Goal: Communication & Community: Answer question/provide support

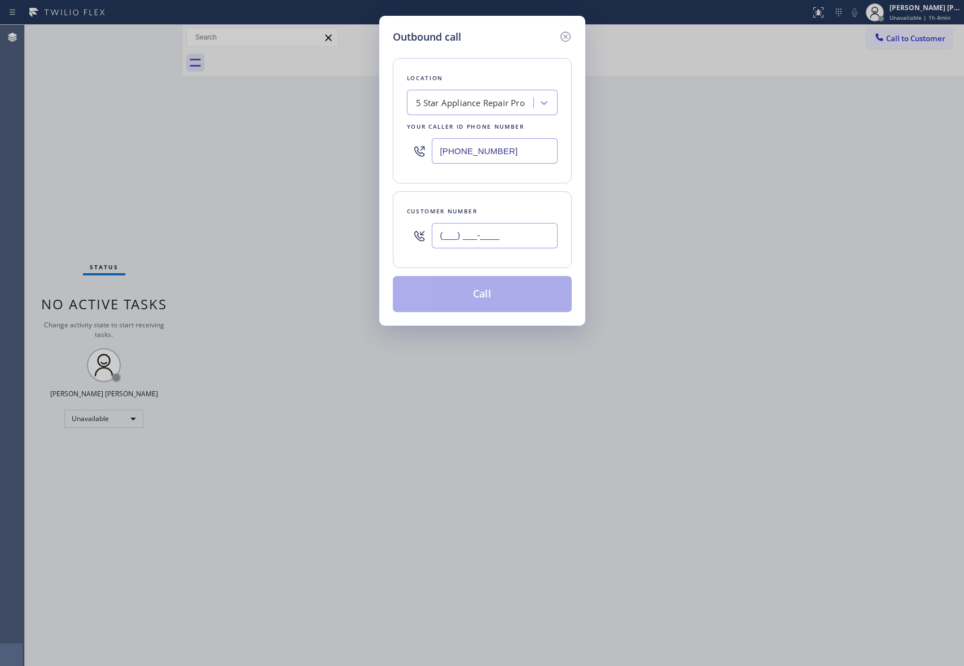
click at [520, 242] on input "(___) ___-____" at bounding box center [495, 235] width 126 height 25
paste input "714) 681-5154"
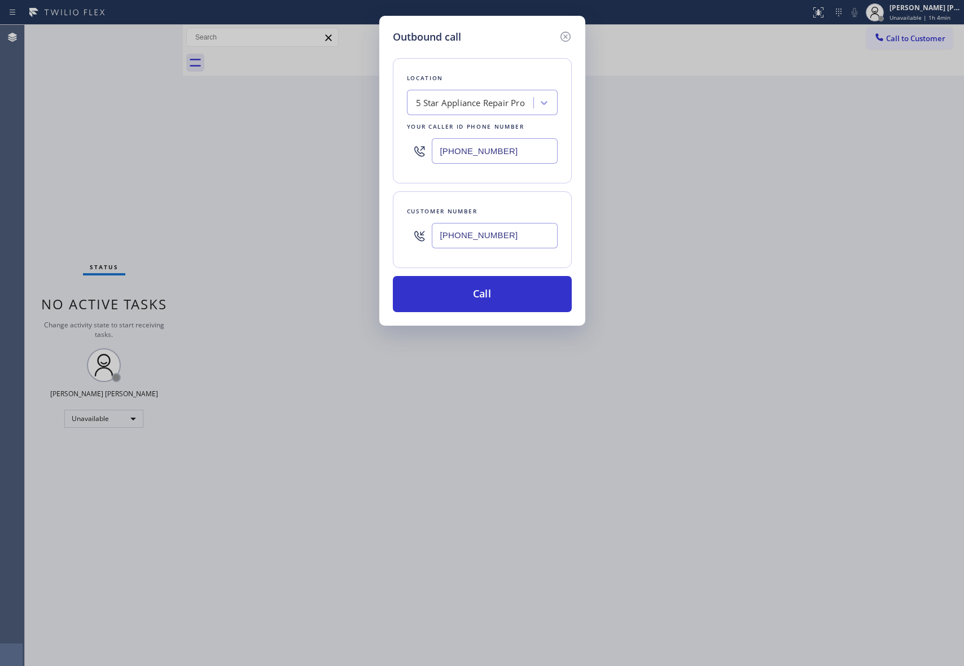
type input "[PHONE_NUMBER]"
paste input "949) 523-3220"
drag, startPoint x: 481, startPoint y: 149, endPoint x: 365, endPoint y: 149, distance: 116.3
click at [365, 149] on div "Outbound call Location 5 Star Appliance Repair Pro Your caller id phone number …" at bounding box center [482, 333] width 964 height 666
type input "[PHONE_NUMBER]"
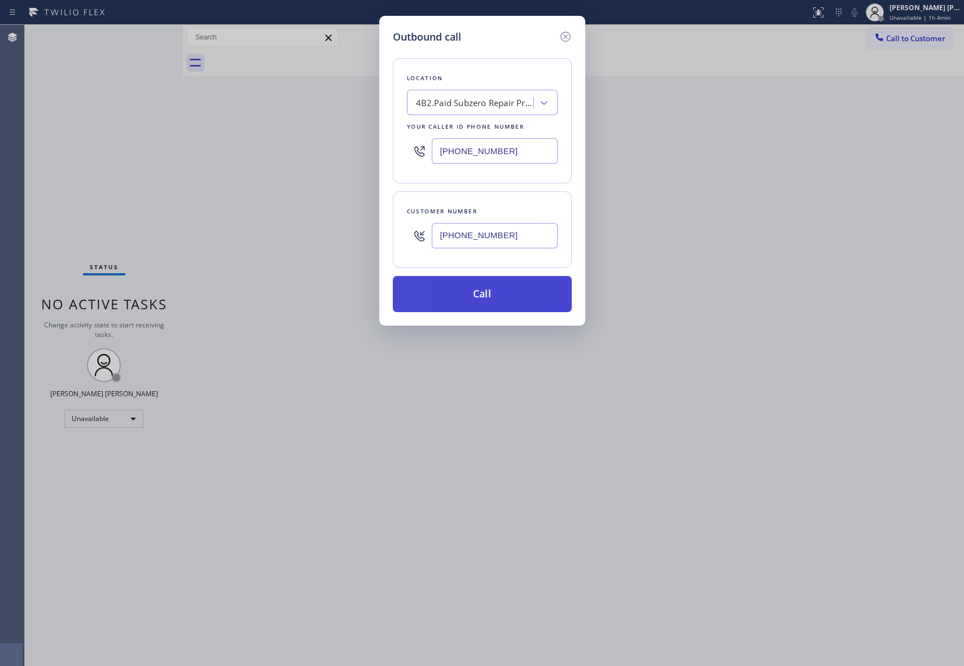
click at [511, 296] on button "Call" at bounding box center [482, 294] width 179 height 36
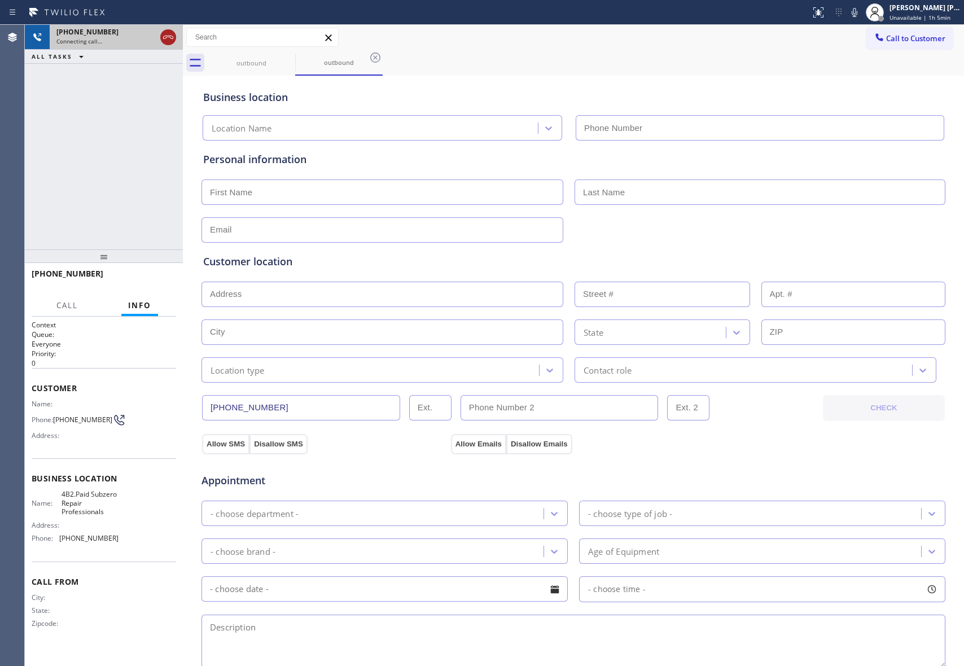
click at [168, 34] on icon at bounding box center [168, 37] width 14 height 14
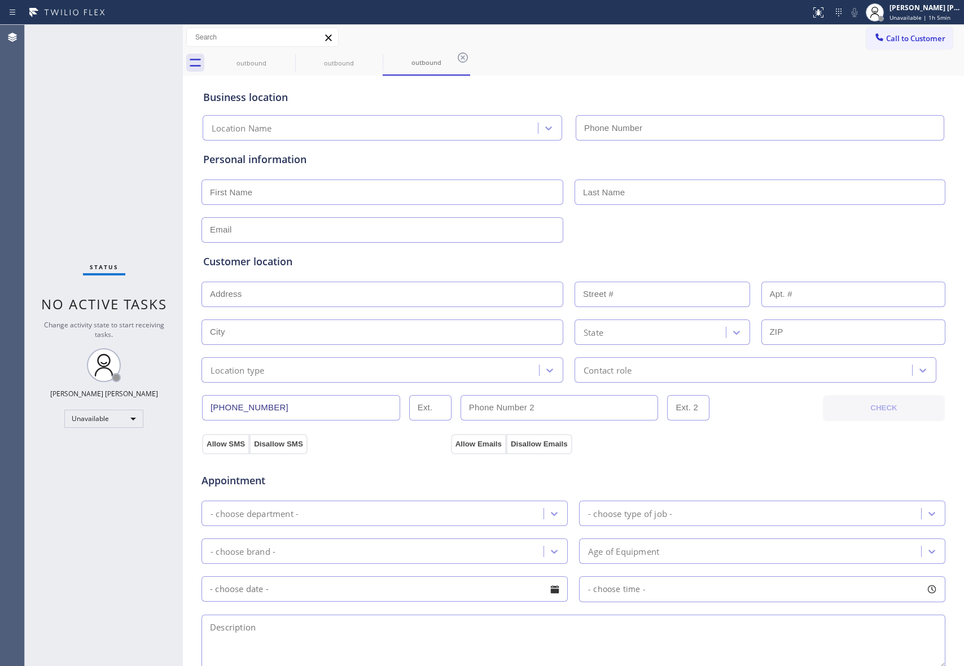
type input "[PHONE_NUMBER]"
click at [256, 190] on input "text" at bounding box center [383, 192] width 362 height 25
paste input "[PERSON_NAME]"
type input "[PERSON_NAME]"
click at [677, 192] on input "text" at bounding box center [760, 192] width 371 height 25
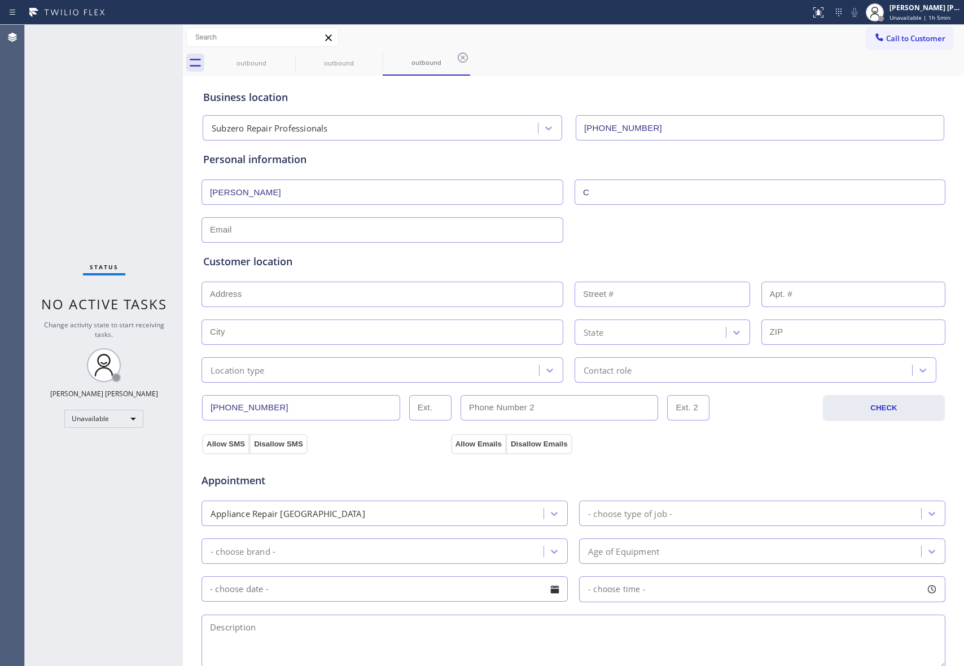
type input "C"
click at [292, 227] on input "text" at bounding box center [383, 229] width 362 height 25
type input "[EMAIL_ADDRESS][DOMAIN_NAME]"
click at [339, 301] on input "text" at bounding box center [383, 294] width 362 height 25
click at [326, 292] on input "text" at bounding box center [383, 294] width 362 height 25
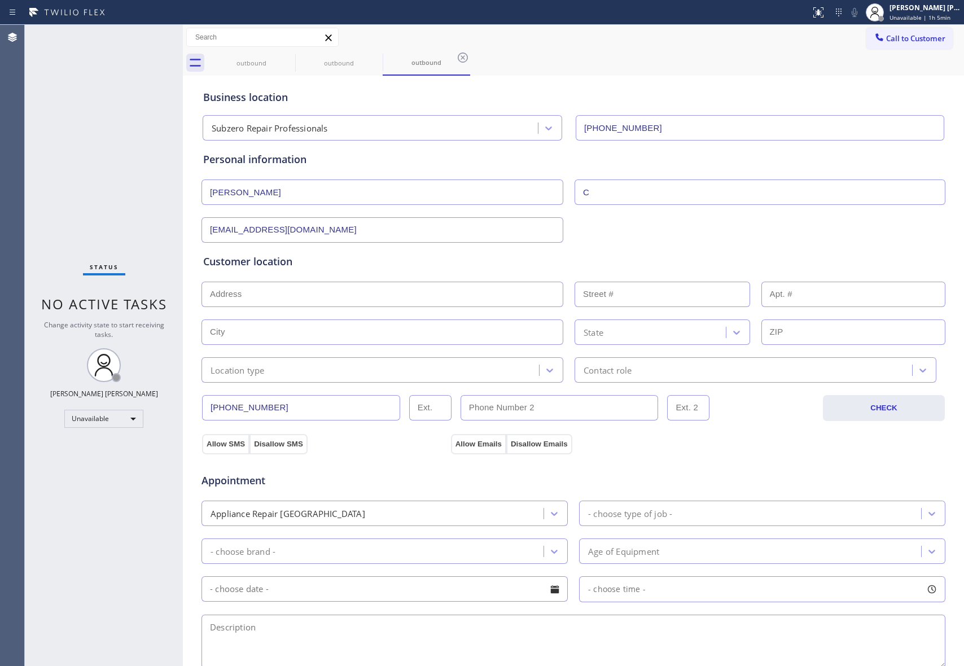
paste input "[GEOGRAPHIC_DATA]"
type input "[GEOGRAPHIC_DATA], [GEOGRAPHIC_DATA]"
type input "[GEOGRAPHIC_DATA]"
type input "92673"
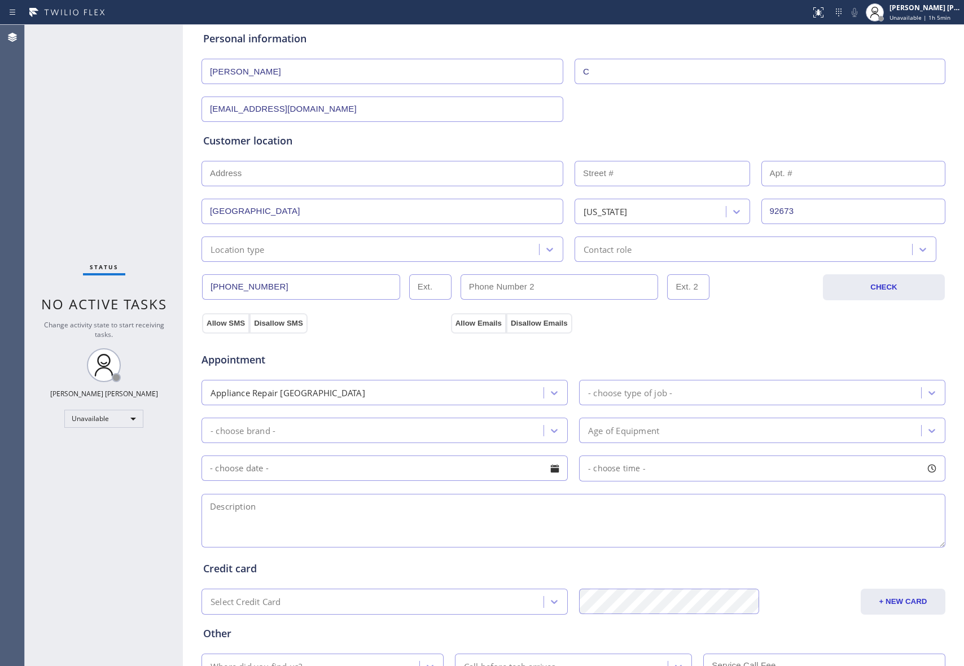
scroll to position [212, 0]
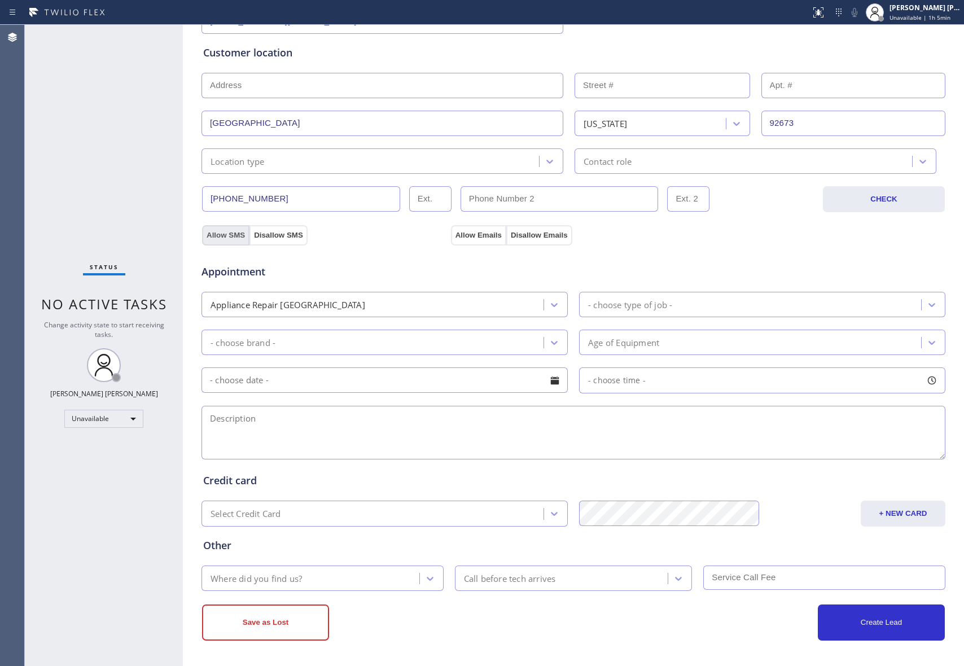
click at [202, 234] on button "Allow SMS" at bounding box center [225, 235] width 47 height 20
click at [470, 240] on div "Appointment Appliance Repair High End - choose type of job - - choose brand - A…" at bounding box center [573, 350] width 745 height 221
click at [925, 297] on div at bounding box center [932, 305] width 20 height 20
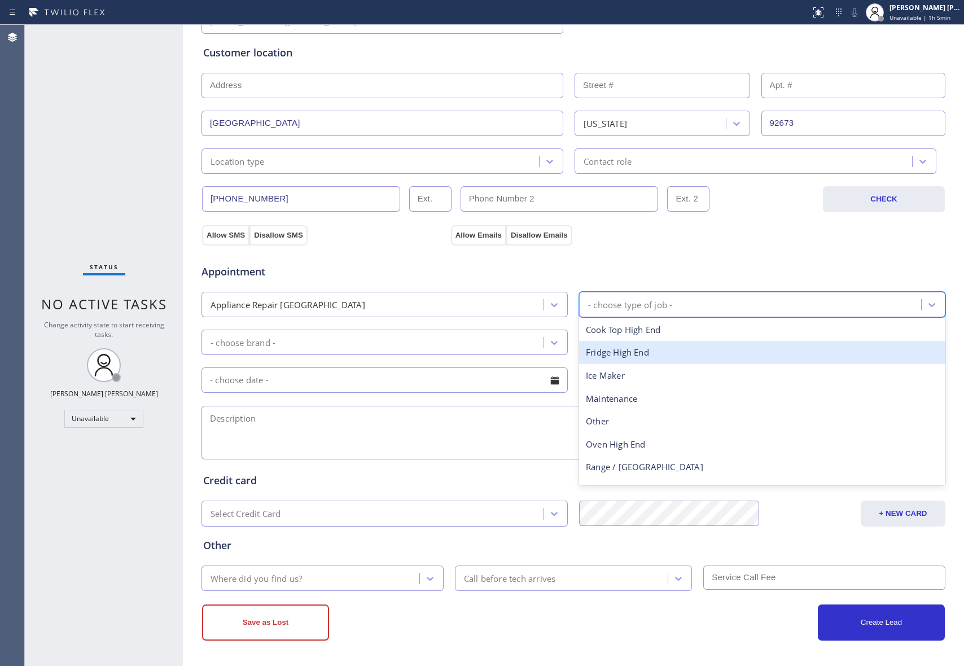
click at [651, 344] on div "Fridge High End" at bounding box center [762, 352] width 366 height 23
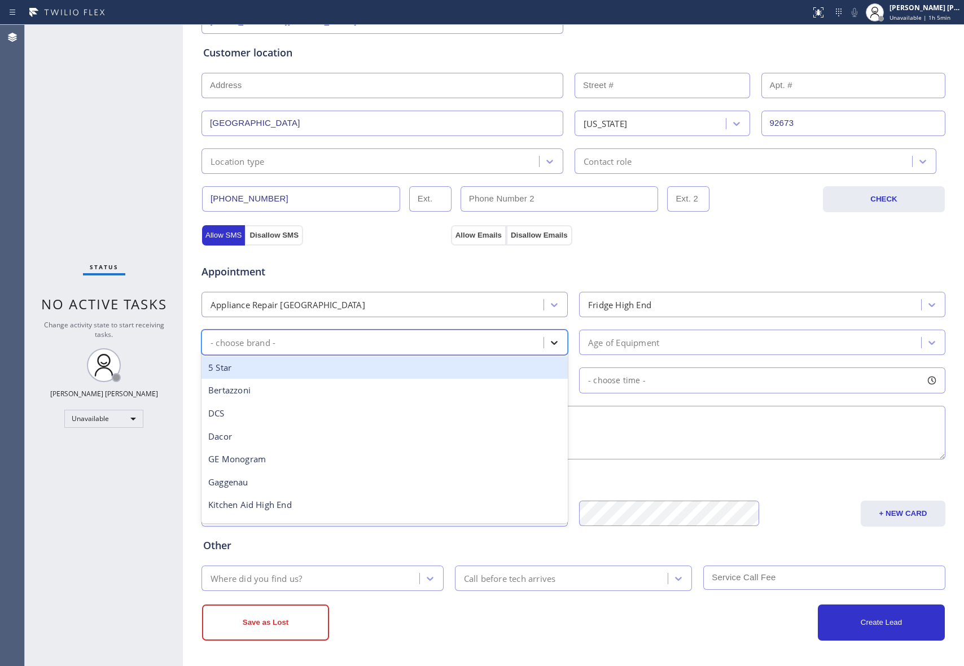
click at [551, 342] on icon at bounding box center [554, 343] width 7 height 4
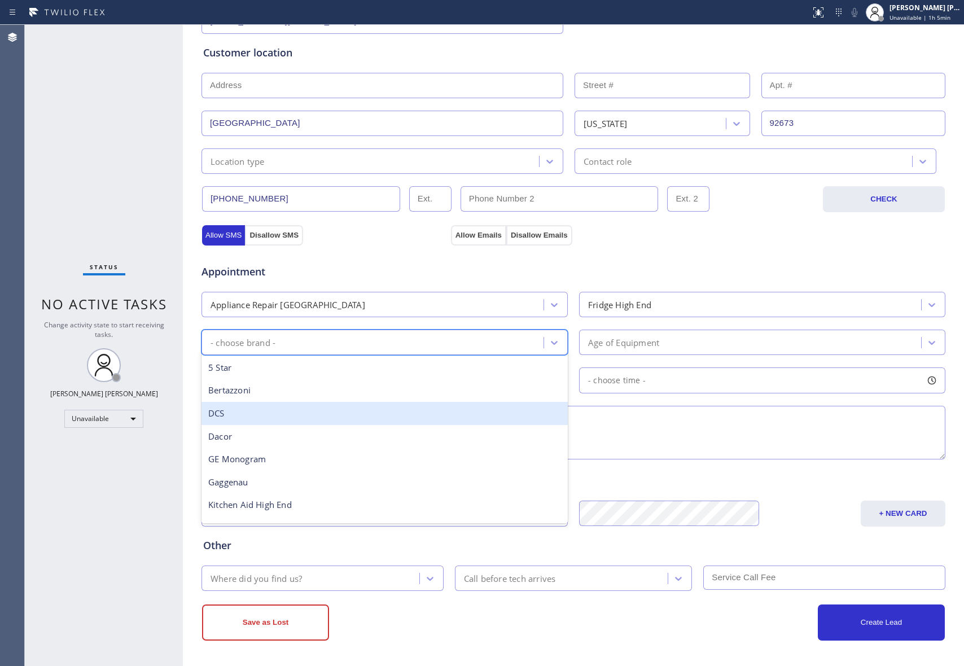
type input "s"
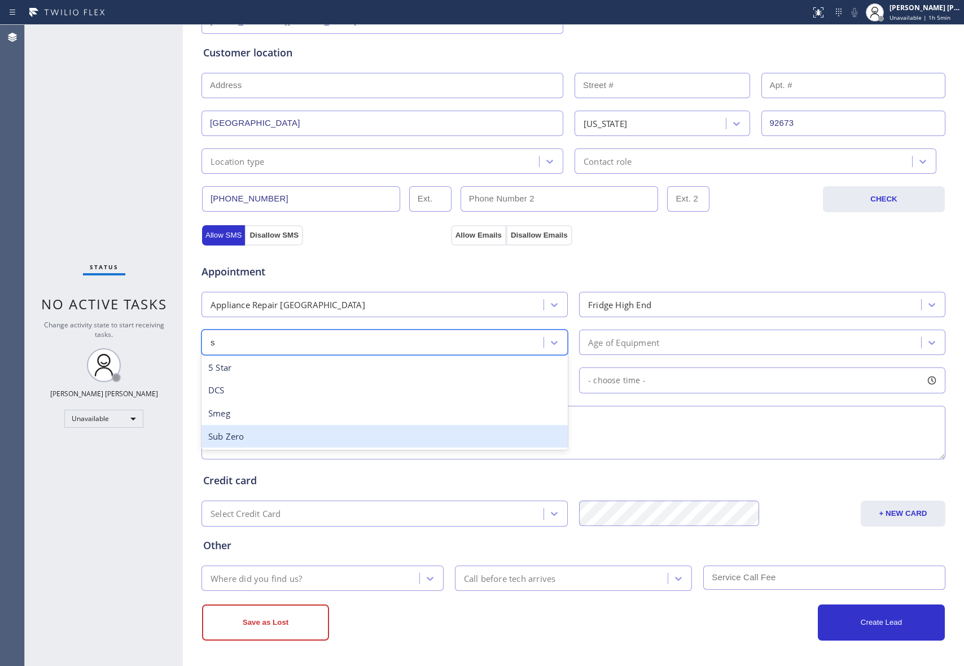
click at [237, 437] on div "Sub Zero" at bounding box center [385, 436] width 366 height 23
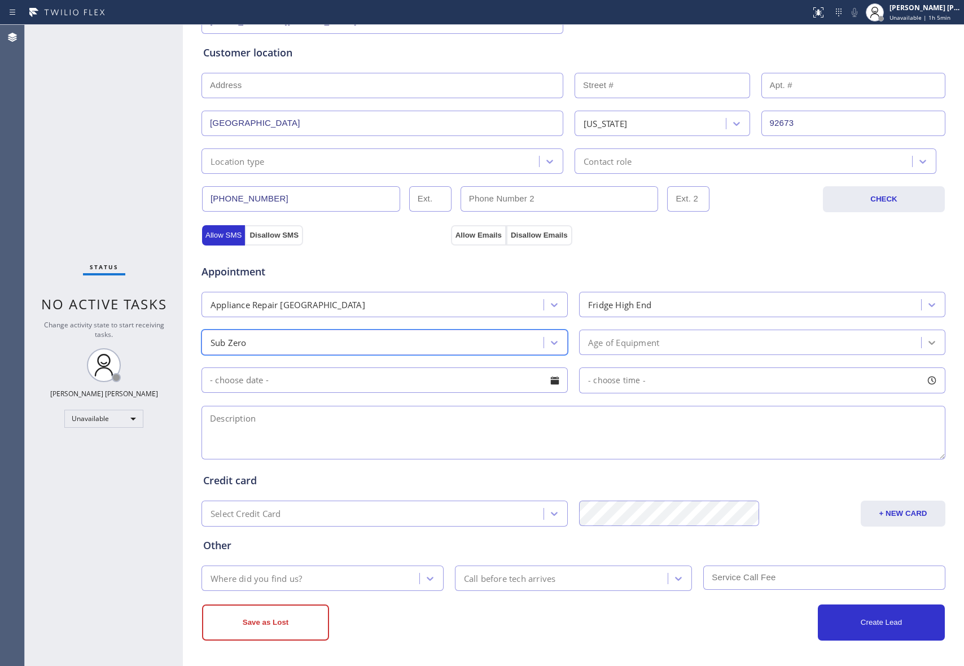
click at [929, 342] on icon at bounding box center [931, 342] width 11 height 11
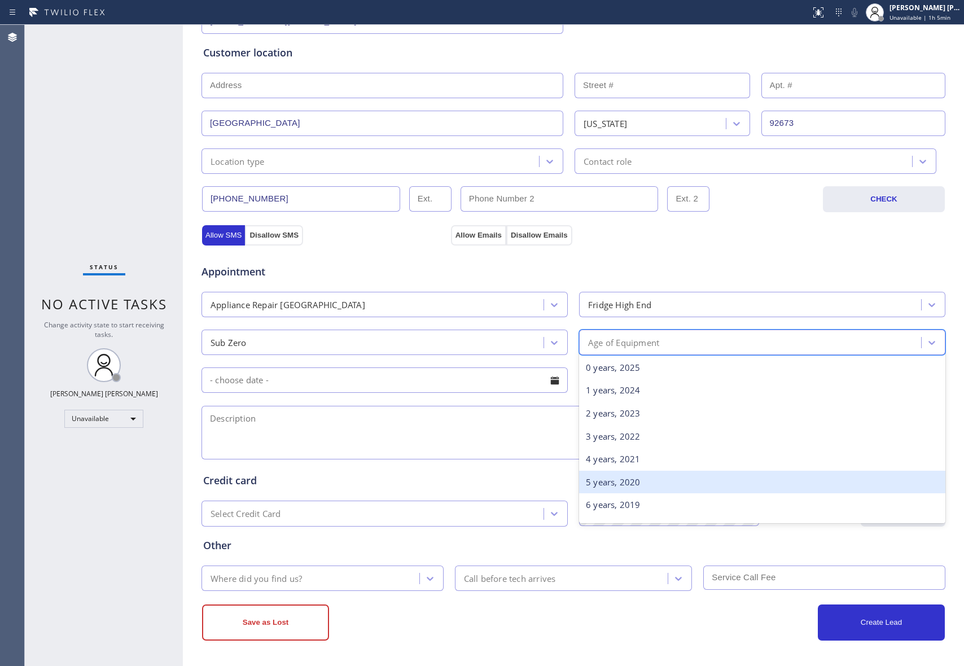
click at [624, 482] on div "5 years, 2020" at bounding box center [762, 482] width 366 height 23
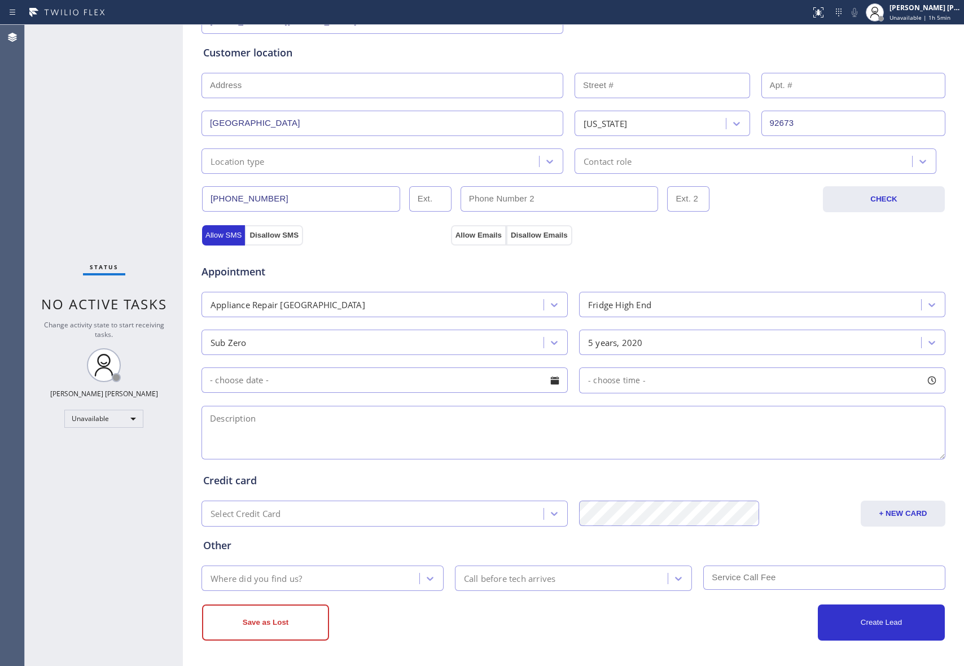
click at [322, 438] on textarea at bounding box center [574, 433] width 744 height 54
paste textarea "Subzero refrigerator, not sure what's the problem she want it to be check | [GE…"
type textarea "Subzero refrigerator, not sure what's the problem she want it to be check | [GE…"
click at [425, 576] on icon at bounding box center [430, 578] width 11 height 11
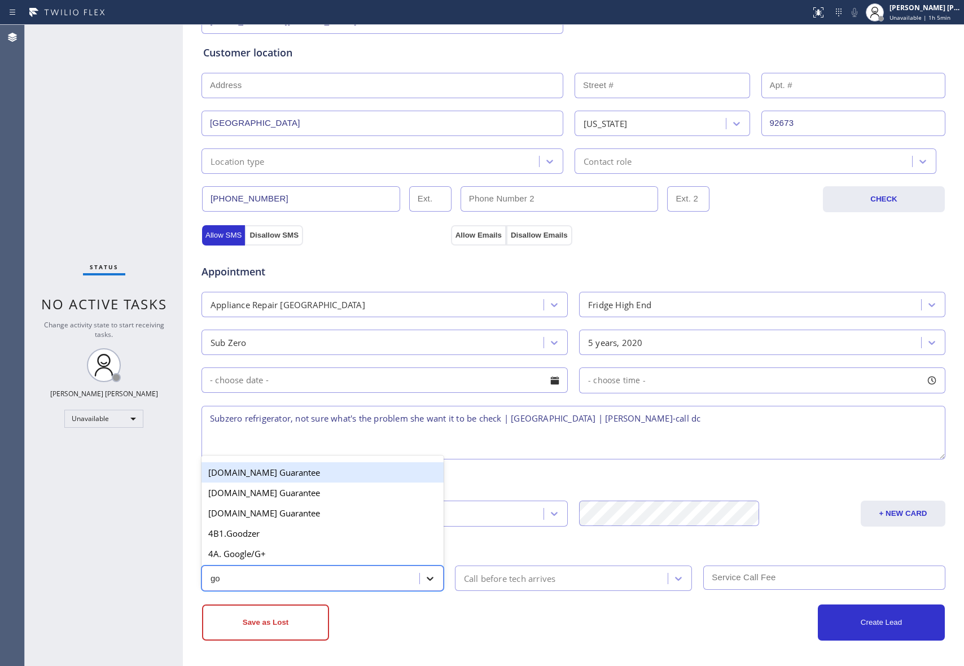
type input "goo"
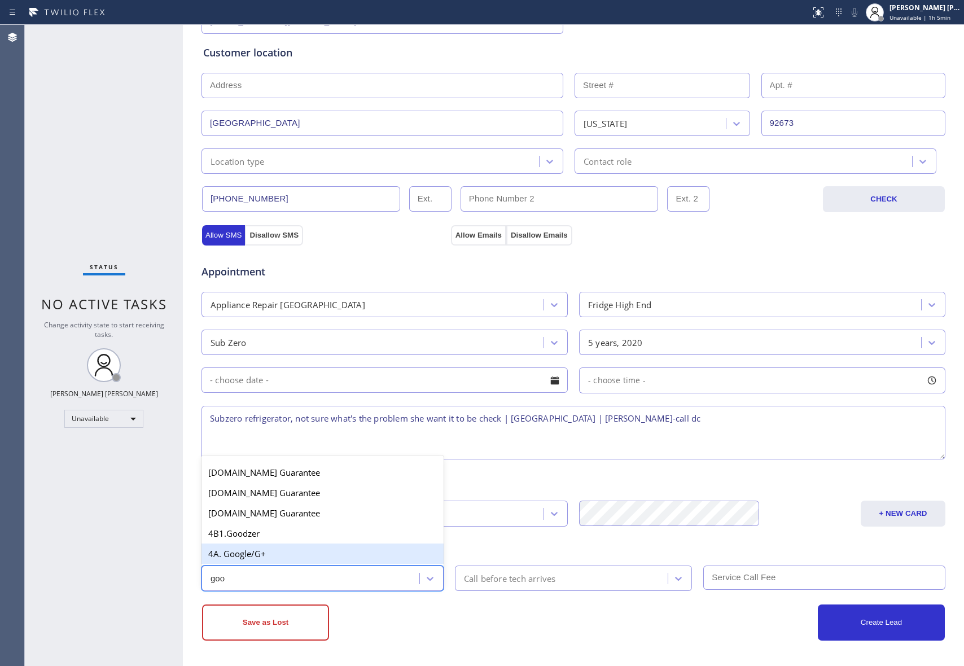
click at [278, 555] on div "4A. Google/G+" at bounding box center [323, 554] width 242 height 20
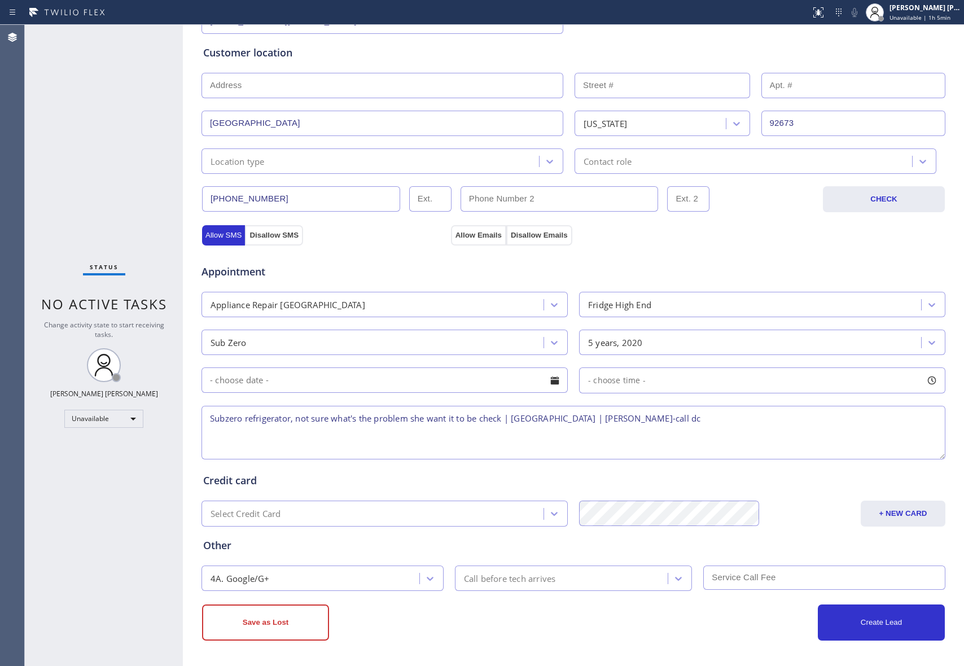
click at [461, 240] on div "Appointment Appliance Repair High End Fridge High End Sub Zero 5 years, 2020 - …" at bounding box center [573, 350] width 745 height 221
click at [460, 236] on button "Allow Emails" at bounding box center [478, 235] width 55 height 20
click at [256, 622] on button "Save as Lost" at bounding box center [265, 623] width 127 height 36
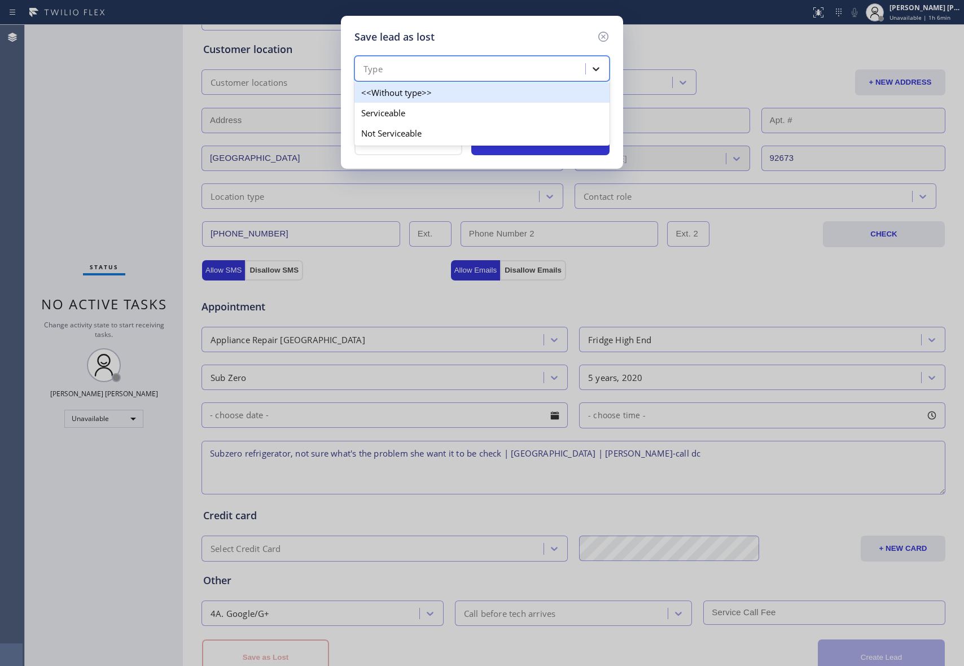
click at [592, 63] on icon at bounding box center [595, 68] width 11 height 11
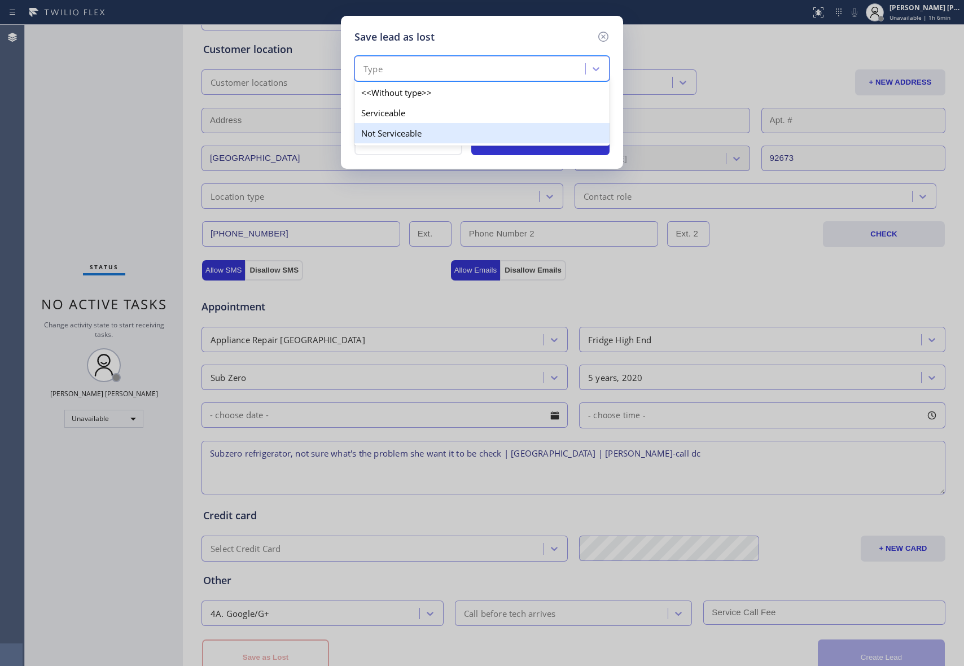
click at [415, 132] on div "Not Serviceable" at bounding box center [482, 133] width 255 height 20
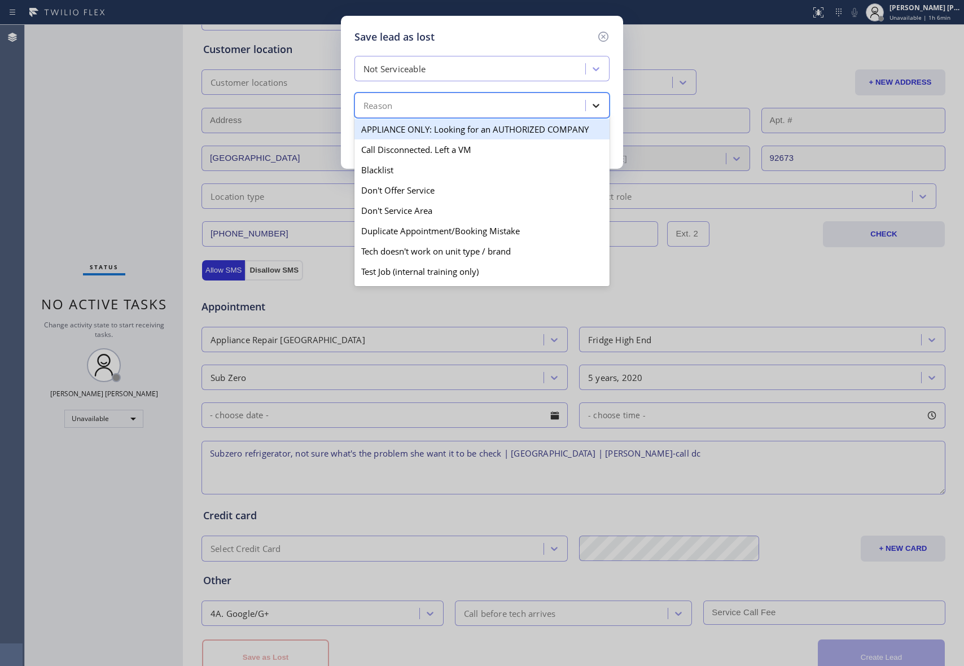
click at [598, 102] on icon at bounding box center [595, 105] width 11 height 11
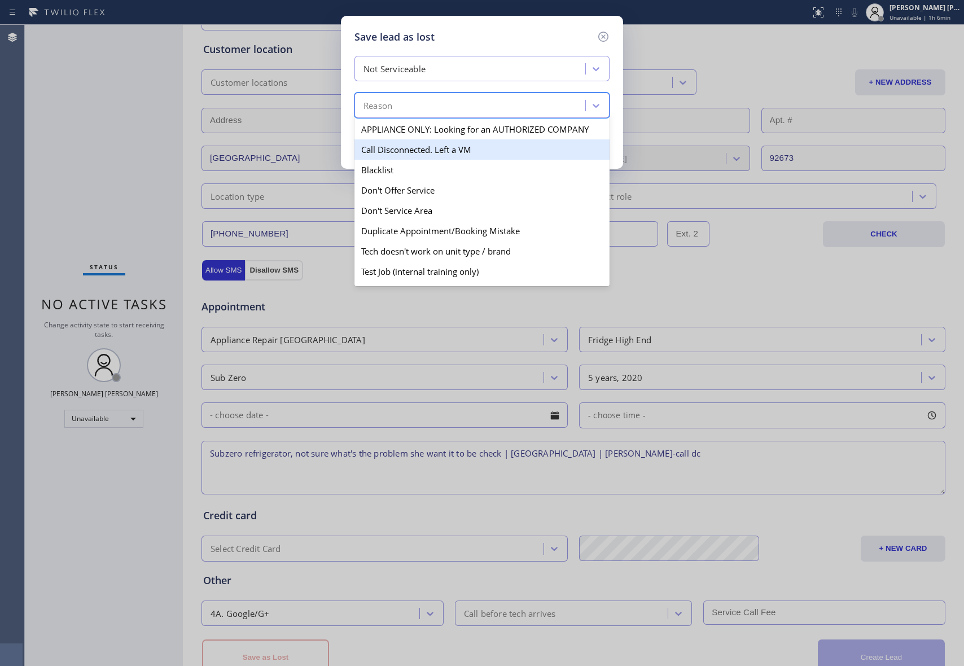
click at [453, 149] on div "Call Disconnected. Left a VM" at bounding box center [482, 149] width 255 height 20
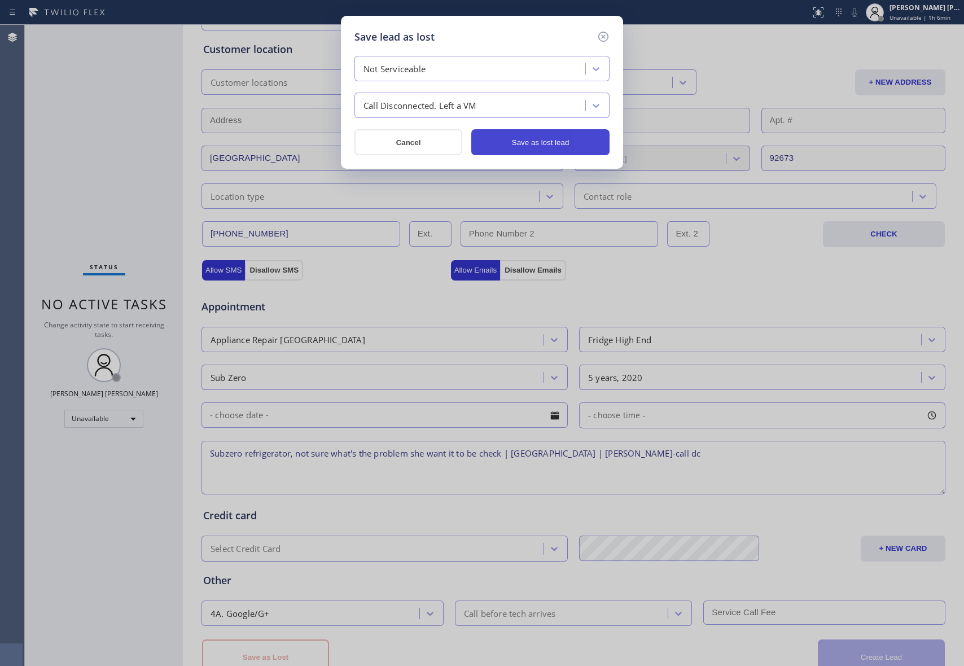
click at [541, 141] on button "Save as lost lead" at bounding box center [540, 142] width 138 height 26
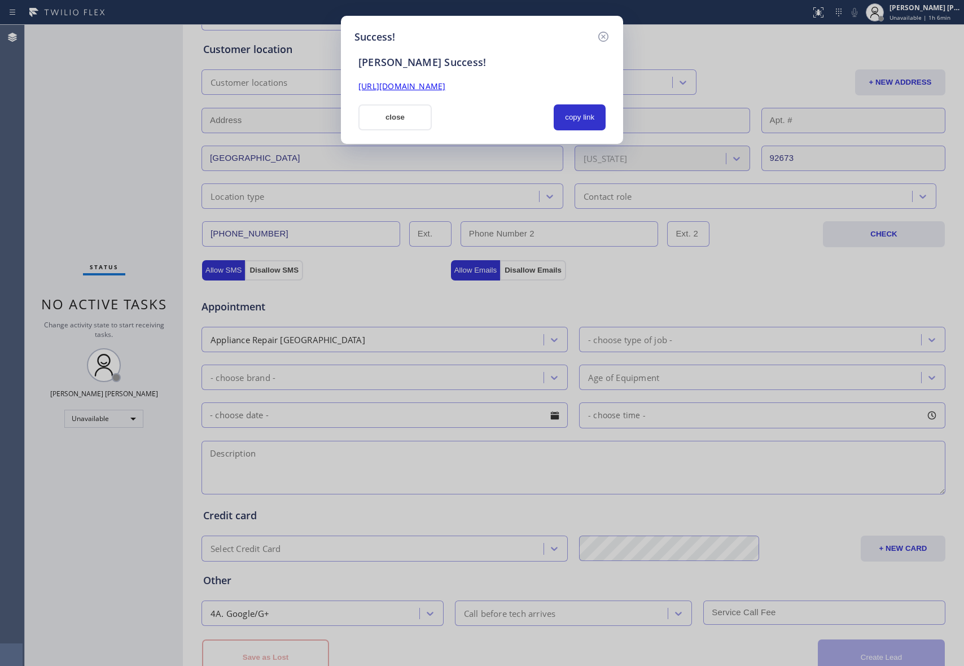
drag, startPoint x: 574, startPoint y: 84, endPoint x: 310, endPoint y: 82, distance: 263.1
click at [310, 82] on div "Success! [PERSON_NAME] Success! [URL][DOMAIN_NAME] close copy link" at bounding box center [482, 333] width 964 height 666
copy link "[URL][DOMAIN_NAME]"
drag, startPoint x: 605, startPoint y: 34, endPoint x: 10, endPoint y: 251, distance: 633.8
click at [604, 34] on icon at bounding box center [604, 37] width 14 height 14
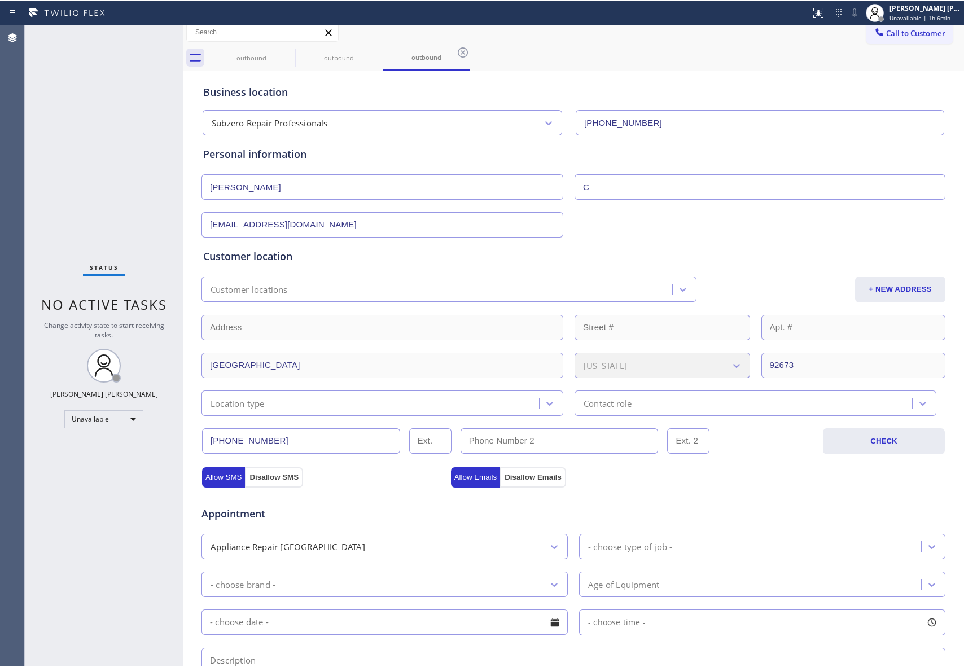
scroll to position [0, 0]
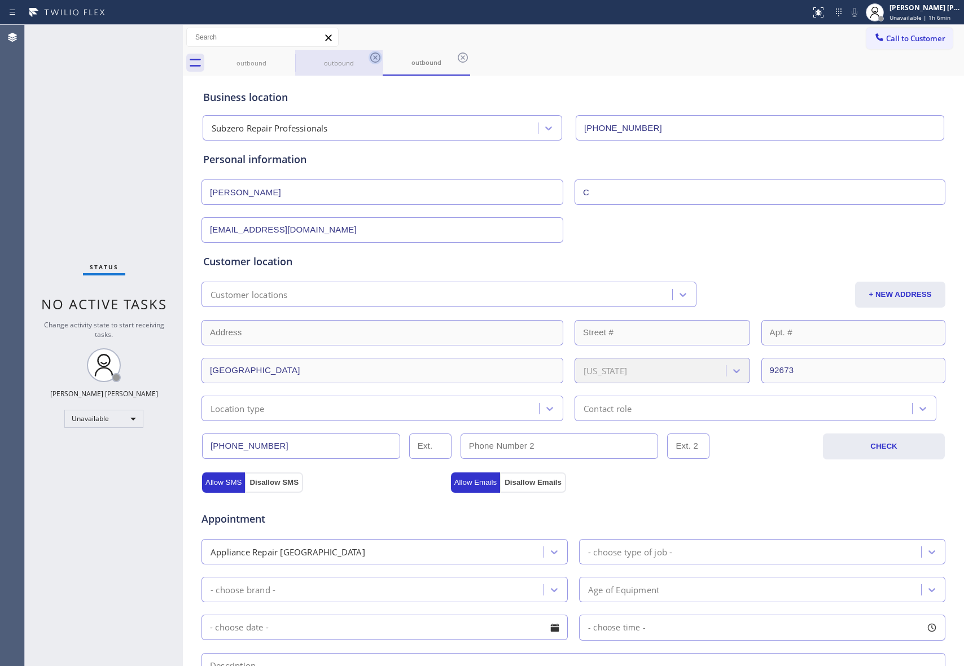
click at [0, 0] on icon at bounding box center [0, 0] width 0 height 0
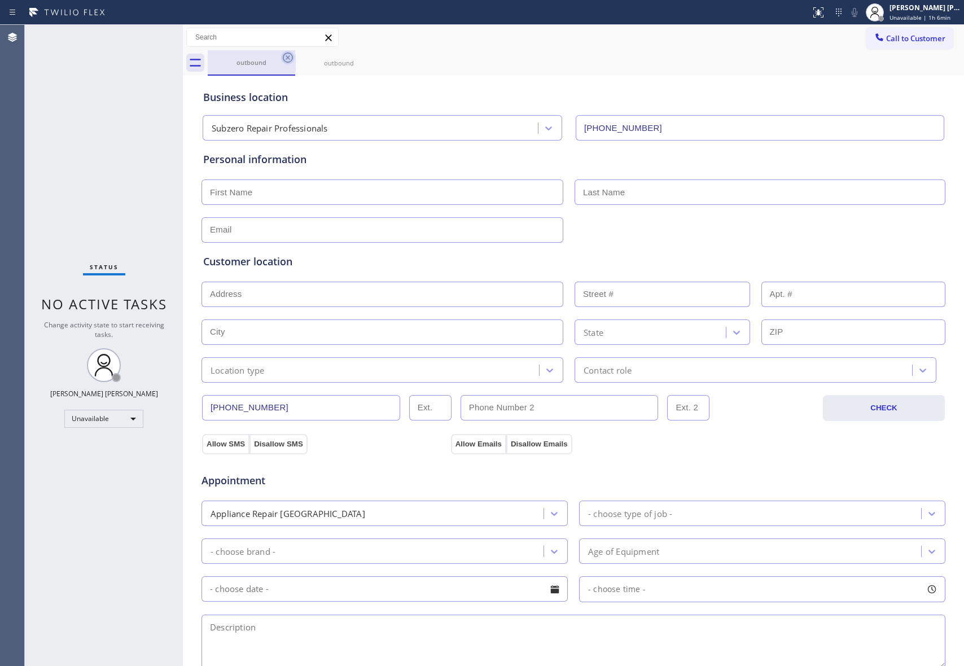
click at [283, 57] on icon at bounding box center [288, 57] width 10 height 10
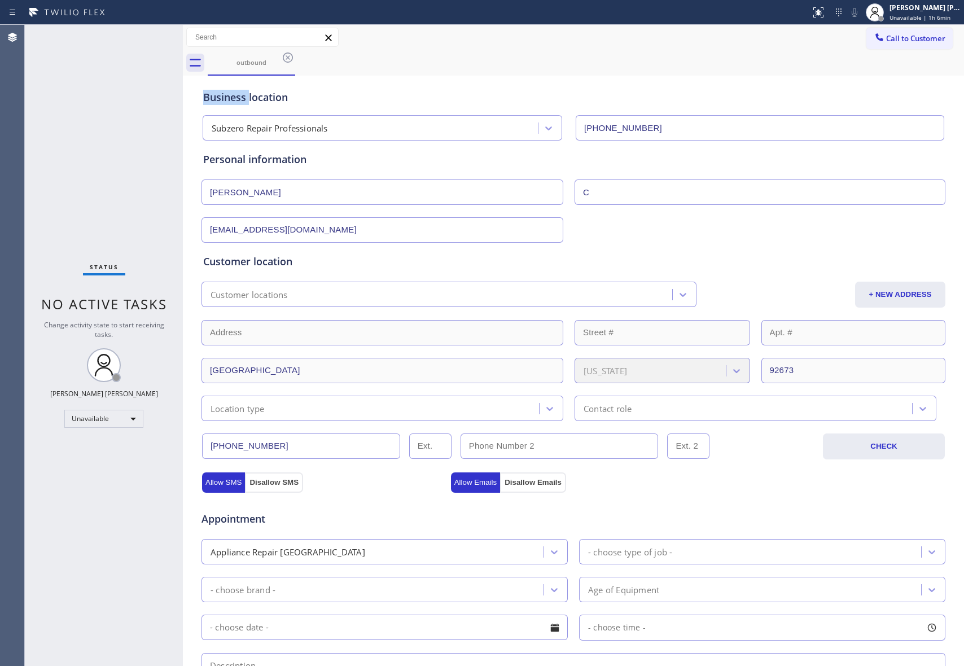
click at [283, 57] on icon at bounding box center [288, 57] width 10 height 10
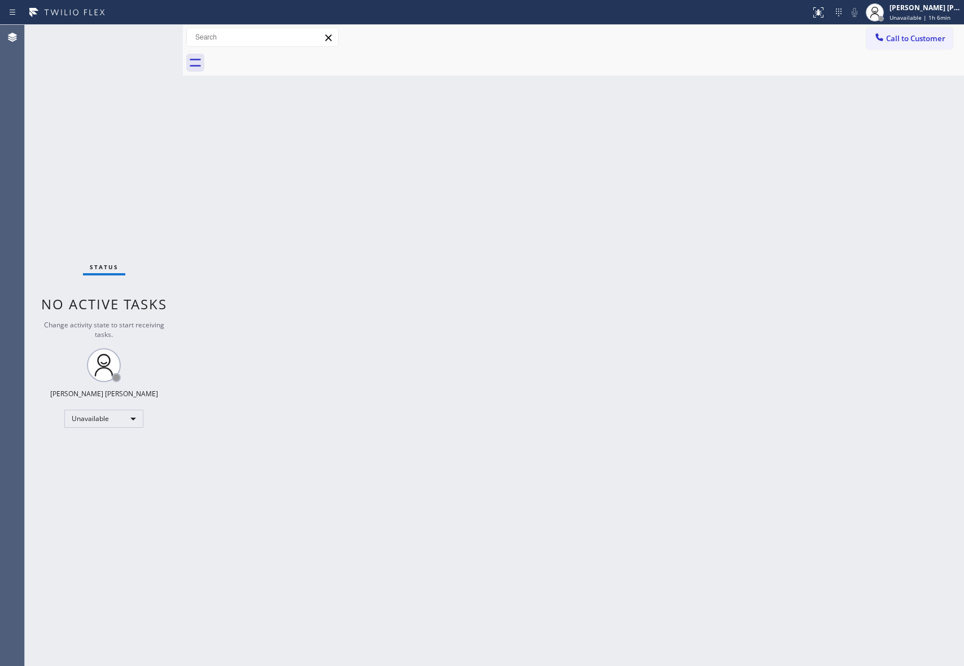
click at [283, 57] on div at bounding box center [586, 62] width 756 height 25
click at [929, 33] on span "Call to Customer" at bounding box center [915, 38] width 59 height 10
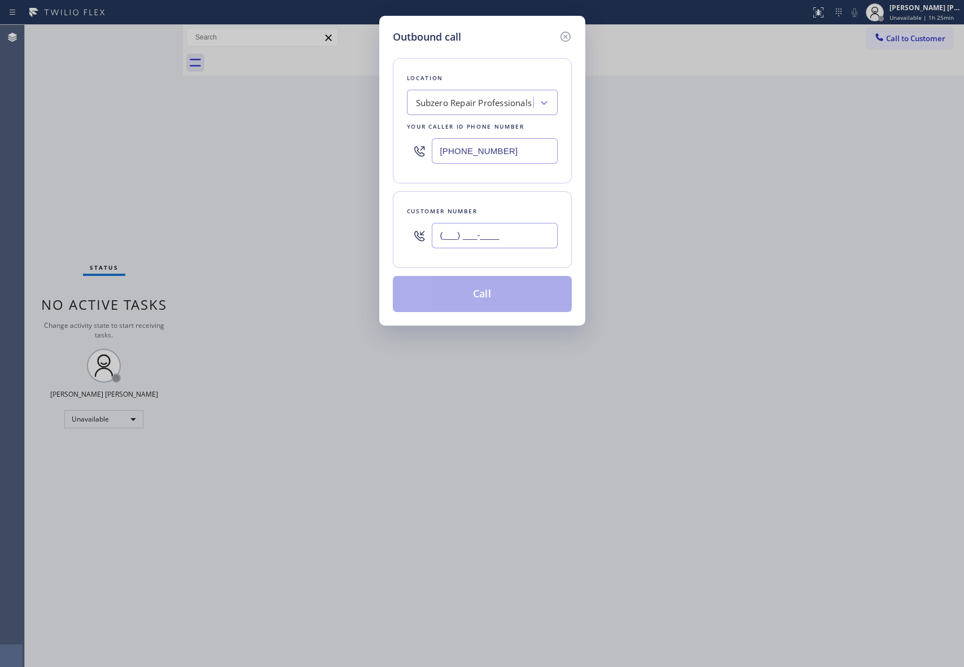
click at [495, 235] on input "(___) ___-____" at bounding box center [495, 235] width 126 height 25
paste input "206) 814-6660"
type input "[PHONE_NUMBER]"
drag, startPoint x: 514, startPoint y: 151, endPoint x: 283, endPoint y: 141, distance: 230.6
click at [283, 141] on div "Outbound call Location Subzero Repair Professionals Your caller id phone number…" at bounding box center [482, 333] width 964 height 667
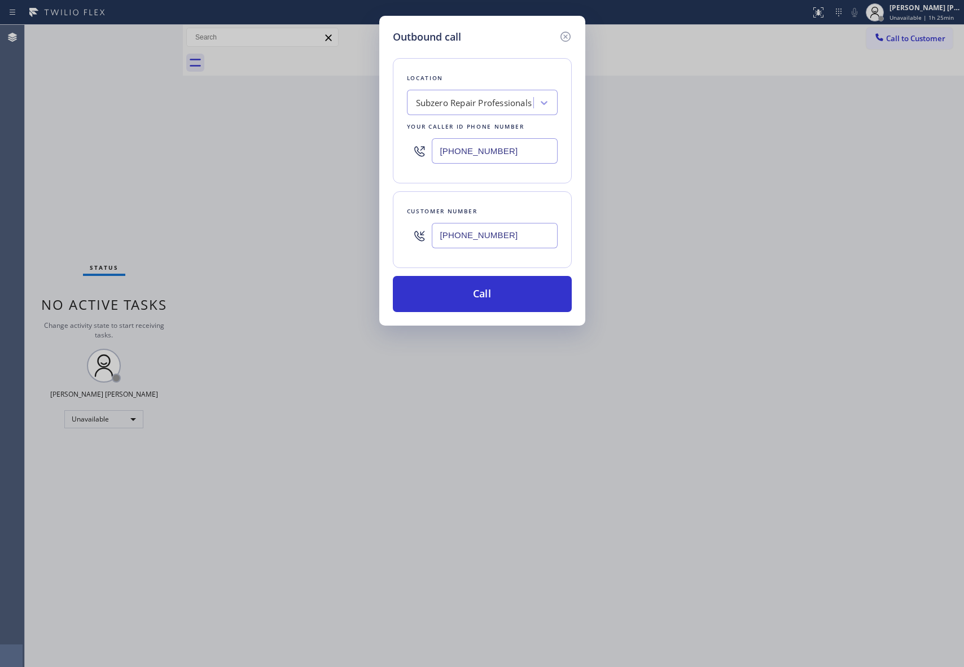
paste input "877) 580-1416"
type input "[PHONE_NUMBER]"
click at [535, 290] on button "Call" at bounding box center [482, 294] width 179 height 36
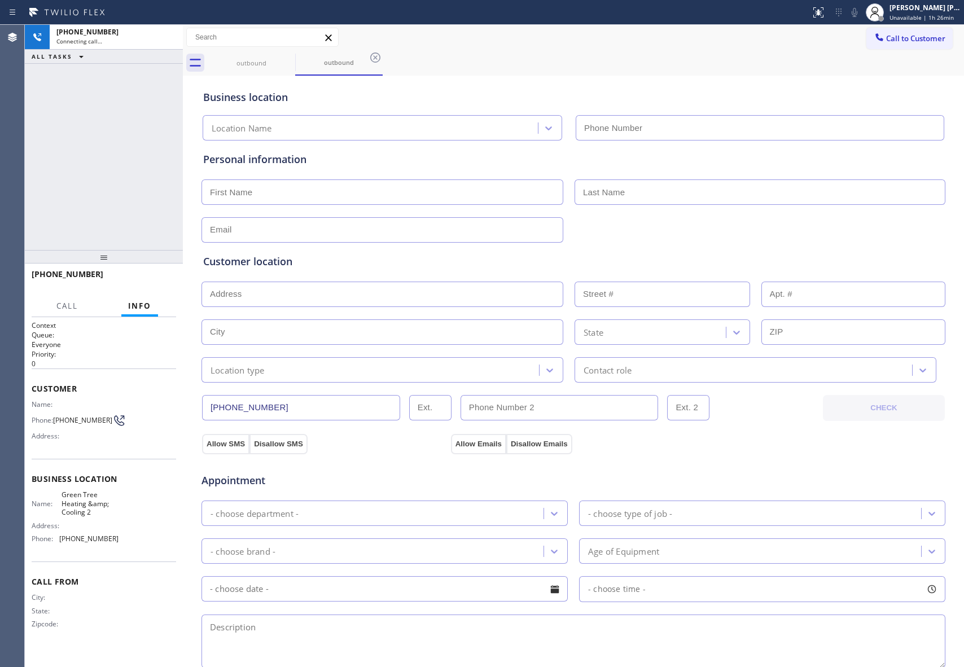
type input "[PHONE_NUMBER]"
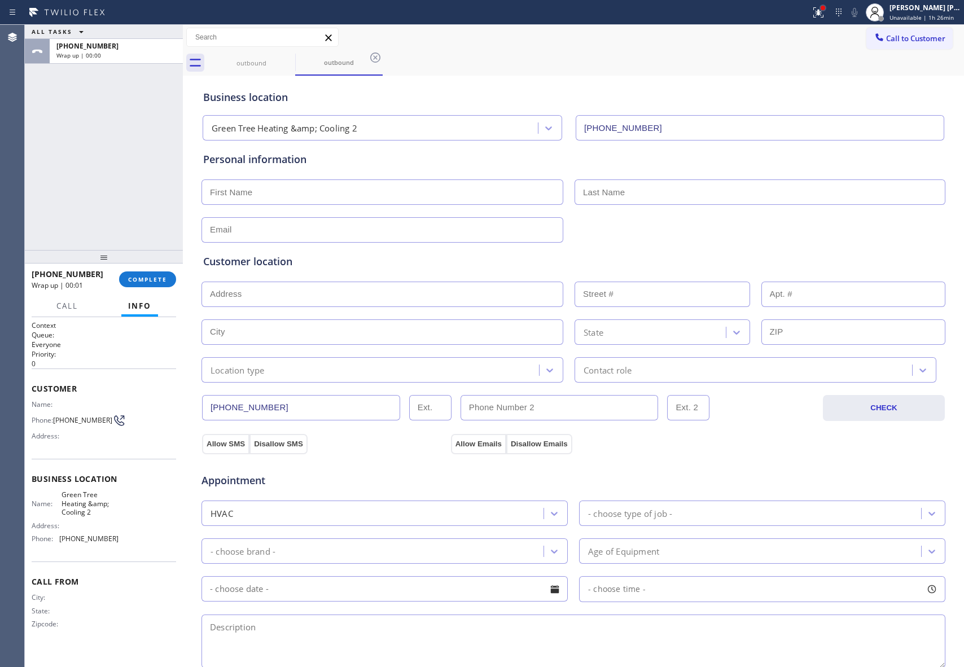
click at [822, 9] on div at bounding box center [823, 8] width 5 height 5
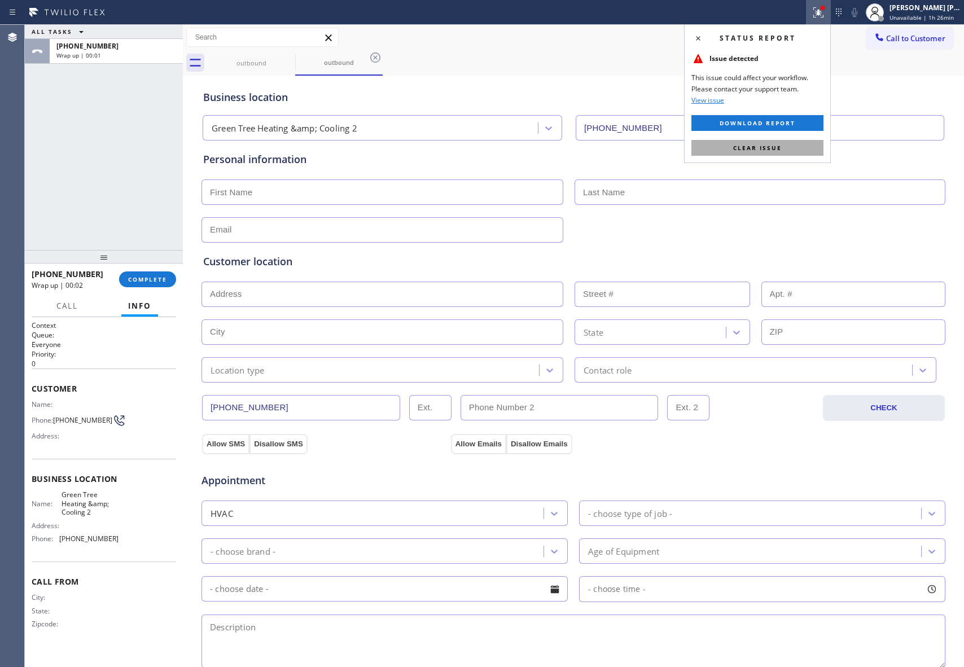
click at [775, 152] on button "Clear issue" at bounding box center [758, 148] width 132 height 16
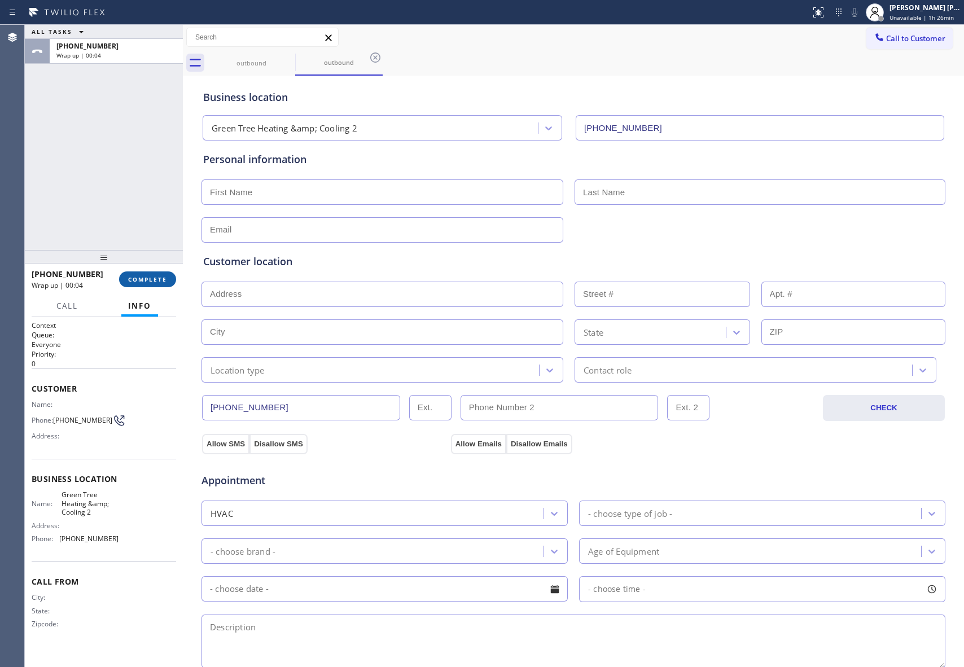
click at [135, 280] on span "COMPLETE" at bounding box center [147, 279] width 39 height 8
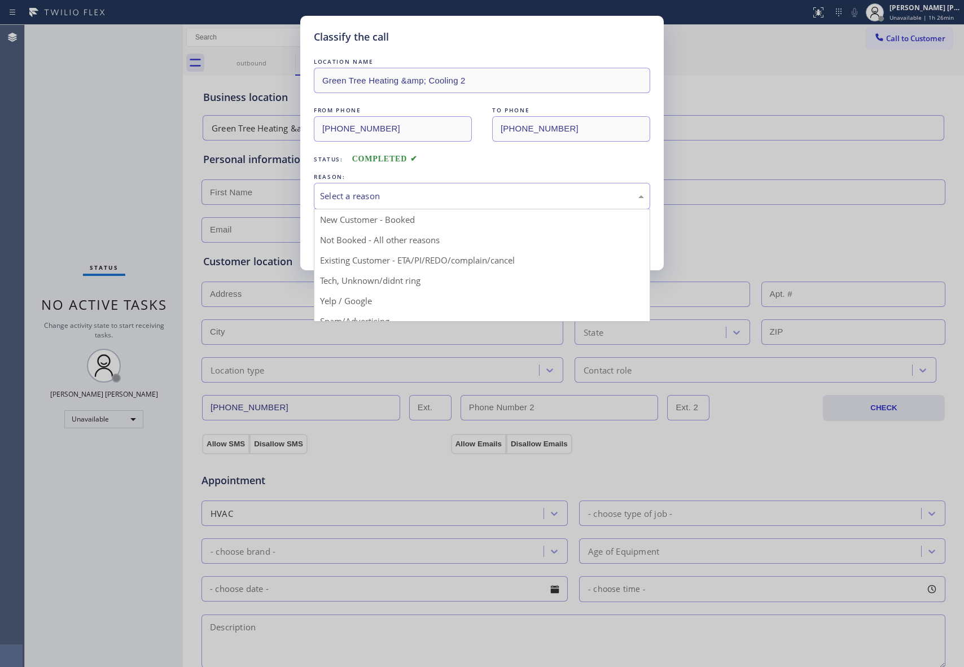
click at [467, 195] on div "Select a reason" at bounding box center [482, 196] width 324 height 13
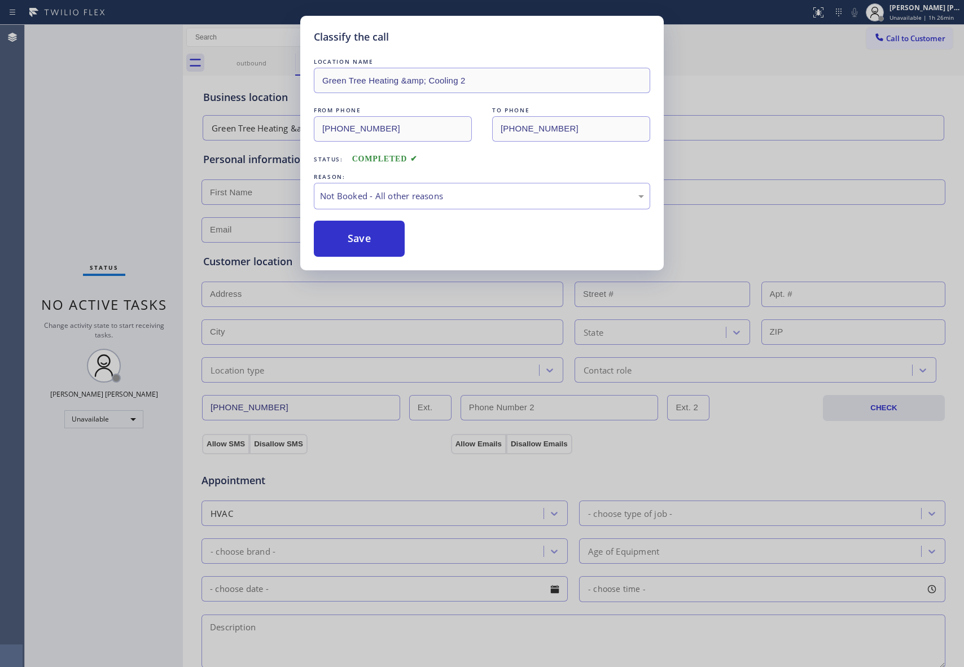
click at [348, 238] on button "Save" at bounding box center [359, 239] width 91 height 36
click at [347, 238] on button "Save" at bounding box center [359, 239] width 91 height 36
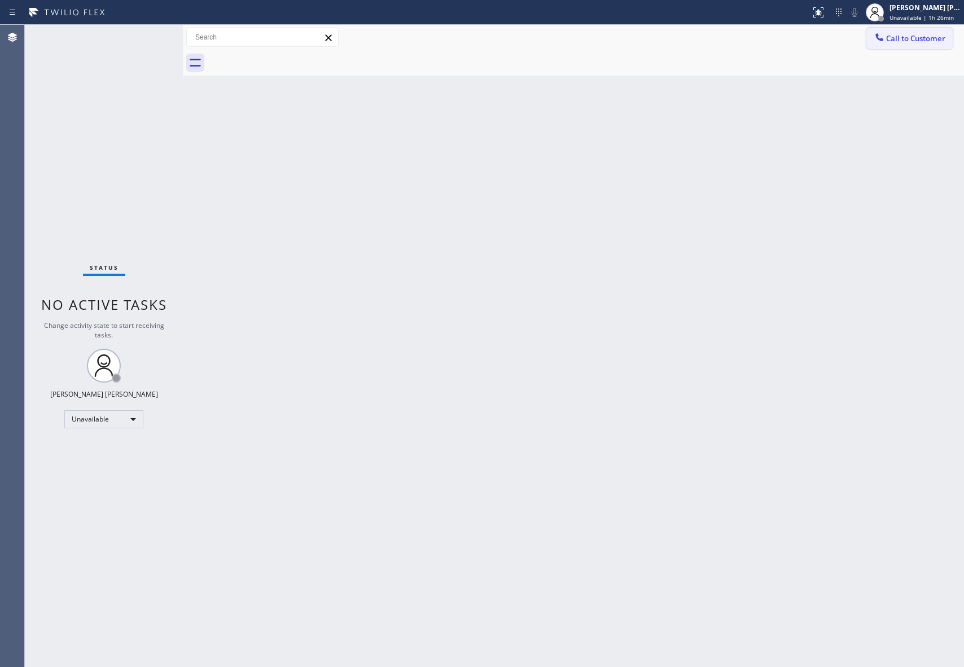
click at [931, 41] on span "Call to Customer" at bounding box center [915, 38] width 59 height 10
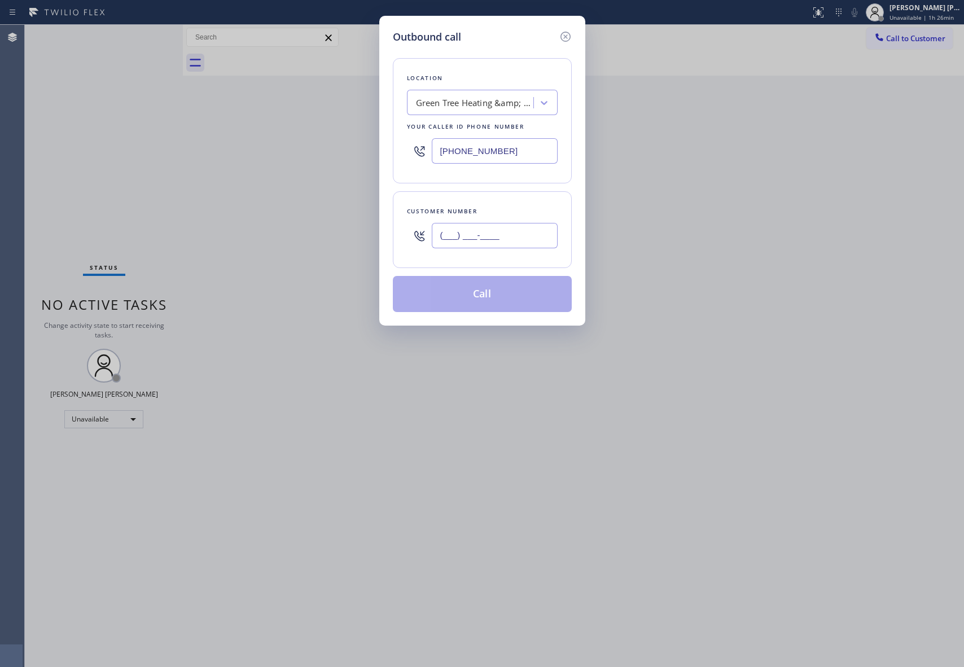
click at [513, 240] on input "(___) ___-____" at bounding box center [495, 235] width 126 height 25
paste input "206) 814-6660"
type input "[PHONE_NUMBER]"
click at [497, 299] on button "Call" at bounding box center [482, 294] width 179 height 36
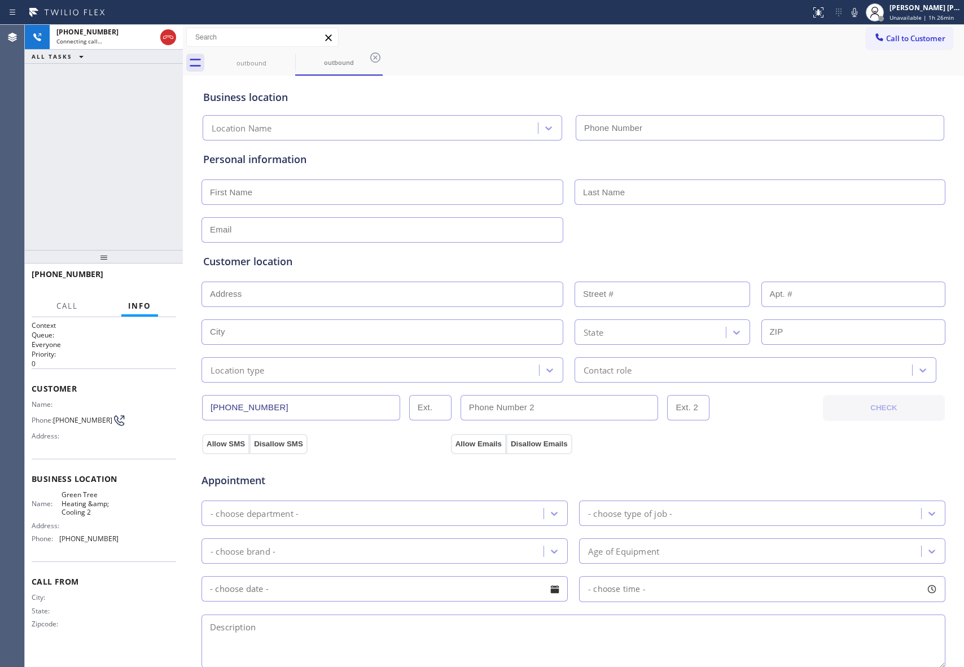
type input "[PHONE_NUMBER]"
drag, startPoint x: 60, startPoint y: 493, endPoint x: 98, endPoint y: 513, distance: 42.9
click at [98, 513] on div "Name: Green Tree Heating &amp; Cooling 2" at bounding box center [75, 504] width 87 height 26
copy span "Green Tree Heating &amp; Cooling 2"
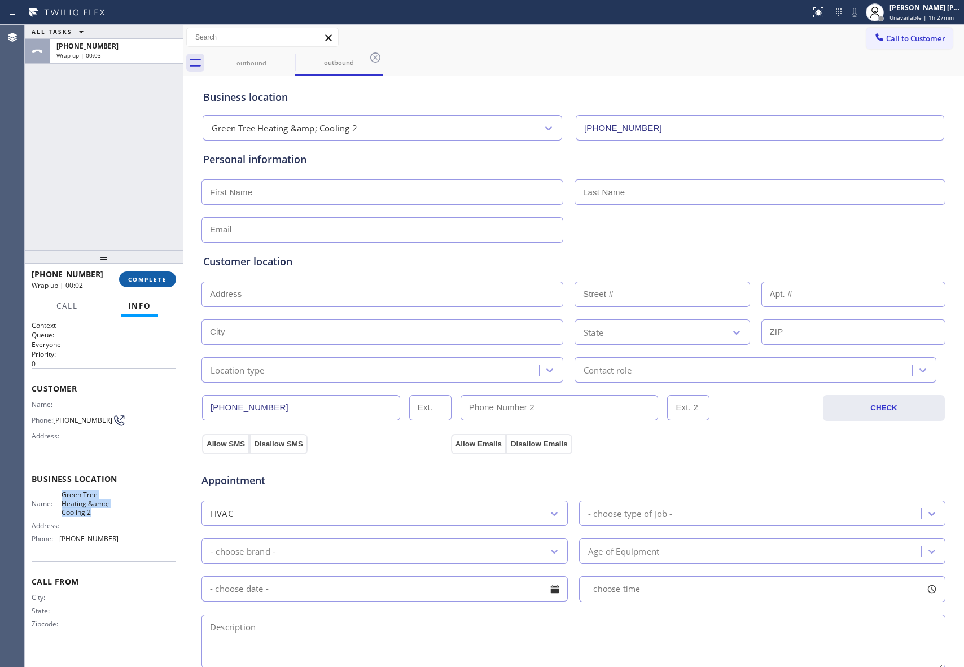
click at [156, 275] on span "COMPLETE" at bounding box center [147, 279] width 39 height 8
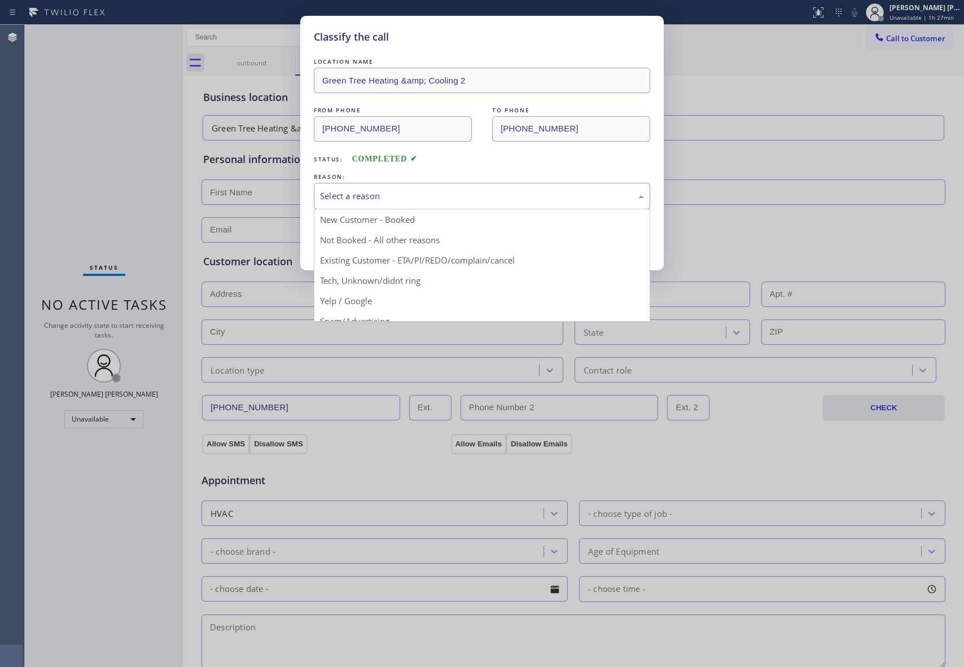
click at [355, 202] on div "Select a reason" at bounding box center [482, 196] width 324 height 13
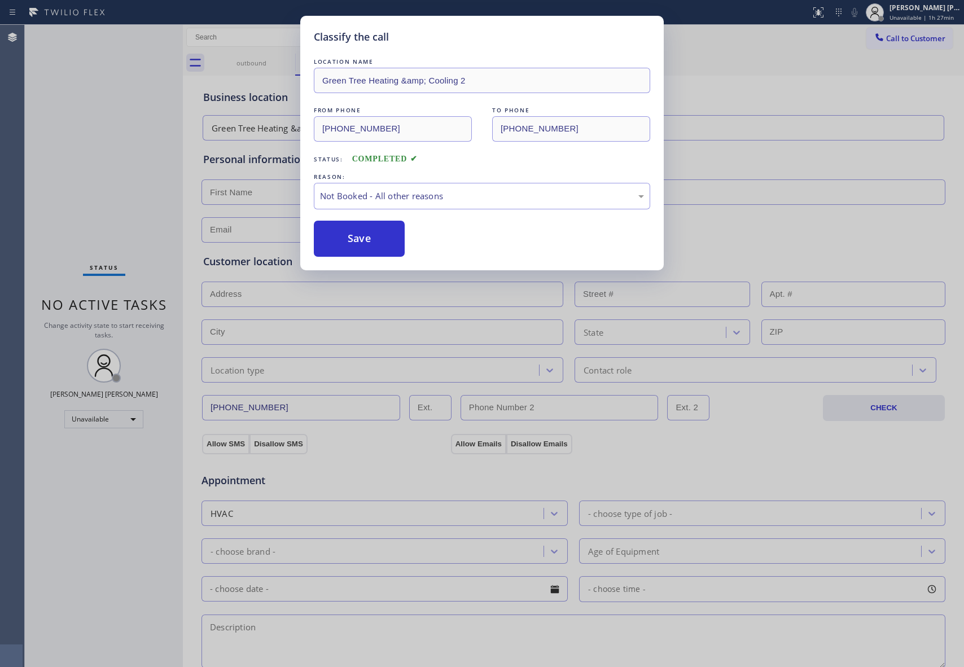
click at [353, 238] on button "Save" at bounding box center [359, 239] width 91 height 36
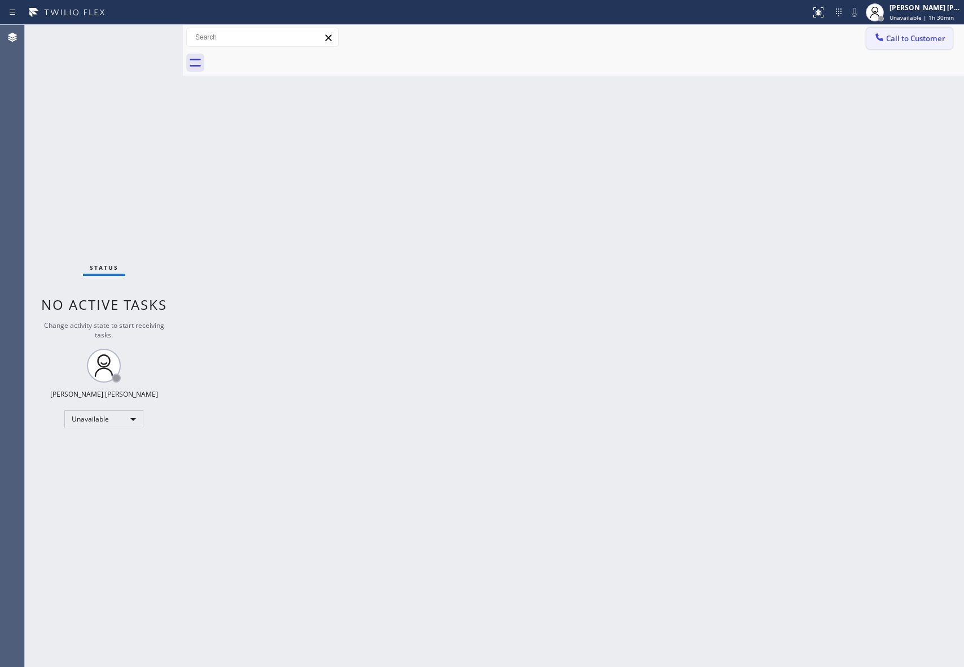
click at [920, 46] on button "Call to Customer" at bounding box center [910, 38] width 86 height 21
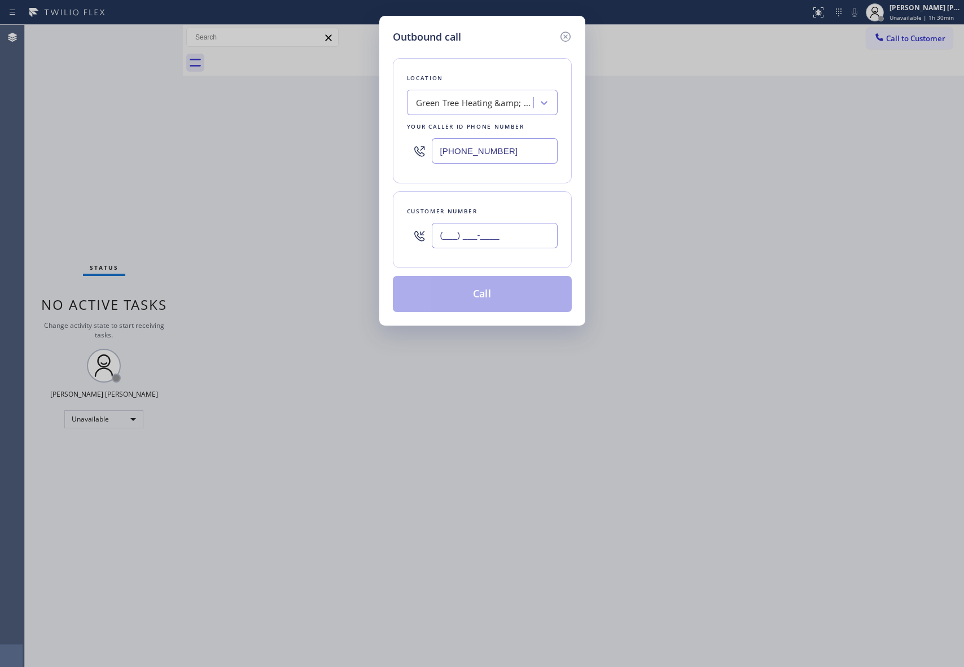
click at [497, 239] on input "(___) ___-____" at bounding box center [495, 235] width 126 height 25
paste input "909) 641-5519"
type input "[PHONE_NUMBER]"
click at [542, 102] on icon at bounding box center [544, 102] width 11 height 11
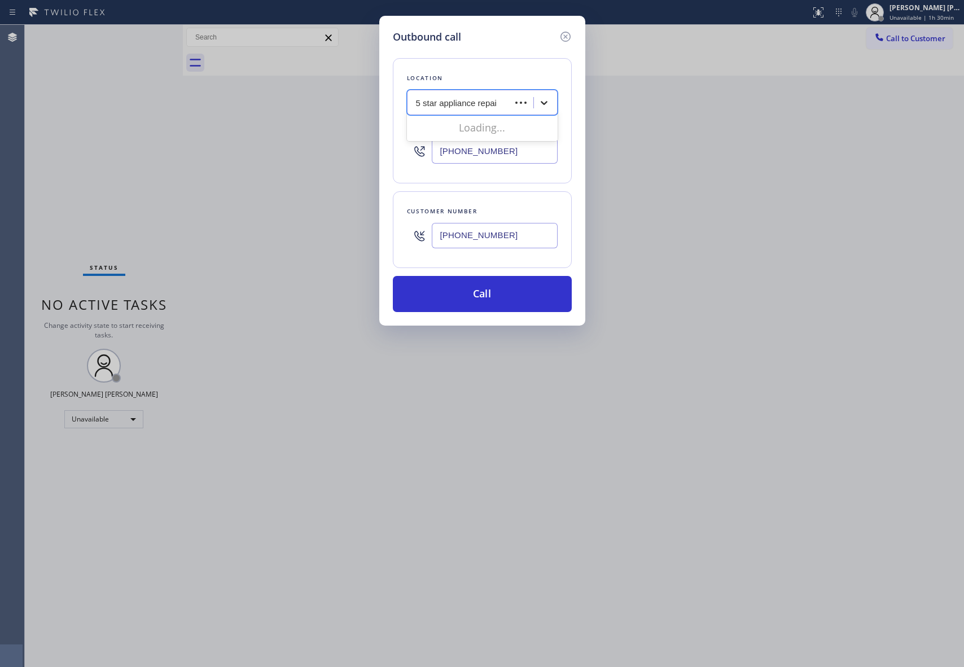
type input "5 star appliance repair"
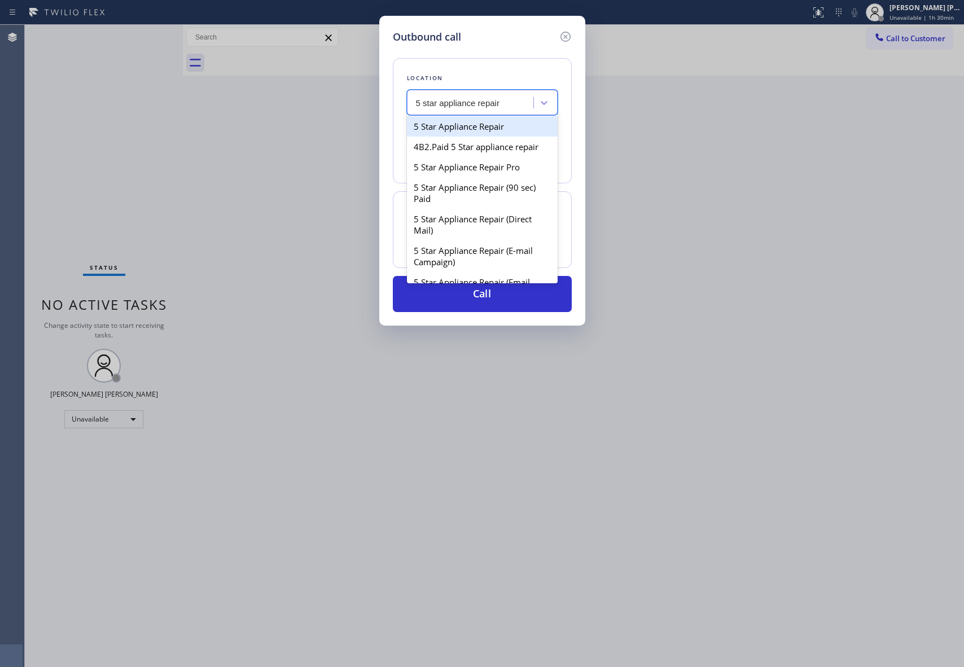
click at [467, 100] on input "5 star appliance repair" at bounding box center [458, 103] width 85 height 10
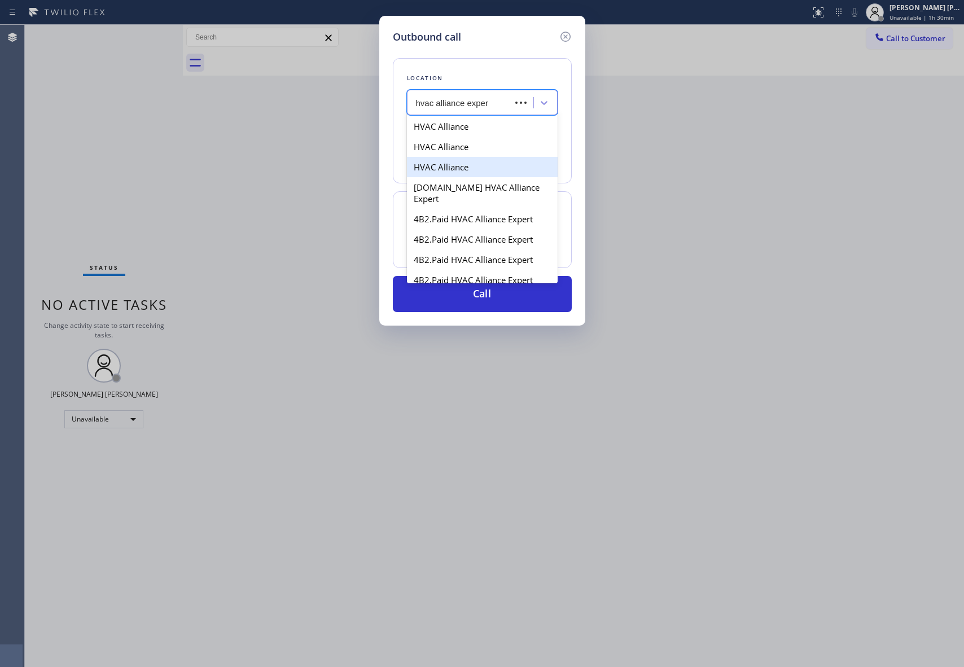
type input "hvac alliance expert"
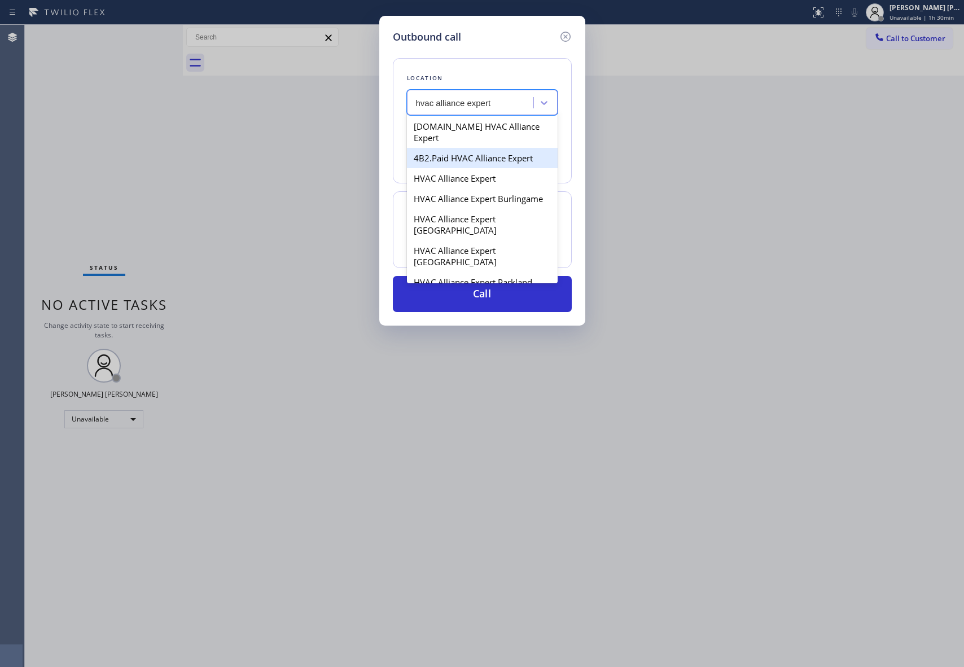
click at [477, 150] on div "4B2.Paid HVAC Alliance Expert" at bounding box center [482, 158] width 151 height 20
type input "[PHONE_NUMBER]"
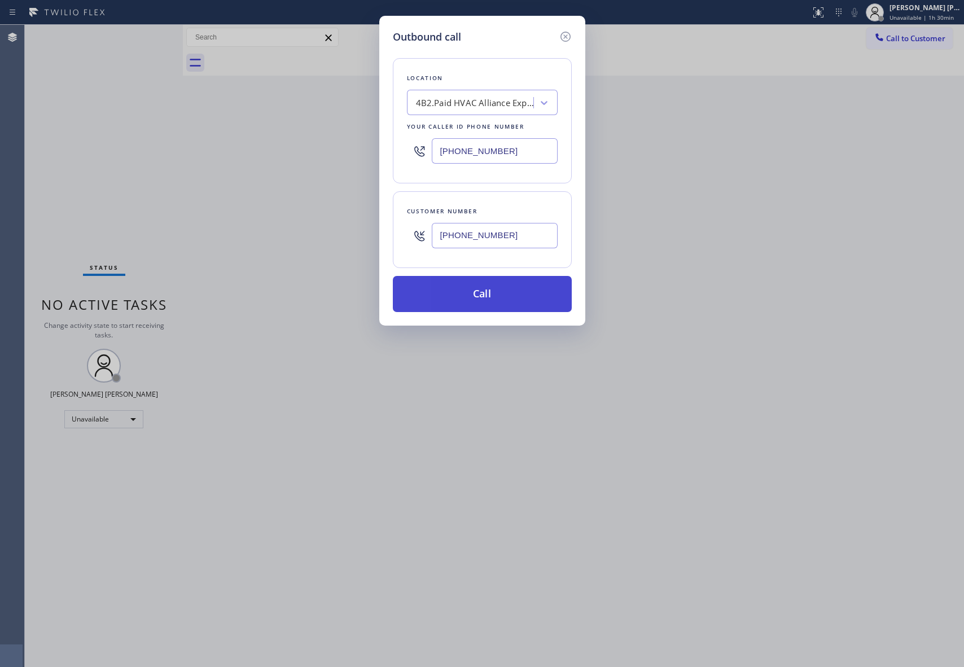
click at [491, 285] on button "Call" at bounding box center [482, 294] width 179 height 36
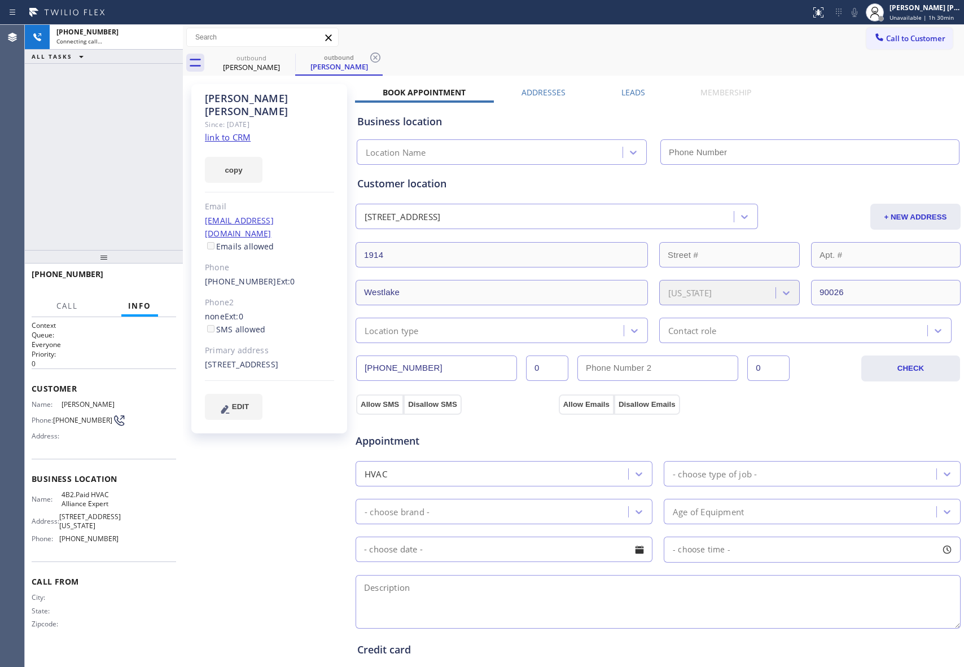
type input "[PHONE_NUMBER]"
drag, startPoint x: 150, startPoint y: 280, endPoint x: 169, endPoint y: 277, distance: 20.0
click at [150, 280] on span "HANG UP" at bounding box center [150, 279] width 34 height 8
click at [642, 90] on div "Leads" at bounding box center [633, 95] width 80 height 16
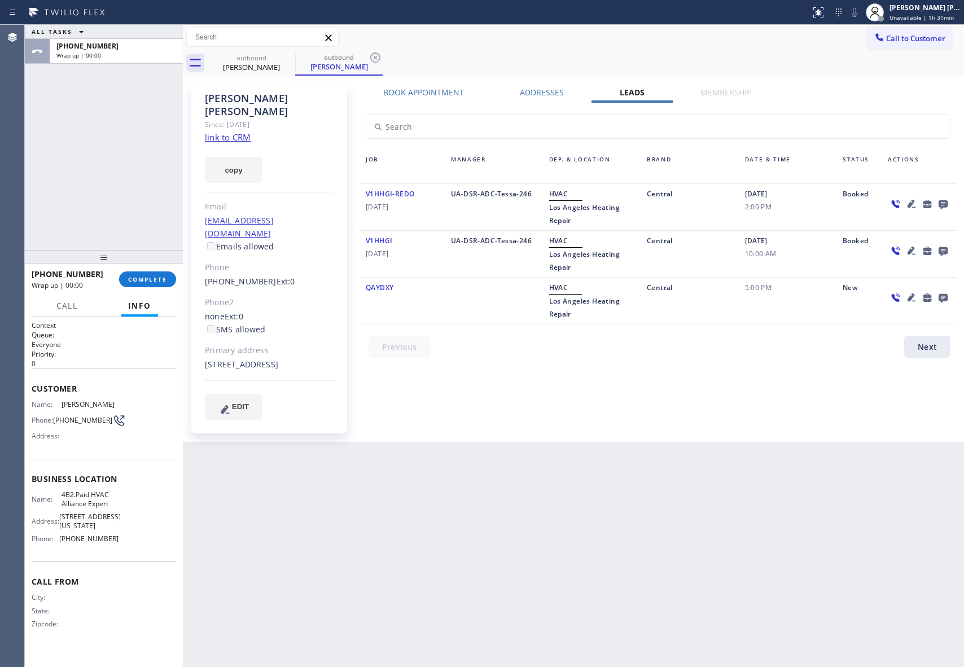
click at [952, 199] on div at bounding box center [919, 207] width 76 height 40
click at [944, 201] on icon at bounding box center [943, 204] width 9 height 9
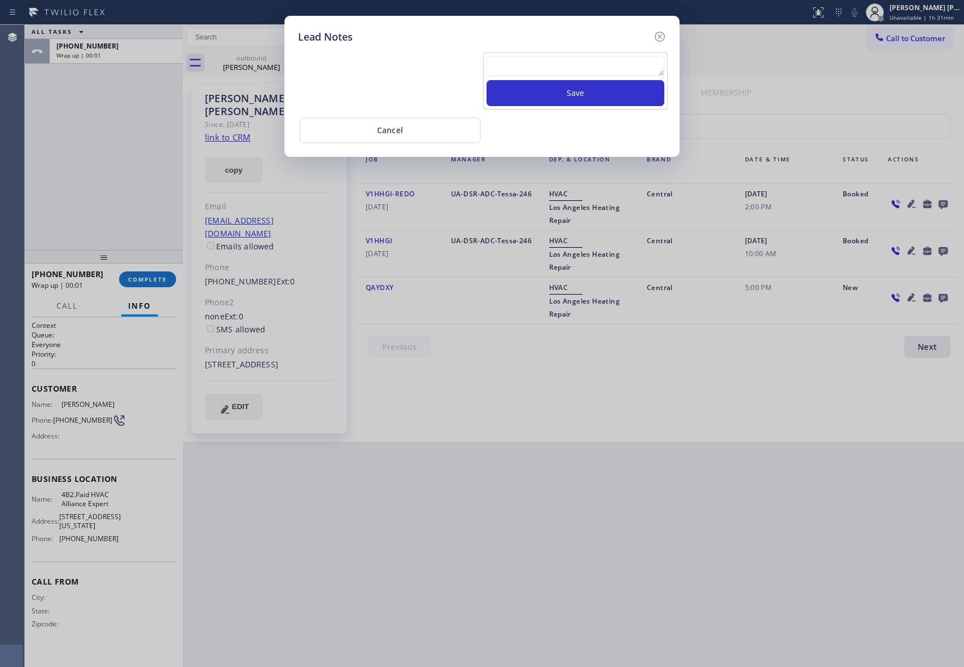
click at [550, 78] on div at bounding box center [576, 68] width 178 height 24
click at [552, 75] on textarea at bounding box center [576, 66] width 178 height 20
paste textarea "VM | please transfer if cx calls back"
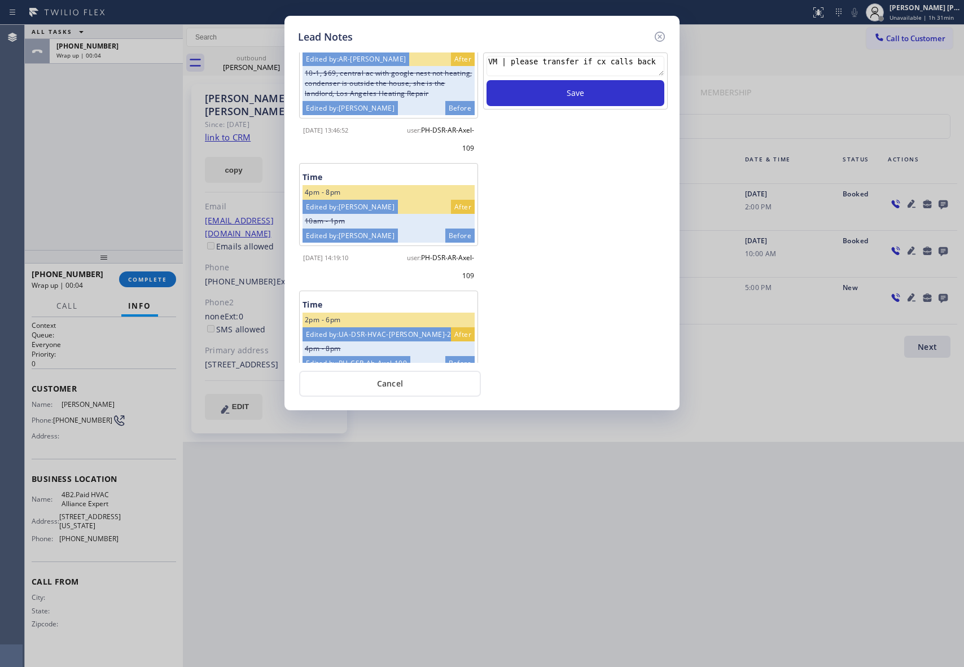
scroll to position [346, 0]
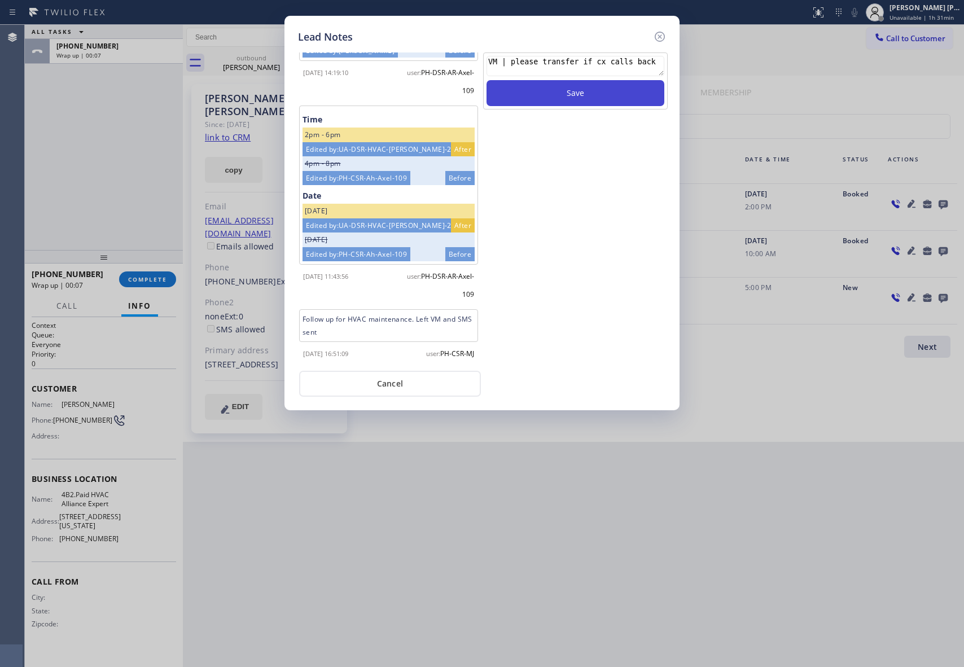
type textarea "VM | please transfer if cx calls back"
click at [594, 96] on button "Save" at bounding box center [576, 93] width 178 height 26
click at [663, 35] on icon at bounding box center [660, 37] width 14 height 14
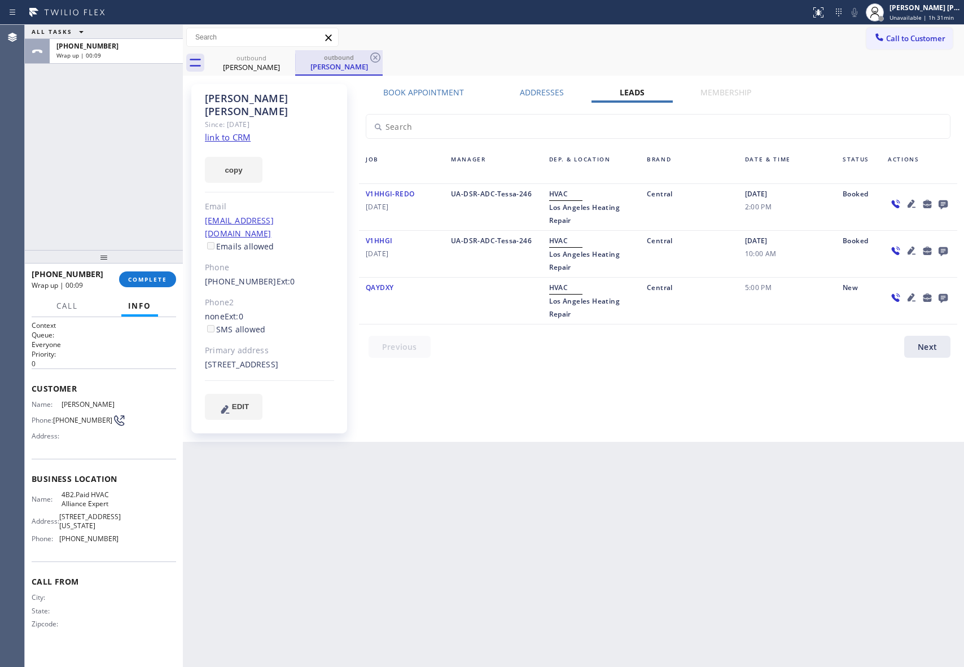
click at [299, 55] on div "outbound" at bounding box center [338, 57] width 85 height 8
click at [292, 56] on icon at bounding box center [288, 57] width 10 height 10
click at [370, 56] on icon at bounding box center [375, 57] width 10 height 10
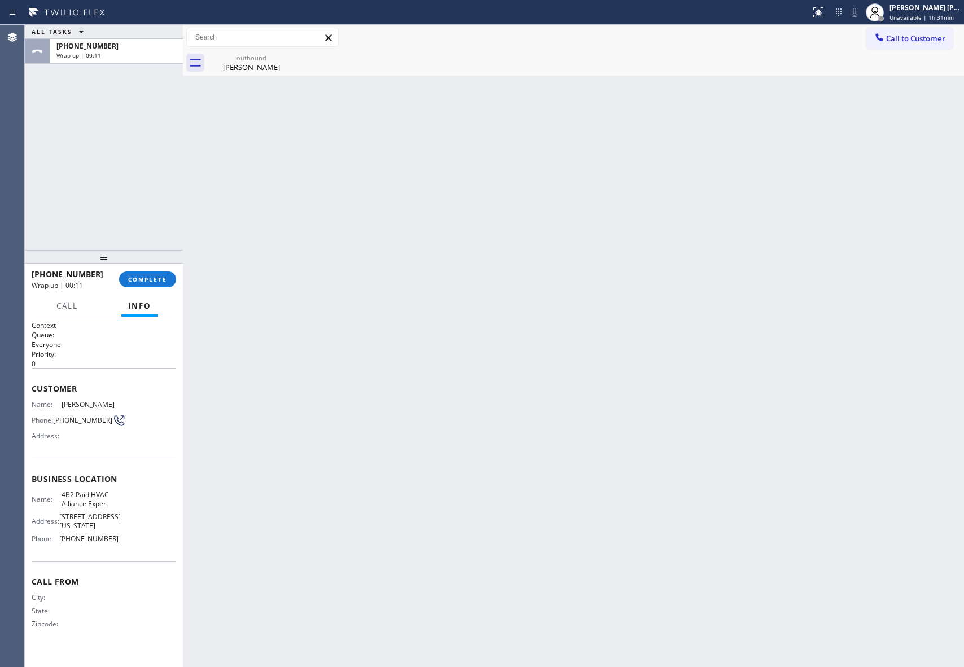
click at [0, 0] on icon at bounding box center [0, 0] width 0 height 0
click at [216, 85] on div "Back to Dashboard Change Sender ID Customers Technicians Select a contact Outbo…" at bounding box center [573, 346] width 781 height 642
click at [256, 70] on div "[PERSON_NAME]" at bounding box center [251, 67] width 85 height 10
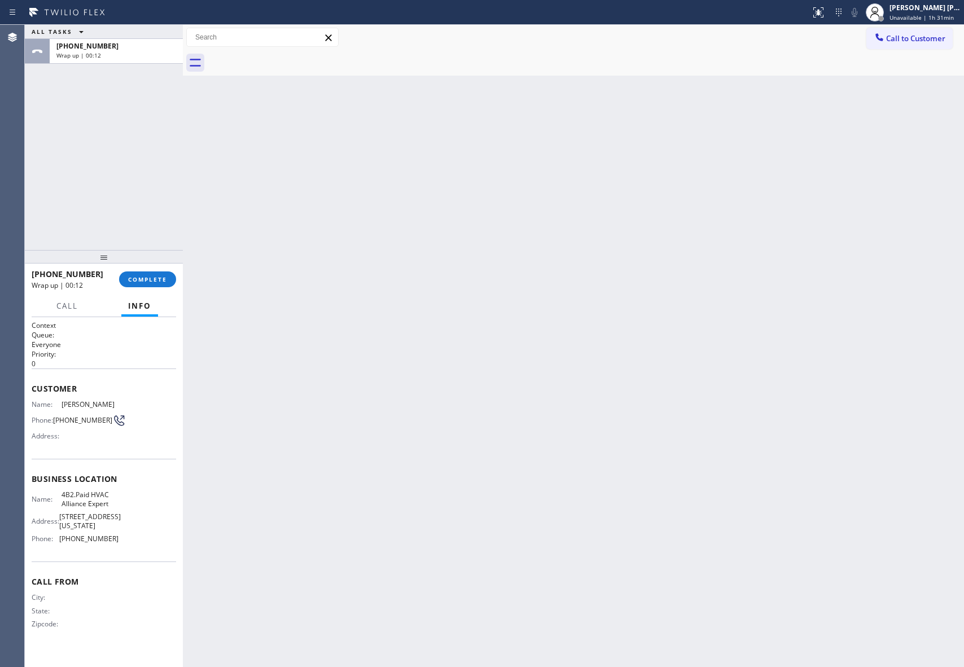
click at [256, 70] on div at bounding box center [586, 62] width 756 height 25
click at [157, 275] on span "COMPLETE" at bounding box center [147, 279] width 39 height 8
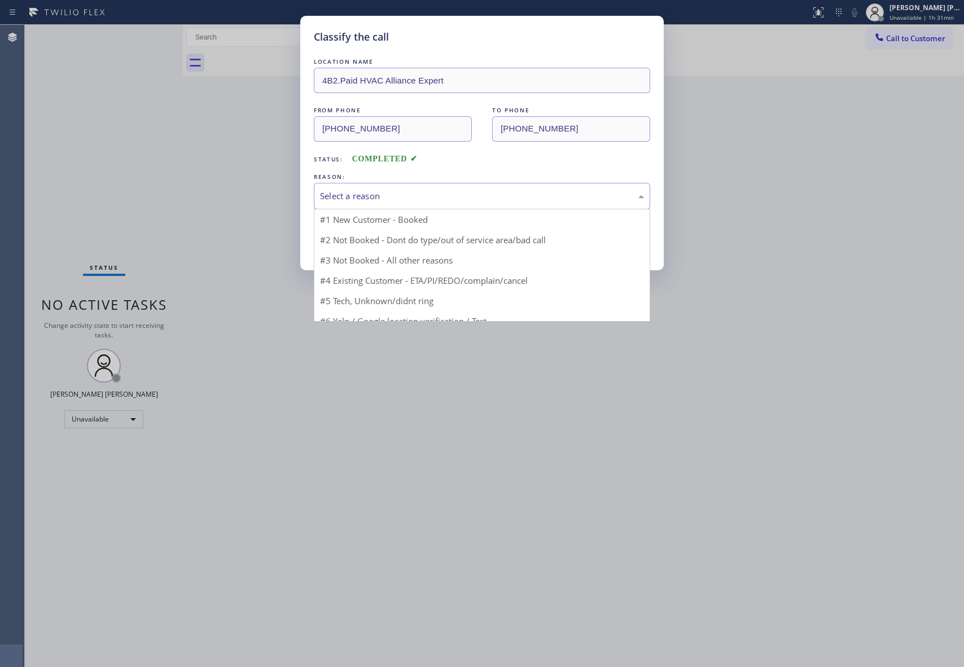
click at [399, 196] on div "Select a reason" at bounding box center [482, 196] width 324 height 13
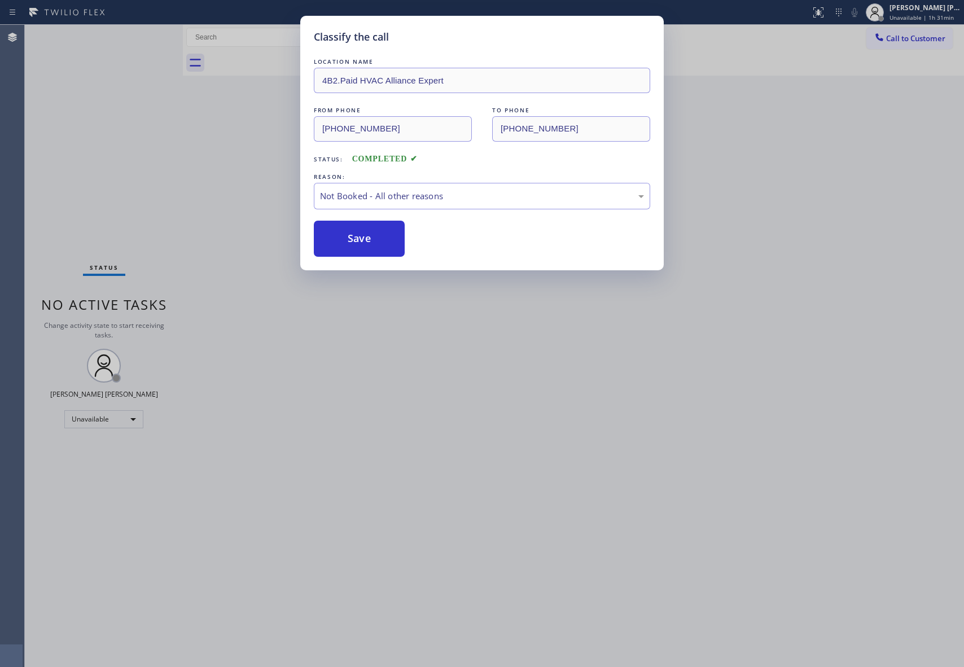
click at [346, 242] on button "Save" at bounding box center [359, 239] width 91 height 36
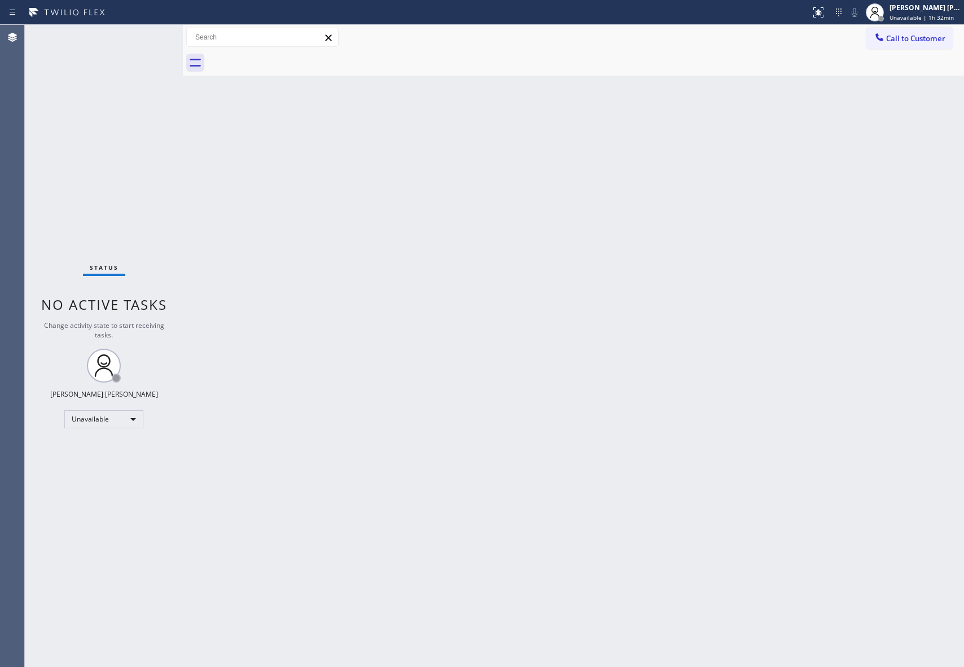
click at [906, 30] on button "Call to Customer" at bounding box center [910, 38] width 86 height 21
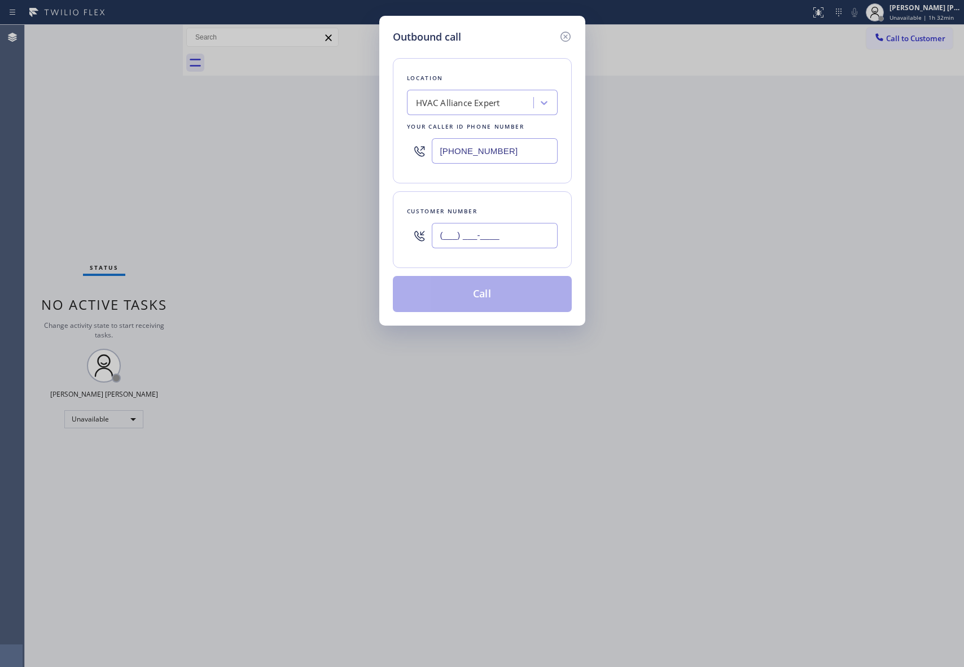
click at [475, 229] on input "(___) ___-____" at bounding box center [495, 235] width 126 height 25
paste input "323) 899-0952"
type input "[PHONE_NUMBER]"
click at [489, 301] on button "Call" at bounding box center [482, 294] width 179 height 36
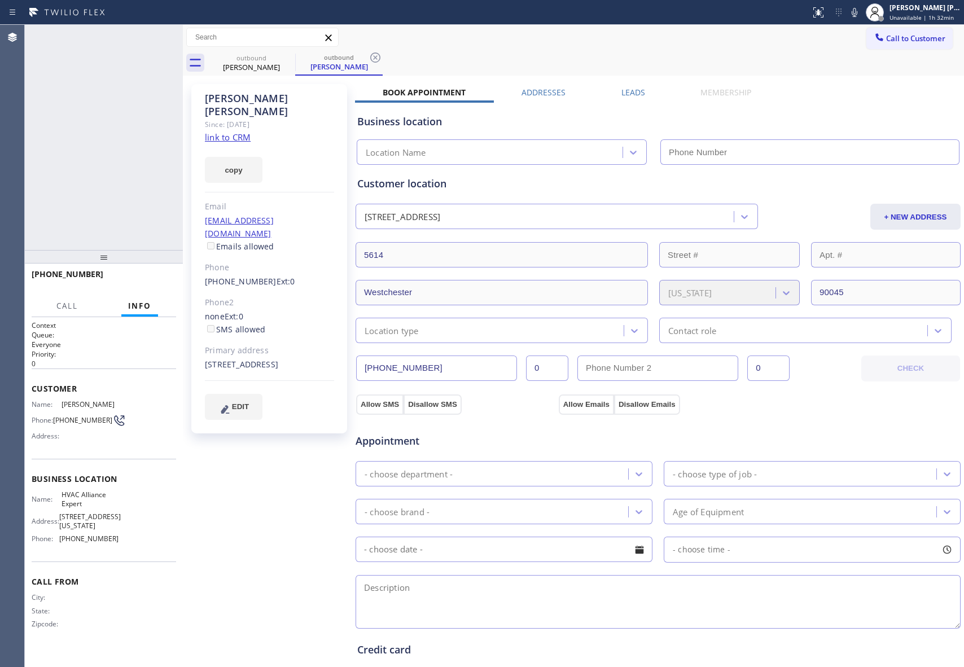
type input "[PHONE_NUMBER]"
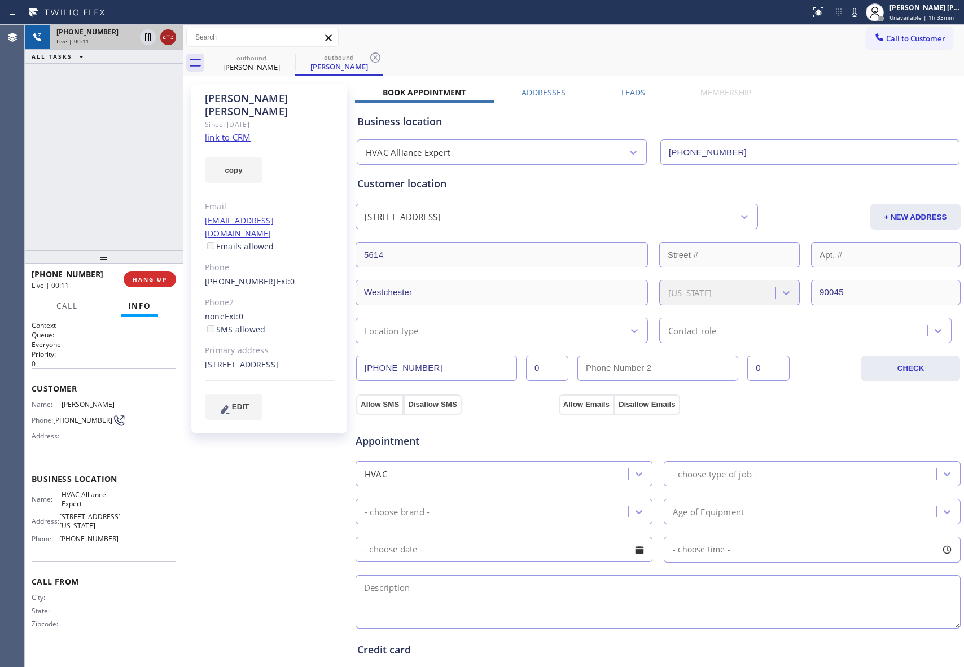
click at [172, 34] on icon at bounding box center [168, 37] width 14 height 14
click at [292, 59] on div "outbound [PERSON_NAME] outbound [PERSON_NAME]" at bounding box center [586, 62] width 756 height 25
click at [0, 0] on icon at bounding box center [0, 0] width 0 height 0
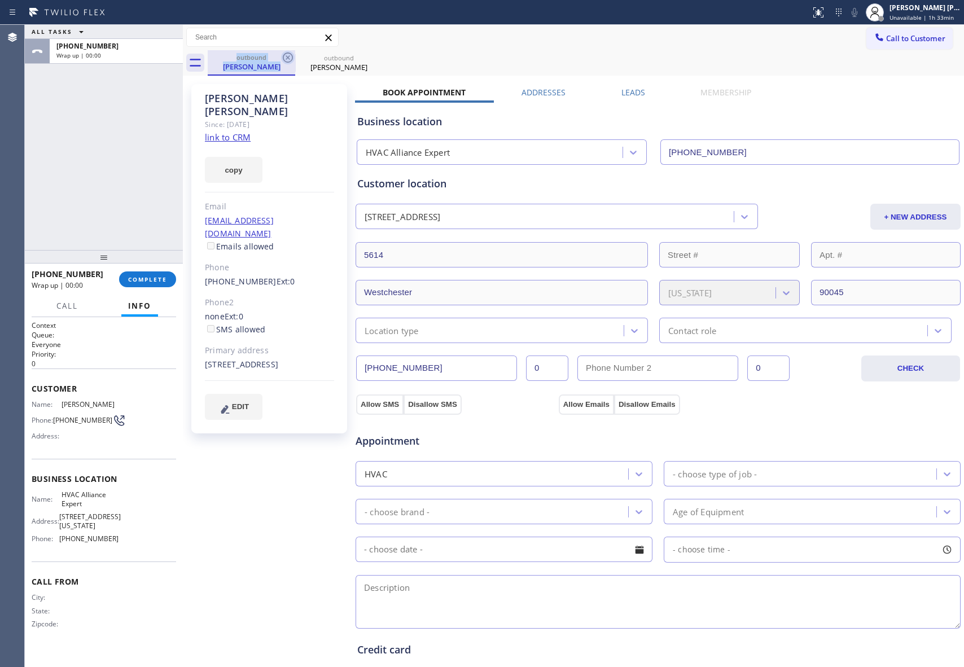
click at [290, 57] on icon at bounding box center [288, 58] width 14 height 14
click at [0, 0] on icon at bounding box center [0, 0] width 0 height 0
click at [290, 57] on div "outbound [PERSON_NAME] outbound [PERSON_NAME]" at bounding box center [586, 62] width 756 height 25
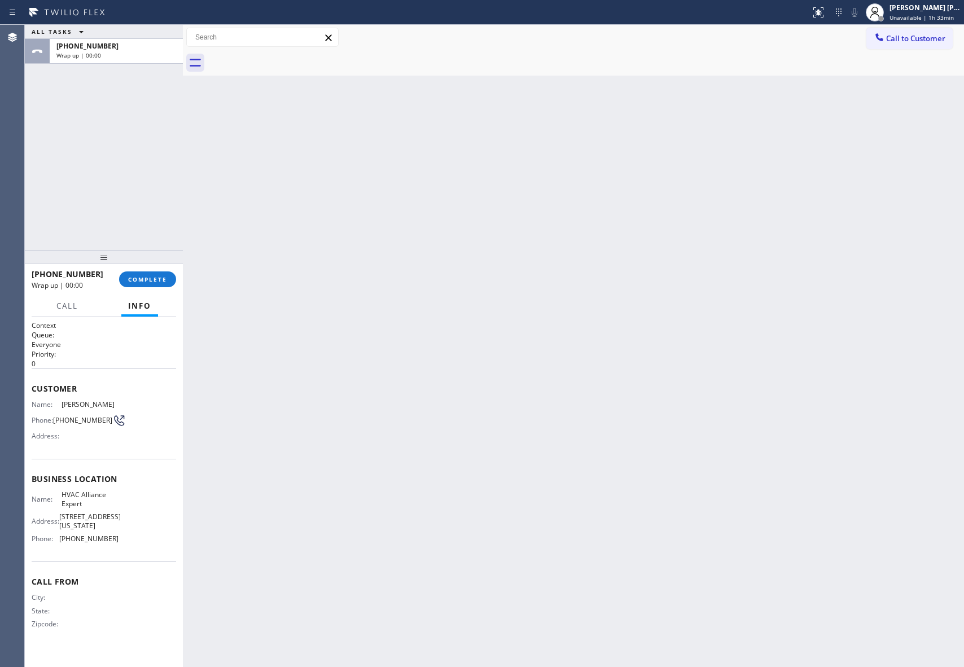
click at [290, 57] on div at bounding box center [586, 62] width 756 height 25
drag, startPoint x: 290, startPoint y: 57, endPoint x: 251, endPoint y: 102, distance: 59.6
click at [288, 57] on div at bounding box center [586, 62] width 756 height 25
click at [141, 274] on button "COMPLETE" at bounding box center [147, 280] width 57 height 16
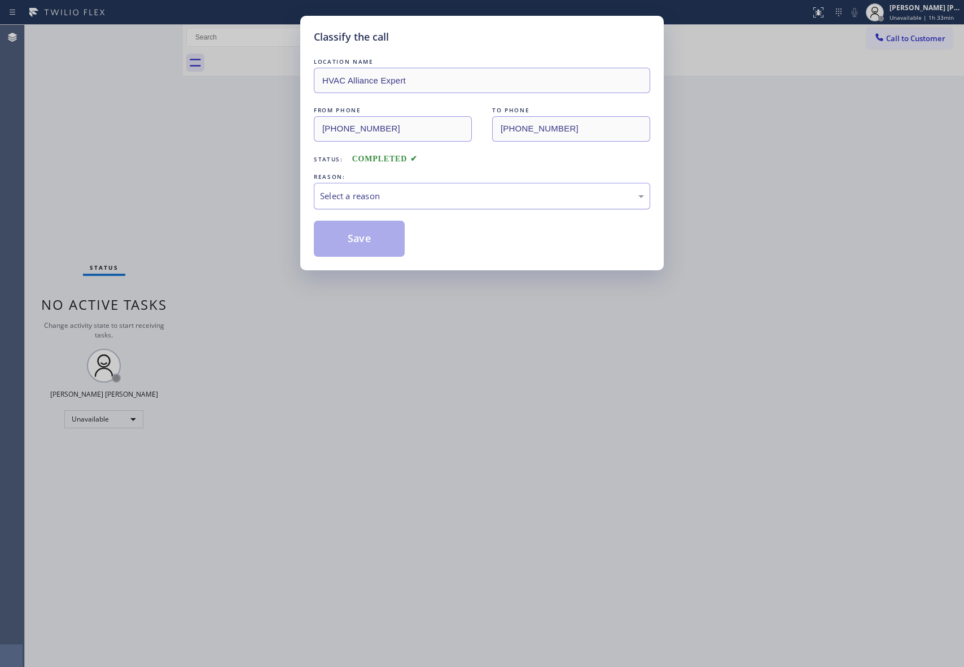
click at [414, 202] on div "Select a reason" at bounding box center [482, 196] width 324 height 13
click at [365, 242] on button "Save" at bounding box center [359, 239] width 91 height 36
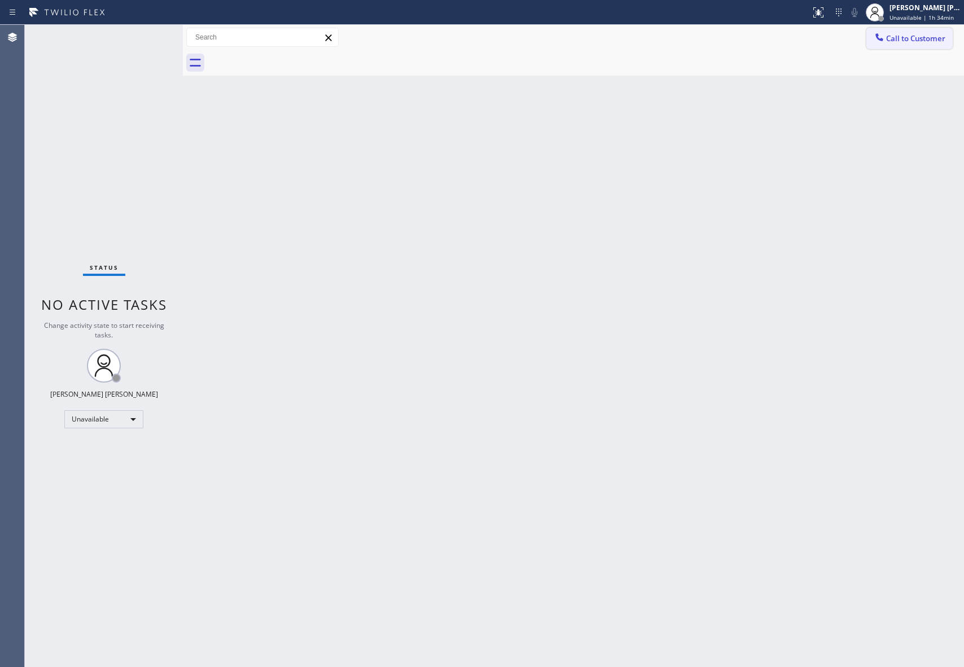
click at [904, 41] on span "Call to Customer" at bounding box center [915, 38] width 59 height 10
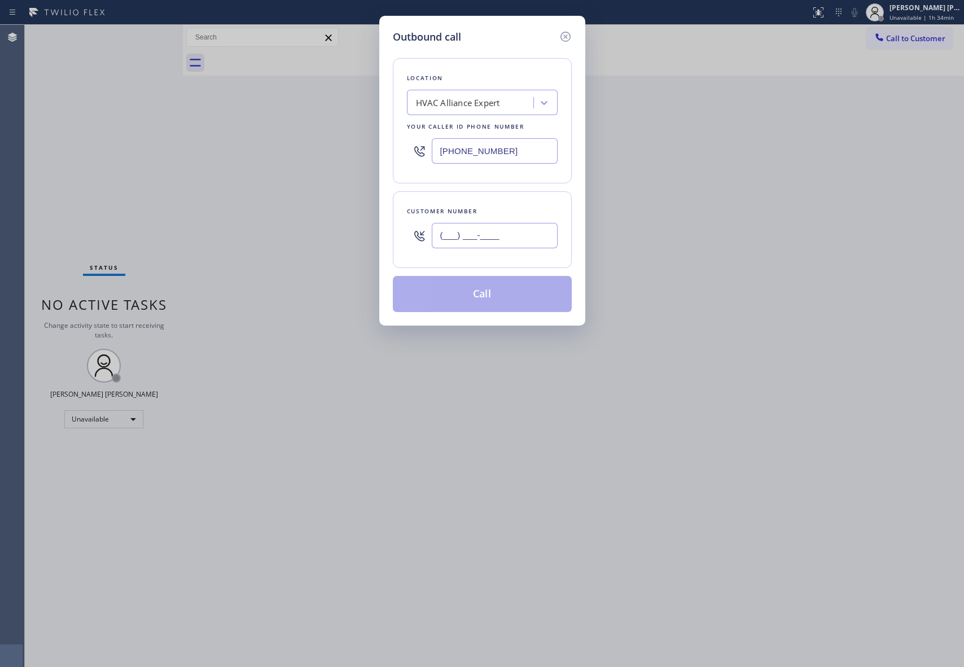
click at [534, 240] on input "(___) ___-____" at bounding box center [495, 235] width 126 height 25
paste input "818) 625-4862"
type input "[PHONE_NUMBER]"
click at [502, 287] on button "Call" at bounding box center [482, 294] width 179 height 36
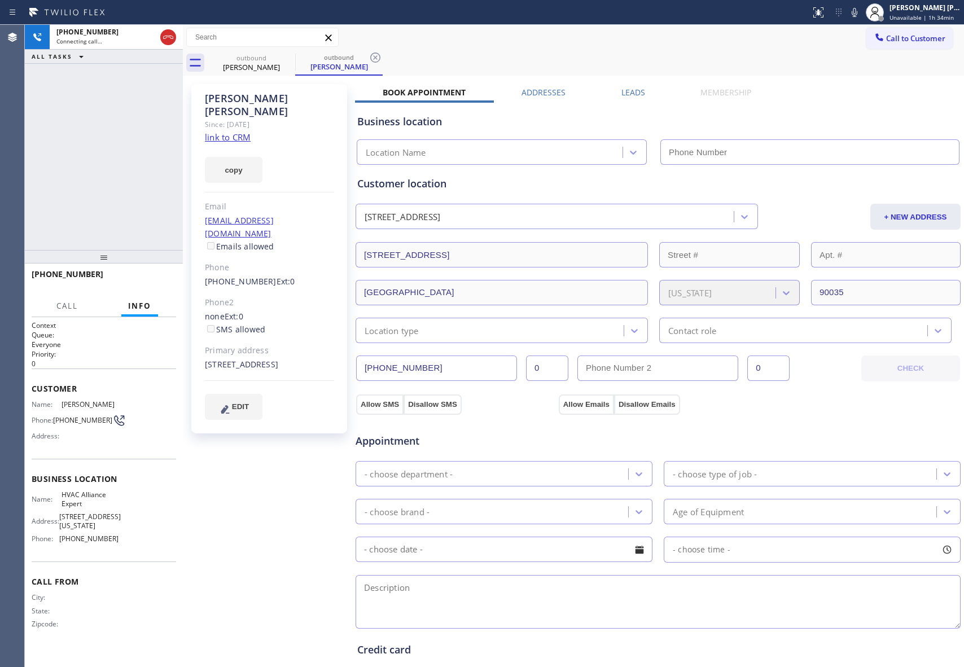
type input "[PHONE_NUMBER]"
click at [151, 277] on span "HANG UP" at bounding box center [150, 279] width 34 height 8
click at [622, 91] on label "Leads" at bounding box center [634, 92] width 24 height 11
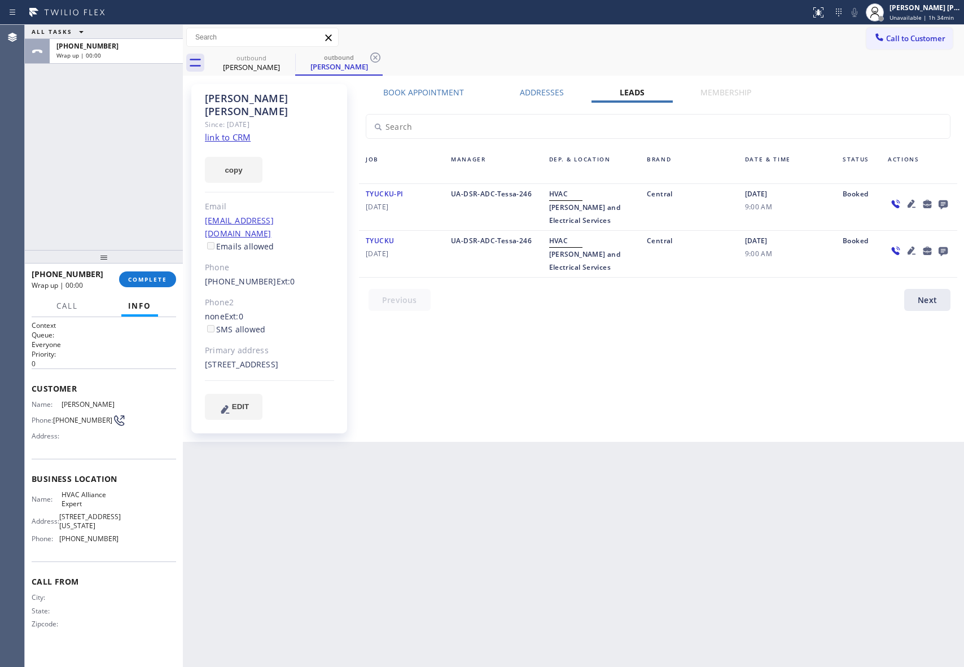
click at [940, 201] on icon at bounding box center [943, 204] width 9 height 9
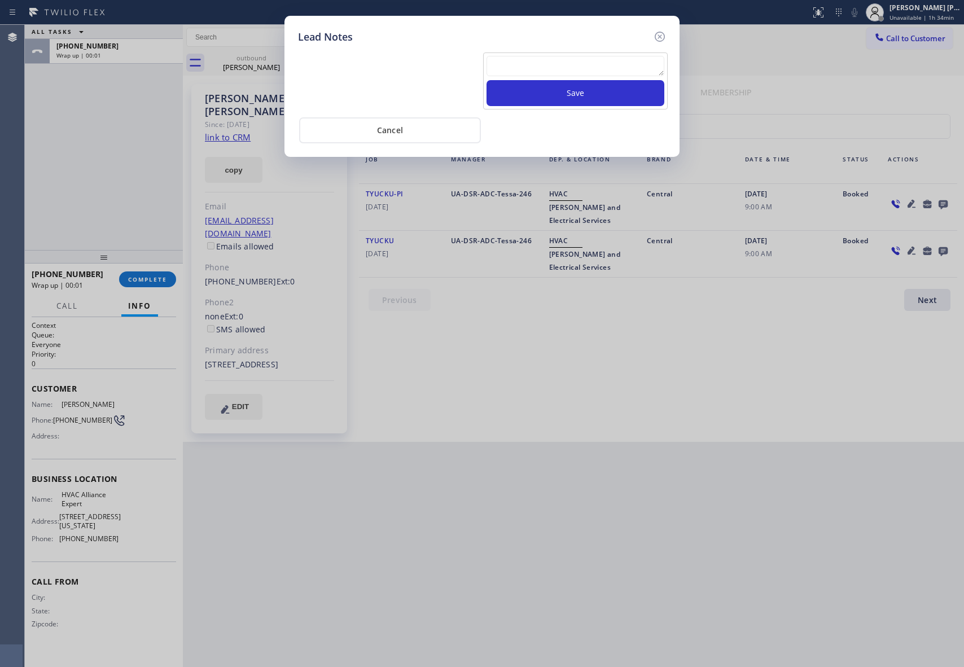
click at [562, 79] on div at bounding box center [576, 68] width 178 height 24
paste textarea "VM | please transfer if cx calls back"
click at [567, 68] on textarea at bounding box center [576, 66] width 178 height 20
type textarea "VM | please transfer if cx calls back"
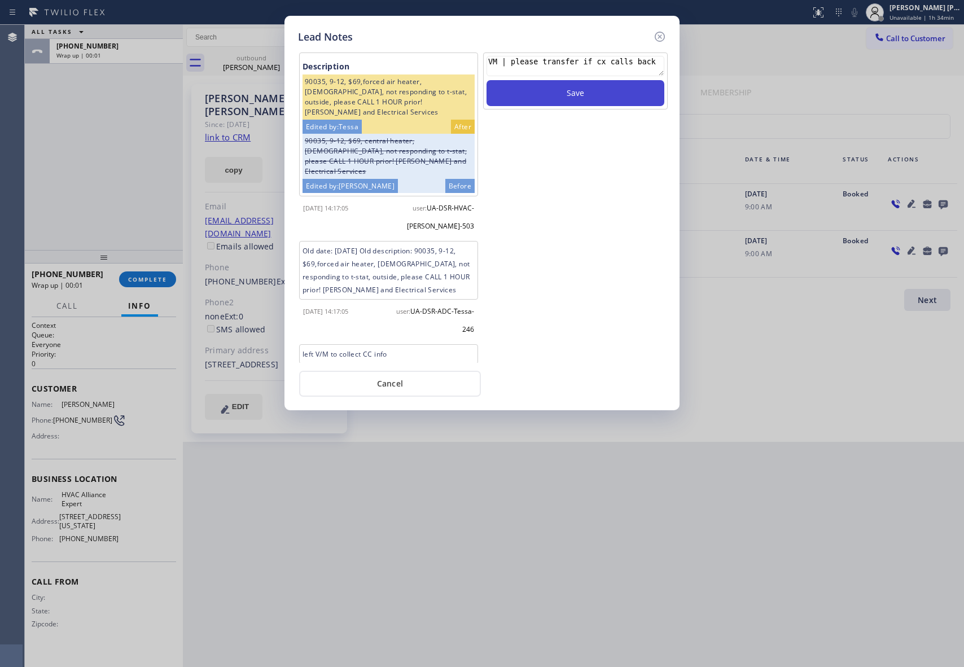
click at [574, 91] on button "Save" at bounding box center [576, 93] width 178 height 26
click at [665, 32] on icon at bounding box center [660, 37] width 14 height 14
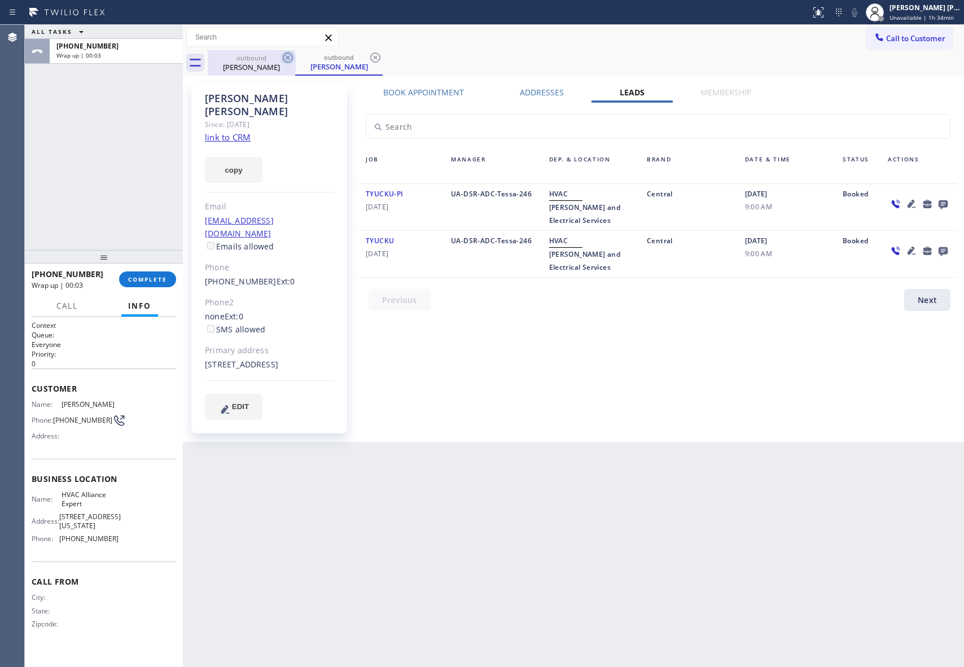
click at [283, 59] on icon at bounding box center [288, 58] width 14 height 14
click at [285, 55] on icon at bounding box center [288, 58] width 14 height 14
click at [295, 55] on div "outbound [PERSON_NAME]" at bounding box center [338, 62] width 87 height 25
click at [285, 55] on icon at bounding box center [288, 58] width 14 height 14
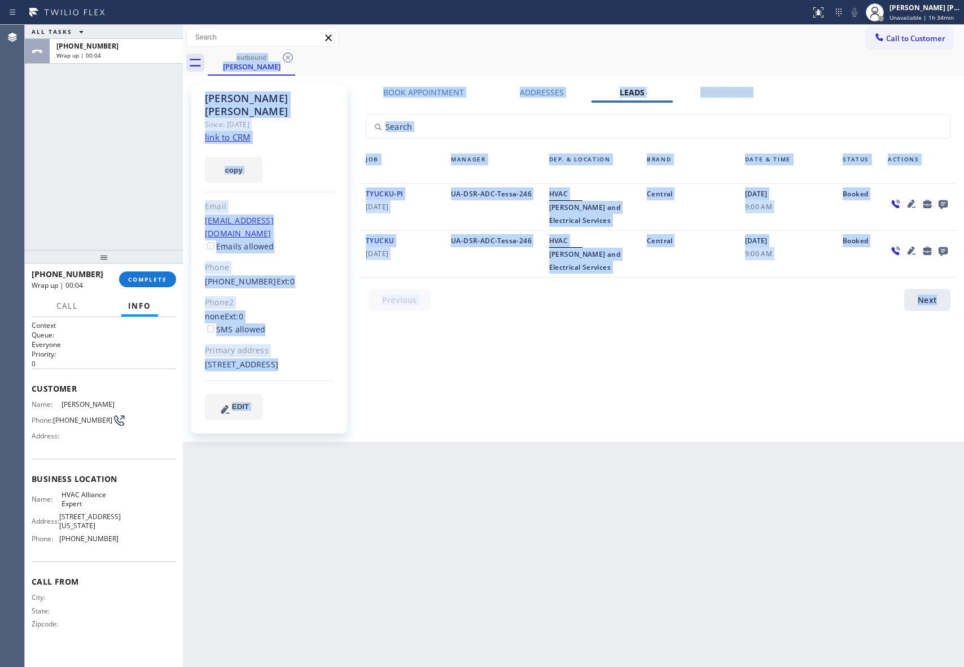
click at [285, 55] on div "outbound [PERSON_NAME]" at bounding box center [586, 62] width 756 height 25
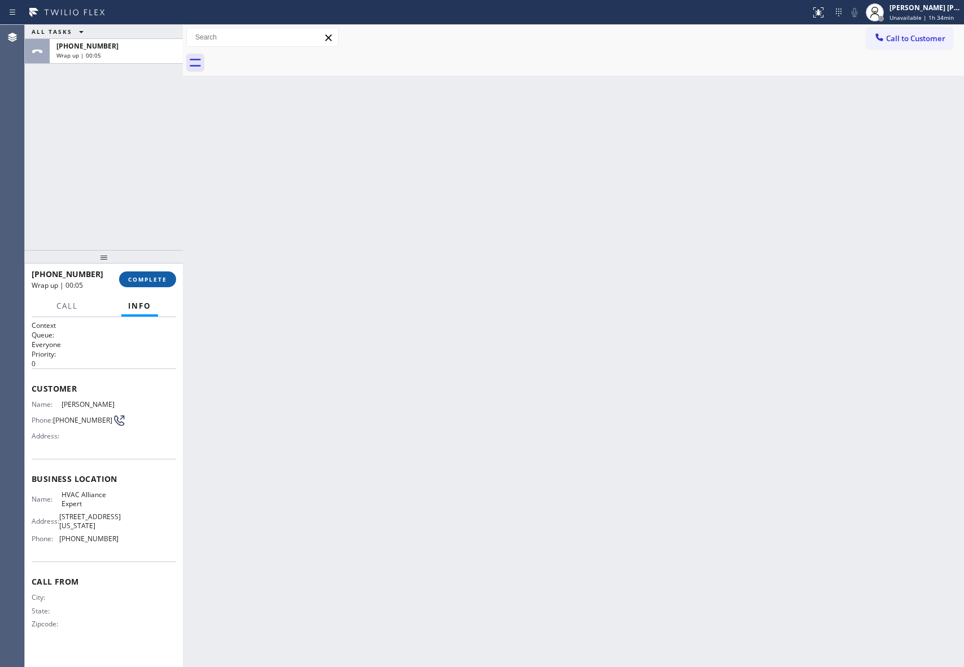
click at [140, 281] on span "COMPLETE" at bounding box center [147, 279] width 39 height 8
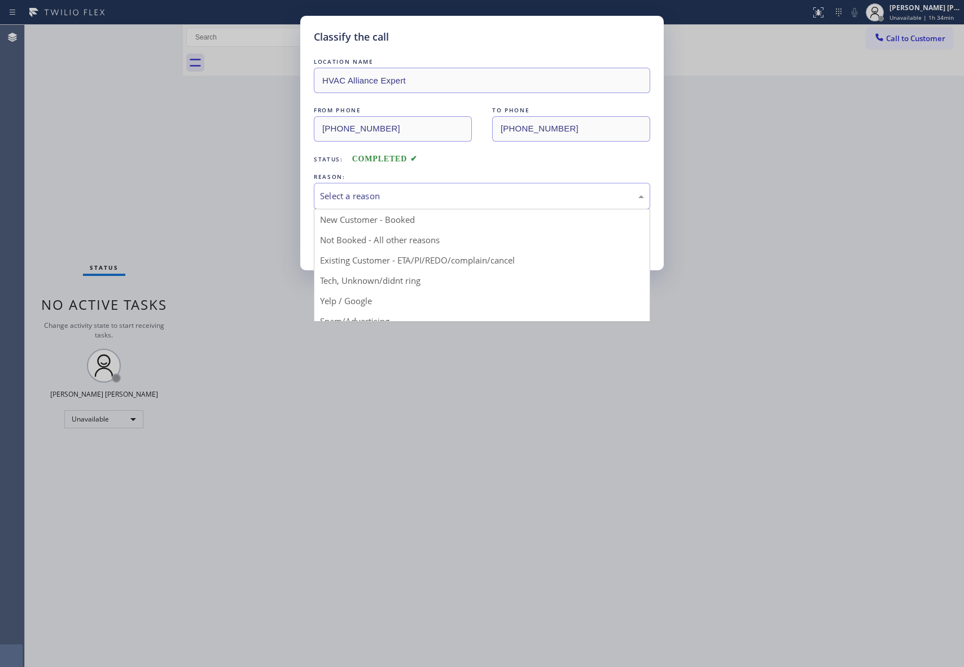
click at [366, 199] on div "Select a reason" at bounding box center [482, 196] width 324 height 13
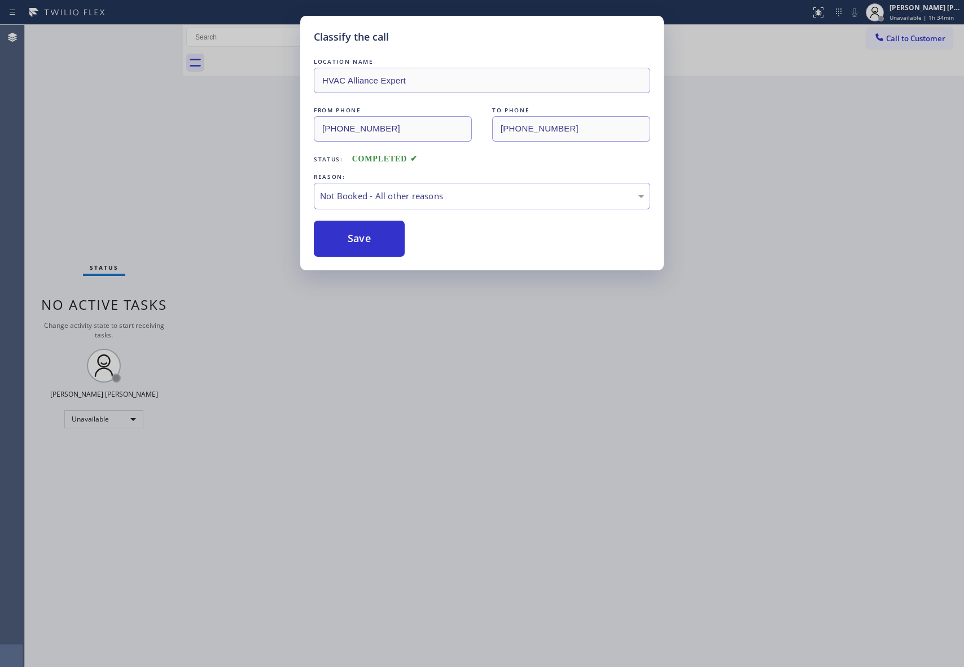
click at [357, 231] on button "Save" at bounding box center [359, 239] width 91 height 36
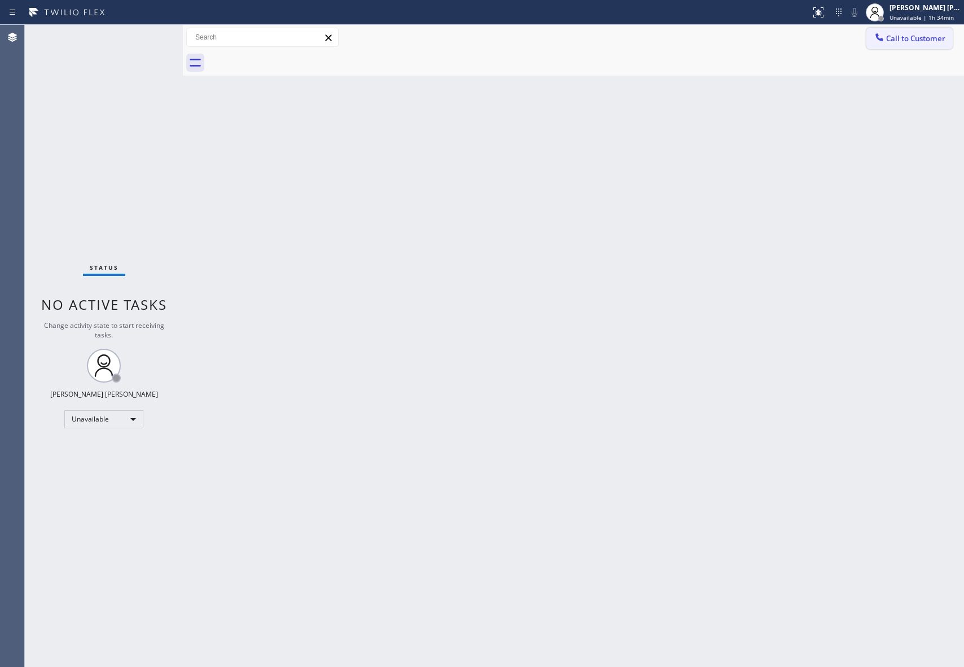
click at [913, 34] on span "Call to Customer" at bounding box center [915, 38] width 59 height 10
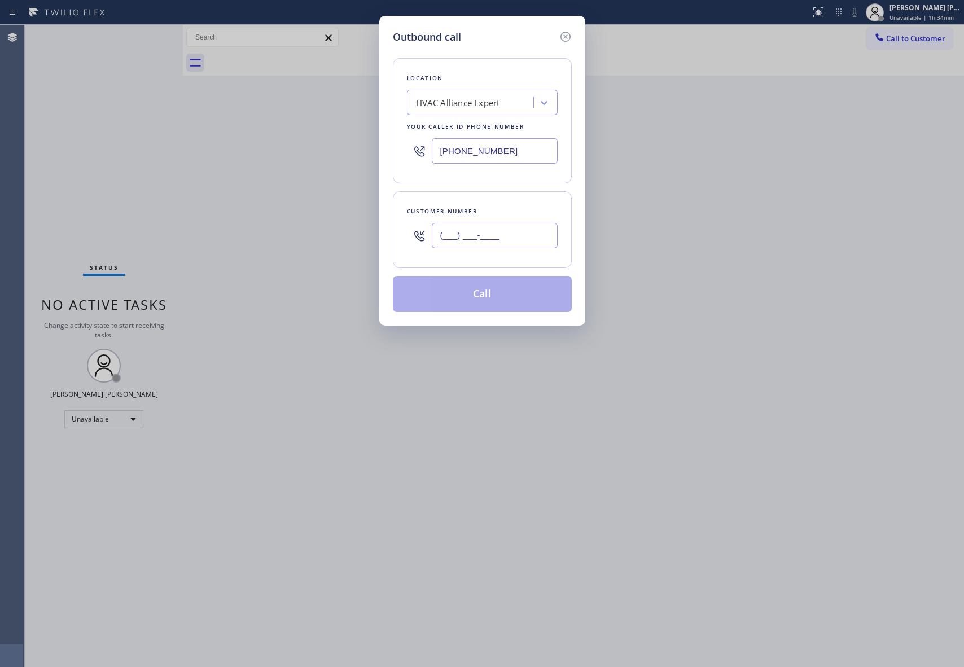
click at [477, 231] on input "(___) ___-____" at bounding box center [495, 235] width 126 height 25
paste input "415) 371-9346"
type input "[PHONE_NUMBER]"
drag, startPoint x: 484, startPoint y: 294, endPoint x: 405, endPoint y: 138, distance: 174.7
click at [484, 295] on button "Call" at bounding box center [482, 294] width 179 height 36
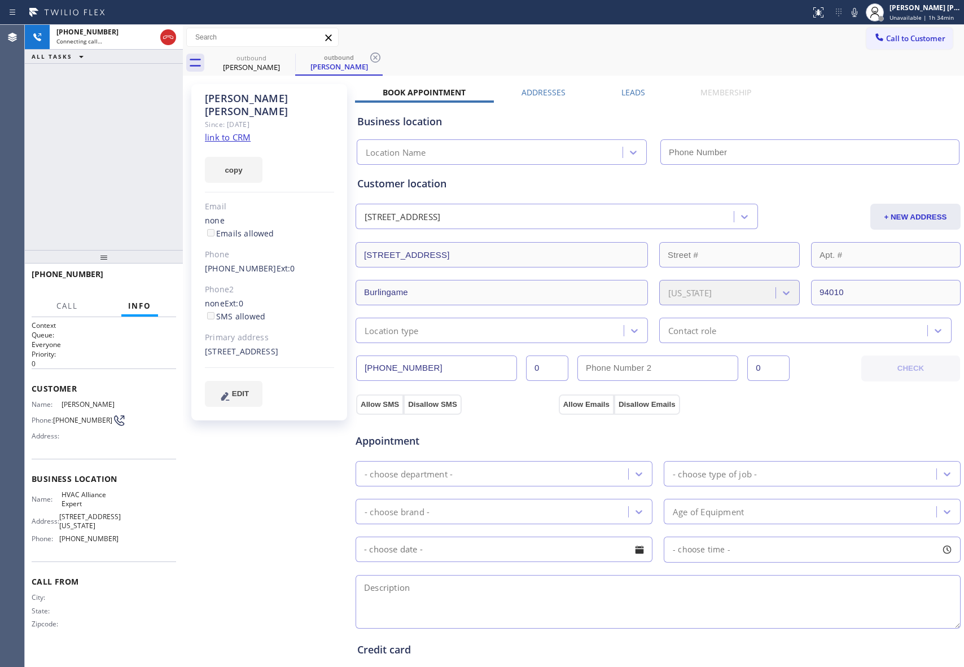
type input "[PHONE_NUMBER]"
click at [631, 89] on label "Leads" at bounding box center [634, 92] width 24 height 11
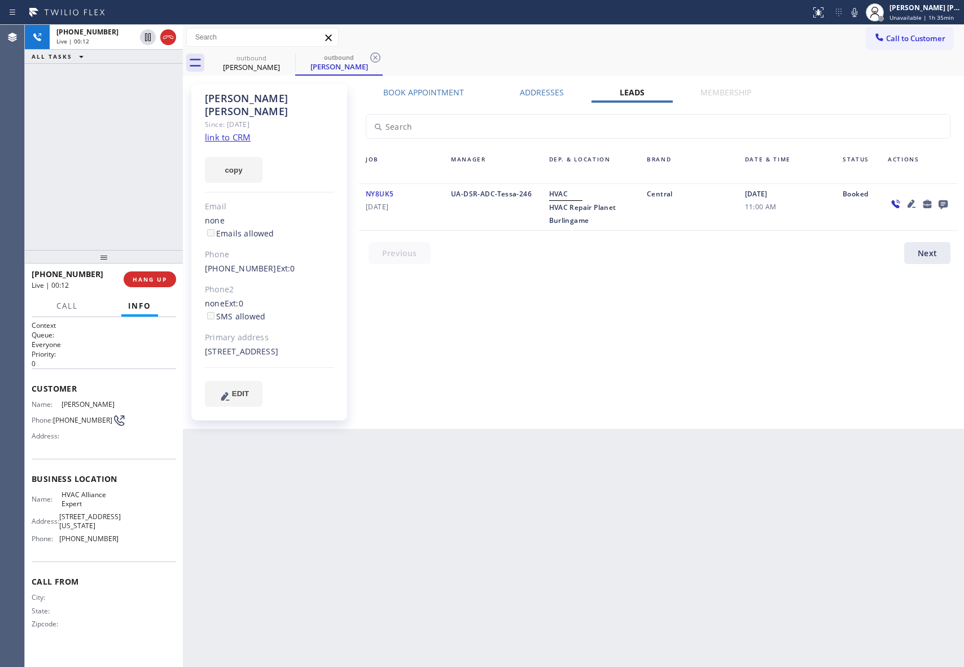
click at [939, 199] on icon at bounding box center [944, 204] width 14 height 14
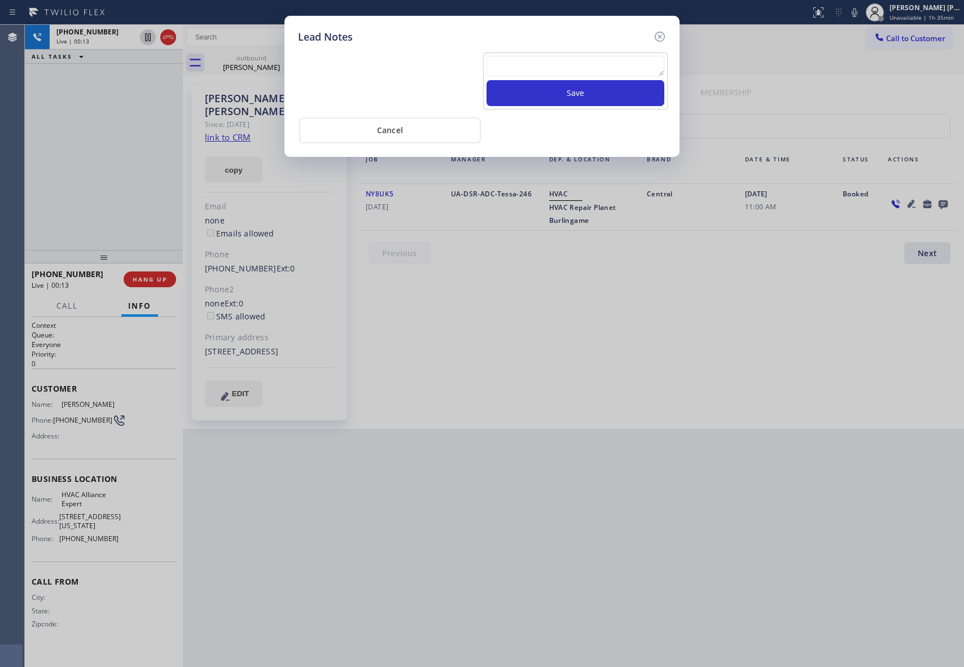
click at [526, 69] on textarea at bounding box center [576, 66] width 178 height 20
paste textarea "VM | please transfer if cx calls back"
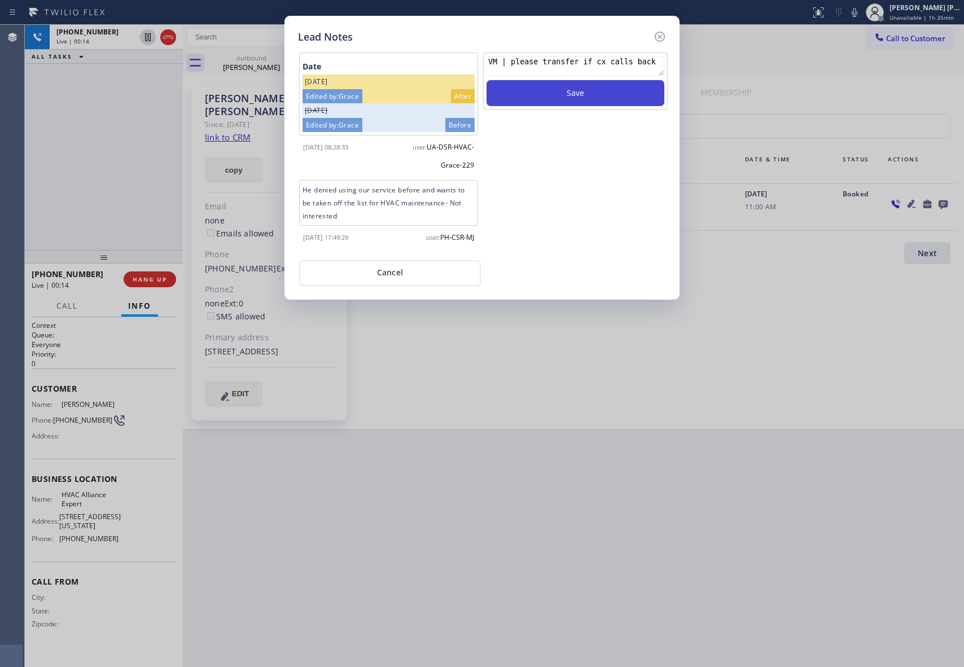
type textarea "VM | please transfer if cx calls back"
click at [531, 95] on button "Save" at bounding box center [576, 93] width 178 height 26
click at [660, 33] on icon at bounding box center [660, 37] width 14 height 14
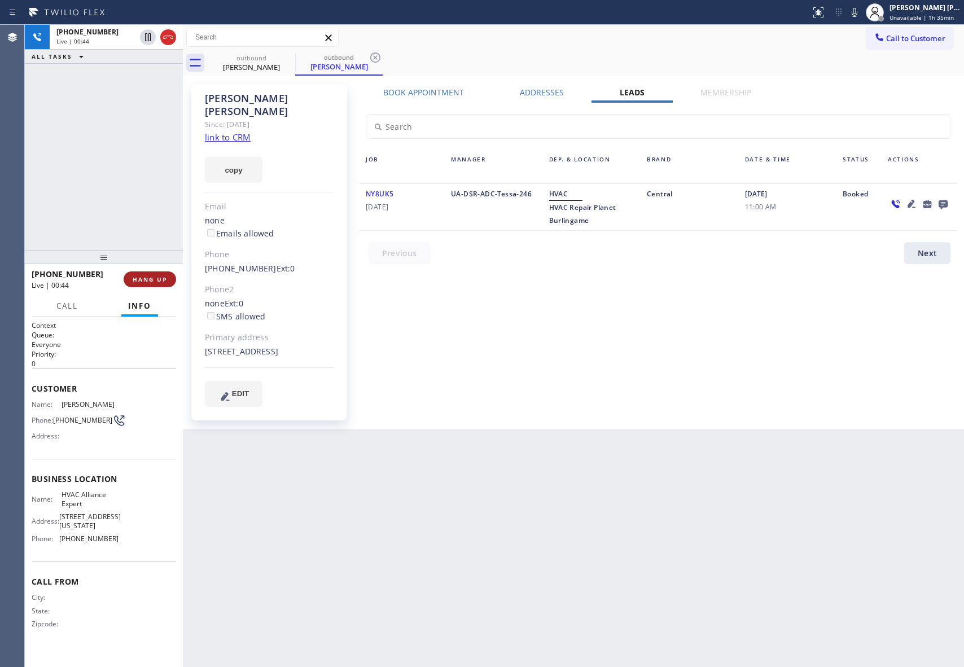
click at [163, 280] on span "HANG UP" at bounding box center [150, 279] width 34 height 8
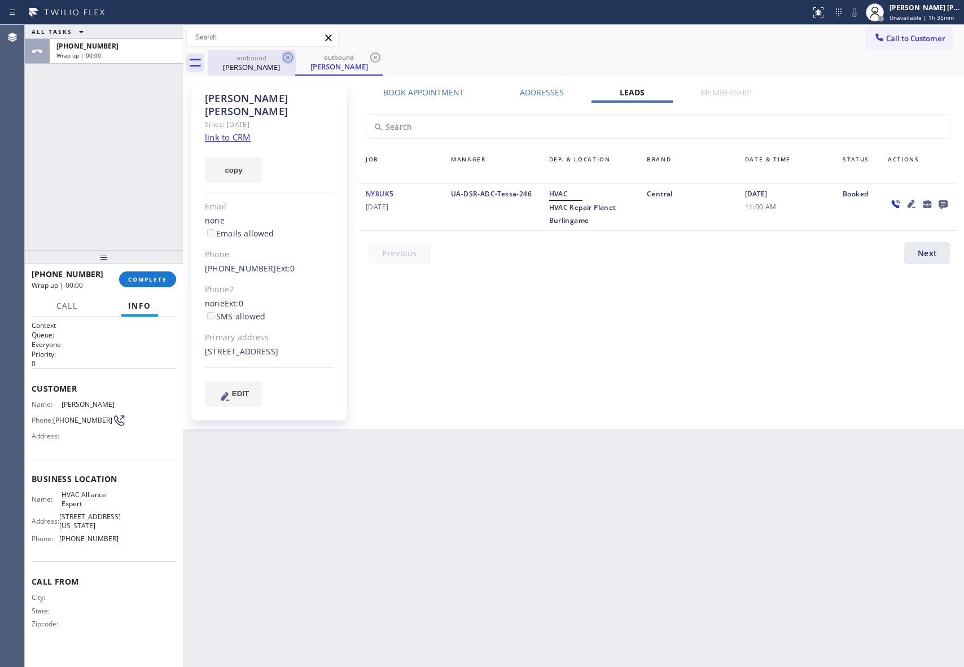
click at [282, 55] on icon at bounding box center [288, 58] width 14 height 14
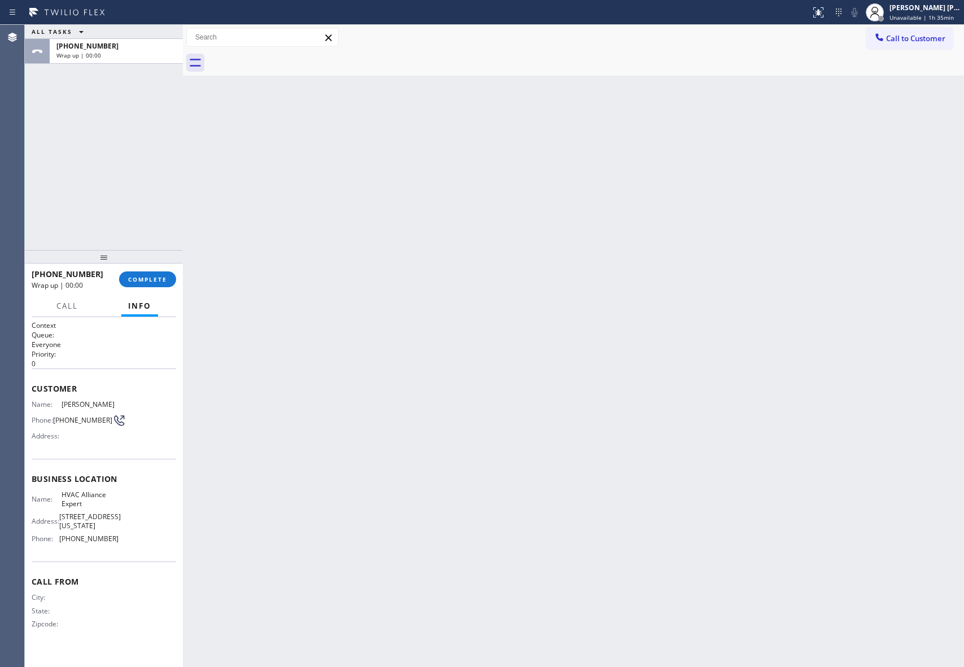
click at [282, 55] on div at bounding box center [586, 62] width 756 height 25
click at [160, 275] on span "COMPLETE" at bounding box center [147, 279] width 39 height 8
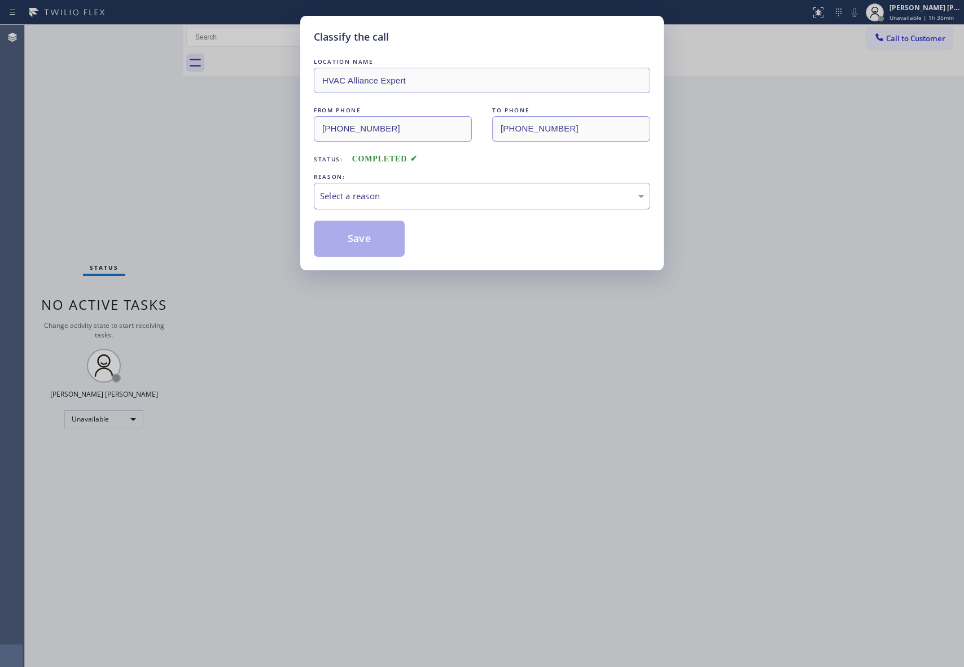
click at [445, 189] on div "Select a reason" at bounding box center [482, 196] width 336 height 27
click at [359, 237] on button "Save" at bounding box center [359, 239] width 91 height 36
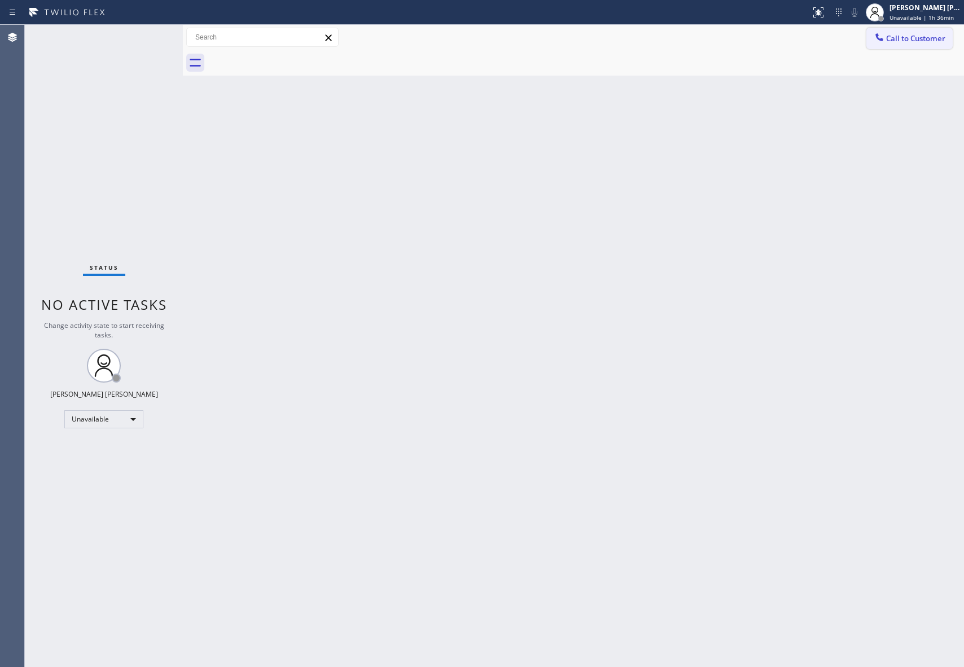
click at [911, 44] on button "Call to Customer" at bounding box center [910, 38] width 86 height 21
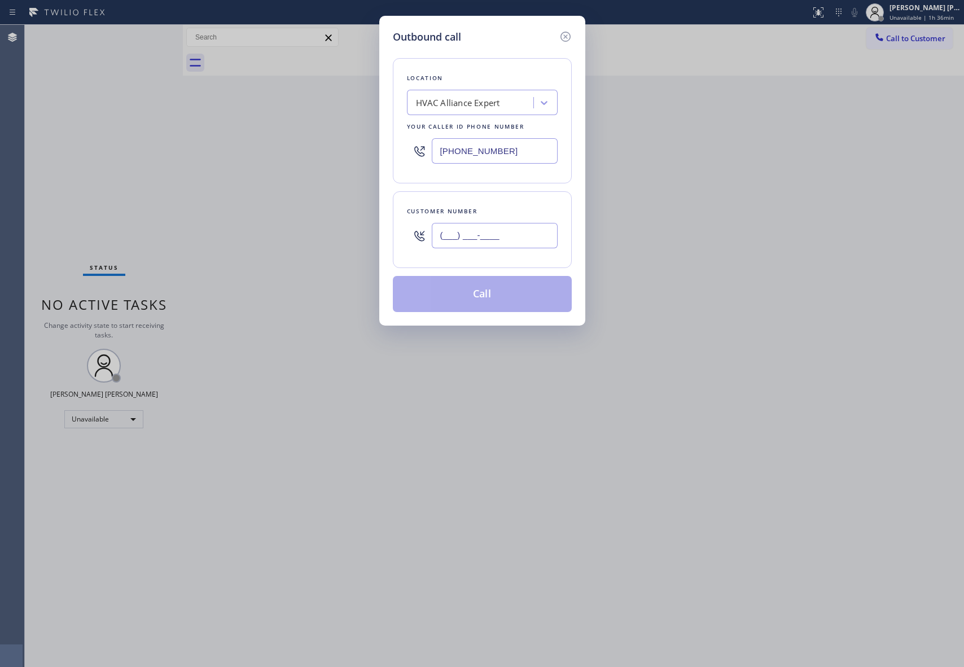
click at [502, 240] on input "(___) ___-____" at bounding box center [495, 235] width 126 height 25
paste input "310) 359-2210"
type input "[PHONE_NUMBER]"
click at [497, 304] on button "Call" at bounding box center [482, 294] width 179 height 36
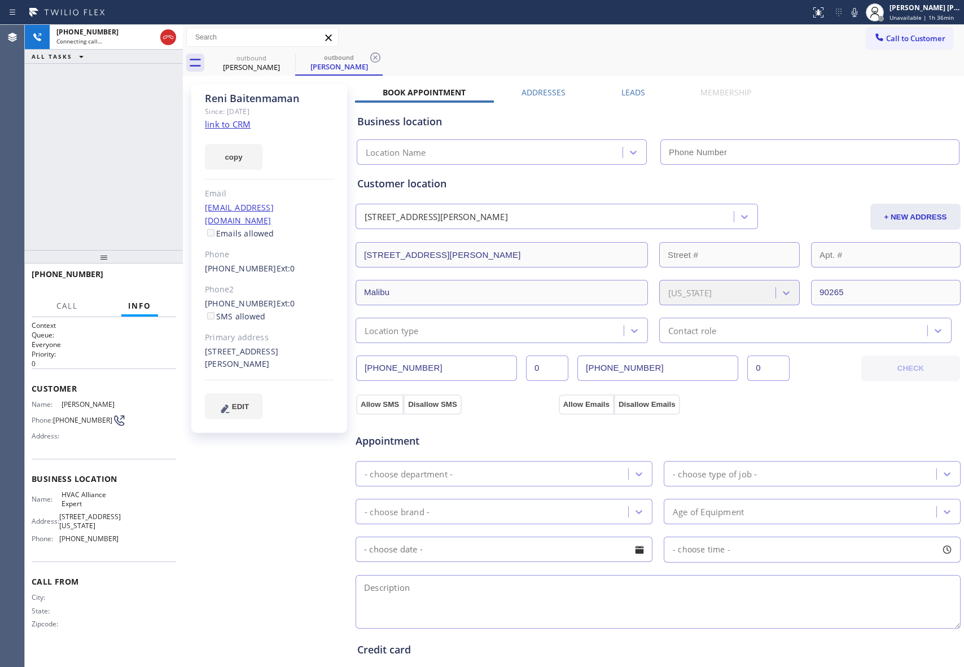
type input "[PHONE_NUMBER]"
click at [154, 278] on span "HANG UP" at bounding box center [150, 279] width 34 height 8
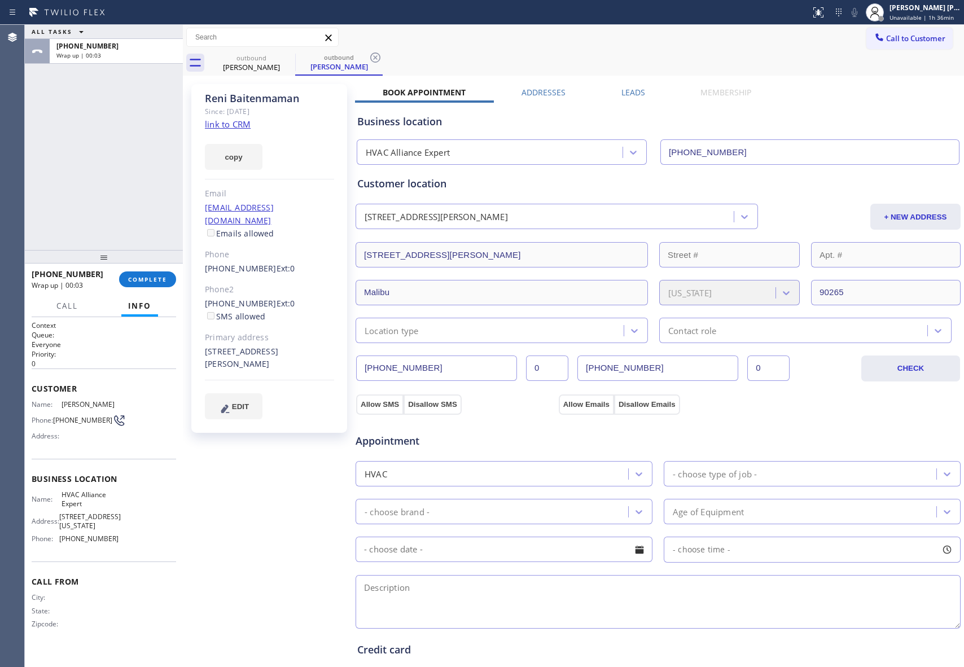
click at [621, 98] on div "Business location HVAC Alliance Expert [PHONE_NUMBER]" at bounding box center [658, 131] width 606 height 67
click at [627, 91] on label "Leads" at bounding box center [634, 92] width 24 height 11
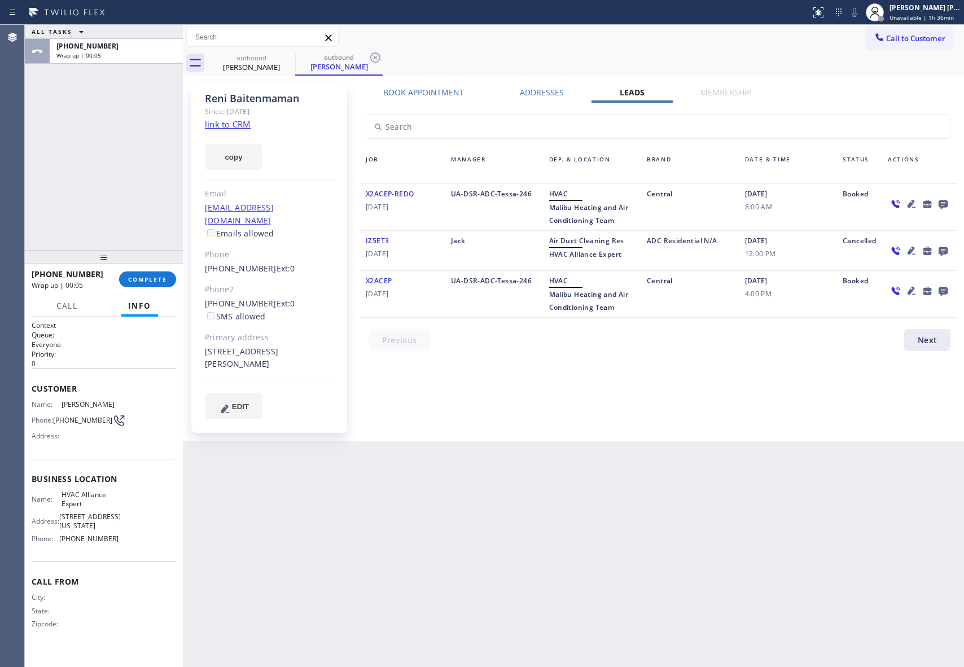
click at [940, 207] on icon at bounding box center [943, 204] width 9 height 9
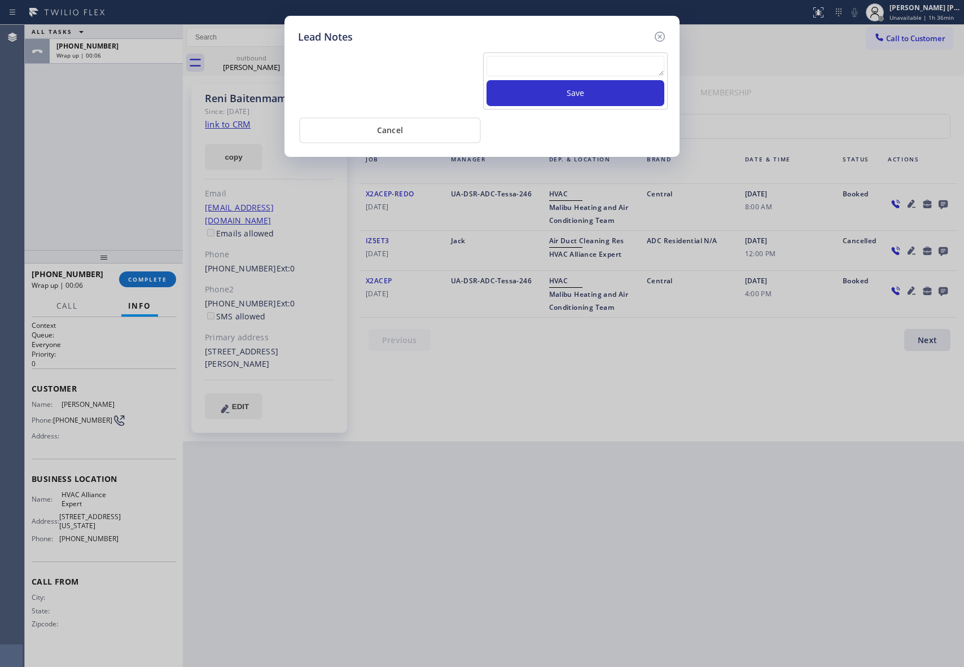
click at [534, 52] on div "Save" at bounding box center [575, 80] width 185 height 57
click at [531, 66] on textarea at bounding box center [576, 66] width 178 height 20
paste textarea "VM | please transfer if cx calls back"
type textarea "VM | please transfer if cx calls back"
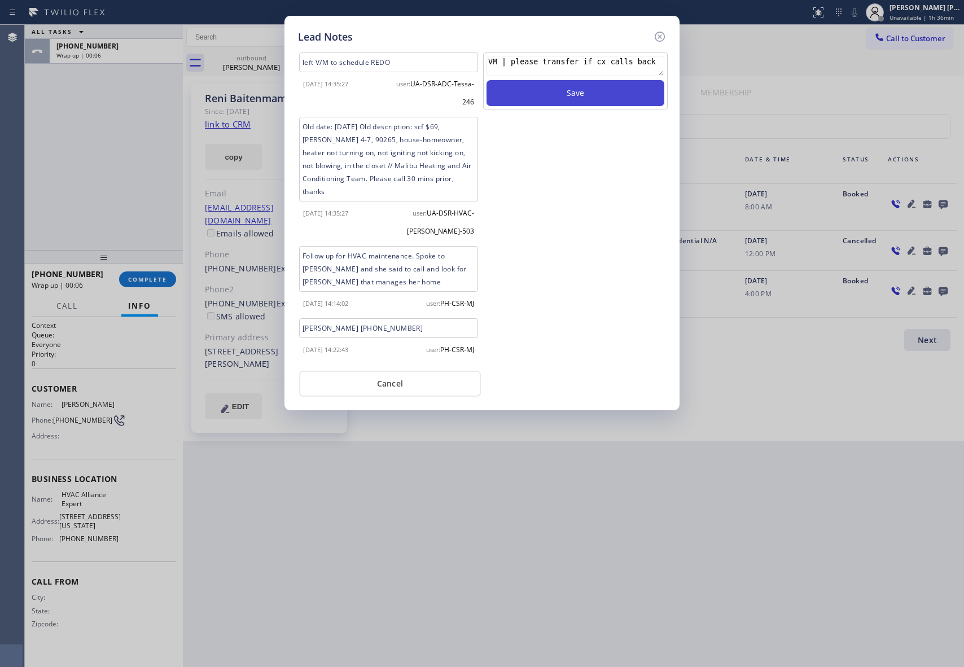
click at [576, 98] on button "Save" at bounding box center [576, 93] width 178 height 26
click at [658, 32] on icon at bounding box center [660, 37] width 10 height 10
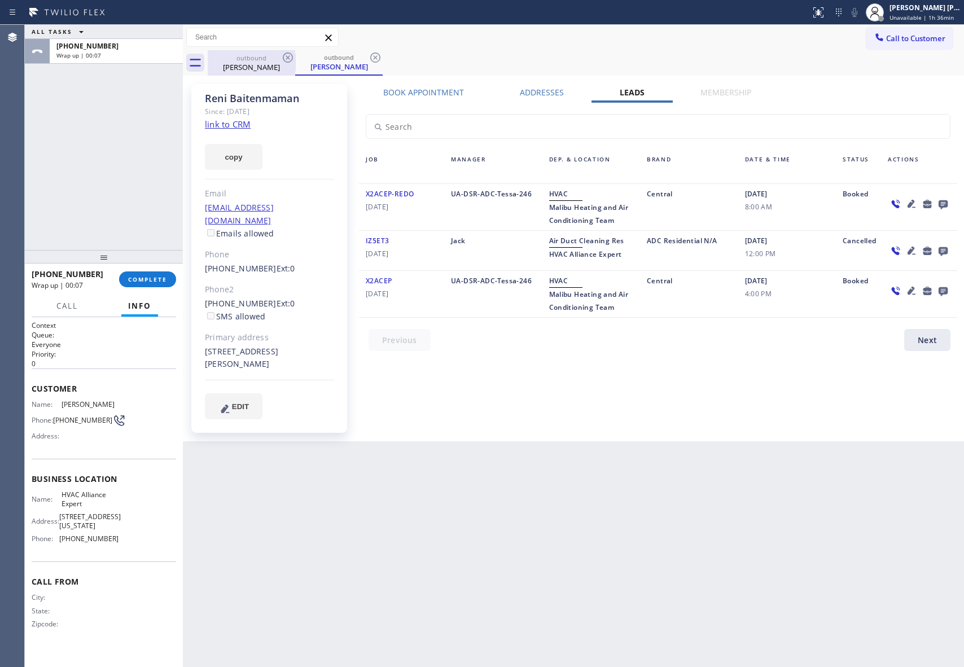
click at [274, 62] on div "[PERSON_NAME]" at bounding box center [251, 67] width 85 height 10
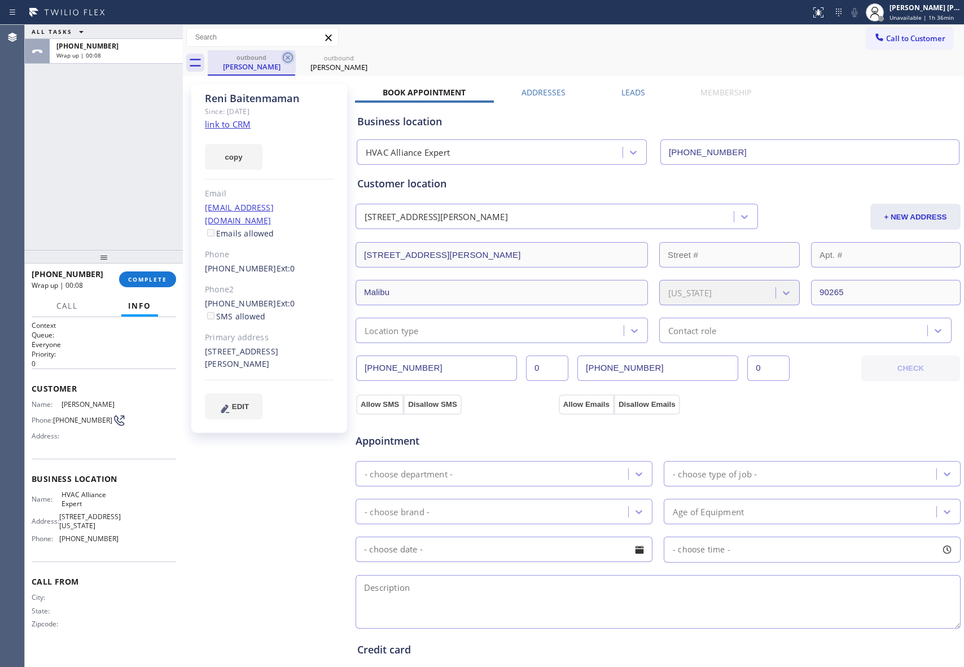
click at [291, 57] on icon at bounding box center [288, 58] width 14 height 14
click at [0, 0] on icon at bounding box center [0, 0] width 0 height 0
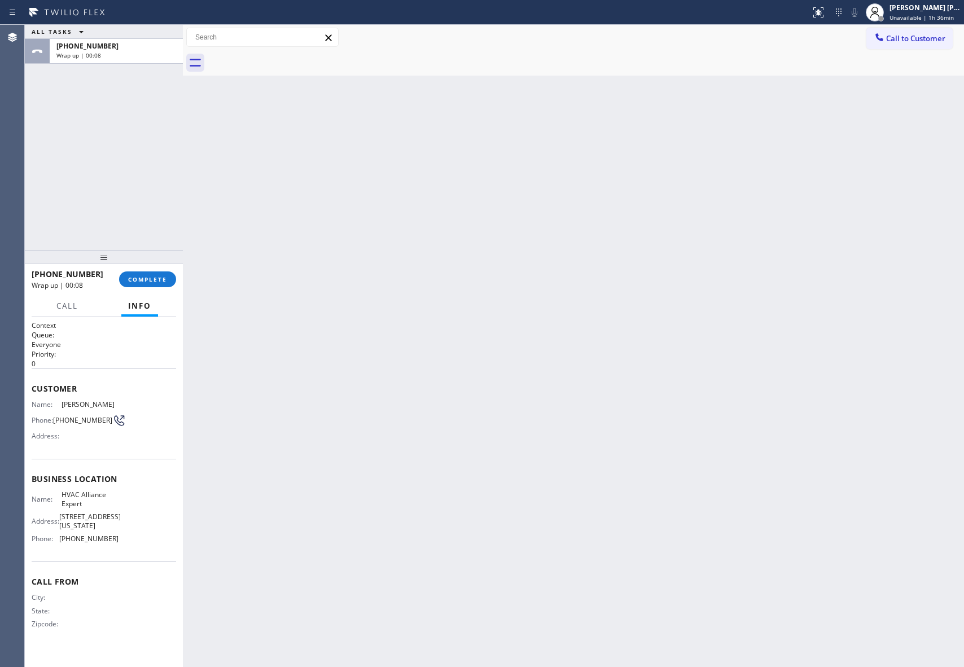
click at [291, 57] on div at bounding box center [586, 62] width 756 height 25
click at [168, 281] on button "COMPLETE" at bounding box center [147, 280] width 57 height 16
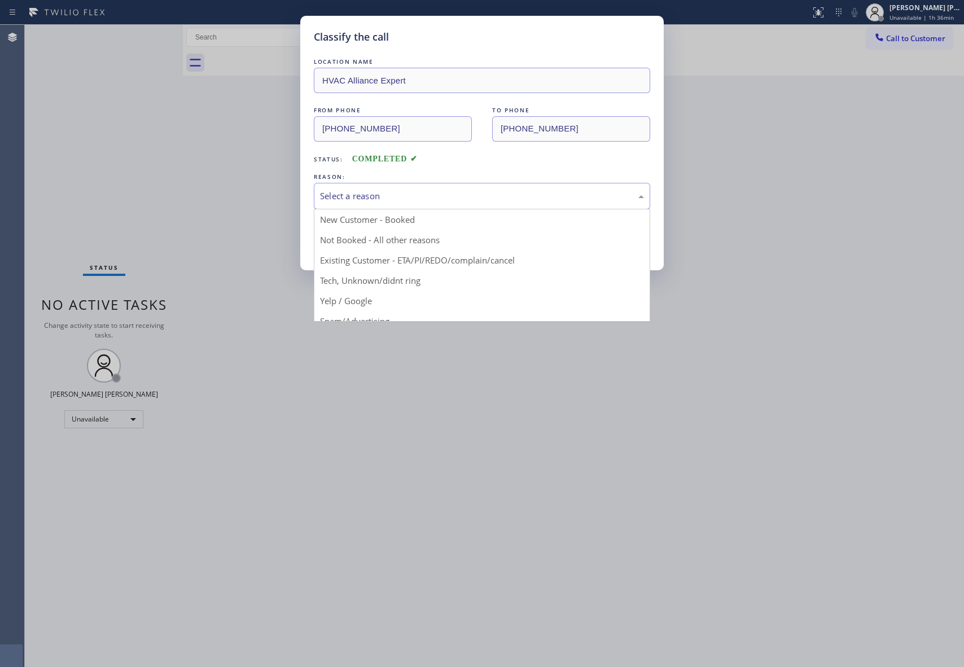
drag, startPoint x: 465, startPoint y: 194, endPoint x: 389, endPoint y: 202, distance: 76.6
click at [464, 194] on div "Select a reason" at bounding box center [482, 196] width 324 height 13
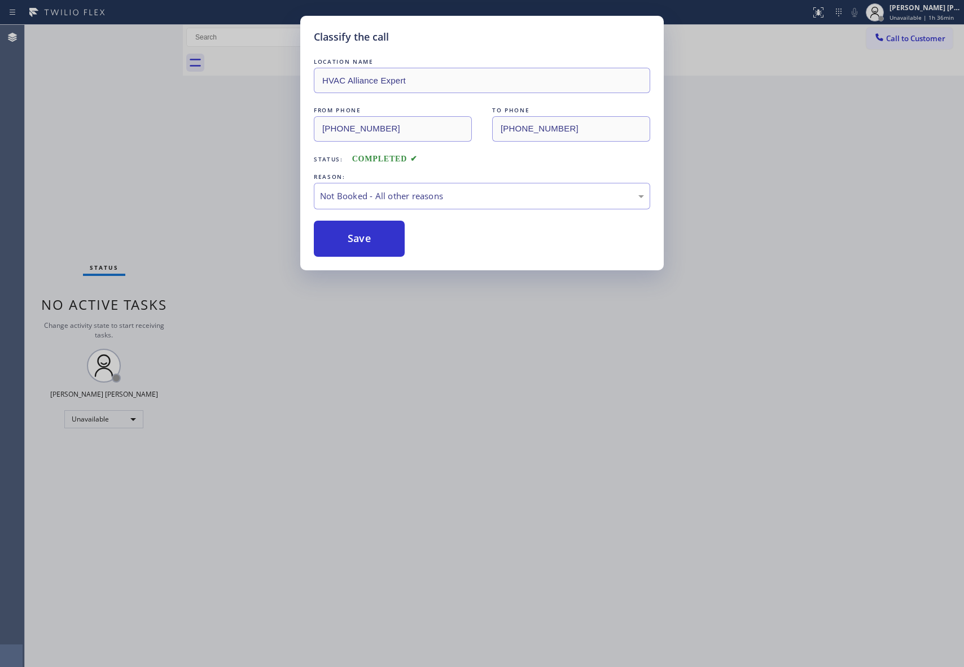
click at [342, 240] on button "Save" at bounding box center [359, 239] width 91 height 36
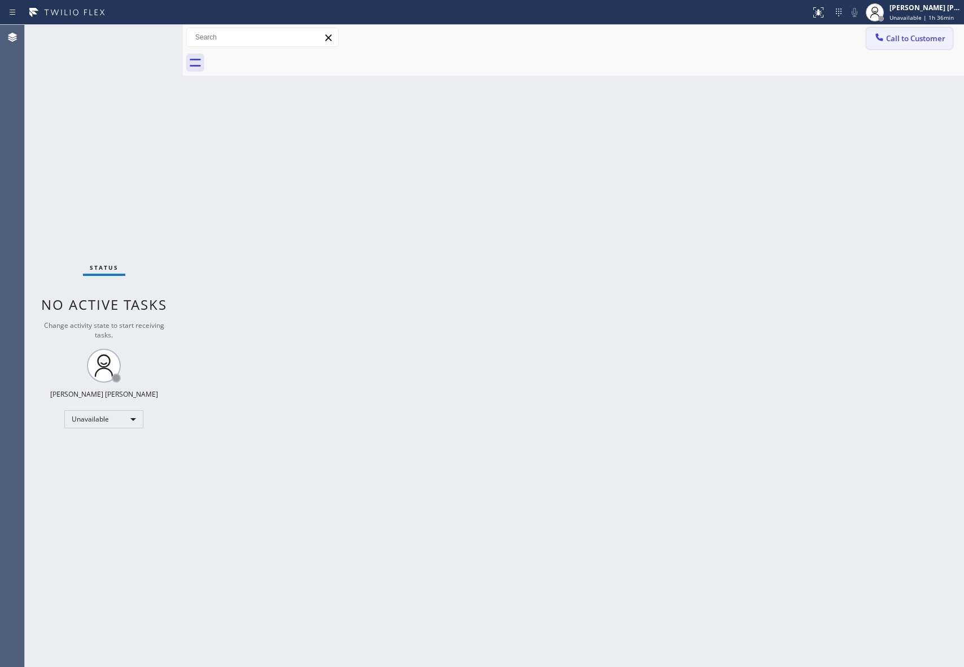
click at [931, 42] on span "Call to Customer" at bounding box center [915, 38] width 59 height 10
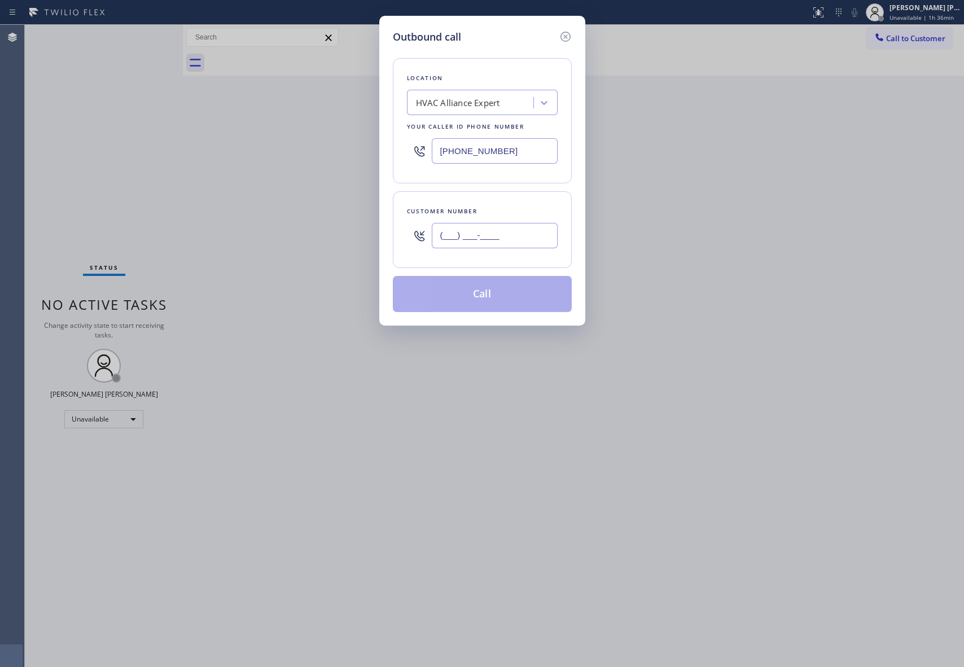
click at [486, 244] on input "(___) ___-____" at bounding box center [495, 235] width 126 height 25
paste input "626) 840-3292"
type input "[PHONE_NUMBER]"
click at [490, 291] on button "Call" at bounding box center [482, 294] width 179 height 36
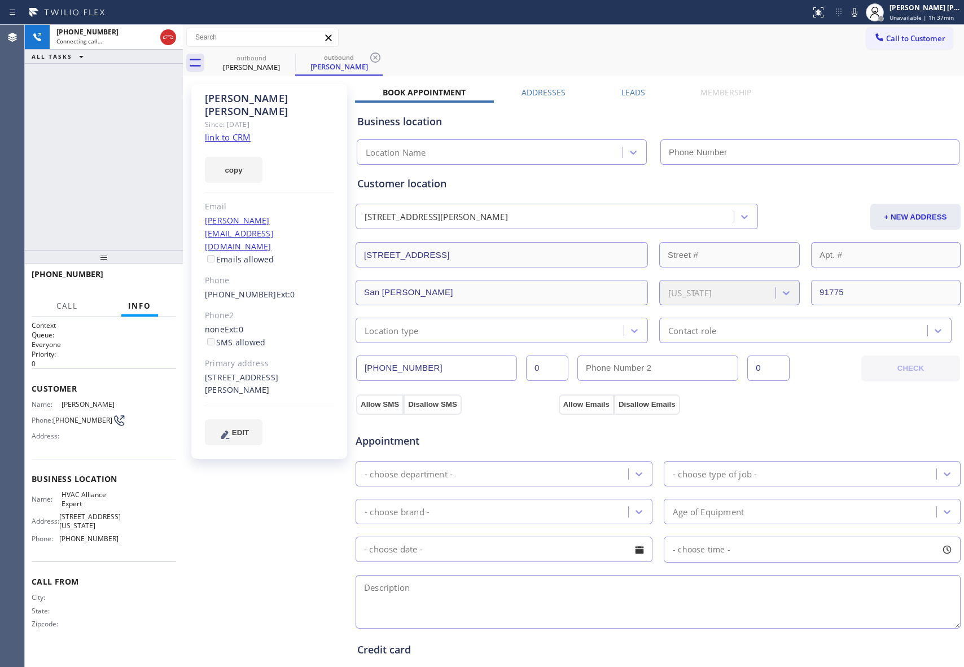
type input "[PHONE_NUMBER]"
drag, startPoint x: 201, startPoint y: 259, endPoint x: 259, endPoint y: 259, distance: 57.6
click at [259, 259] on div "[PERSON_NAME] Since: [DATE] link to CRM copy Email [PERSON_NAME][EMAIL_ADDRESS]…" at bounding box center [269, 271] width 156 height 375
copy link "[PHONE_NUMBER]"
click at [285, 57] on icon at bounding box center [288, 58] width 14 height 14
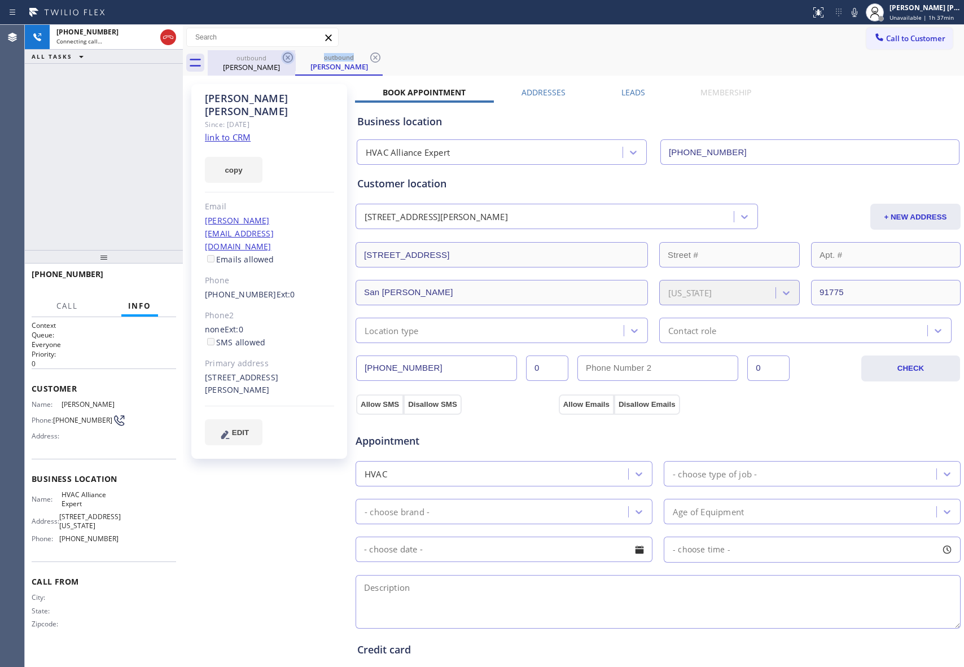
click at [285, 57] on icon at bounding box center [288, 58] width 14 height 14
click at [295, 57] on div "outbound [PERSON_NAME]" at bounding box center [338, 62] width 87 height 25
click at [285, 57] on icon at bounding box center [288, 58] width 14 height 14
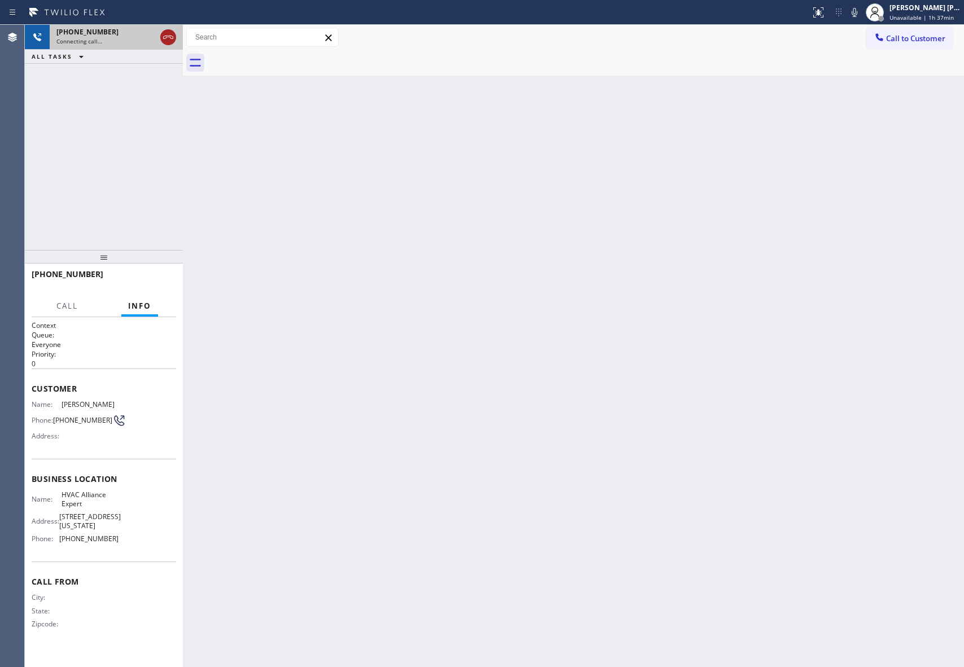
click at [167, 37] on icon at bounding box center [168, 37] width 14 height 14
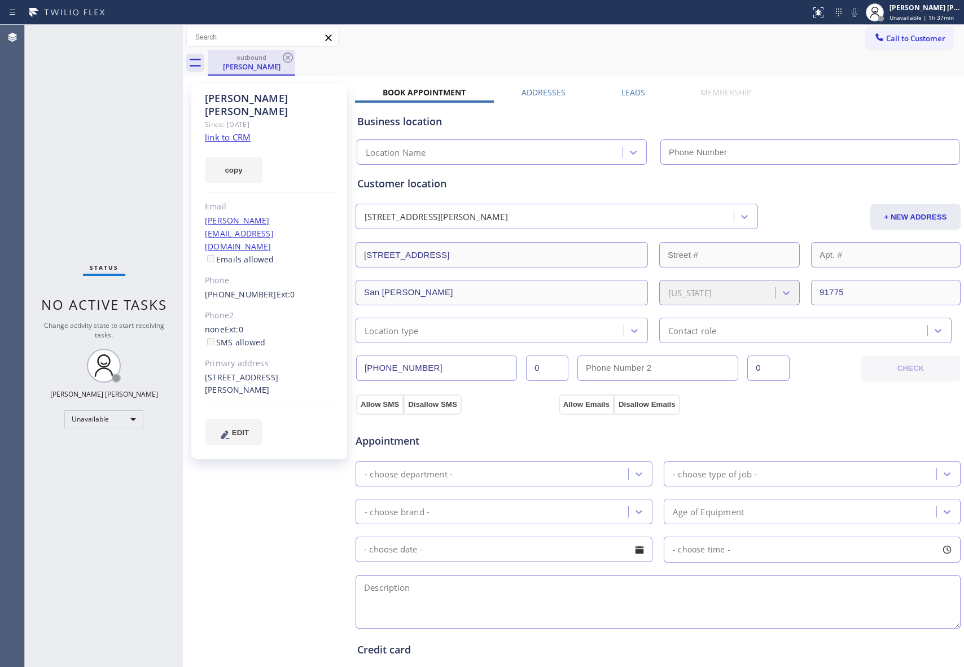
type input "[PHONE_NUMBER]"
click at [296, 62] on div "outbound [PERSON_NAME]" at bounding box center [586, 62] width 756 height 25
click at [288, 56] on icon at bounding box center [288, 58] width 14 height 14
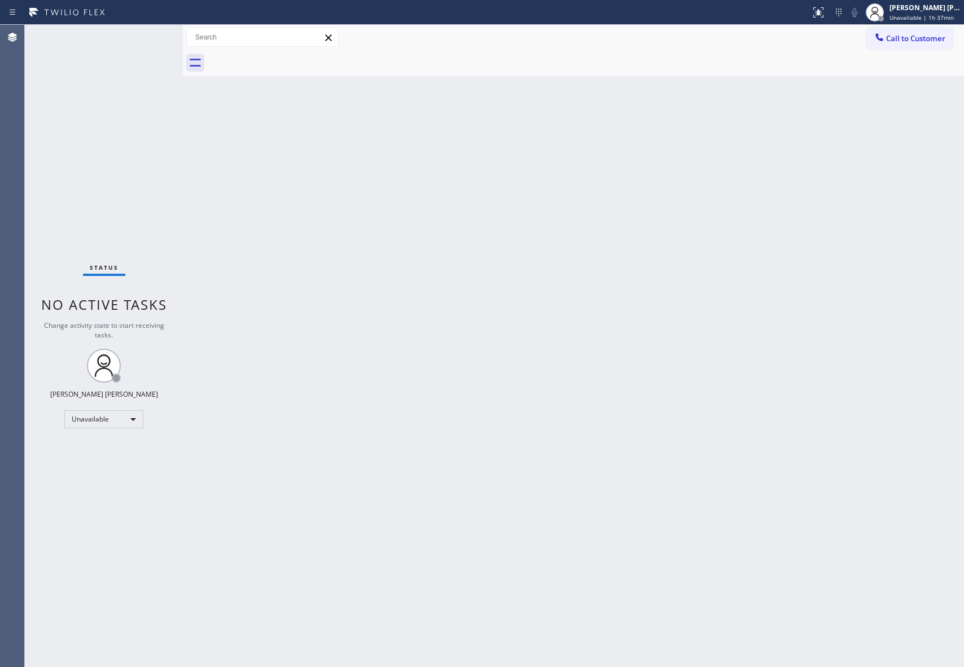
click at [288, 56] on div at bounding box center [586, 62] width 756 height 25
click at [926, 37] on span "Call to Customer" at bounding box center [915, 38] width 59 height 10
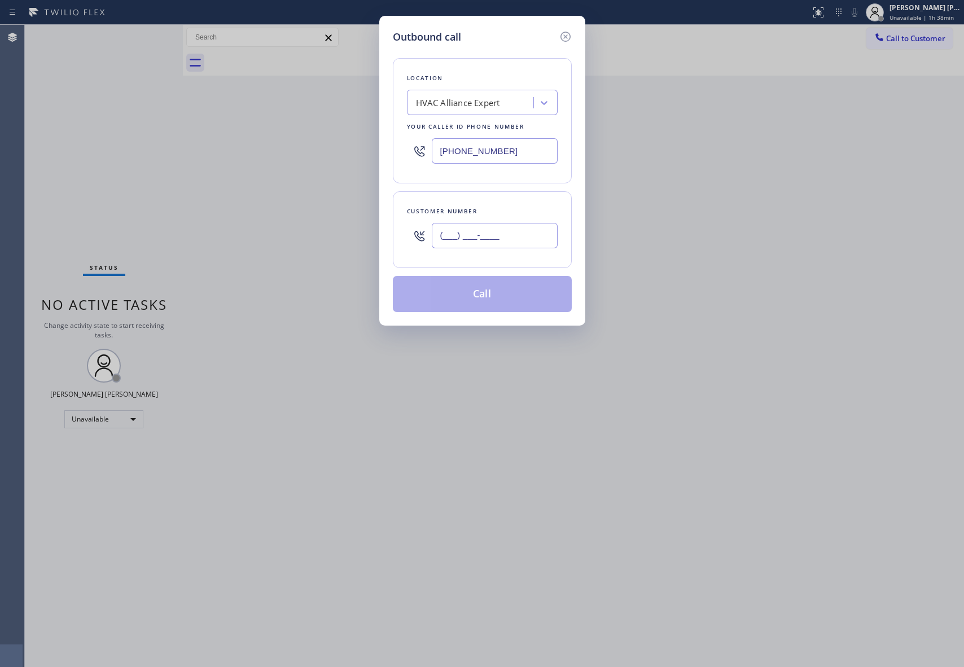
click at [516, 240] on input "(___) ___-____" at bounding box center [495, 235] width 126 height 25
paste input "415) 866-8041"
type input "[PHONE_NUMBER]"
click at [505, 301] on button "Call" at bounding box center [482, 294] width 179 height 36
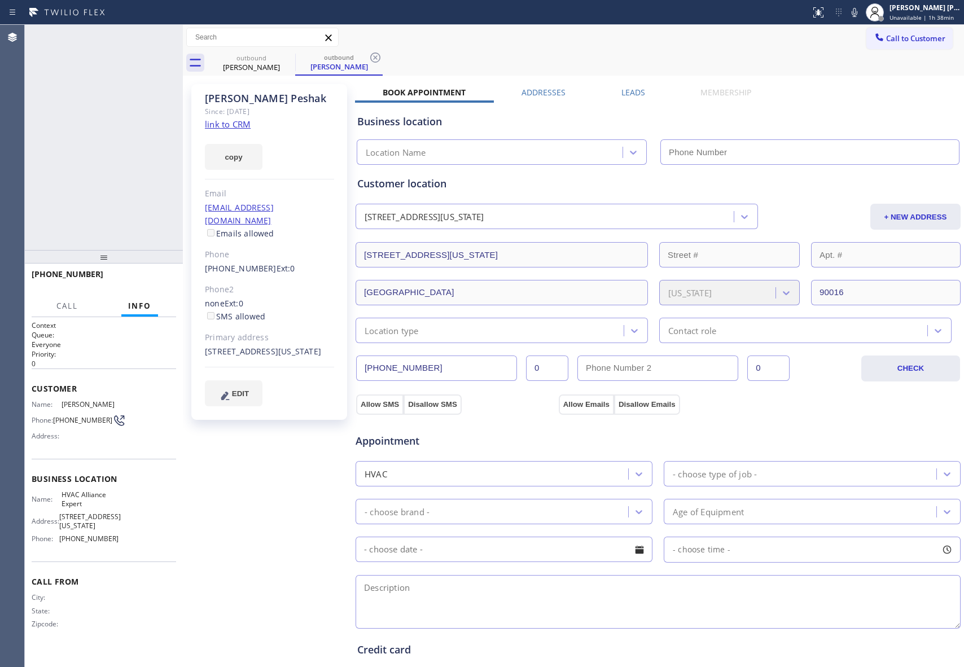
type input "[PHONE_NUMBER]"
click at [168, 41] on icon at bounding box center [168, 37] width 14 height 14
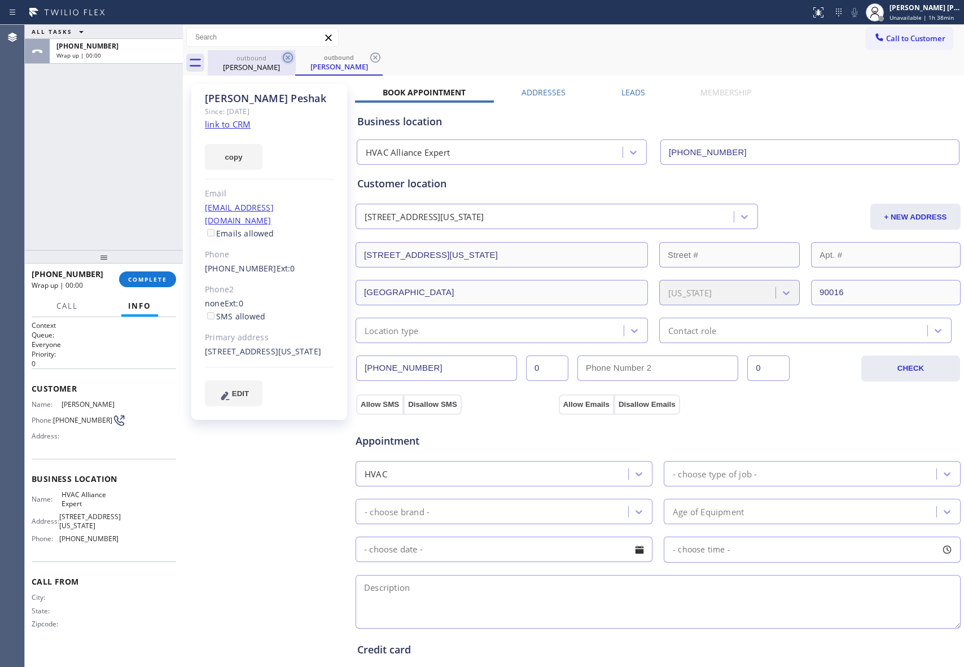
click at [285, 59] on icon at bounding box center [288, 58] width 14 height 14
click at [369, 59] on icon at bounding box center [376, 58] width 14 height 14
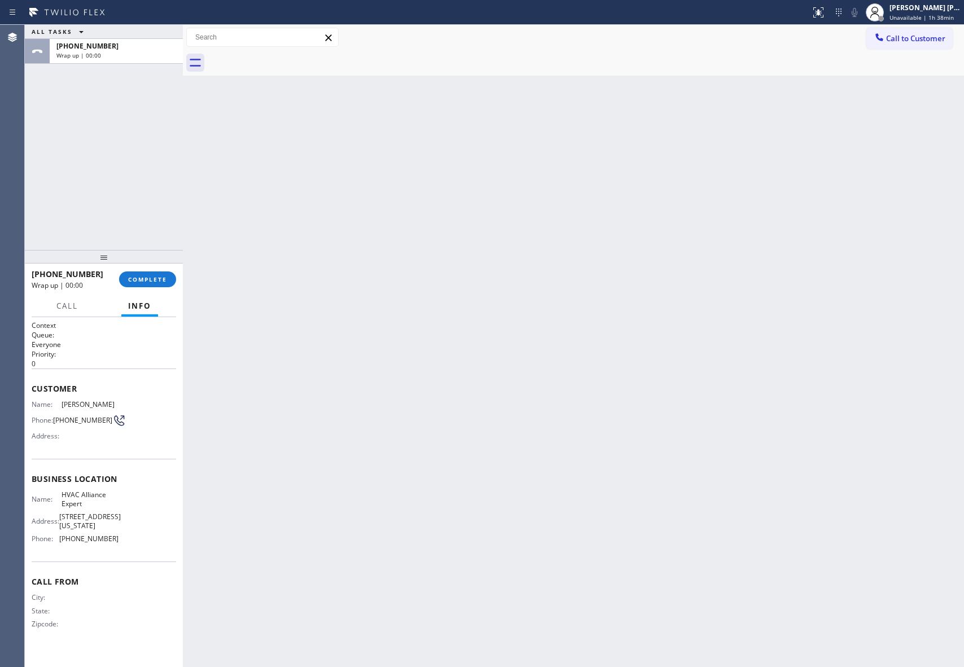
click at [285, 59] on div at bounding box center [586, 62] width 756 height 25
click at [151, 285] on button "COMPLETE" at bounding box center [147, 280] width 57 height 16
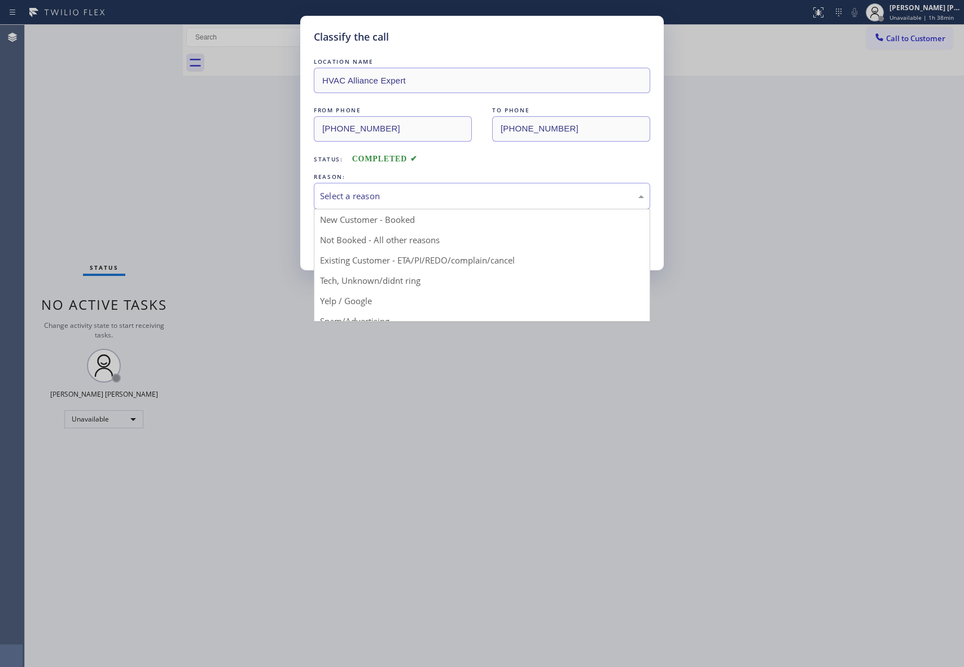
click at [457, 188] on div "Select a reason" at bounding box center [482, 196] width 336 height 27
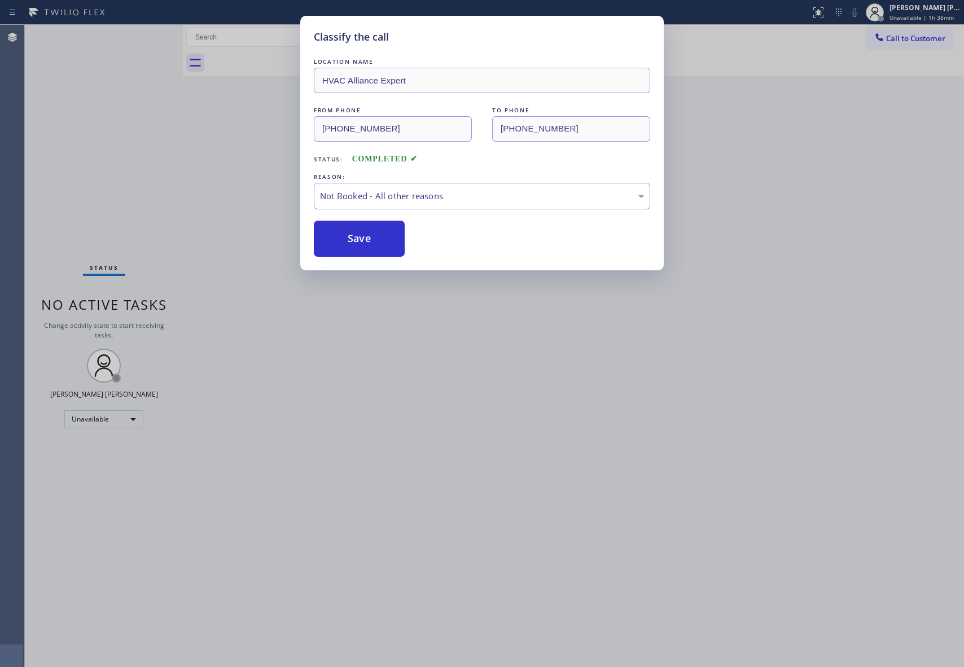
click at [371, 236] on button "Save" at bounding box center [359, 239] width 91 height 36
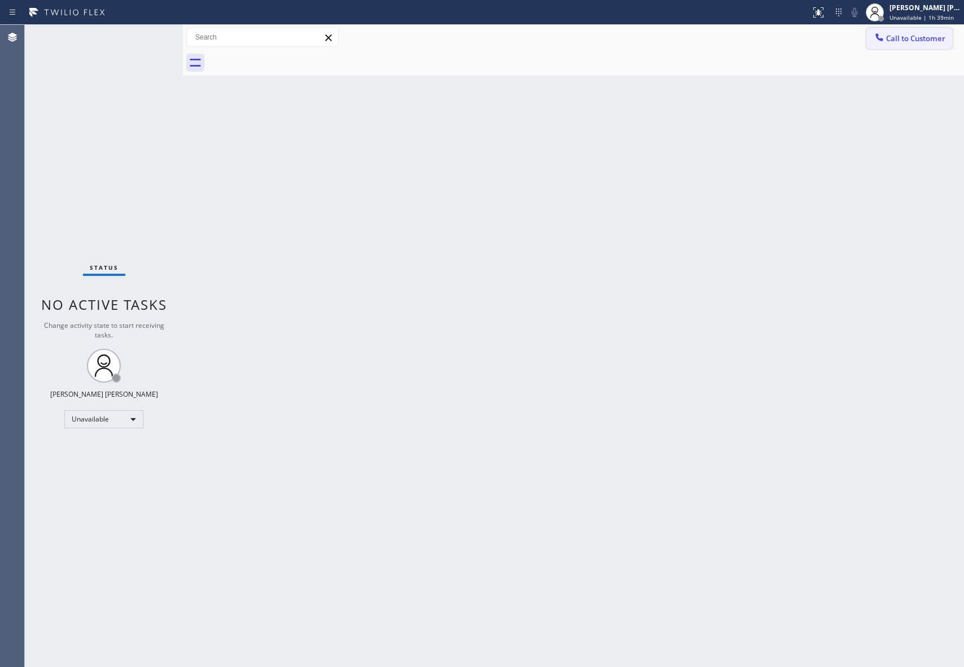
click at [910, 35] on span "Call to Customer" at bounding box center [915, 38] width 59 height 10
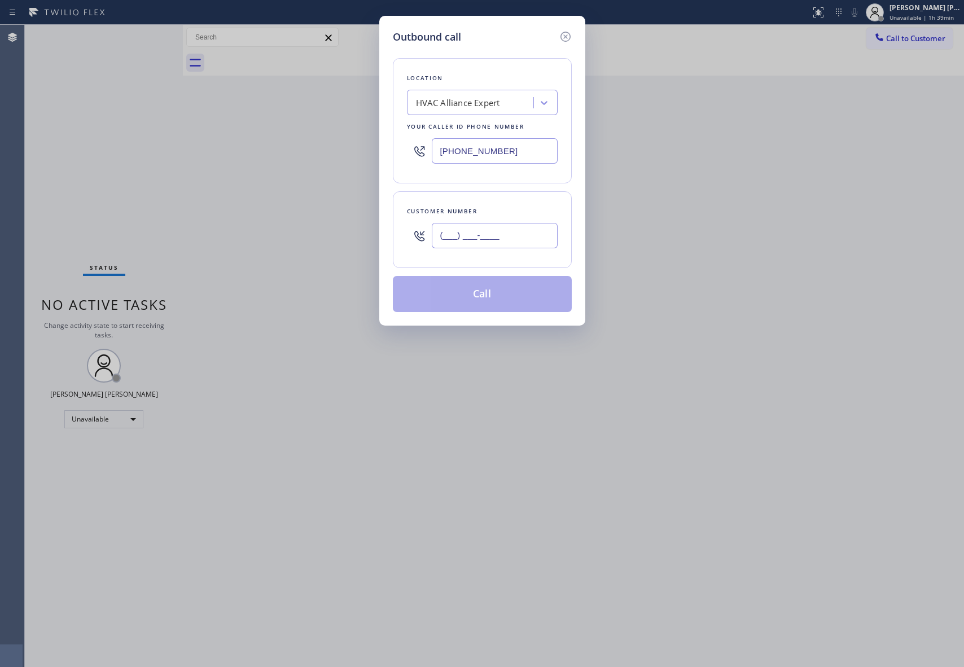
click at [542, 236] on input "(___) ___-____" at bounding box center [495, 235] width 126 height 25
paste input "310) 625-2364"
type input "[PHONE_NUMBER]"
click at [482, 294] on button "Call" at bounding box center [482, 294] width 179 height 36
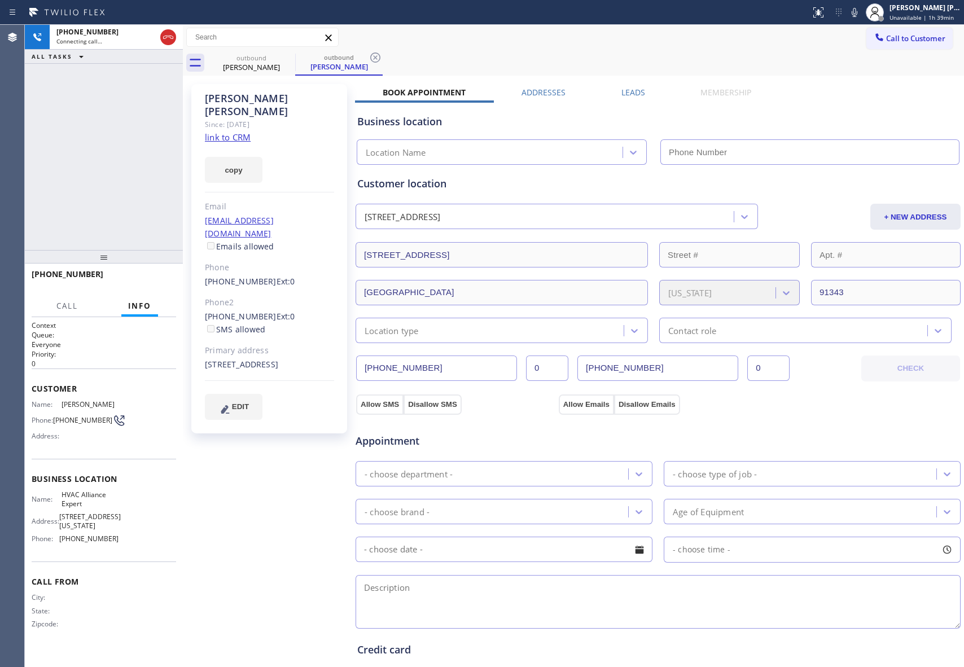
type input "[PHONE_NUMBER]"
click at [170, 280] on button "HANG UP" at bounding box center [150, 280] width 52 height 16
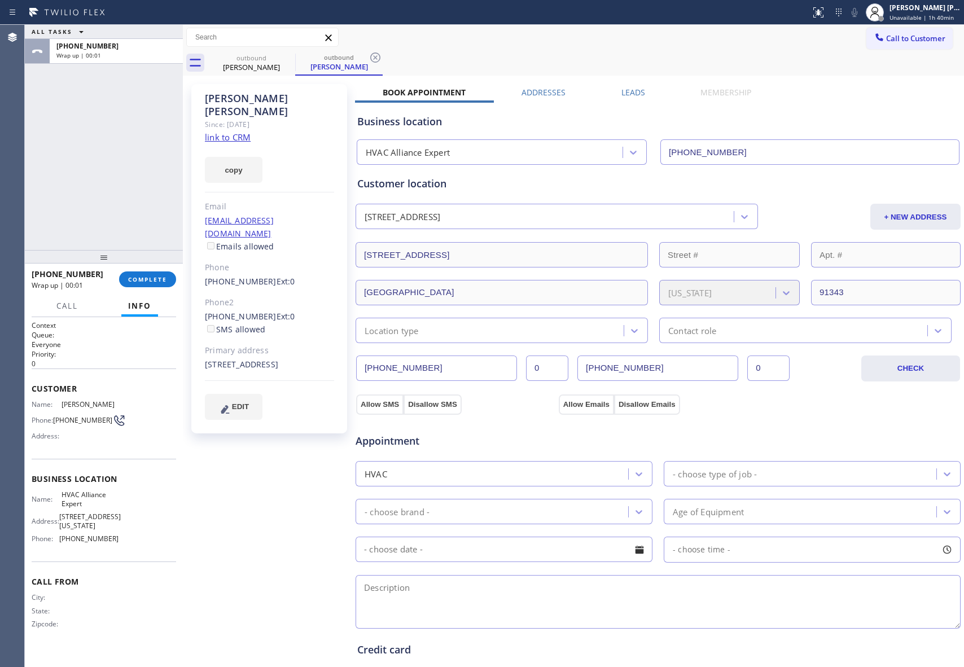
click at [622, 90] on label "Leads" at bounding box center [634, 92] width 24 height 11
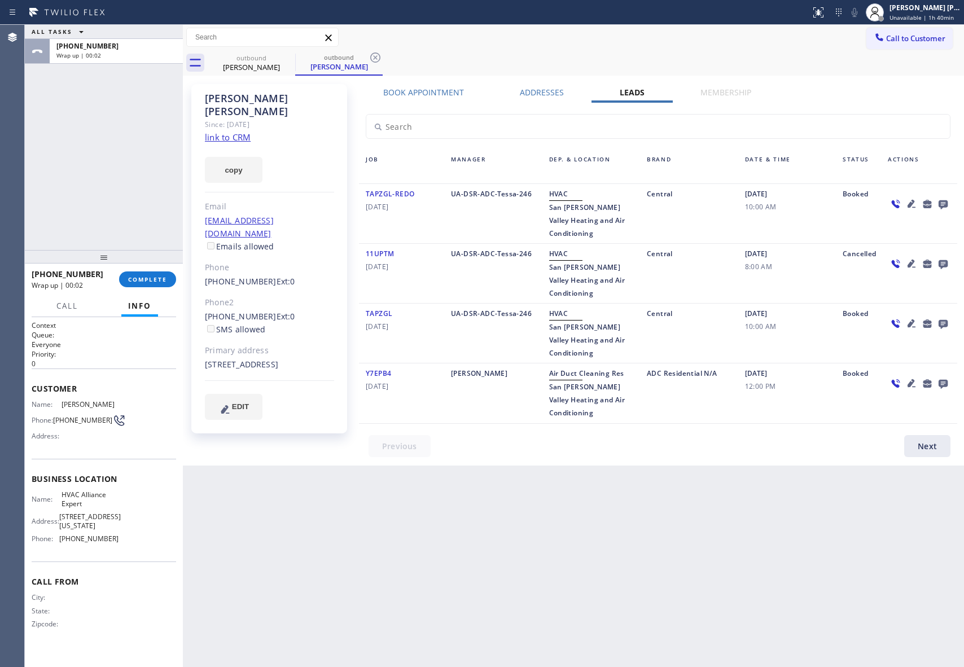
click at [948, 202] on icon at bounding box center [944, 204] width 14 height 14
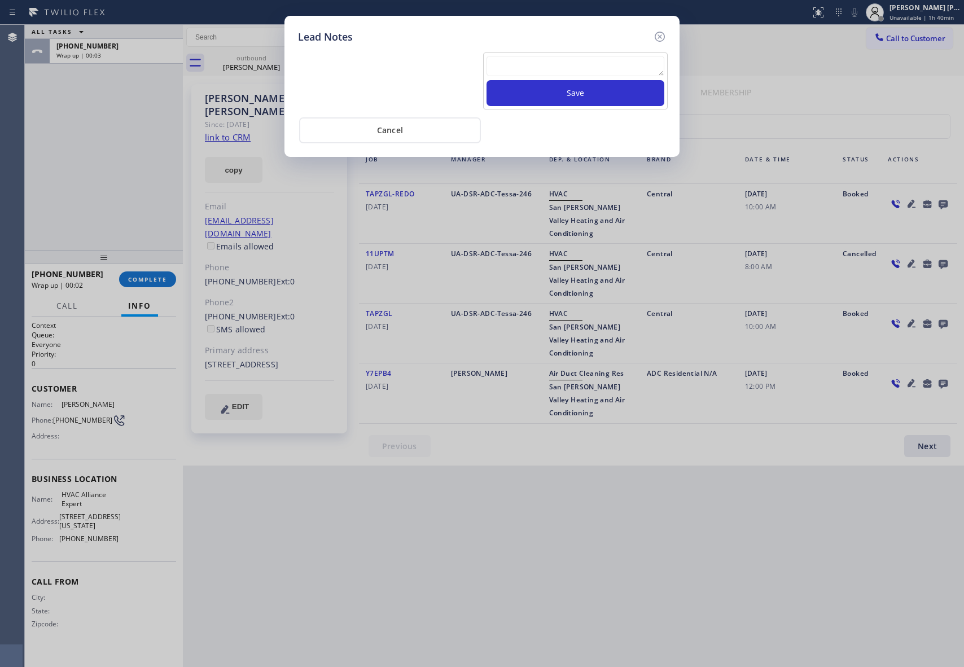
click at [631, 67] on textarea at bounding box center [576, 66] width 178 height 20
paste textarea "VM | please transfer if cx calls back"
type textarea "VM | please transfer if cx calls back"
click at [629, 94] on button "Save" at bounding box center [576, 93] width 178 height 26
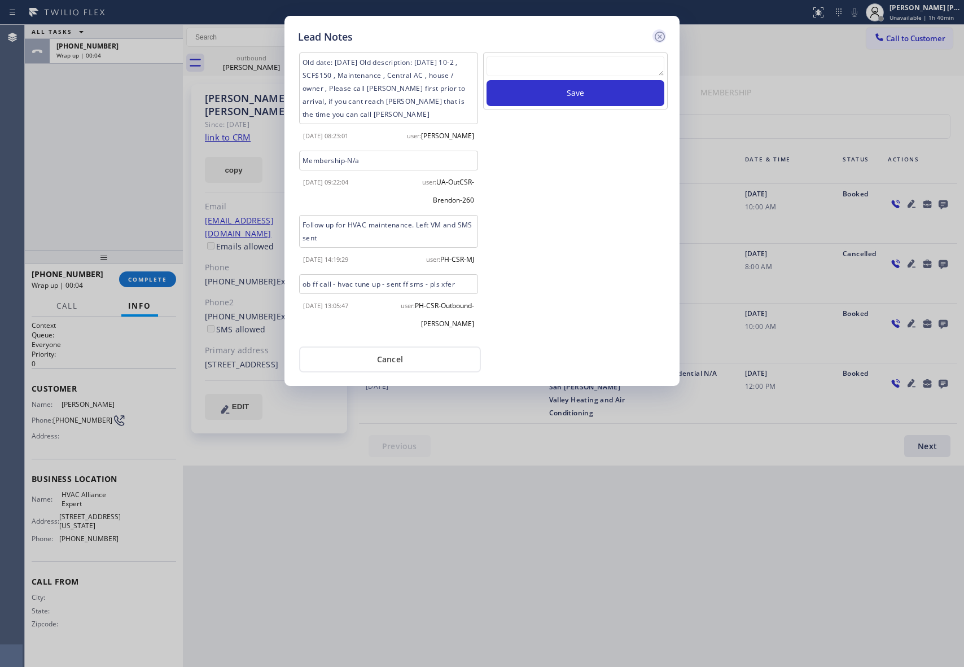
click at [662, 32] on icon at bounding box center [660, 37] width 14 height 14
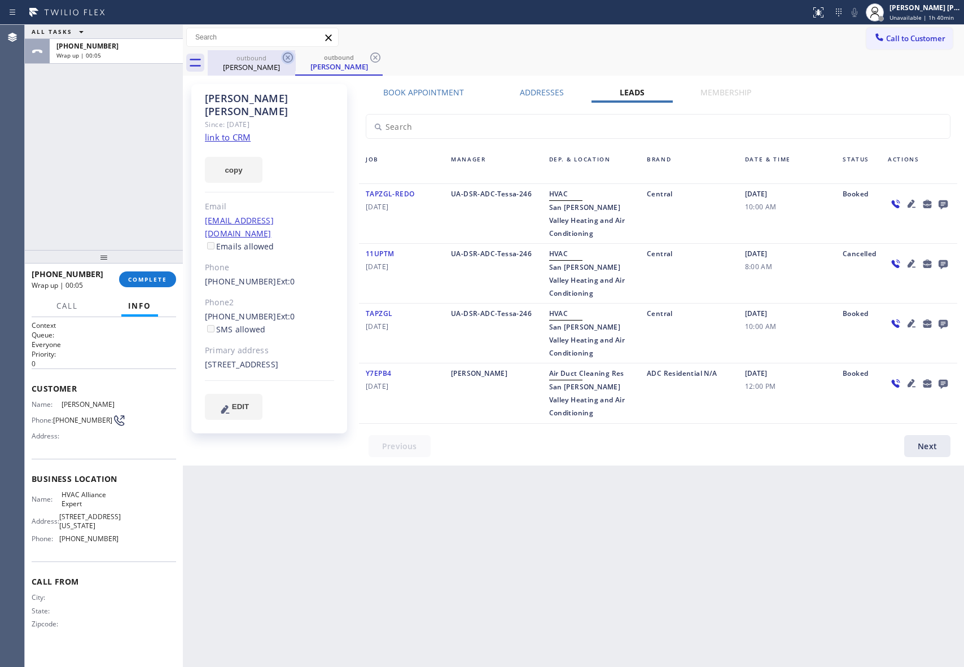
click at [269, 68] on div "[PERSON_NAME]" at bounding box center [251, 67] width 85 height 10
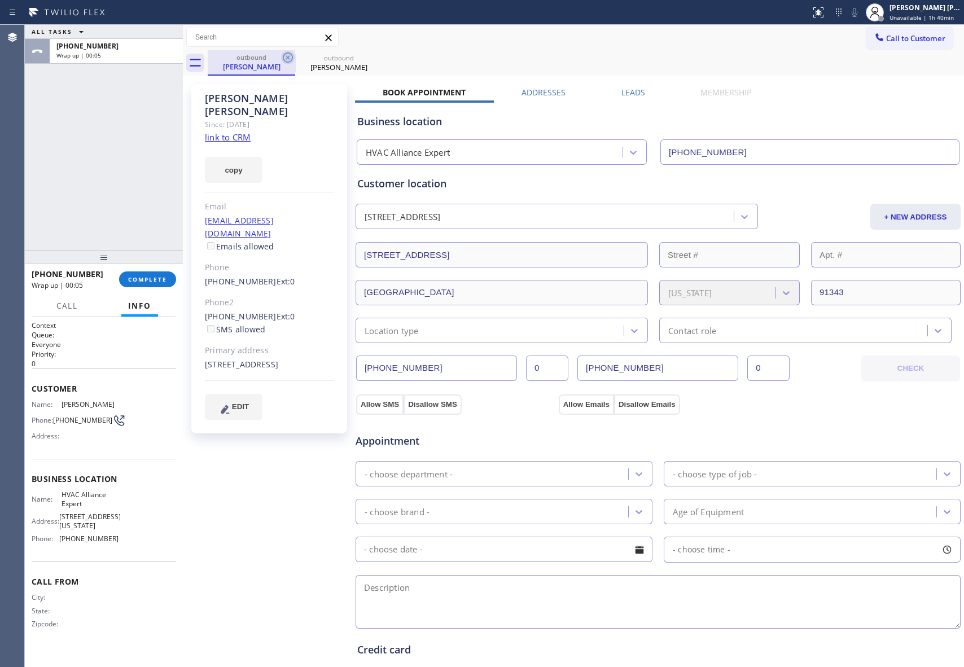
click at [289, 57] on icon at bounding box center [288, 58] width 14 height 14
click at [0, 0] on icon at bounding box center [0, 0] width 0 height 0
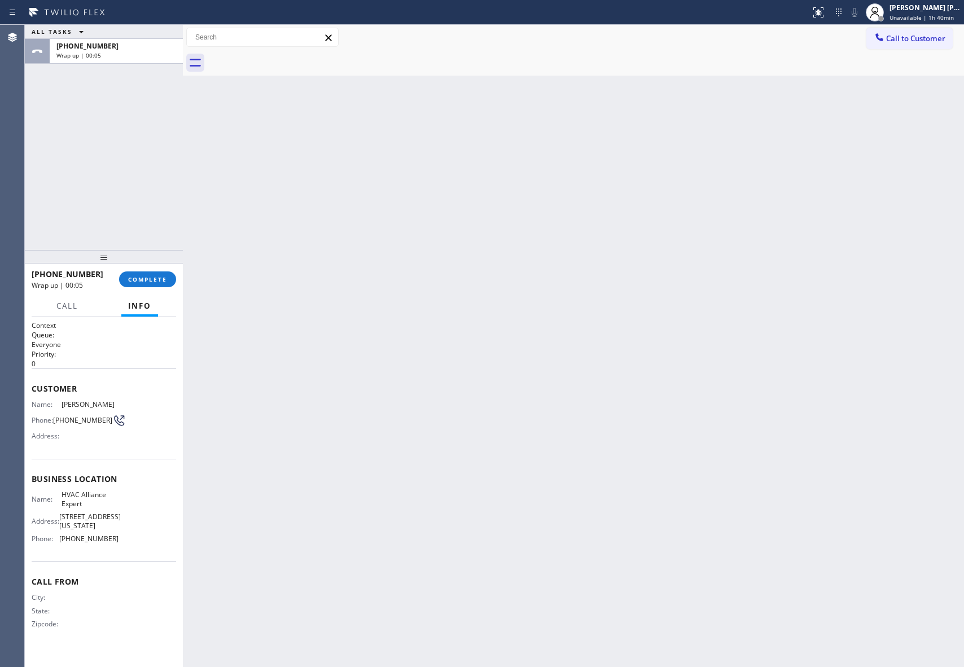
click at [289, 57] on div at bounding box center [586, 62] width 756 height 25
click at [159, 276] on span "COMPLETE" at bounding box center [147, 279] width 39 height 8
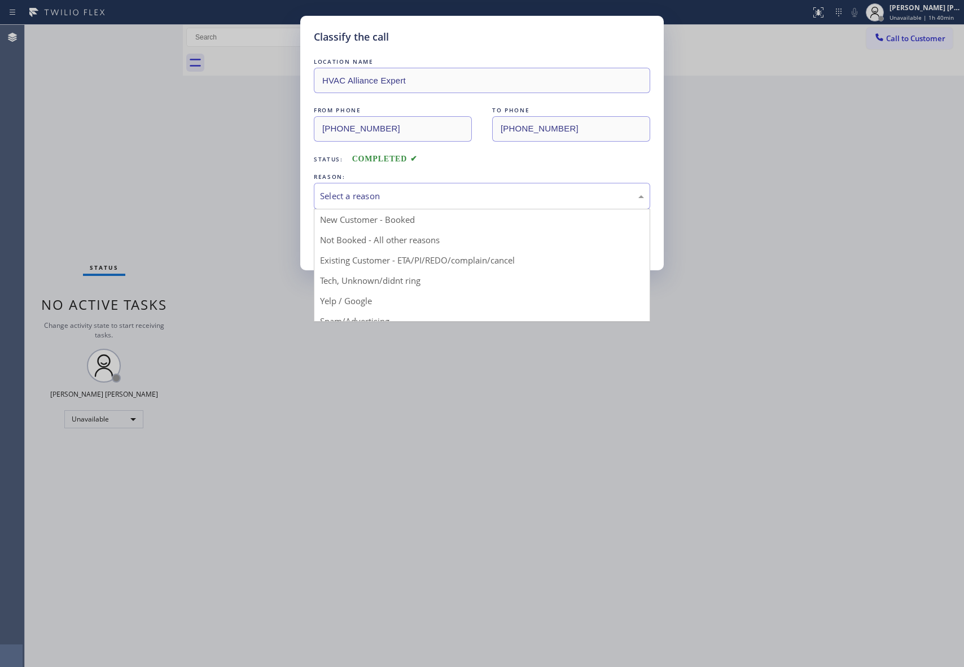
click at [410, 195] on div "Select a reason" at bounding box center [482, 196] width 324 height 13
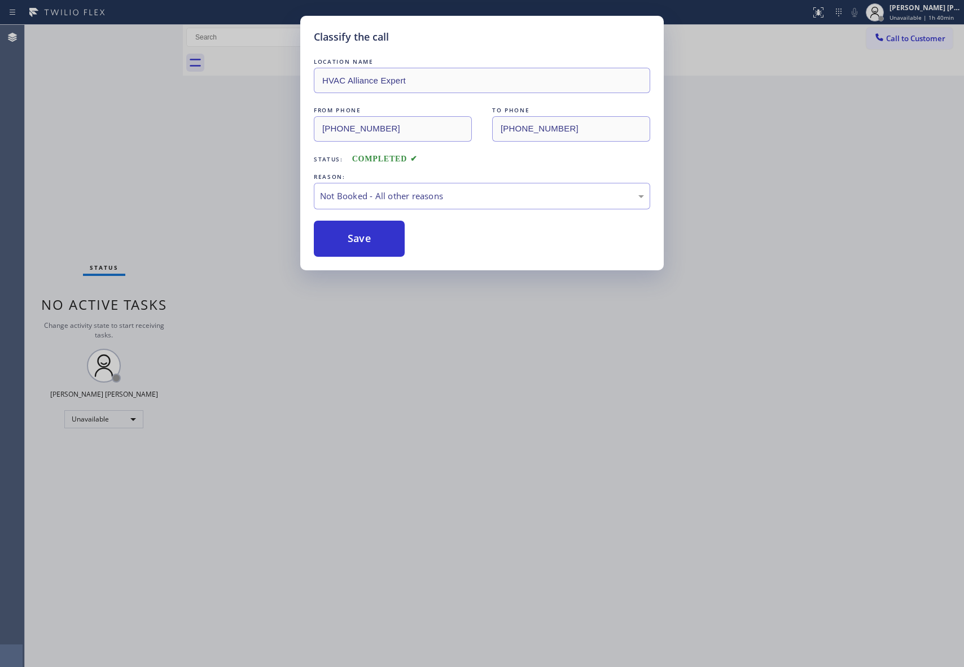
click at [348, 240] on button "Save" at bounding box center [359, 239] width 91 height 36
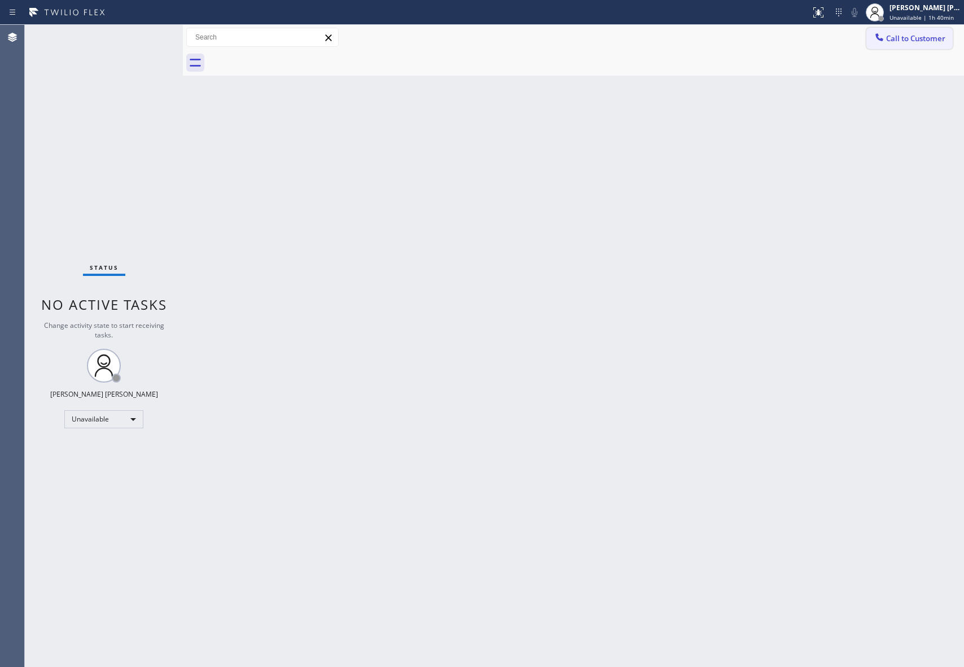
click at [903, 37] on span "Call to Customer" at bounding box center [915, 38] width 59 height 10
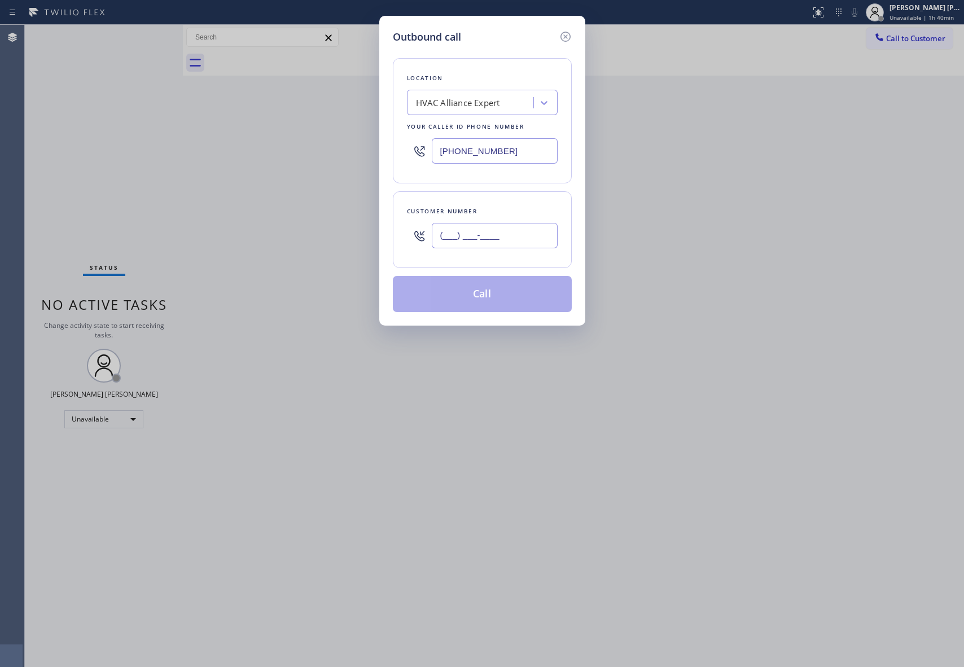
click at [516, 242] on input "(___) ___-____" at bounding box center [495, 235] width 126 height 25
paste input "760) 601-5486"
type input "[PHONE_NUMBER]"
click at [513, 294] on button "Call" at bounding box center [482, 294] width 179 height 36
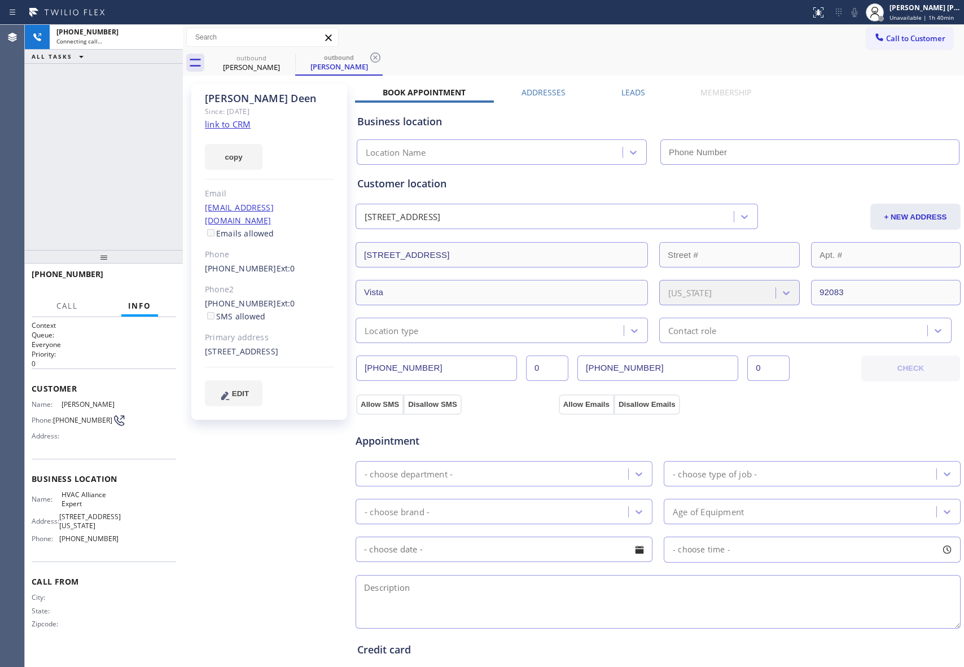
type input "[PHONE_NUMBER]"
click at [632, 88] on label "Leads" at bounding box center [634, 92] width 24 height 11
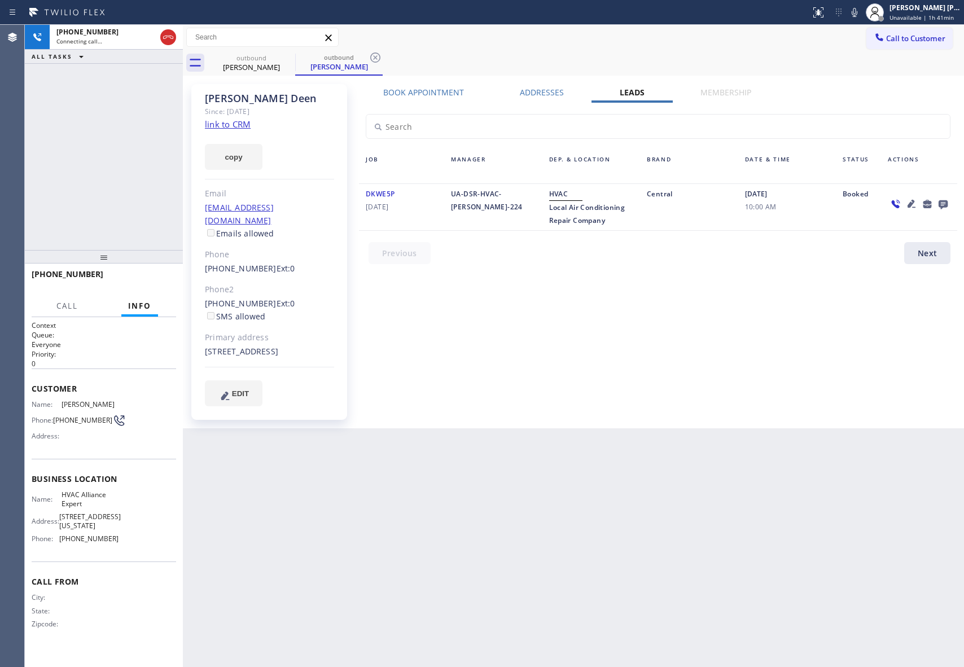
click at [943, 200] on icon at bounding box center [943, 204] width 9 height 9
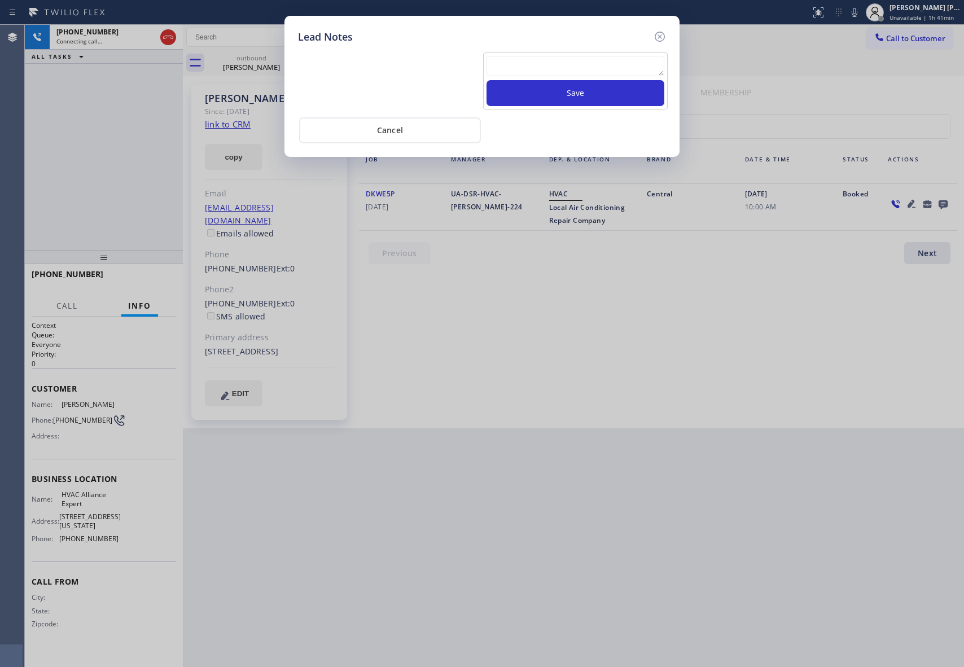
click at [570, 70] on textarea at bounding box center [576, 66] width 178 height 20
paste textarea "VM | please transfer if cx calls back"
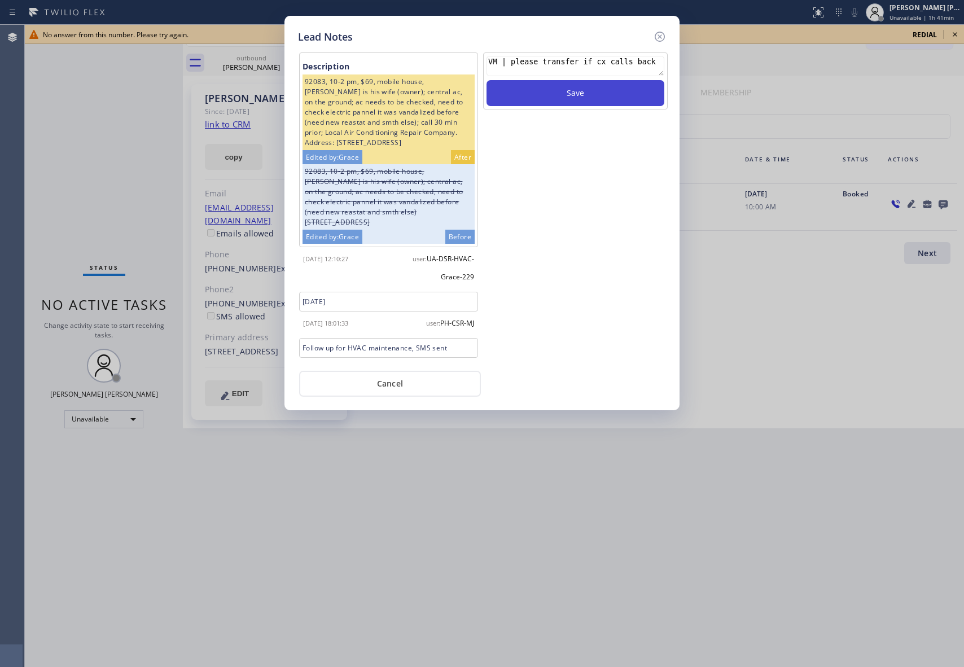
type textarea "VM | please transfer if cx calls back"
click at [585, 93] on button "Save" at bounding box center [576, 93] width 178 height 26
click at [662, 32] on icon at bounding box center [660, 37] width 14 height 14
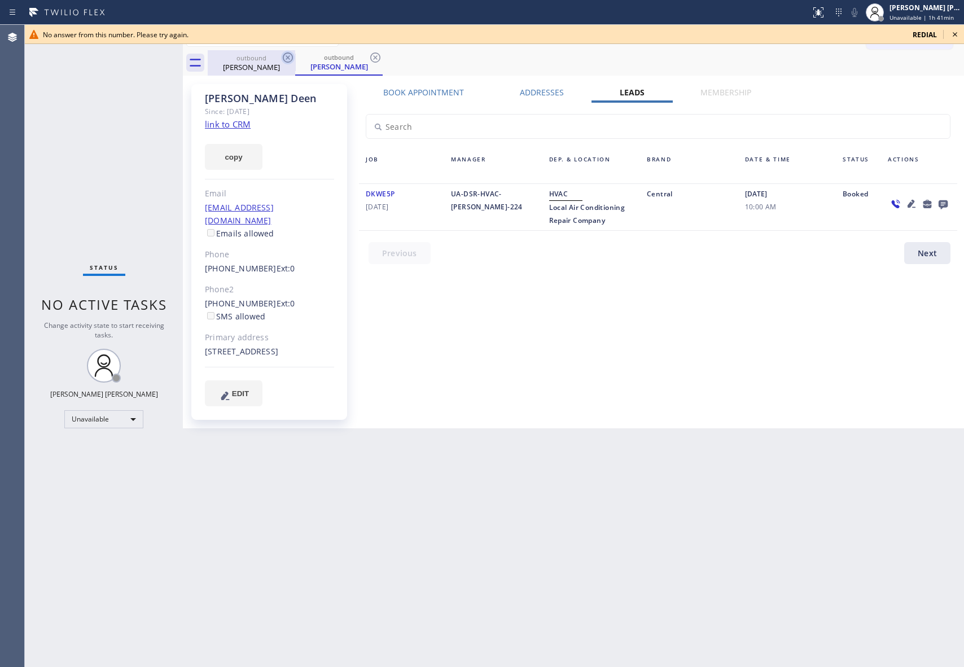
drag, startPoint x: 249, startPoint y: 66, endPoint x: 288, endPoint y: 54, distance: 40.7
click at [252, 65] on div "[PERSON_NAME]" at bounding box center [251, 67] width 85 height 10
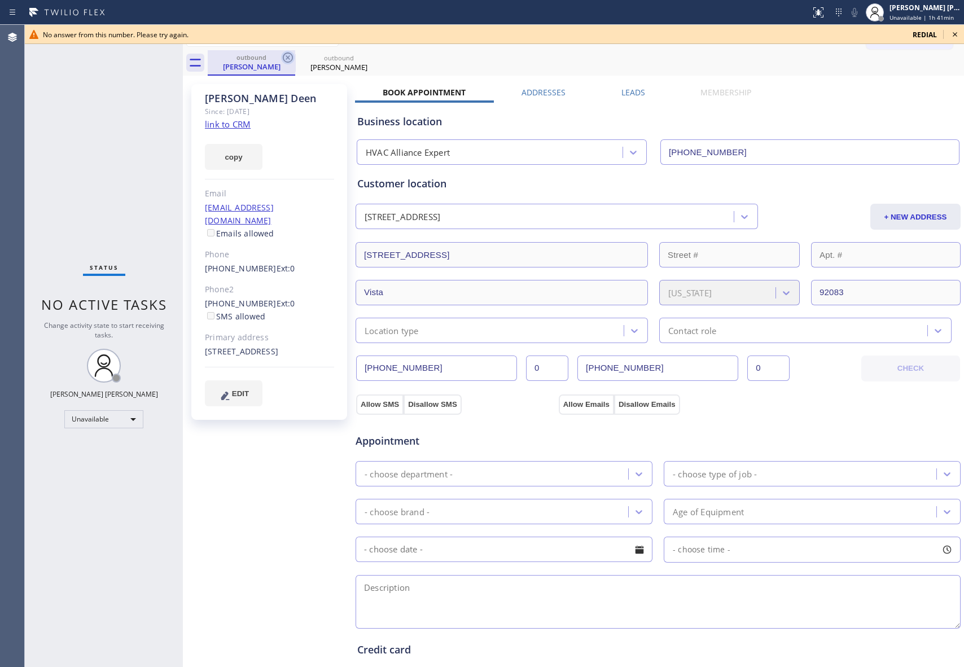
click at [288, 54] on icon at bounding box center [288, 58] width 14 height 14
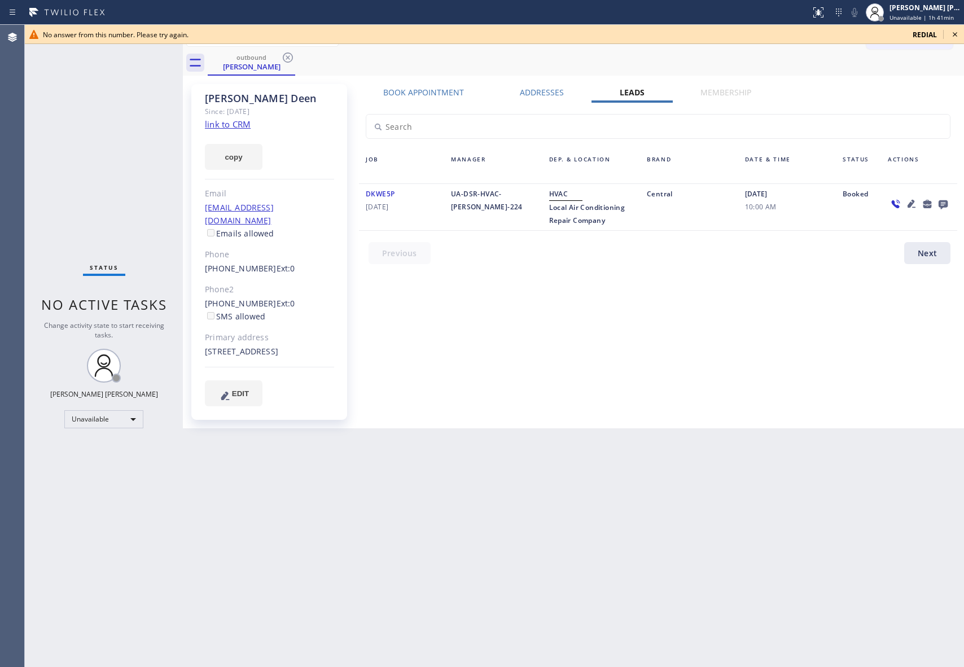
click at [288, 54] on icon at bounding box center [288, 58] width 14 height 14
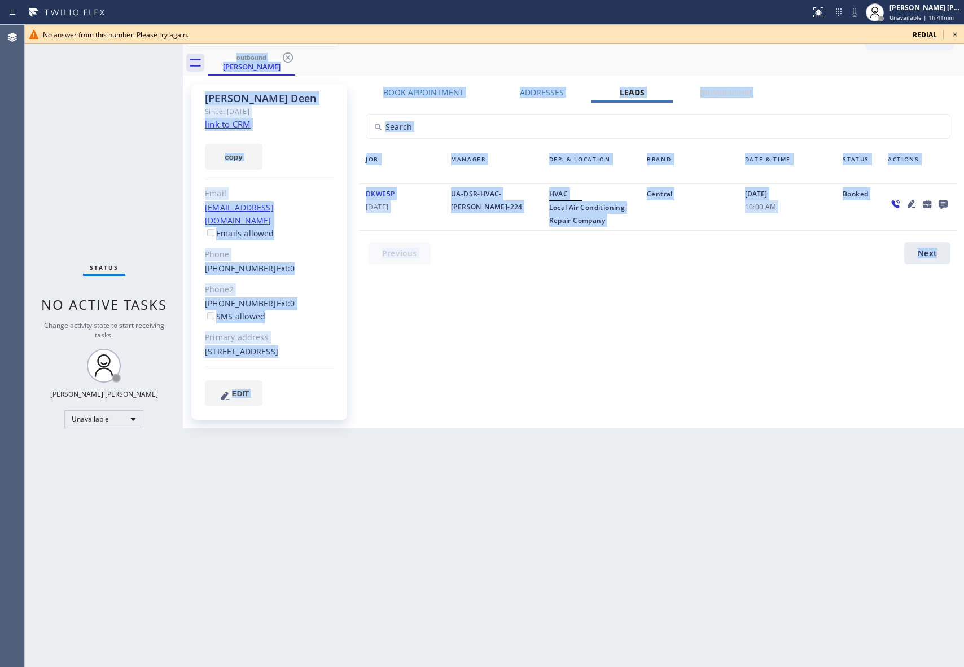
click at [288, 54] on div "outbound [PERSON_NAME]" at bounding box center [586, 62] width 756 height 25
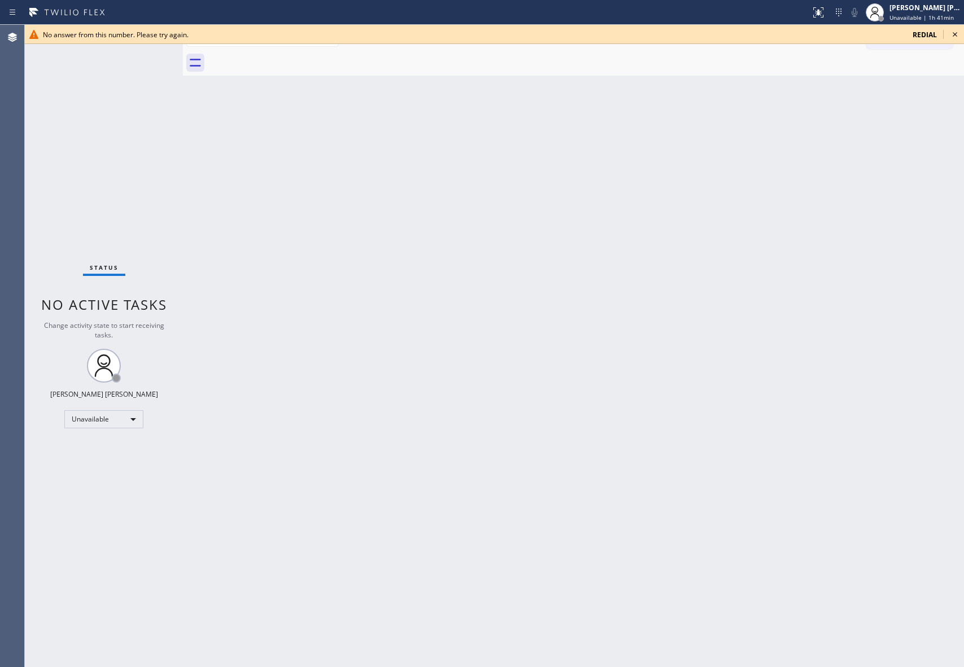
click at [288, 54] on div at bounding box center [586, 62] width 756 height 25
click at [956, 32] on icon at bounding box center [955, 35] width 14 height 14
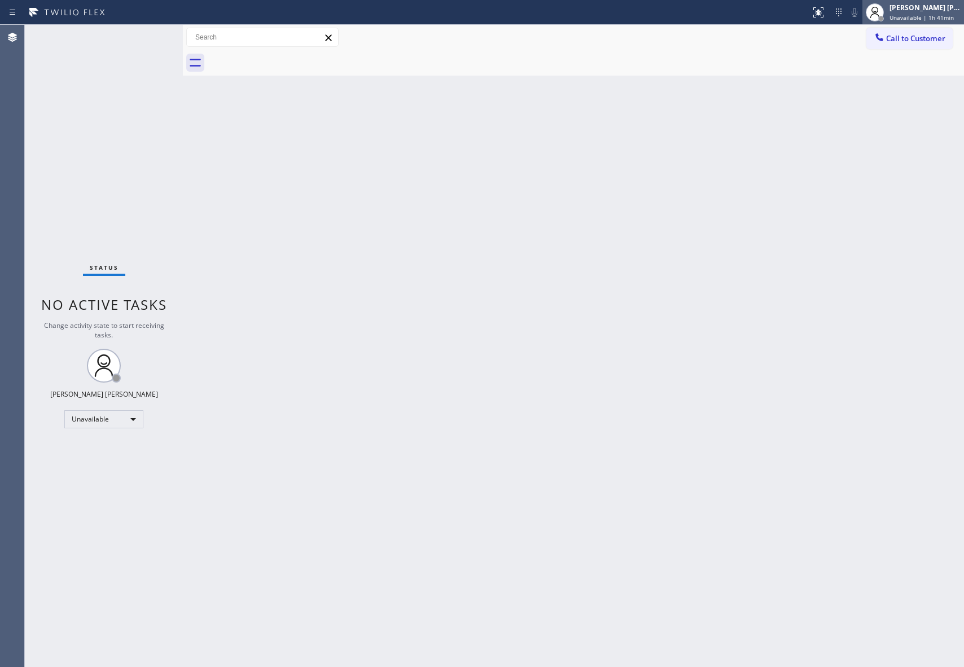
click at [938, 16] on span "Unavailable | 1h 41min" at bounding box center [922, 18] width 64 height 8
drag, startPoint x: 922, startPoint y: 12, endPoint x: 387, endPoint y: 12, distance: 535.7
click at [922, 12] on div "[PERSON_NAME] [PERSON_NAME] Unavailable | 1h 41min" at bounding box center [925, 12] width 77 height 20
click at [19, 12] on icon at bounding box center [13, 13] width 14 height 14
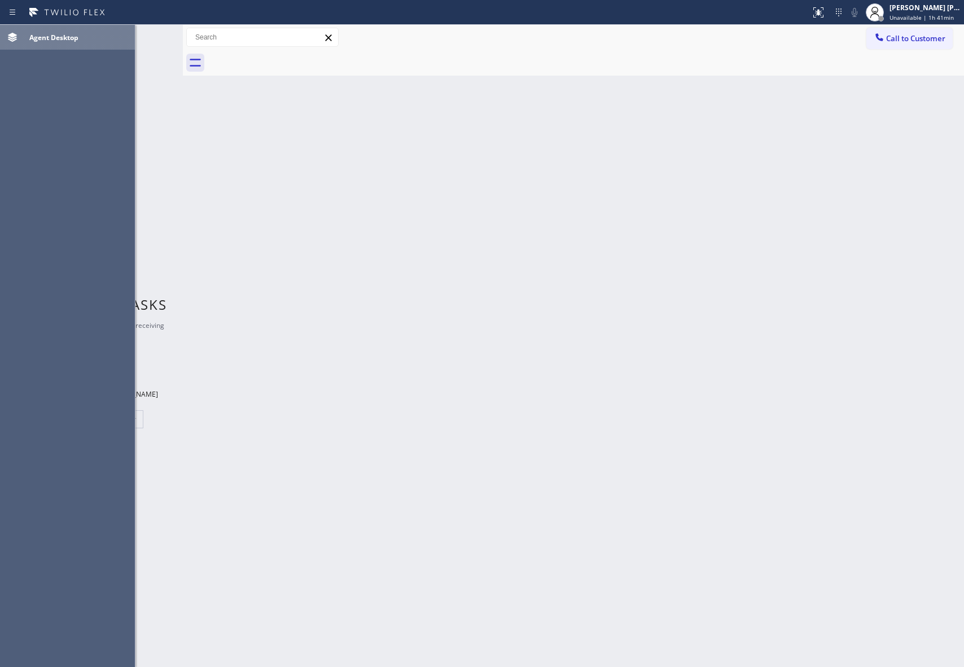
click at [12, 37] on icon at bounding box center [12, 37] width 9 height 9
click at [10, 12] on icon at bounding box center [13, 13] width 14 height 14
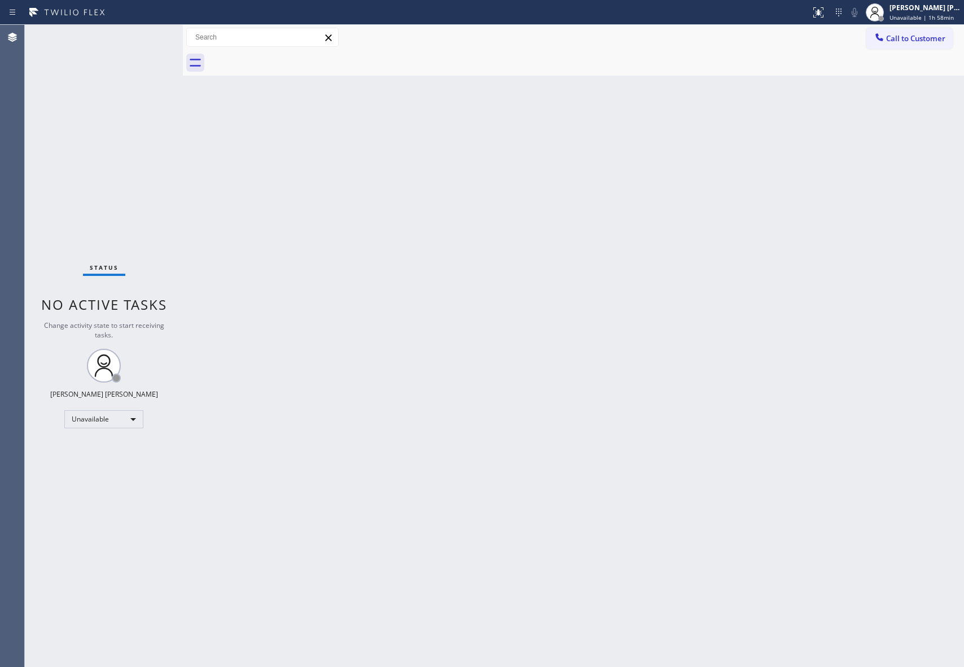
click at [920, 41] on span "Call to Customer" at bounding box center [915, 38] width 59 height 10
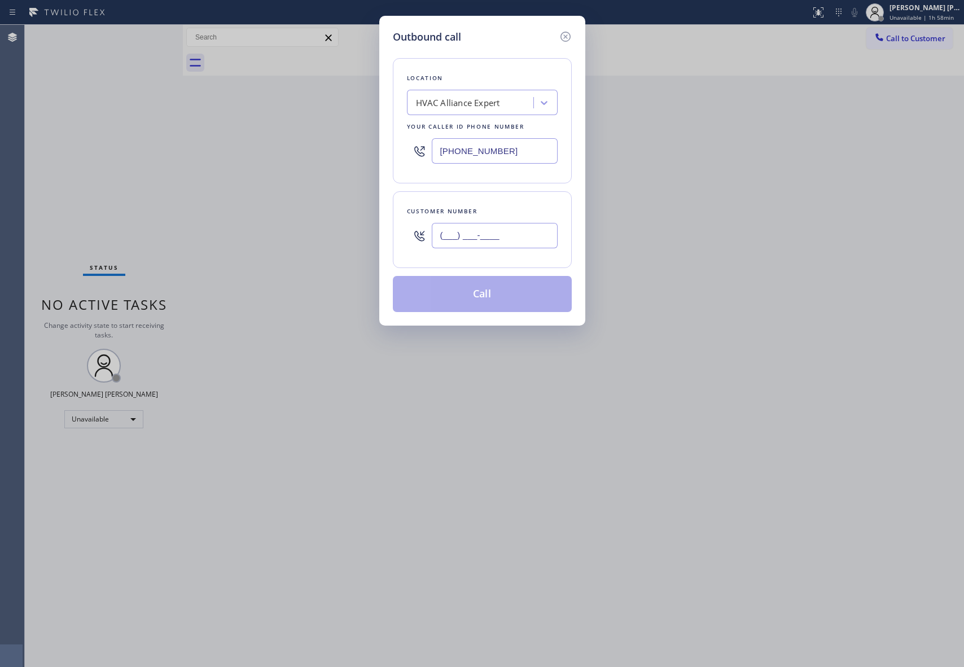
click at [487, 235] on input "(___) ___-____" at bounding box center [495, 235] width 126 height 25
paste input "805) 990-2733"
type input "[PHONE_NUMBER]"
click at [502, 298] on button "Call" at bounding box center [482, 294] width 179 height 36
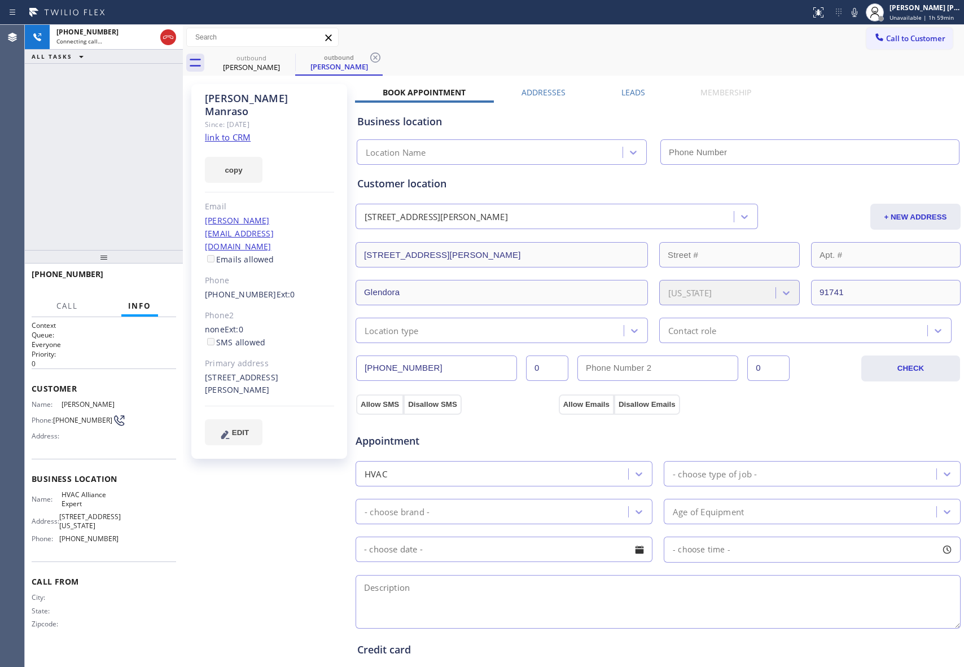
type input "[PHONE_NUMBER]"
click at [628, 89] on label "Leads" at bounding box center [634, 92] width 24 height 11
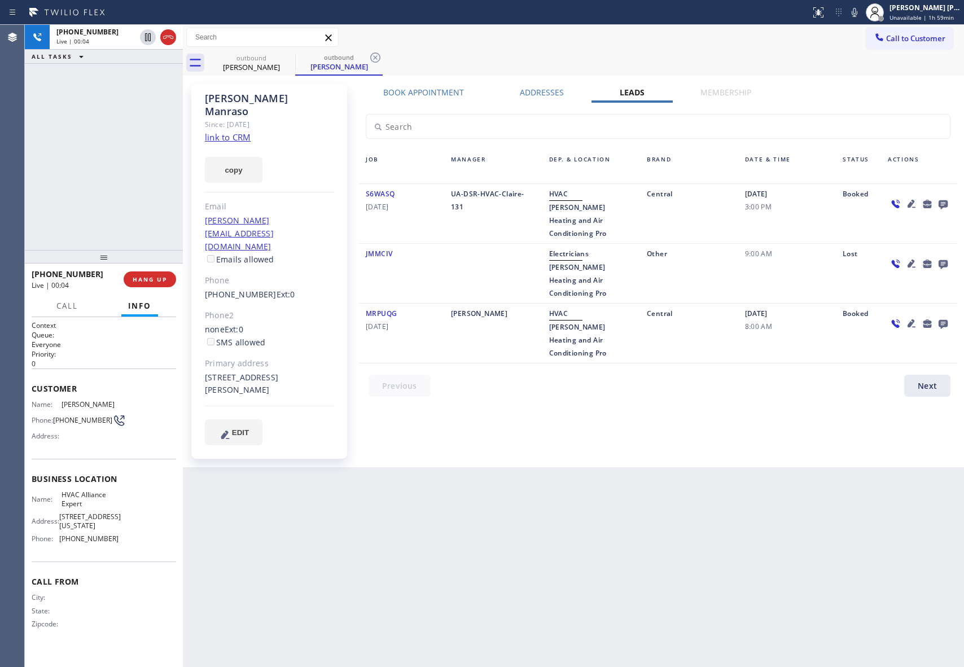
click at [945, 204] on icon at bounding box center [944, 204] width 14 height 14
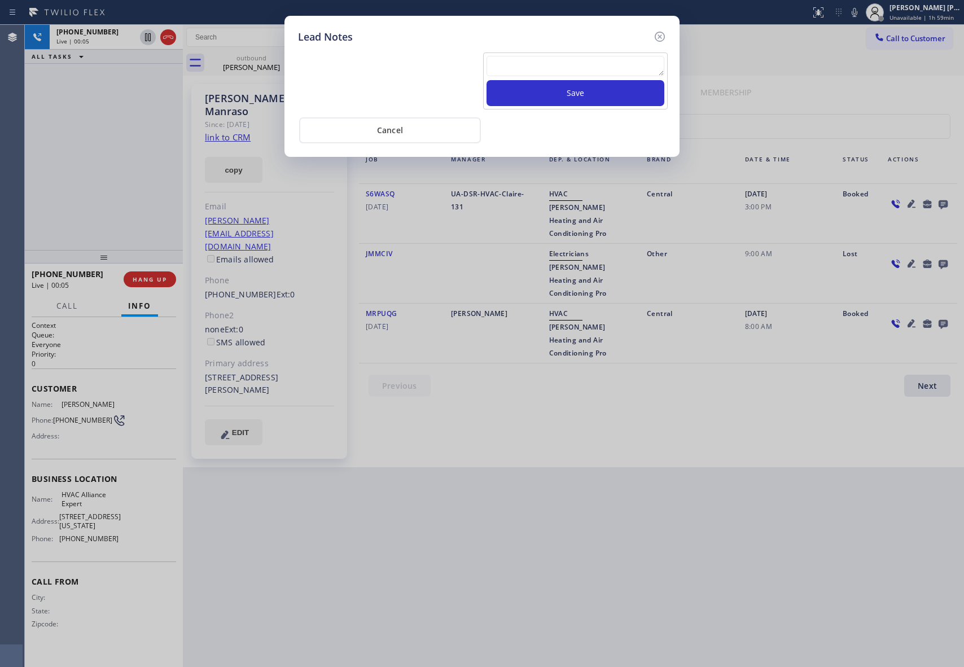
click at [541, 75] on textarea at bounding box center [576, 66] width 178 height 20
paste textarea "VM | please transfer if cx calls back"
type textarea "VM | please transfer if cx calls back"
click at [577, 90] on button "Save" at bounding box center [576, 93] width 178 height 26
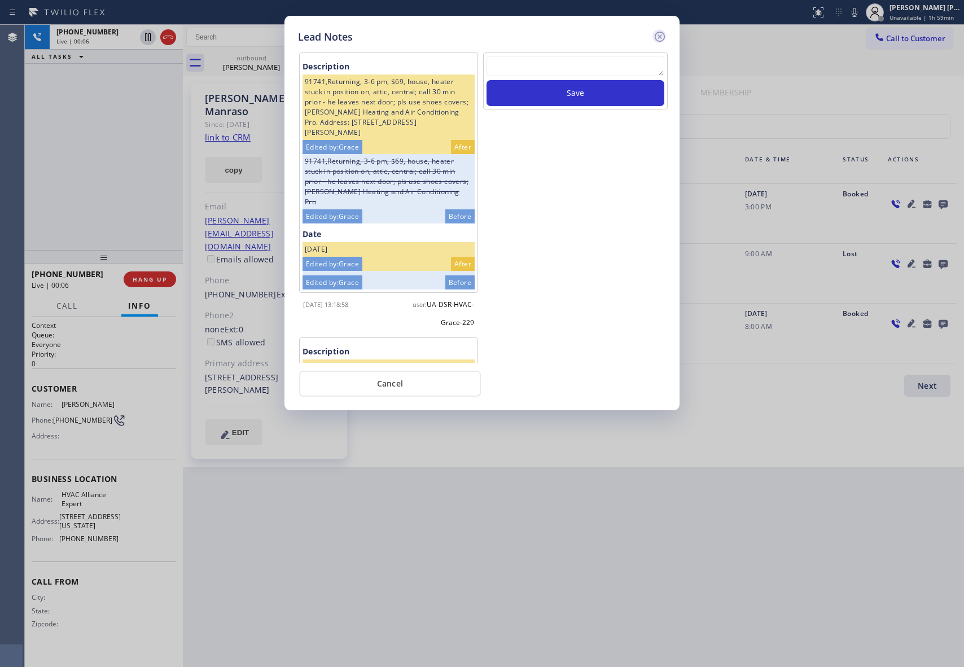
click at [658, 37] on icon at bounding box center [660, 37] width 14 height 14
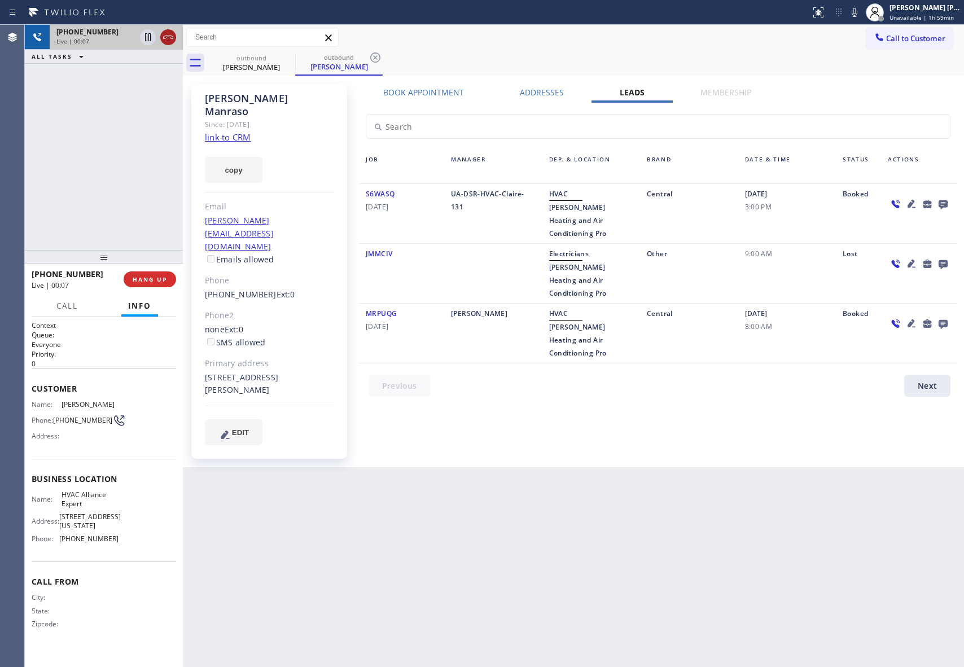
click at [172, 37] on icon at bounding box center [168, 37] width 14 height 14
click at [278, 54] on div "outbound" at bounding box center [251, 58] width 85 height 8
click at [0, 0] on icon at bounding box center [0, 0] width 0 height 0
click at [369, 55] on icon at bounding box center [376, 58] width 14 height 14
click at [287, 55] on div "outbound [PERSON_NAME] outbound [PERSON_NAME]" at bounding box center [586, 62] width 756 height 25
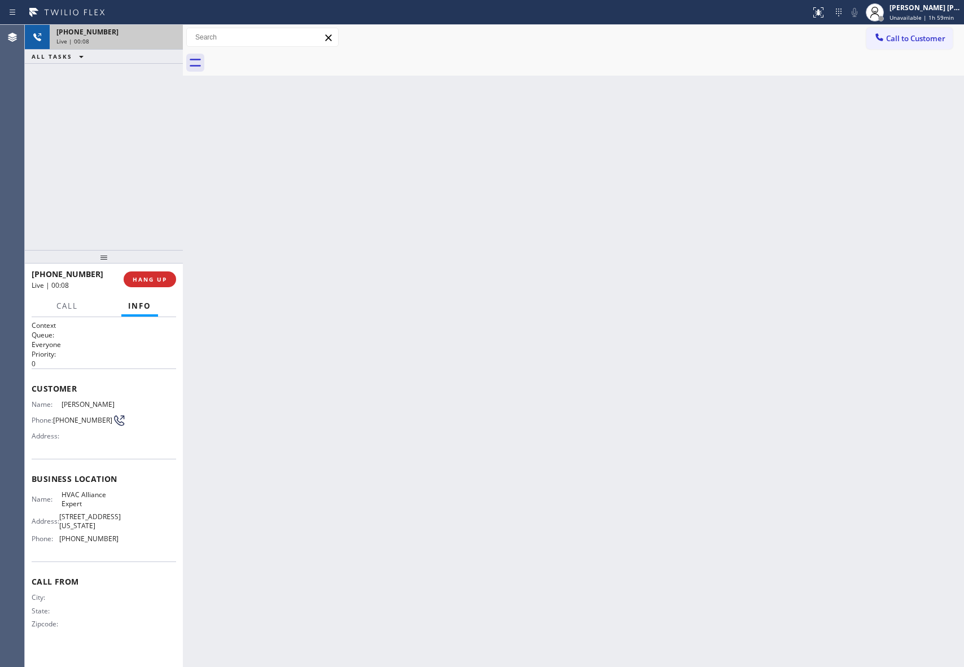
click at [287, 55] on div at bounding box center [586, 62] width 756 height 25
click at [159, 275] on span "COMPLETE" at bounding box center [147, 279] width 39 height 8
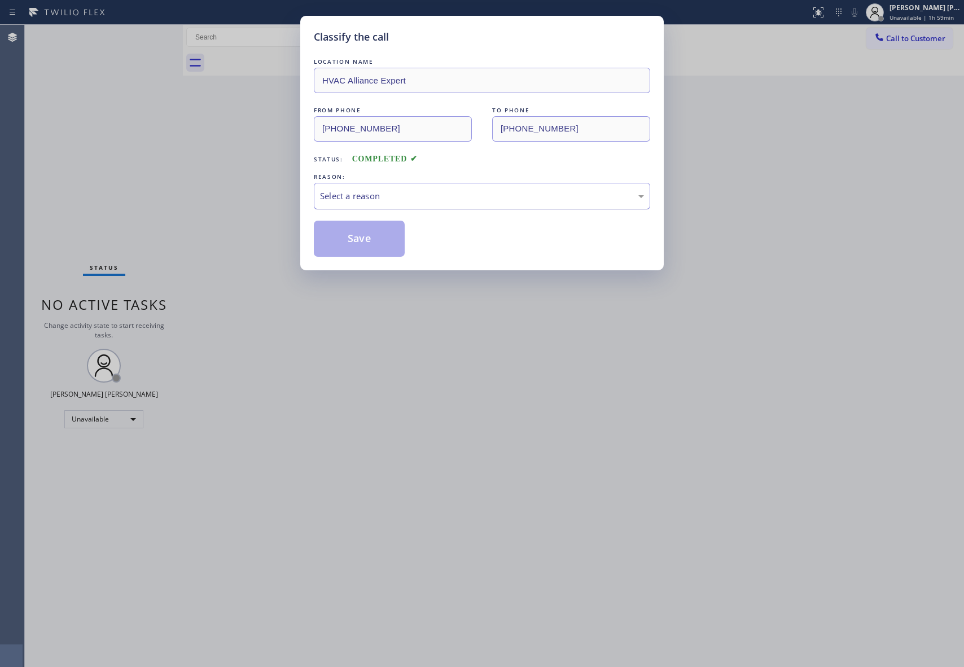
click at [440, 201] on div "Select a reason" at bounding box center [482, 196] width 324 height 13
click at [347, 237] on button "Save" at bounding box center [359, 239] width 91 height 36
drag, startPoint x: 344, startPoint y: 236, endPoint x: 253, endPoint y: 9, distance: 244.7
click at [344, 233] on button "Save" at bounding box center [359, 239] width 91 height 36
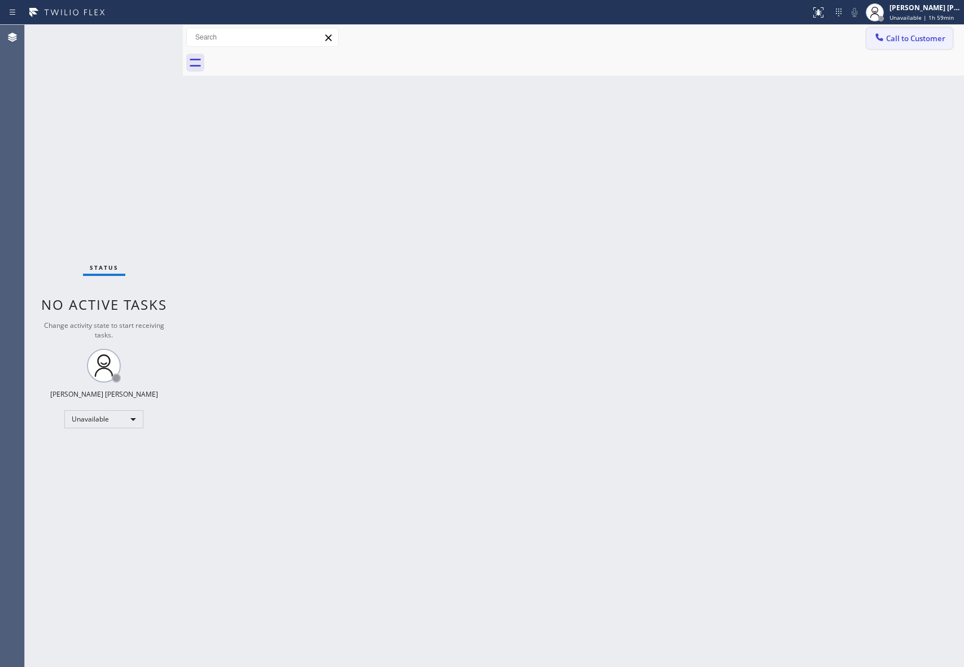
click at [917, 41] on span "Call to Customer" at bounding box center [915, 38] width 59 height 10
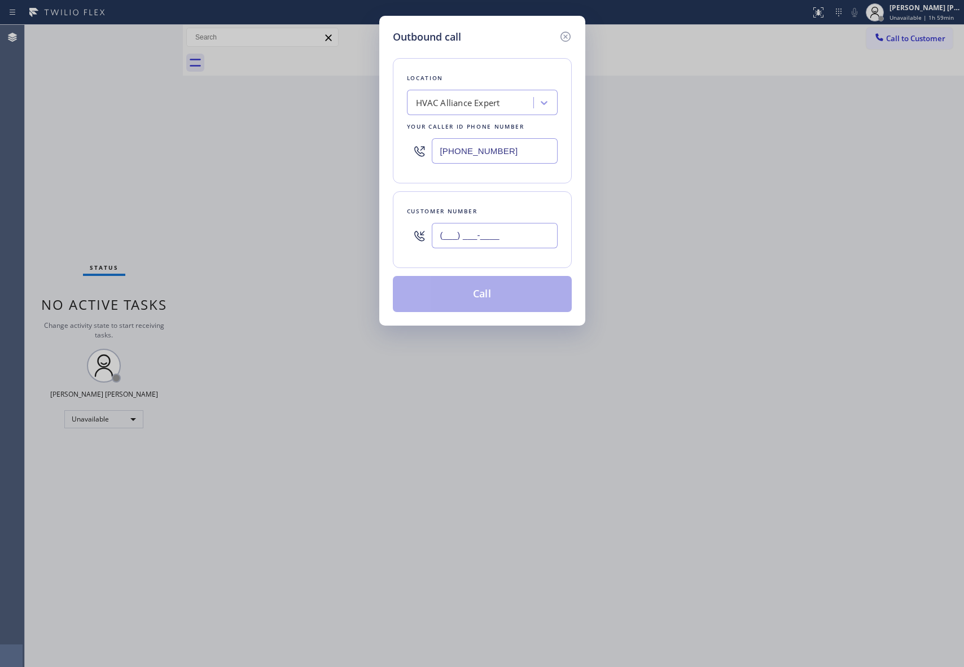
click at [495, 240] on input "(___) ___-____" at bounding box center [495, 235] width 126 height 25
paste input "213) 819-9735"
type input "[PHONE_NUMBER]"
click at [493, 292] on button "Call" at bounding box center [482, 294] width 179 height 36
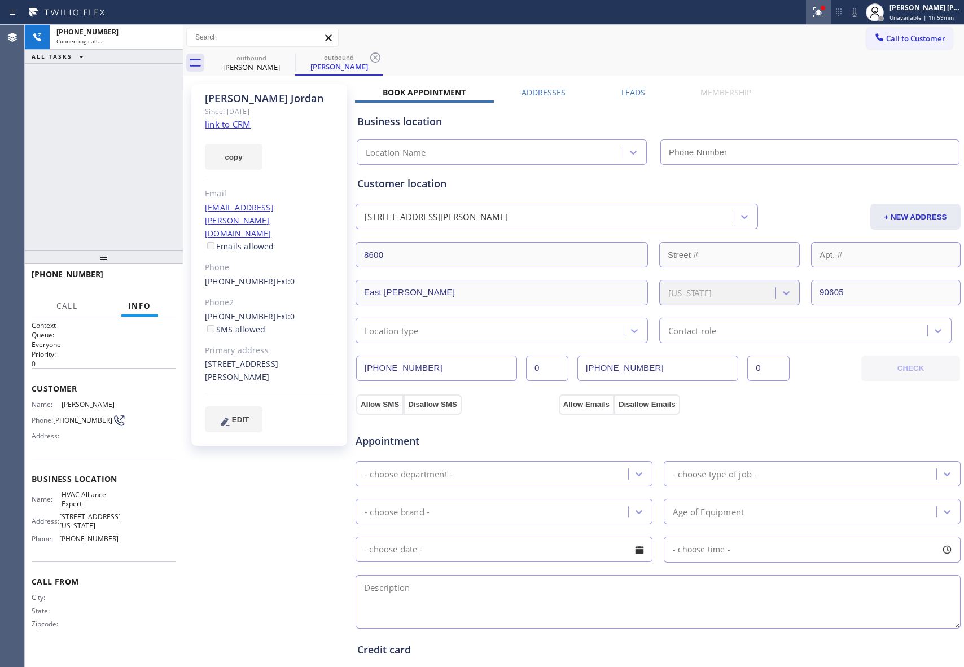
click at [819, 11] on icon at bounding box center [816, 11] width 7 height 8
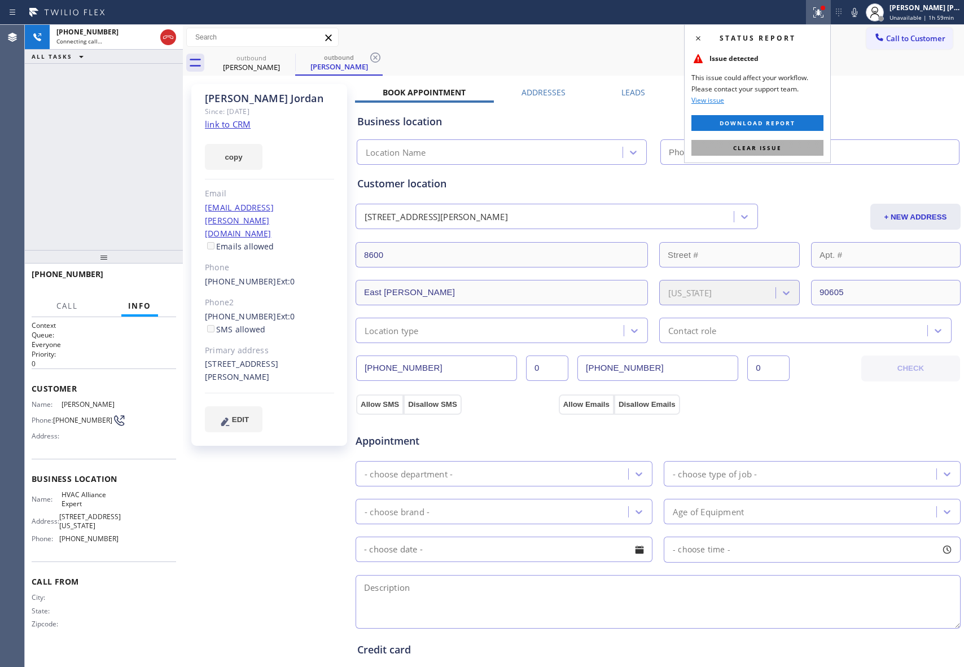
click at [779, 149] on span "Clear issue" at bounding box center [757, 148] width 49 height 8
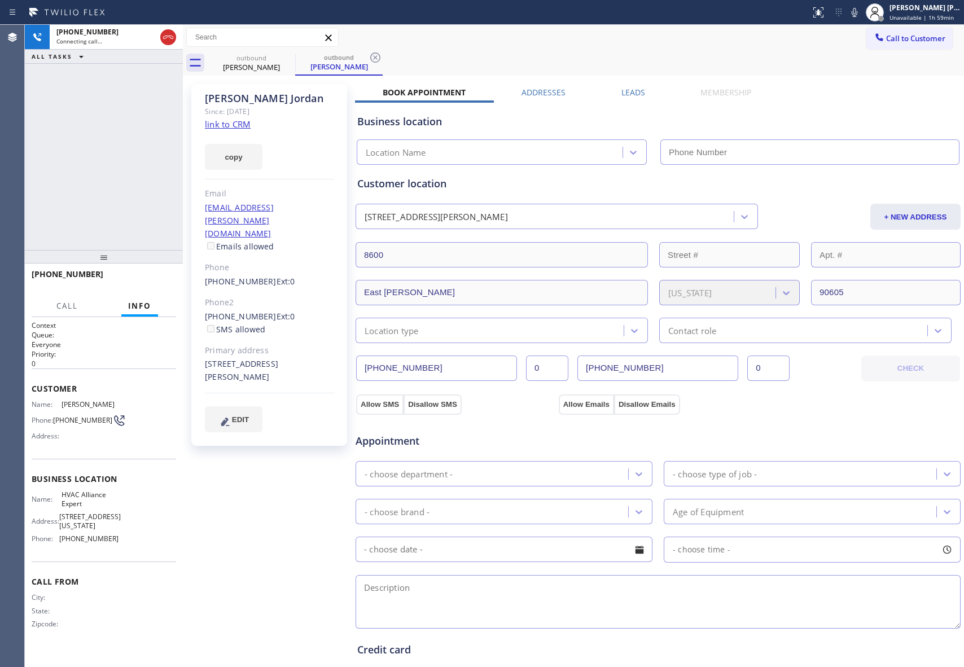
type input "[PHONE_NUMBER]"
click at [629, 94] on label "Leads" at bounding box center [634, 92] width 24 height 11
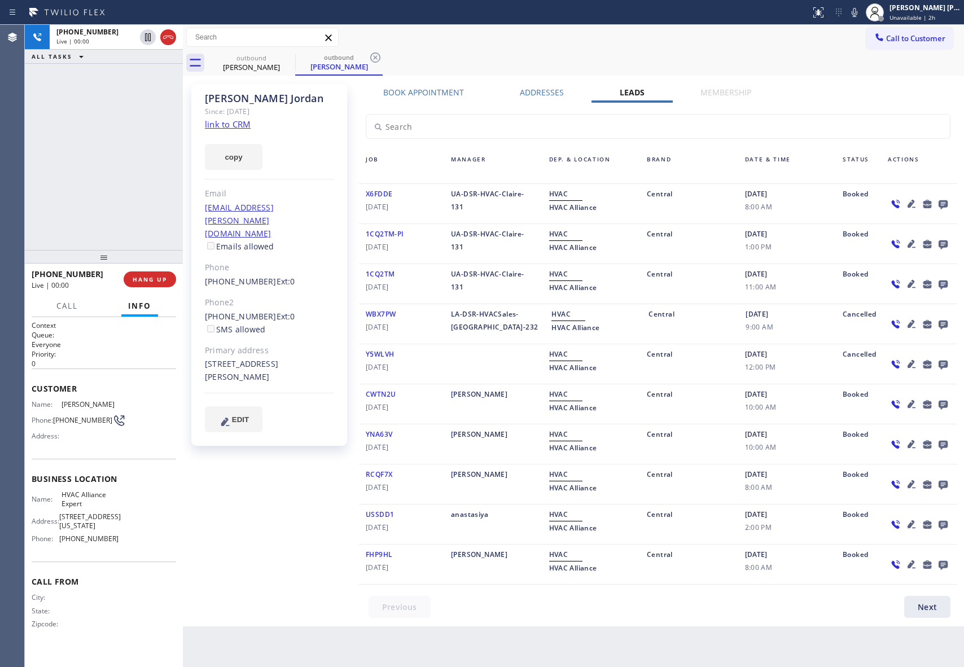
click at [942, 198] on icon at bounding box center [944, 204] width 14 height 14
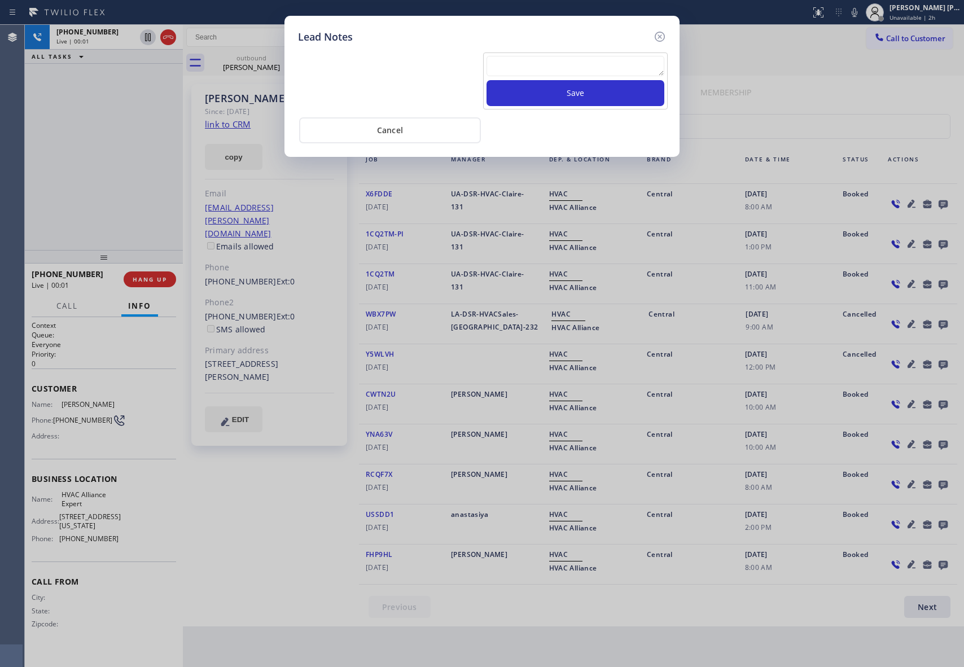
click at [532, 67] on textarea at bounding box center [576, 66] width 178 height 20
paste textarea "VM | please transfer if cx calls back"
type textarea "VM | please transfer if cx calls back"
click at [581, 98] on button "Save" at bounding box center [576, 93] width 178 height 26
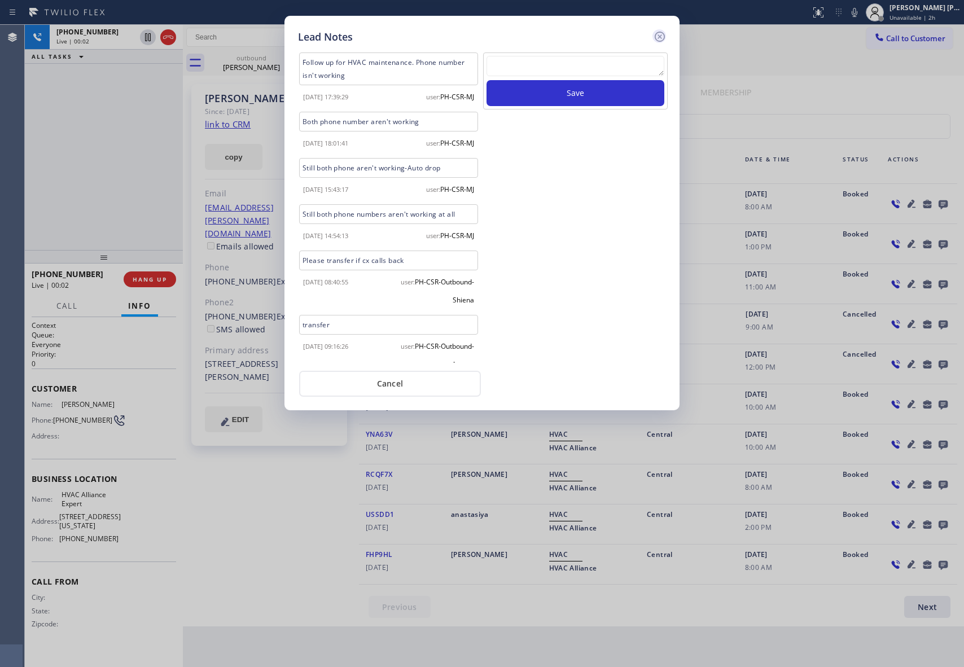
click at [658, 38] on icon at bounding box center [660, 37] width 14 height 14
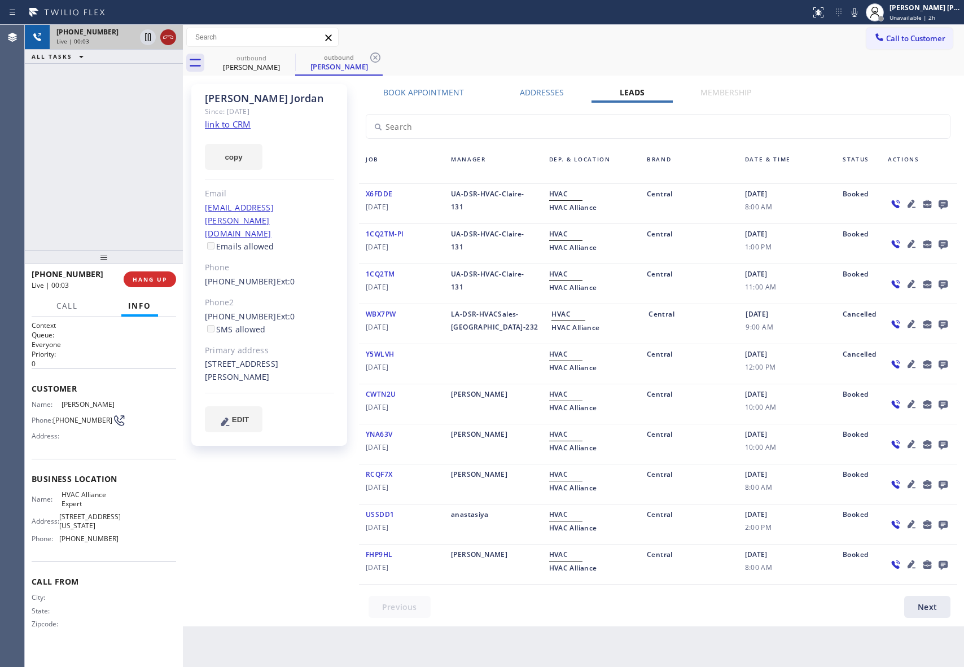
click at [165, 38] on icon at bounding box center [168, 37] width 10 height 3
click at [282, 54] on icon at bounding box center [288, 58] width 14 height 14
click at [369, 54] on icon at bounding box center [376, 58] width 14 height 14
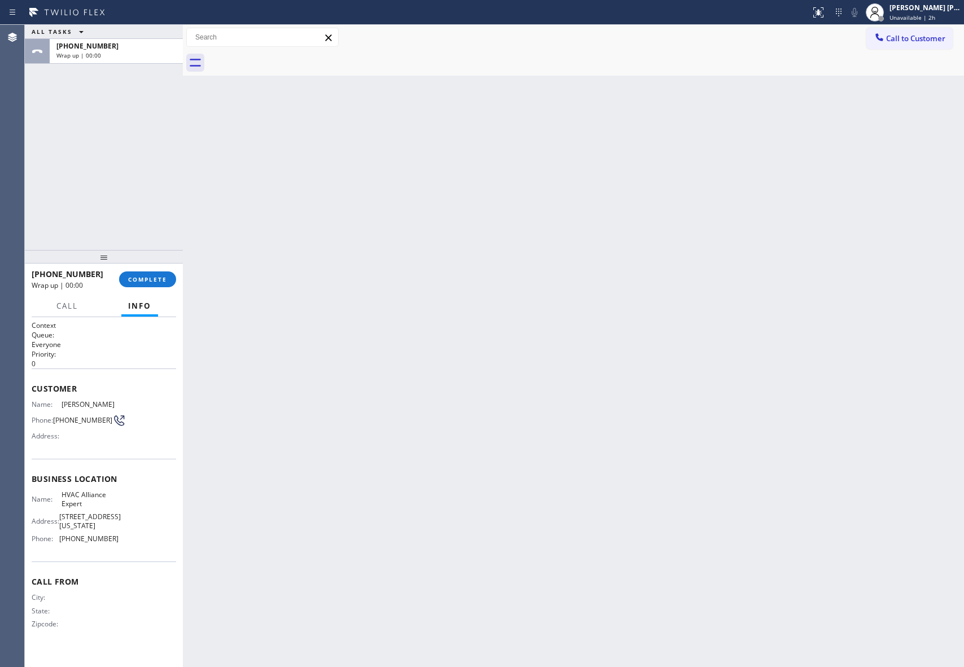
click at [282, 54] on div at bounding box center [586, 62] width 756 height 25
click at [147, 287] on div "[PHONE_NUMBER] Wrap up | 00:01 COMPLETE" at bounding box center [104, 279] width 145 height 29
click at [148, 281] on span "COMPLETE" at bounding box center [147, 279] width 39 height 8
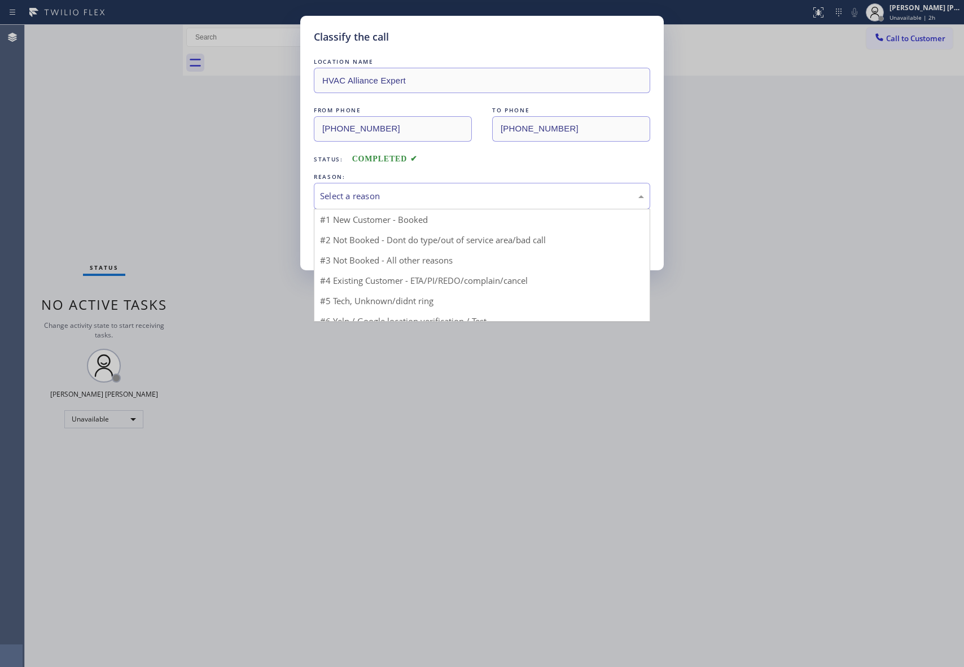
drag, startPoint x: 420, startPoint y: 195, endPoint x: 344, endPoint y: 248, distance: 92.7
click at [419, 195] on div "Select a reason" at bounding box center [482, 196] width 324 height 13
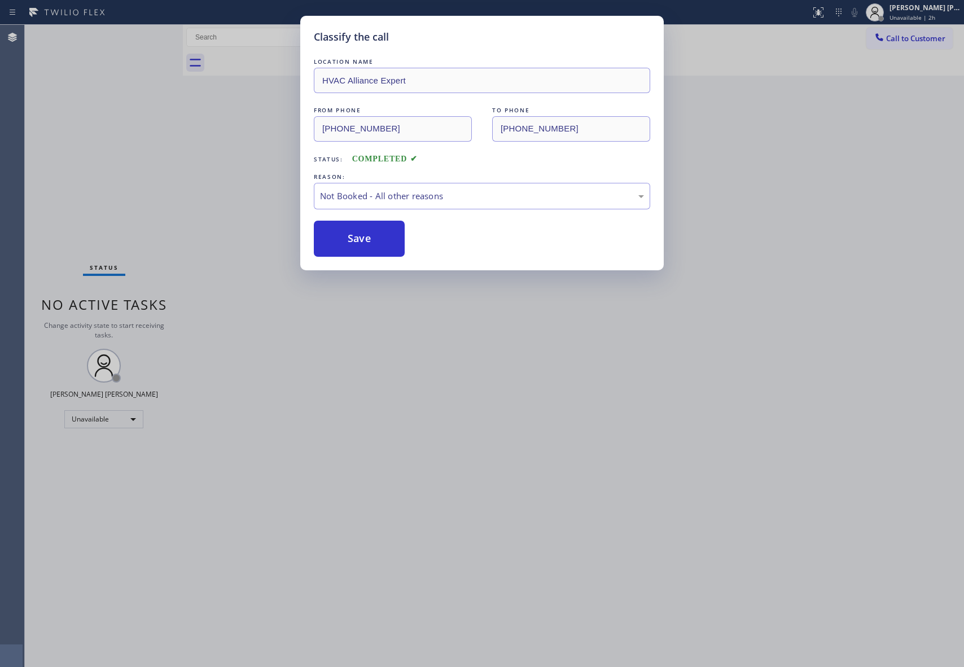
click at [345, 238] on button "Save" at bounding box center [359, 239] width 91 height 36
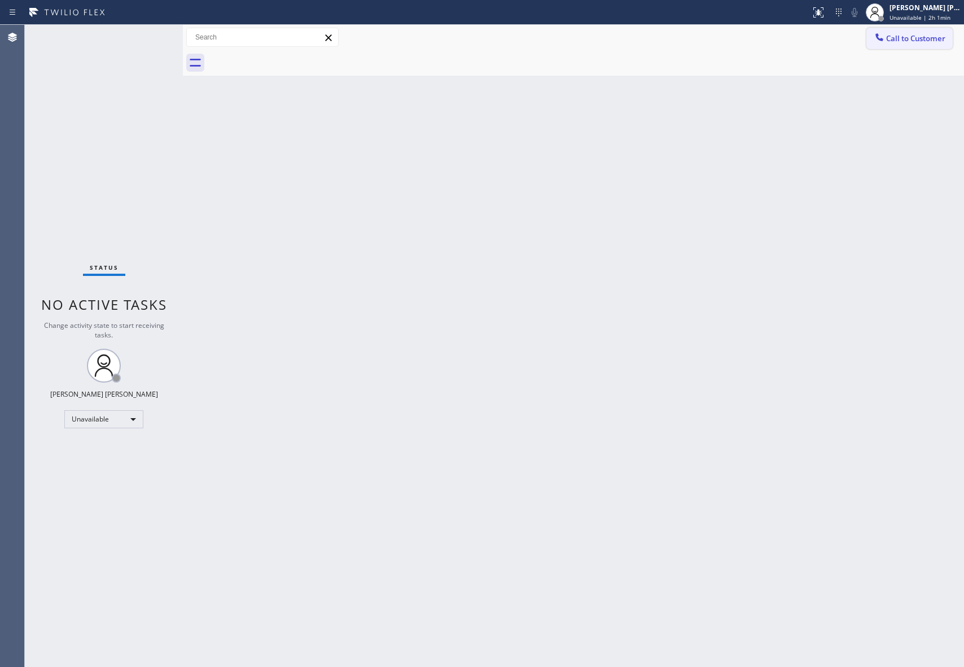
click at [938, 33] on span "Call to Customer" at bounding box center [915, 38] width 59 height 10
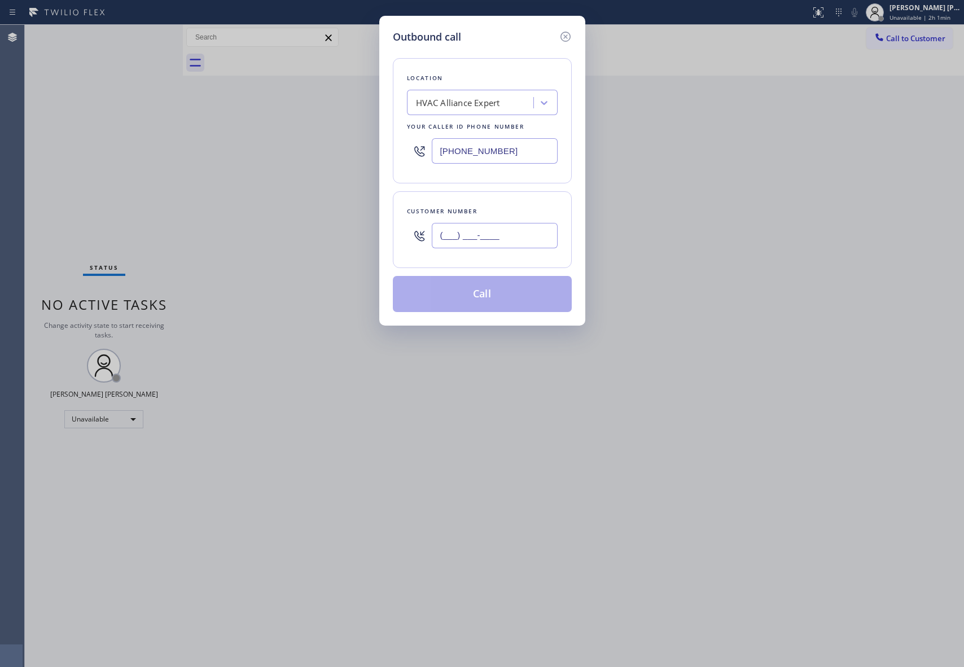
click at [473, 233] on input "(___) ___-____" at bounding box center [495, 235] width 126 height 25
paste input "310) 989-1457"
type input "[PHONE_NUMBER]"
click at [541, 299] on button "Call" at bounding box center [482, 294] width 179 height 36
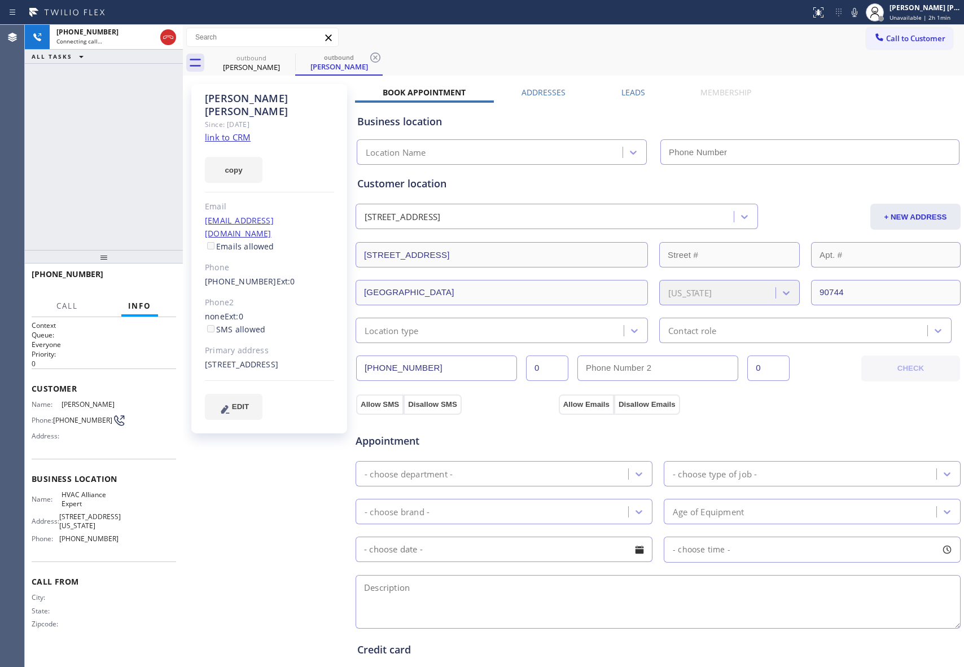
type input "[PHONE_NUMBER]"
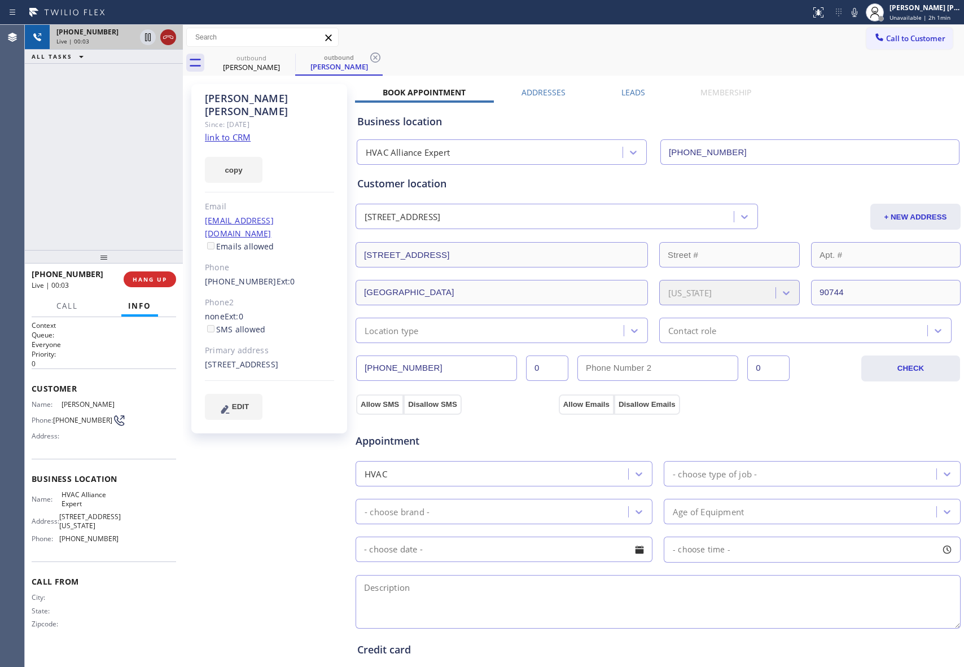
drag, startPoint x: 174, startPoint y: 41, endPoint x: 178, endPoint y: 33, distance: 9.3
click at [173, 41] on icon at bounding box center [168, 37] width 14 height 14
click at [624, 96] on label "Leads" at bounding box center [634, 92] width 24 height 11
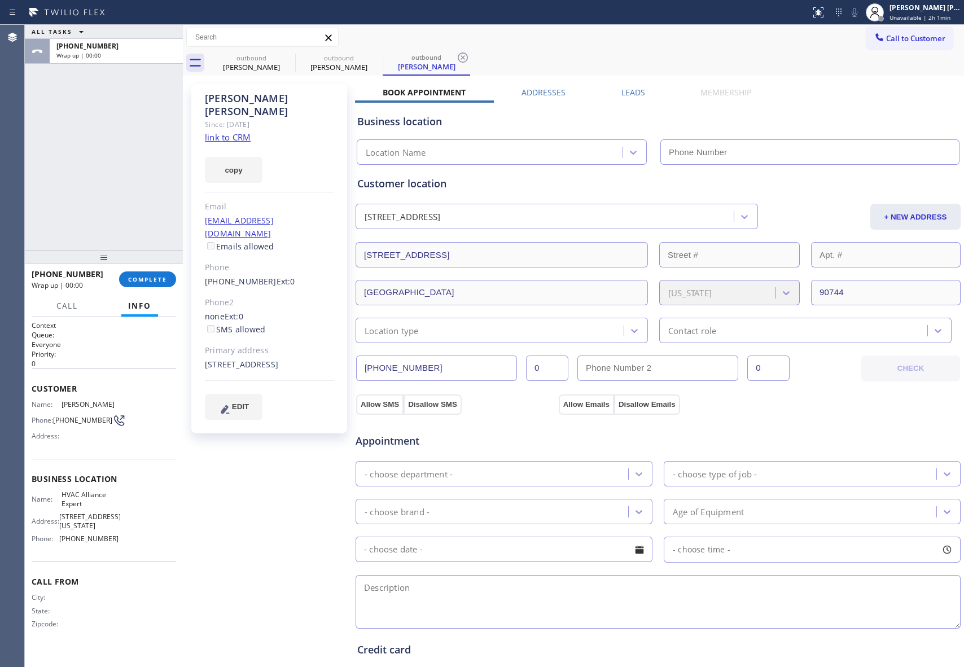
type input "[PHONE_NUMBER]"
click at [137, 279] on span "COMPLETE" at bounding box center [147, 279] width 39 height 8
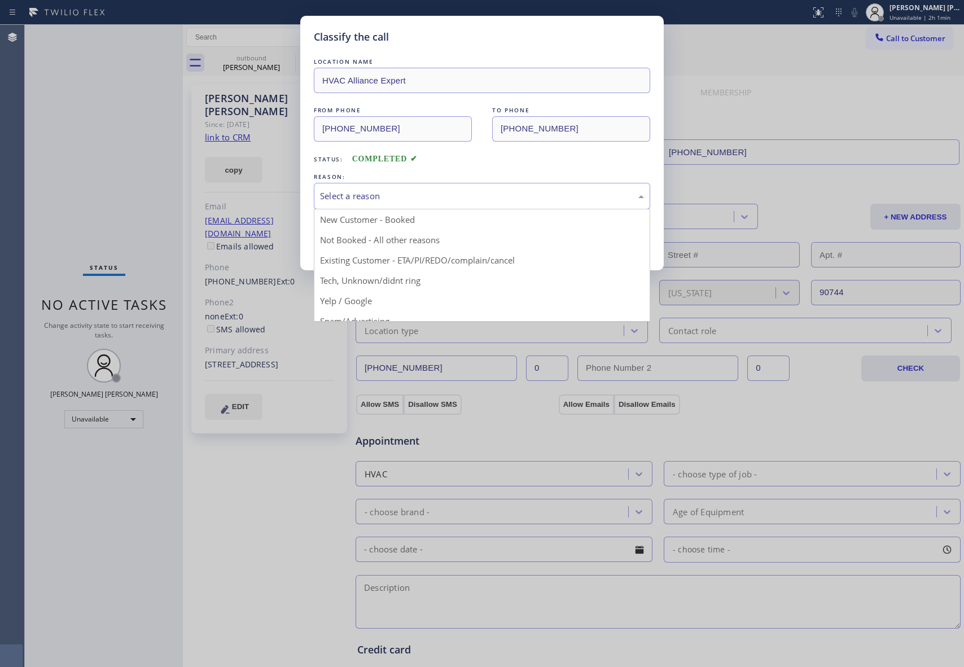
click at [402, 190] on div "Select a reason" at bounding box center [482, 196] width 324 height 13
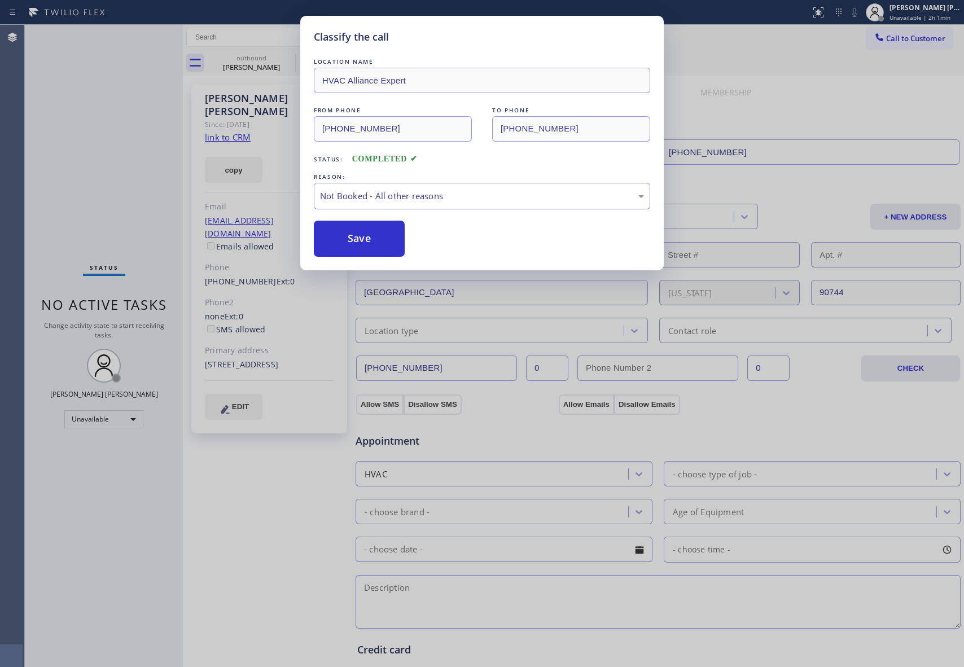
click at [362, 238] on button "Save" at bounding box center [359, 239] width 91 height 36
click at [260, 62] on div "Classify the call LOCATION NAME 4B2.Paid Subzero Repair Professionals FROM PHON…" at bounding box center [494, 346] width 939 height 642
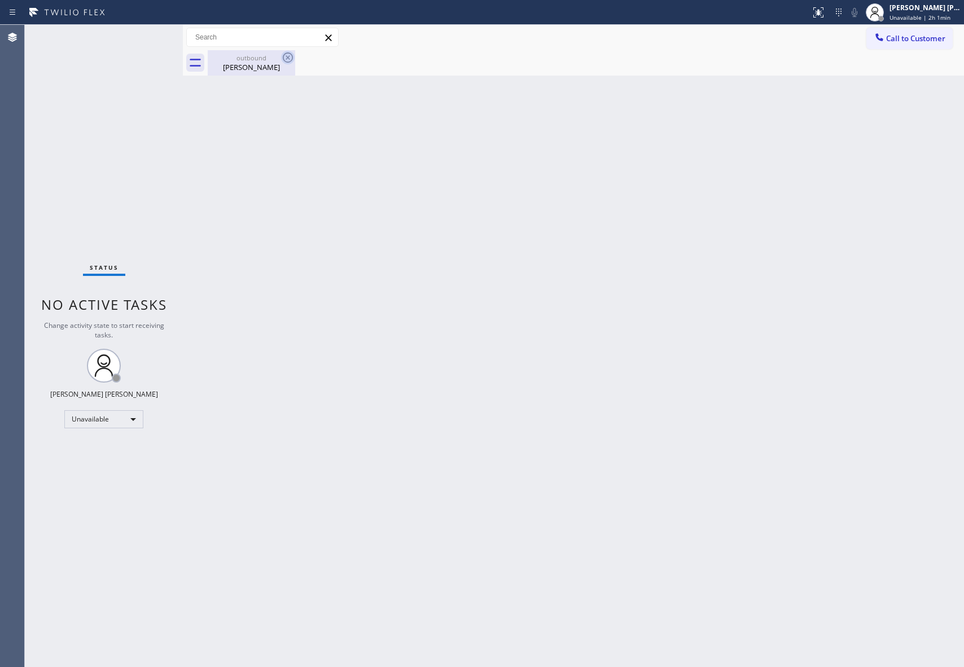
click at [289, 62] on icon at bounding box center [288, 57] width 10 height 10
click at [289, 59] on icon at bounding box center [288, 58] width 14 height 14
click at [263, 59] on div "outbound" at bounding box center [251, 58] width 85 height 8
click at [226, 75] on div at bounding box center [586, 62] width 756 height 25
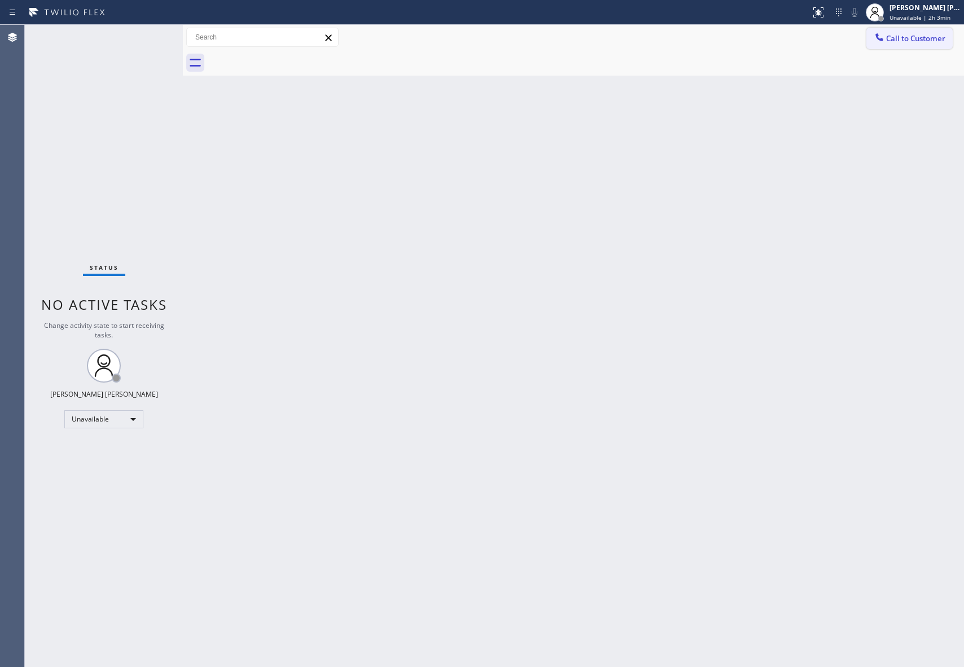
click at [918, 41] on span "Call to Customer" at bounding box center [915, 38] width 59 height 10
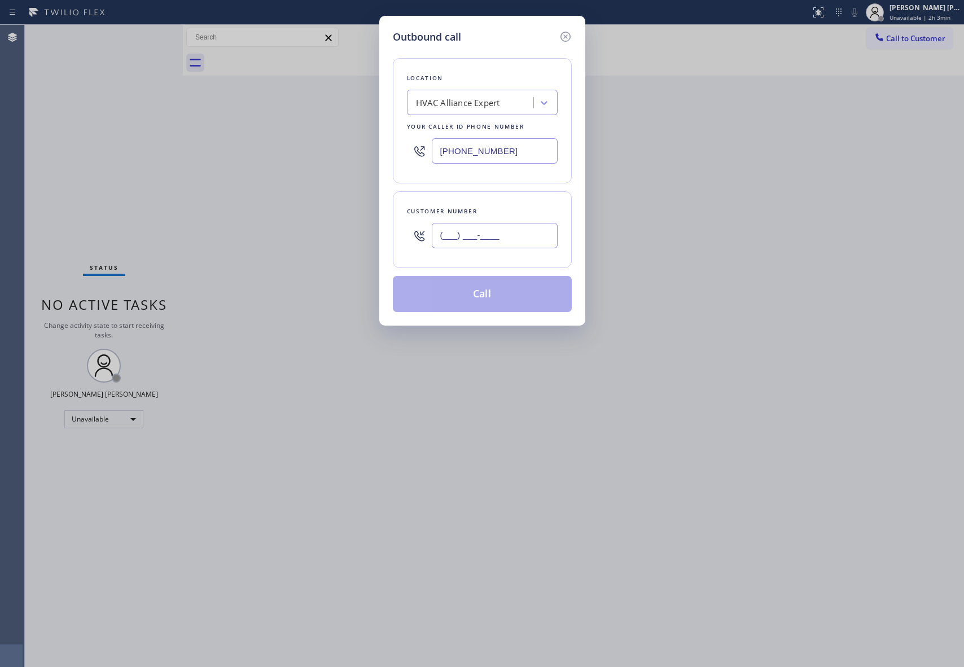
click at [493, 247] on input "(___) ___-____" at bounding box center [495, 235] width 126 height 25
paste input "810) 515-6642"
type input "[PHONE_NUMBER]"
click at [500, 304] on button "Call" at bounding box center [482, 294] width 179 height 36
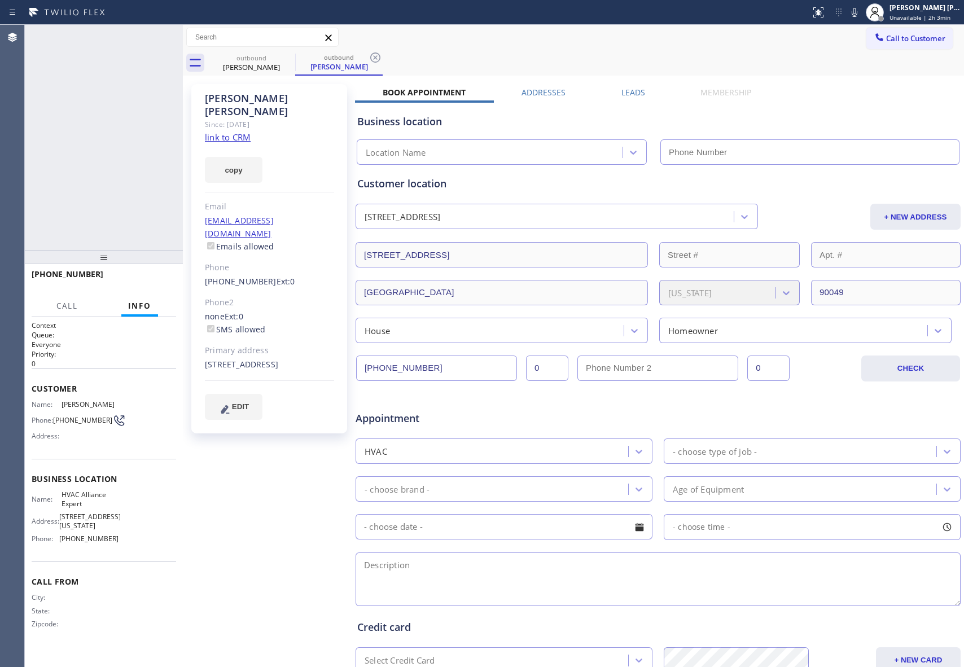
type input "[PHONE_NUMBER]"
click at [169, 35] on icon at bounding box center [168, 37] width 14 height 14
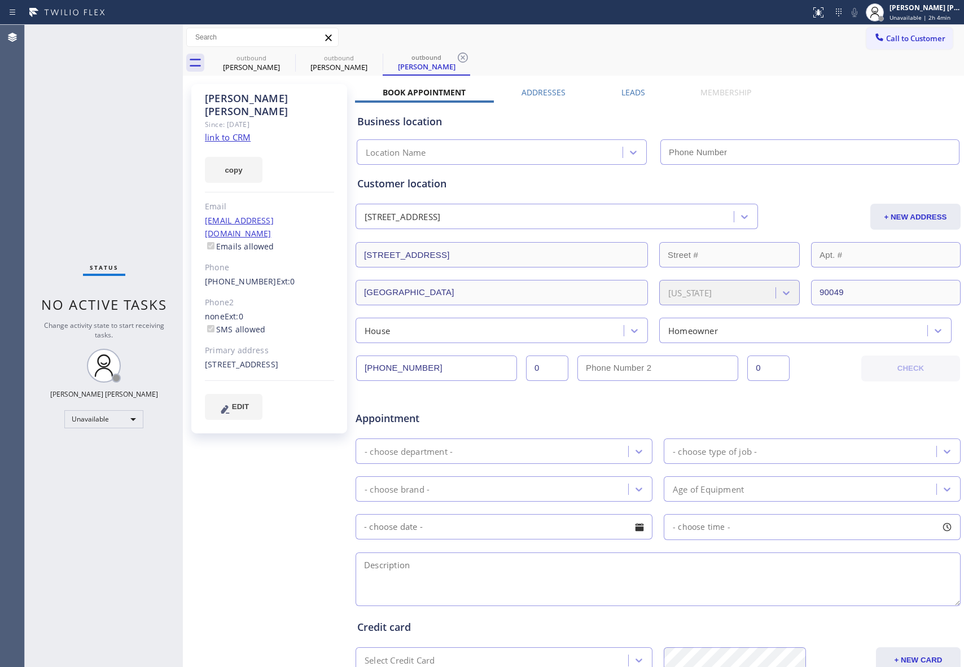
type input "[PHONE_NUMBER]"
click at [635, 90] on label "Leads" at bounding box center [634, 92] width 24 height 11
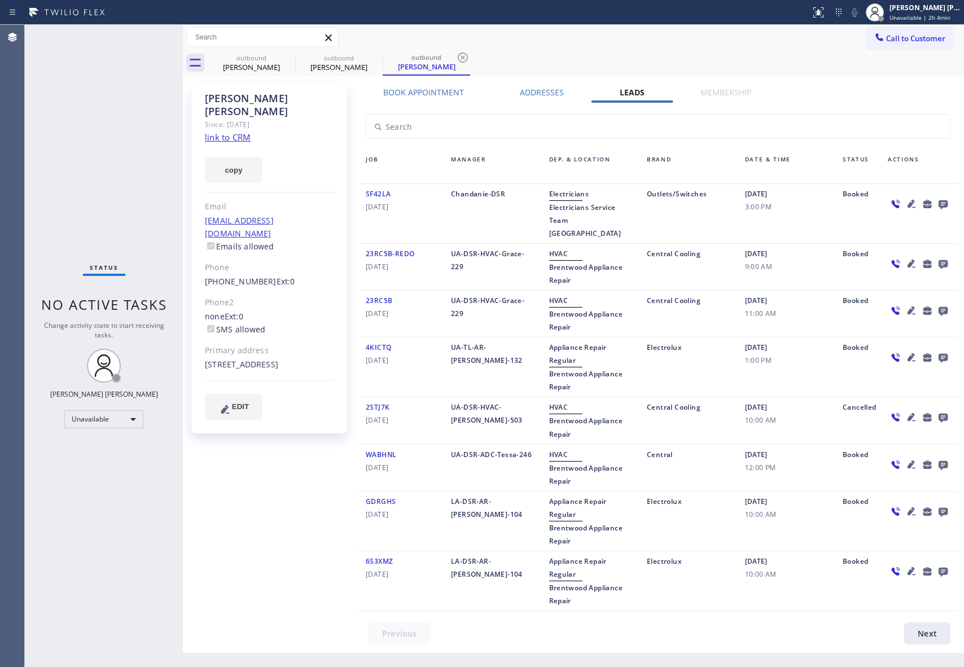
click at [943, 202] on icon at bounding box center [943, 204] width 9 height 9
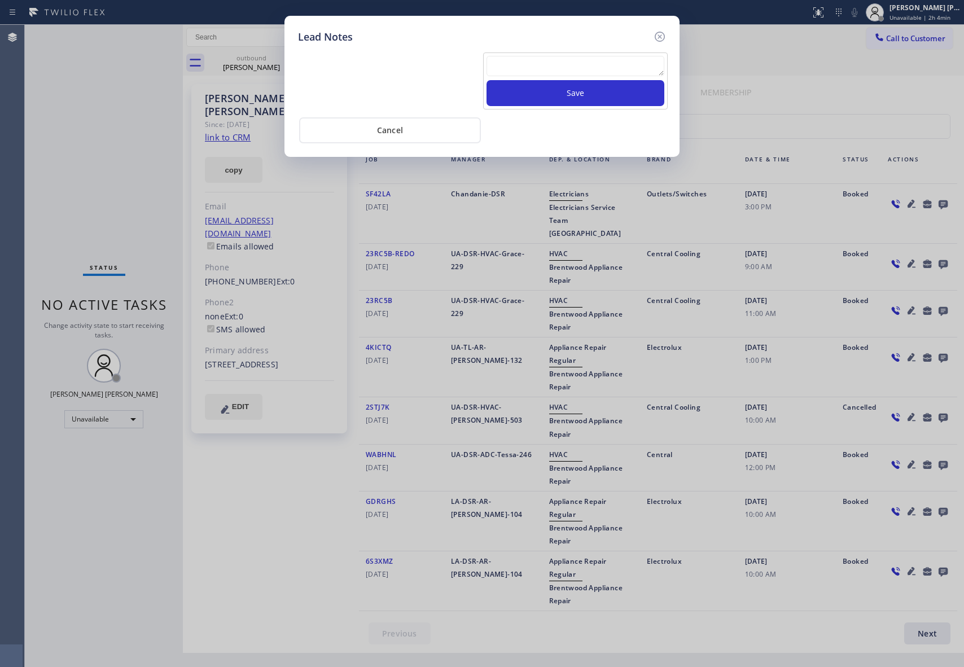
click at [537, 76] on textarea at bounding box center [576, 66] width 178 height 20
paste textarea "VM | please transfer if cx calls back"
type textarea "VM | please transfer if cx calls back"
click at [565, 98] on button "Save" at bounding box center [576, 93] width 178 height 26
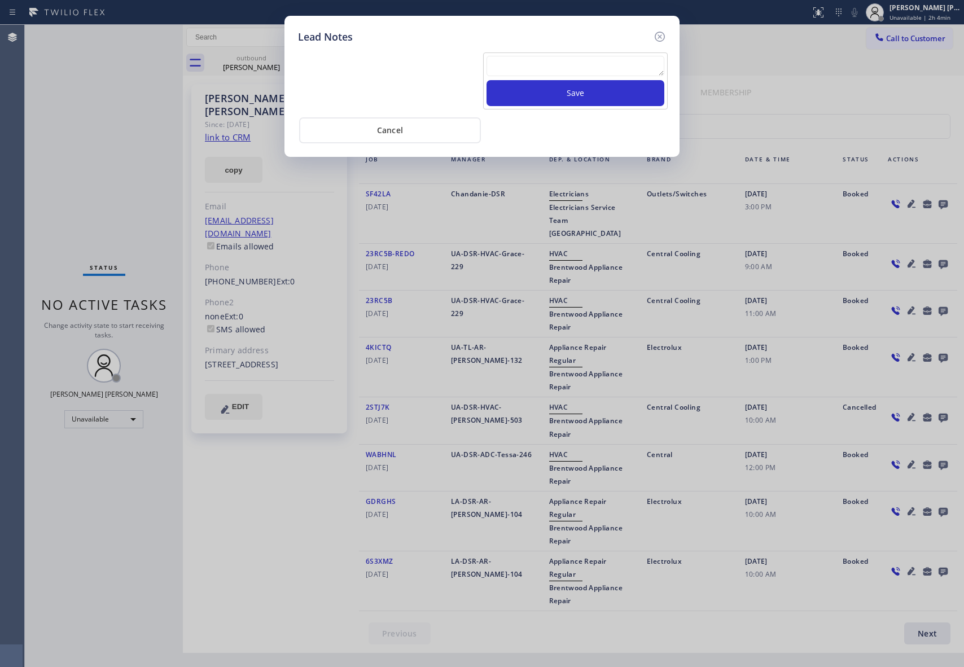
scroll to position [0, 0]
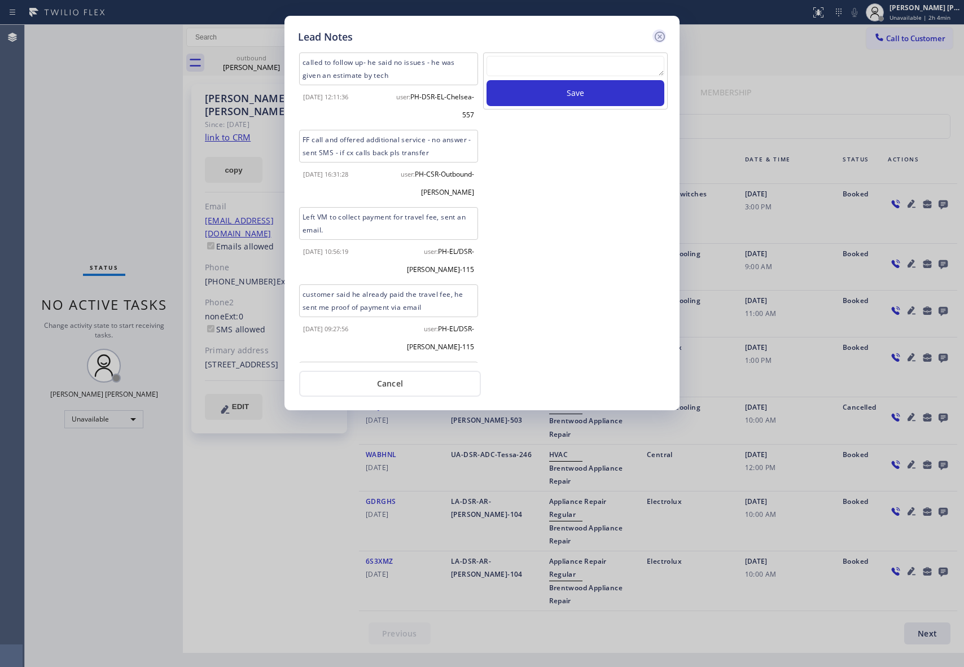
click at [660, 34] on icon at bounding box center [660, 37] width 14 height 14
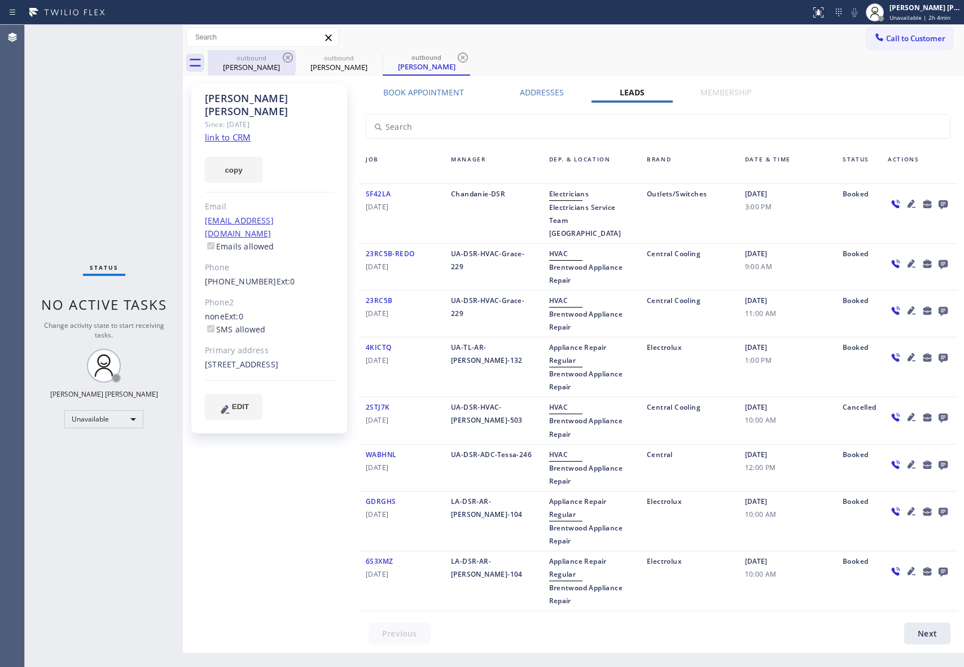
click at [268, 71] on div "[PERSON_NAME]" at bounding box center [251, 67] width 85 height 10
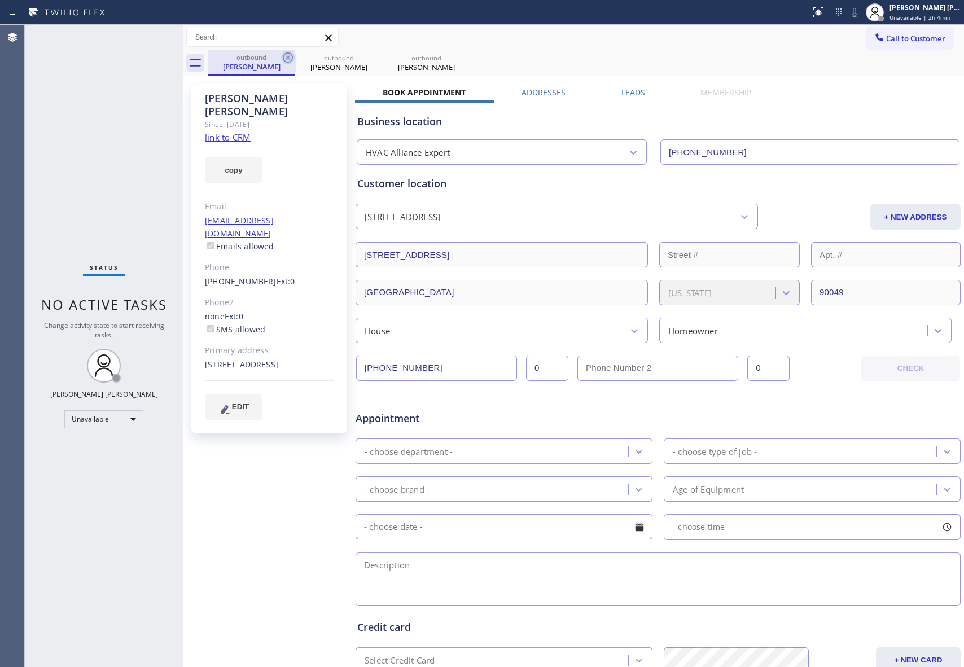
click at [281, 64] on div "outbound [PERSON_NAME]" at bounding box center [251, 62] width 87 height 25
click at [292, 59] on icon at bounding box center [288, 57] width 10 height 10
click at [370, 58] on icon at bounding box center [375, 57] width 10 height 10
click at [0, 0] on icon at bounding box center [0, 0] width 0 height 0
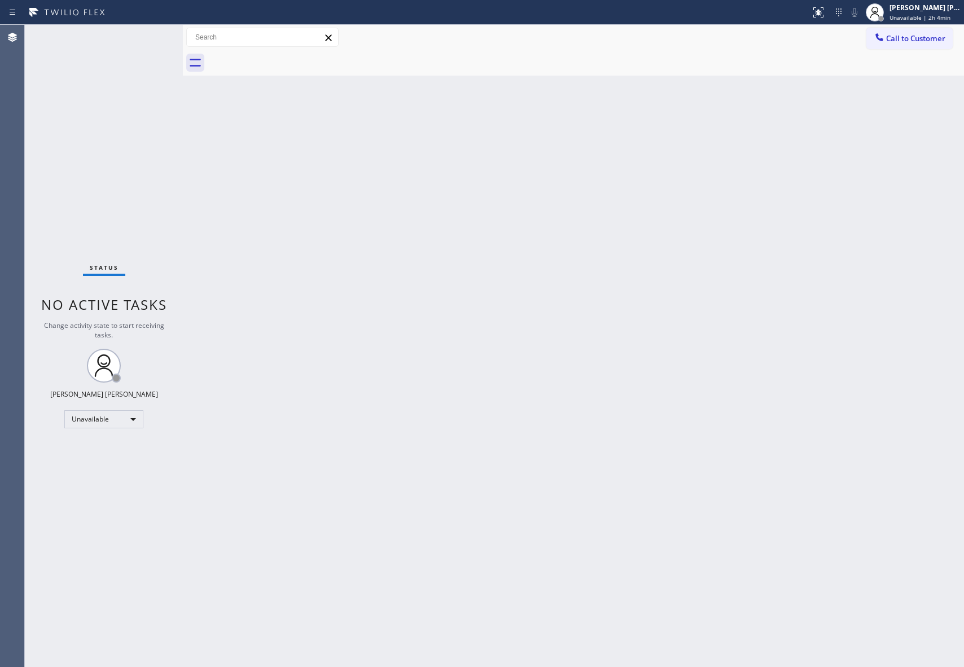
click at [292, 58] on div at bounding box center [586, 62] width 756 height 25
click at [916, 38] on span "Call to Customer" at bounding box center [915, 38] width 59 height 10
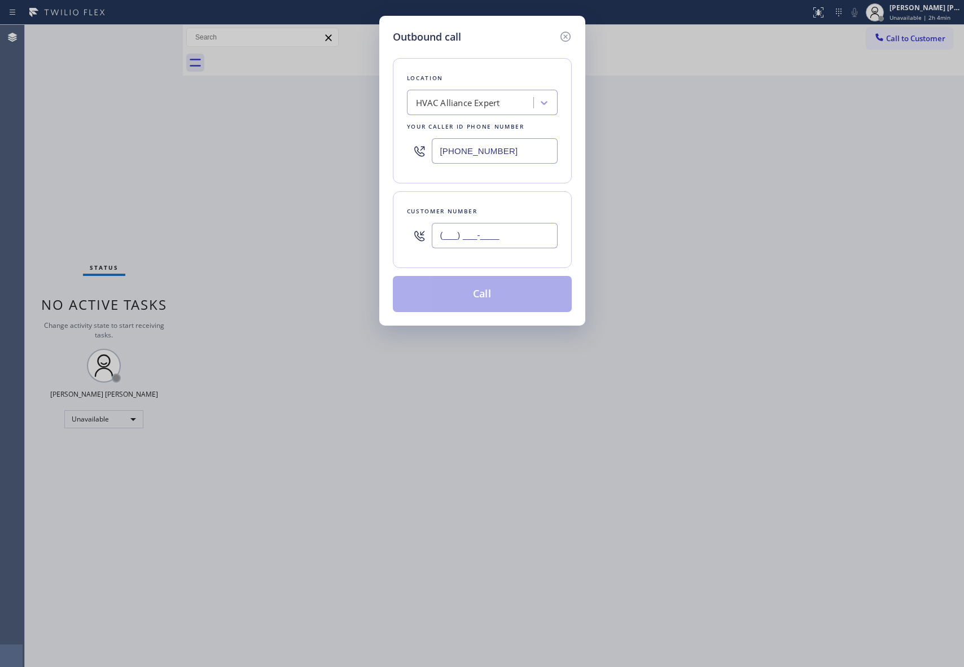
click at [507, 240] on input "(___) ___-____" at bounding box center [495, 235] width 126 height 25
paste input "404) 831-2077"
type input "[PHONE_NUMBER]"
click at [506, 290] on button "Call" at bounding box center [482, 294] width 179 height 36
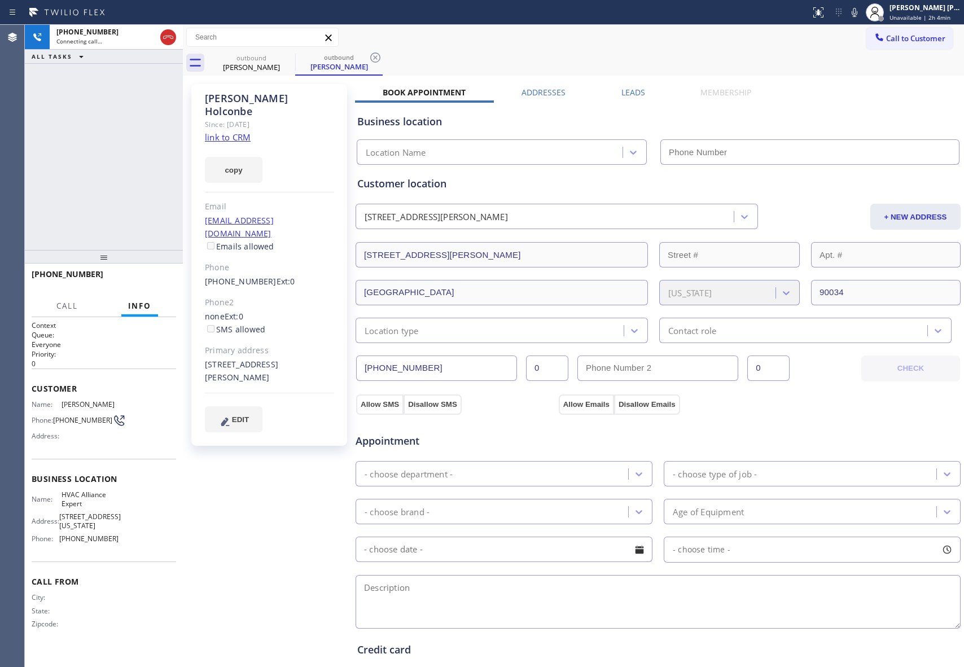
type input "[PHONE_NUMBER]"
click at [164, 278] on span "HANG UP" at bounding box center [150, 279] width 34 height 8
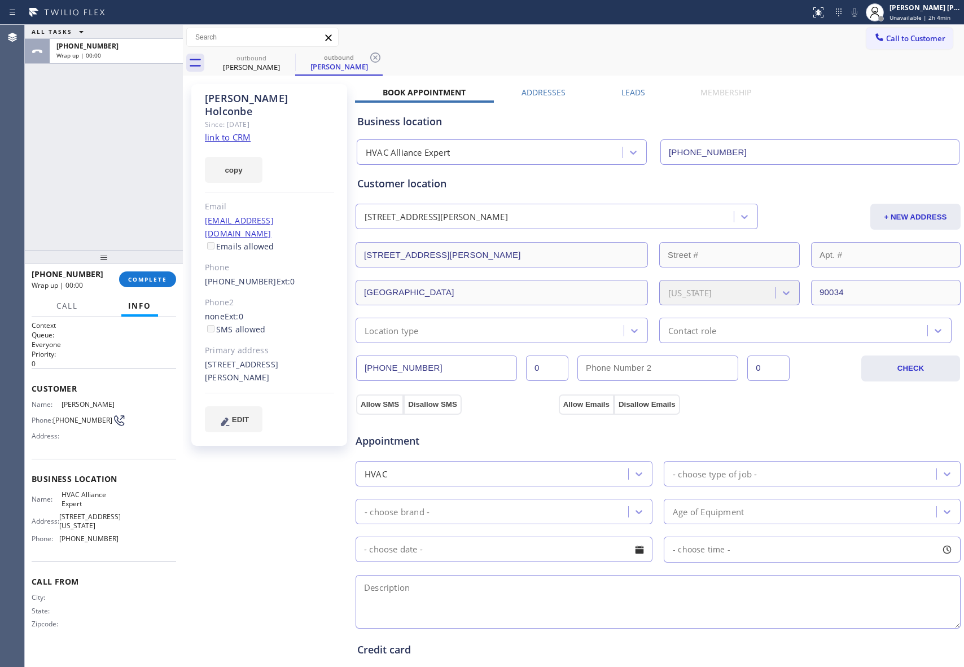
click at [628, 96] on label "Leads" at bounding box center [634, 92] width 24 height 11
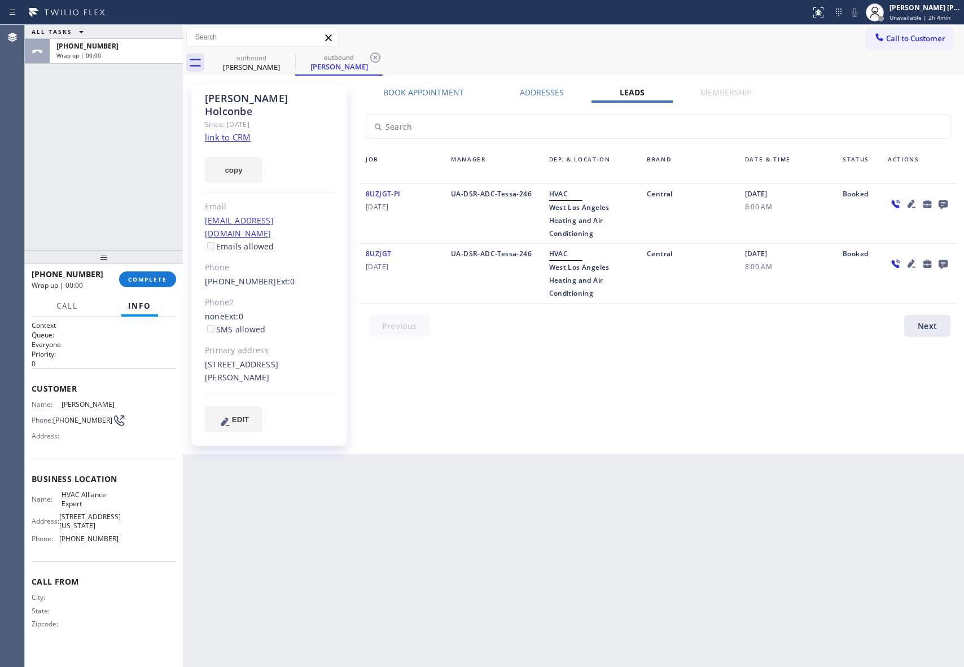
click at [940, 202] on icon at bounding box center [943, 204] width 9 height 9
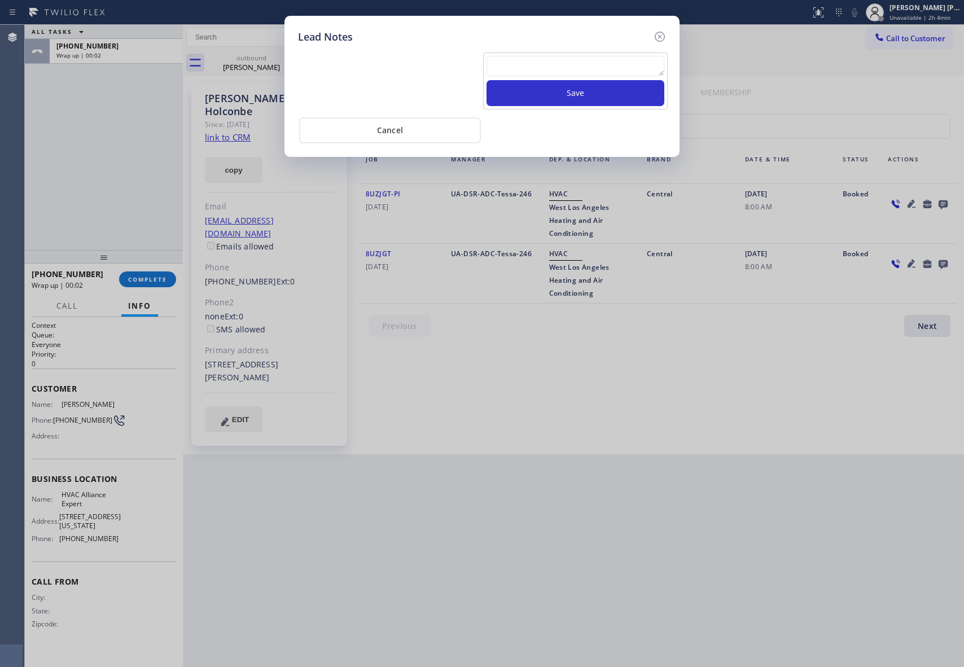
click at [543, 64] on textarea at bounding box center [576, 66] width 178 height 20
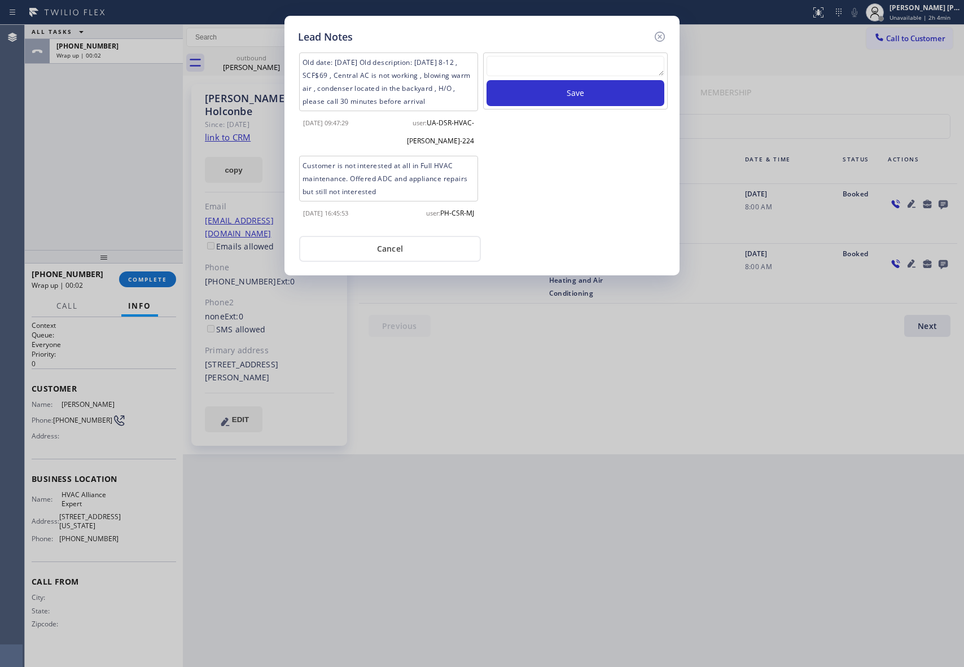
paste textarea "VM | please transfer if cx calls back"
type textarea "VM | please transfer if cx calls back"
click at [587, 98] on button "Save" at bounding box center [576, 93] width 178 height 26
click at [662, 37] on icon at bounding box center [660, 37] width 14 height 14
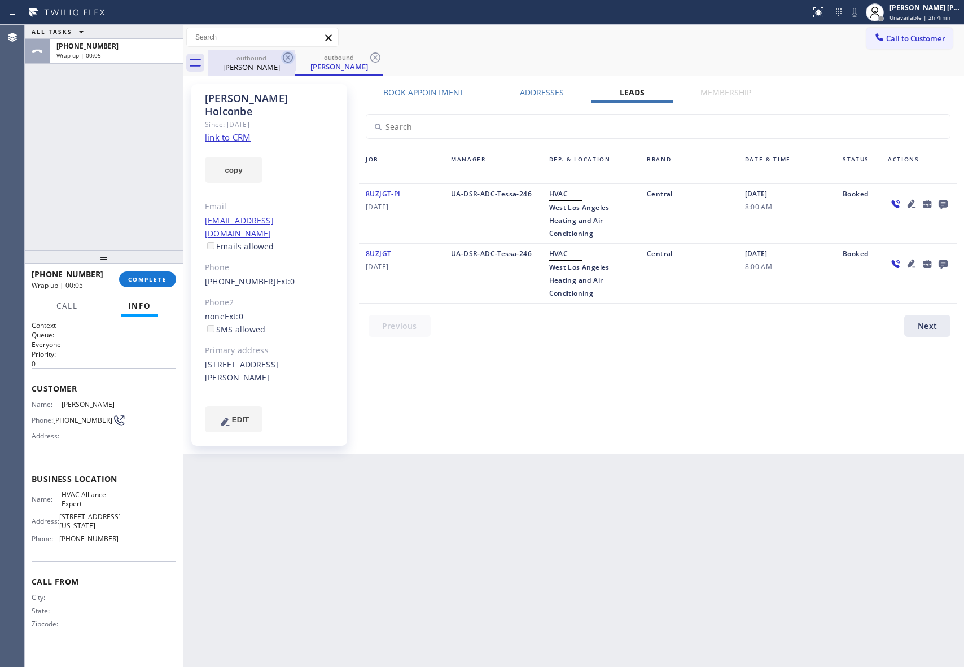
drag, startPoint x: 288, startPoint y: 64, endPoint x: 292, endPoint y: 54, distance: 10.9
click at [290, 62] on div at bounding box center [288, 58] width 14 height 14
click at [292, 54] on icon at bounding box center [288, 58] width 14 height 14
click at [292, 54] on div "outbound [PERSON_NAME]" at bounding box center [586, 62] width 756 height 25
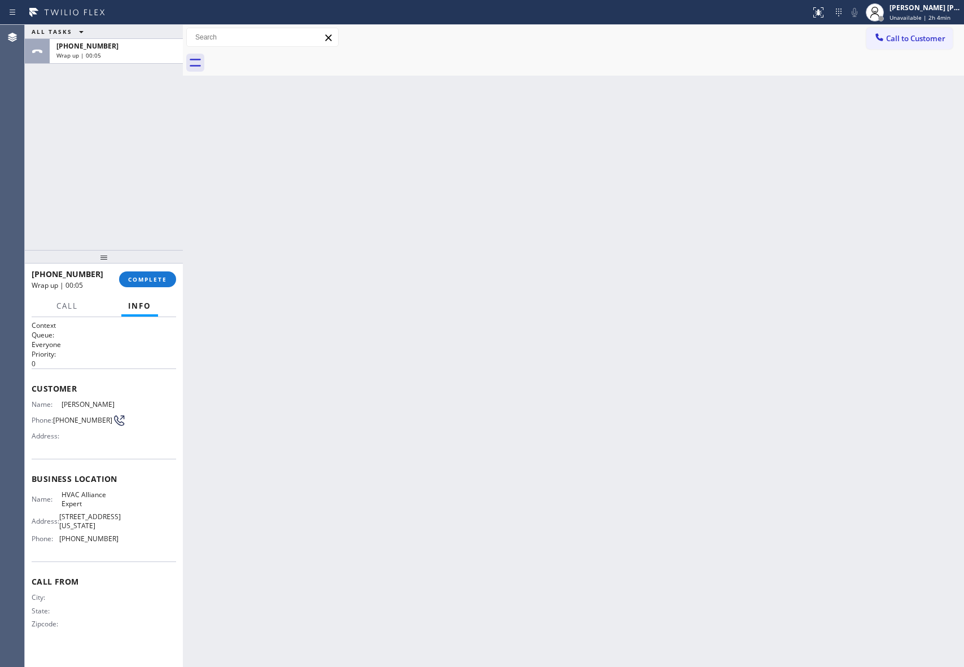
click at [292, 54] on div at bounding box center [586, 62] width 756 height 25
click at [158, 275] on span "COMPLETE" at bounding box center [147, 279] width 39 height 8
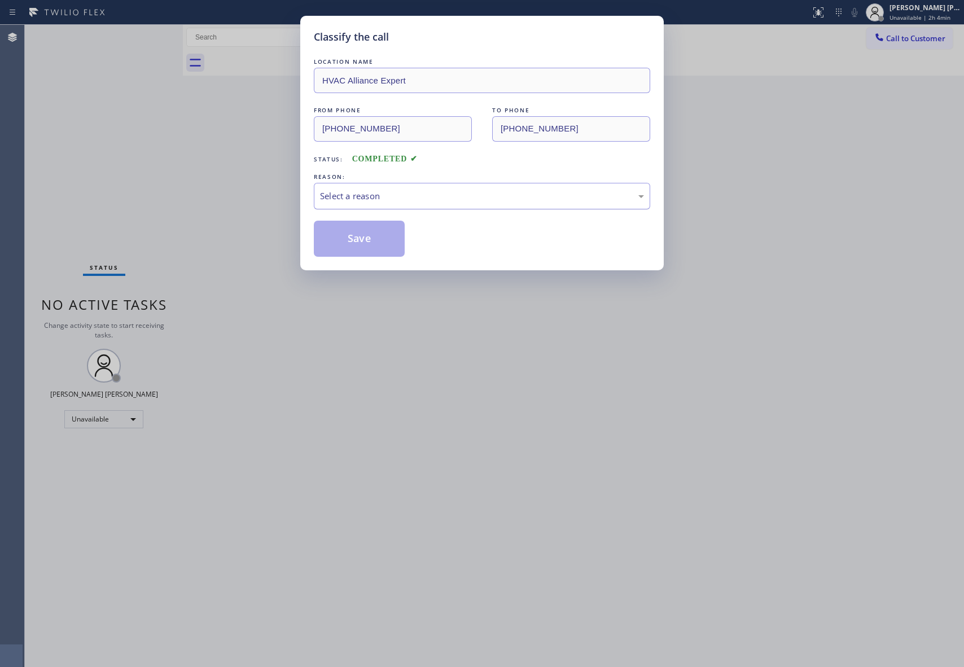
click at [369, 197] on div "Select a reason" at bounding box center [482, 196] width 324 height 13
click at [361, 238] on button "Save" at bounding box center [359, 239] width 91 height 36
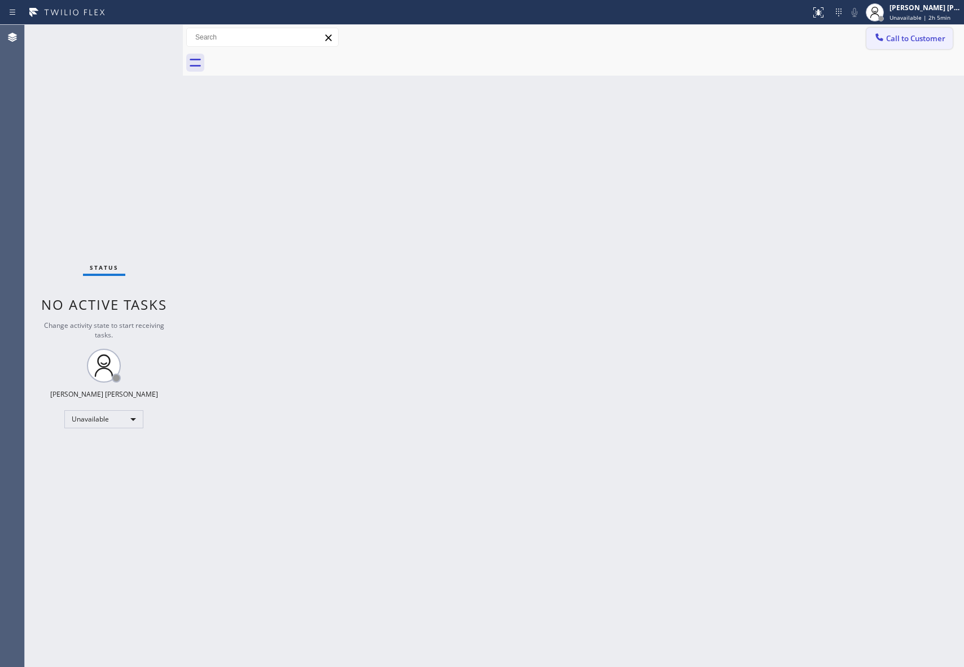
click at [896, 43] on button "Call to Customer" at bounding box center [910, 38] width 86 height 21
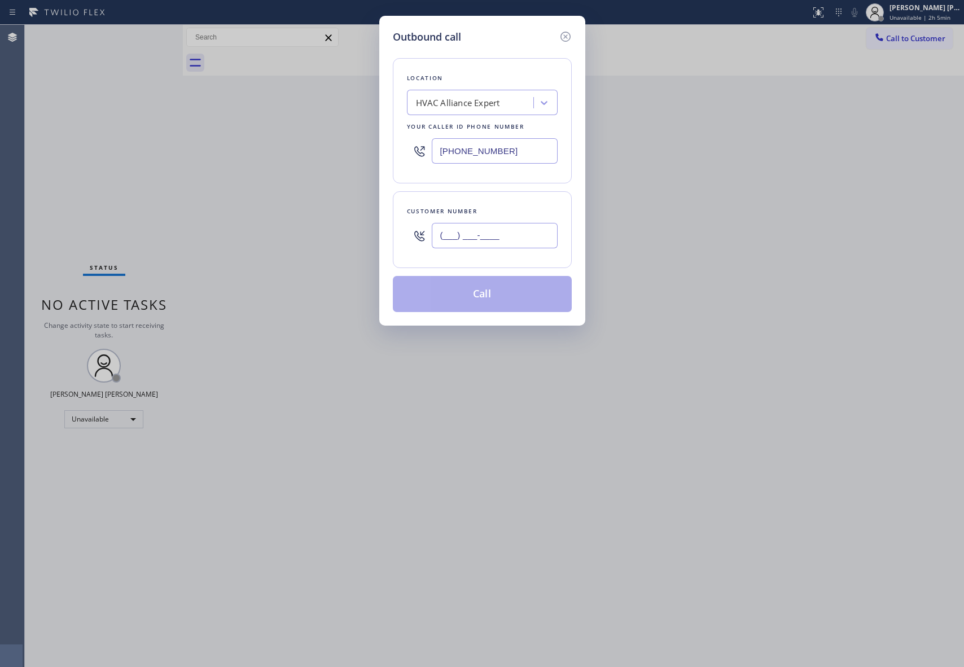
click at [519, 238] on input "(___) ___-____" at bounding box center [495, 235] width 126 height 25
paste input "575) 570-2194"
type input "[PHONE_NUMBER]"
click at [486, 294] on button "Call" at bounding box center [482, 294] width 179 height 36
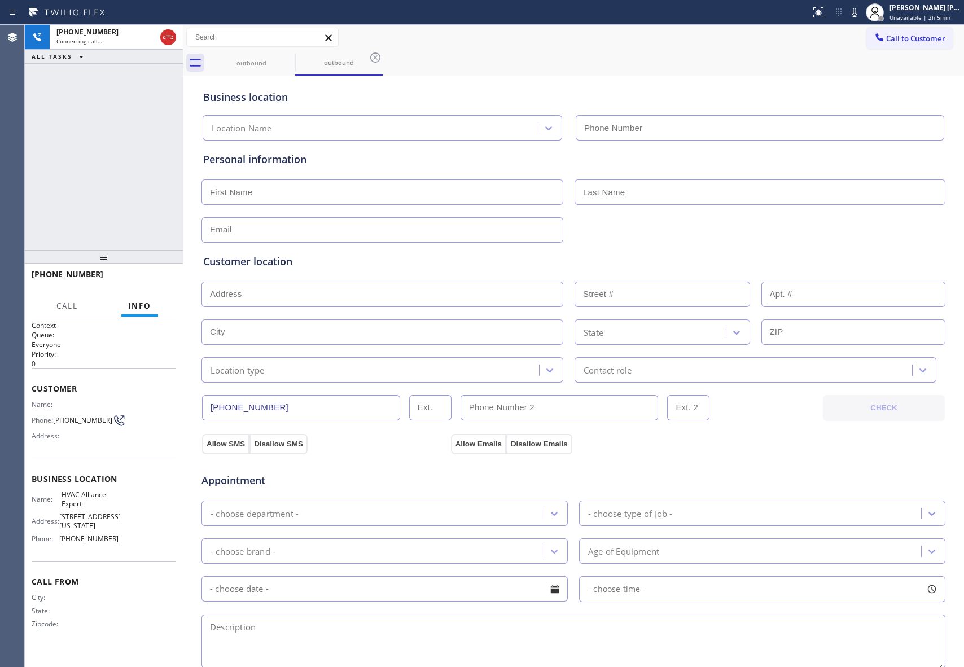
type input "[PHONE_NUMBER]"
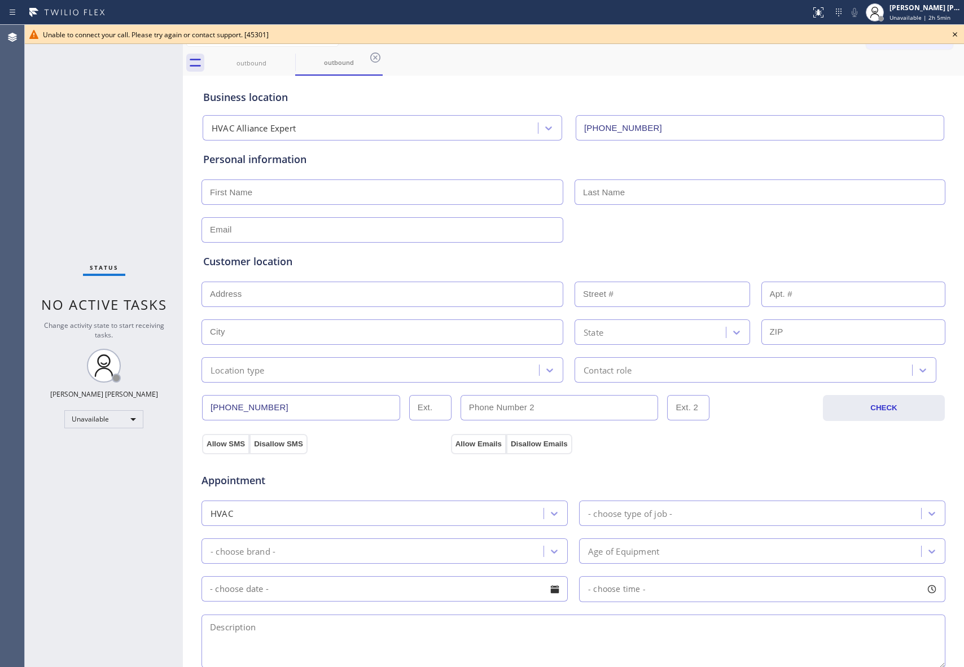
click at [954, 32] on icon at bounding box center [955, 35] width 14 height 14
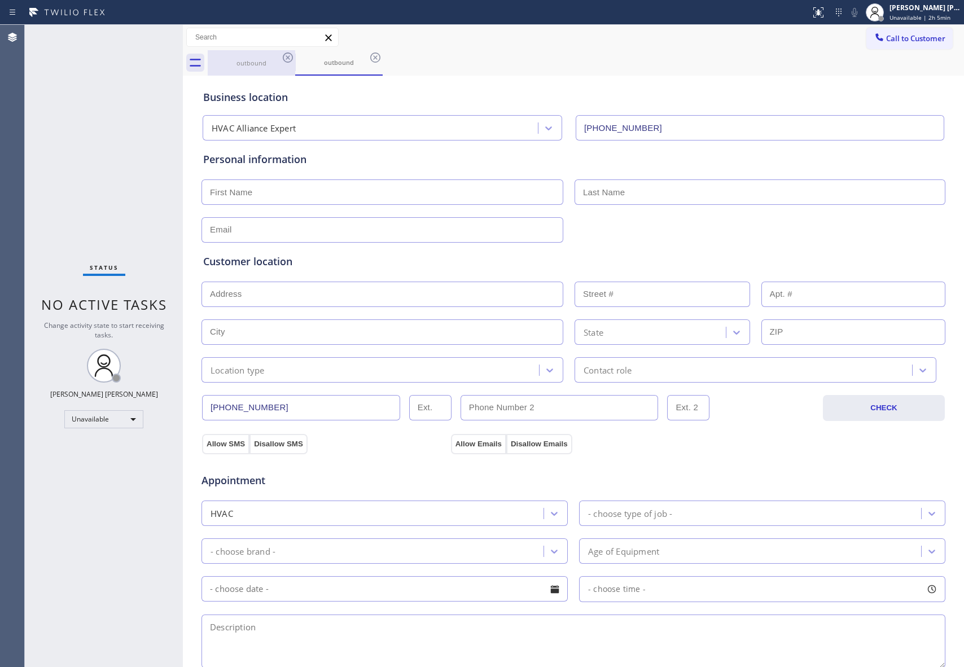
drag, startPoint x: 243, startPoint y: 59, endPoint x: 278, endPoint y: 55, distance: 35.3
click at [251, 58] on div "outbound" at bounding box center [251, 62] width 85 height 25
drag, startPoint x: 278, startPoint y: 55, endPoint x: 286, endPoint y: 55, distance: 7.9
click at [280, 55] on div "outbound" at bounding box center [251, 62] width 85 height 24
click at [286, 55] on icon at bounding box center [288, 58] width 14 height 14
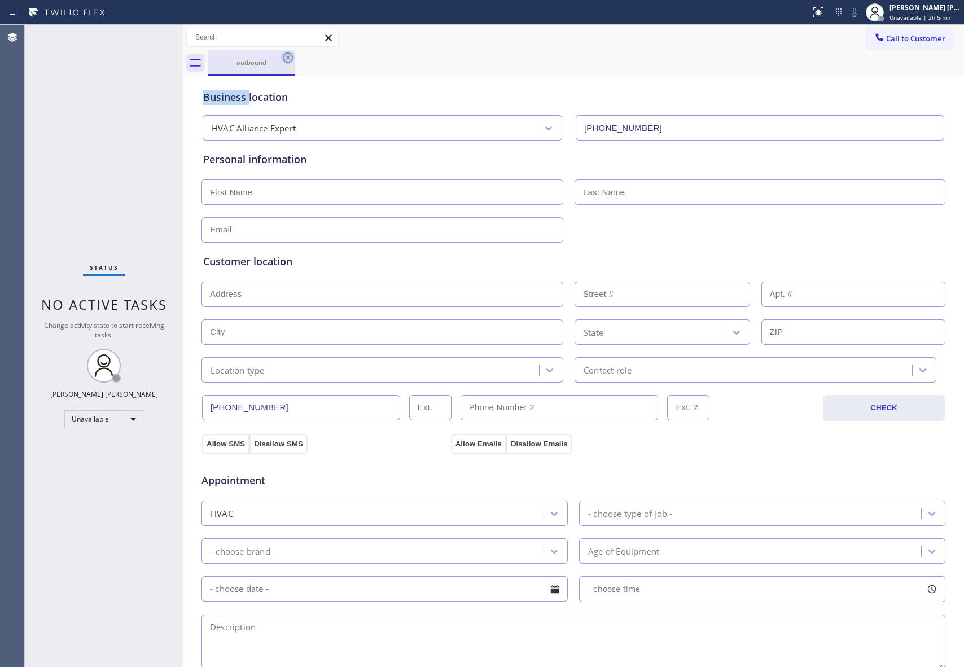
click at [287, 55] on icon at bounding box center [288, 58] width 14 height 14
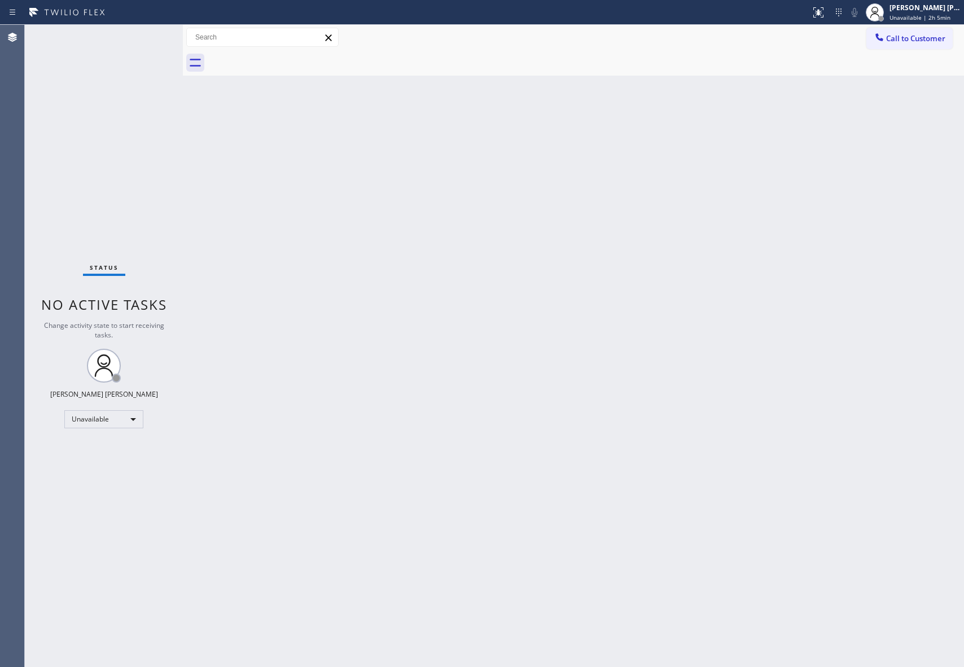
click at [287, 55] on div at bounding box center [586, 62] width 756 height 25
click at [909, 32] on button "Call to Customer" at bounding box center [910, 38] width 86 height 21
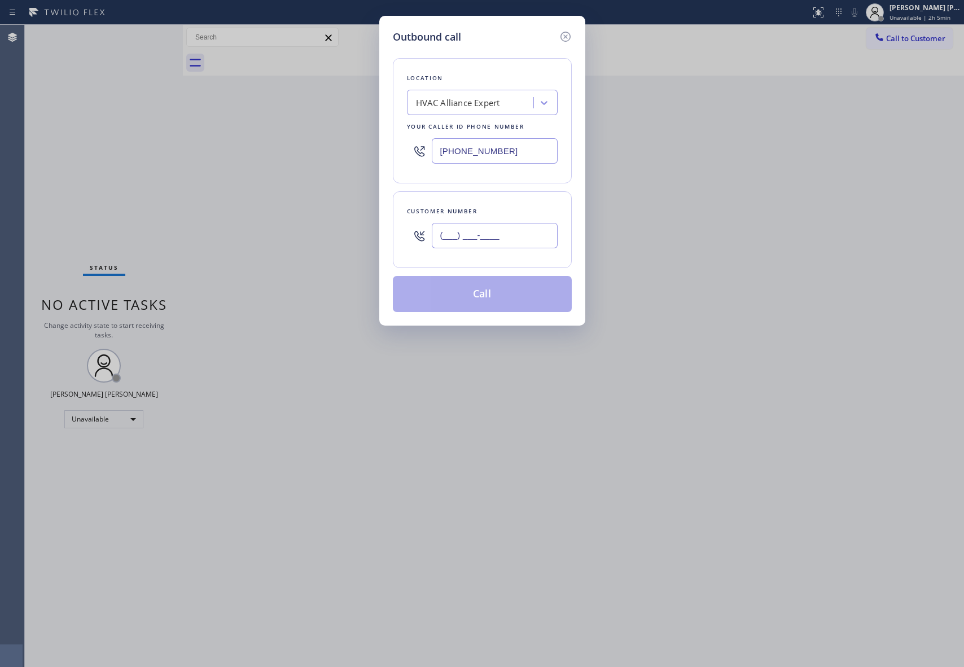
click at [491, 240] on input "(___) ___-____" at bounding box center [495, 235] width 126 height 25
paste input "757) 955-3919"
type input "[PHONE_NUMBER]"
click at [492, 301] on button "Call" at bounding box center [482, 294] width 179 height 36
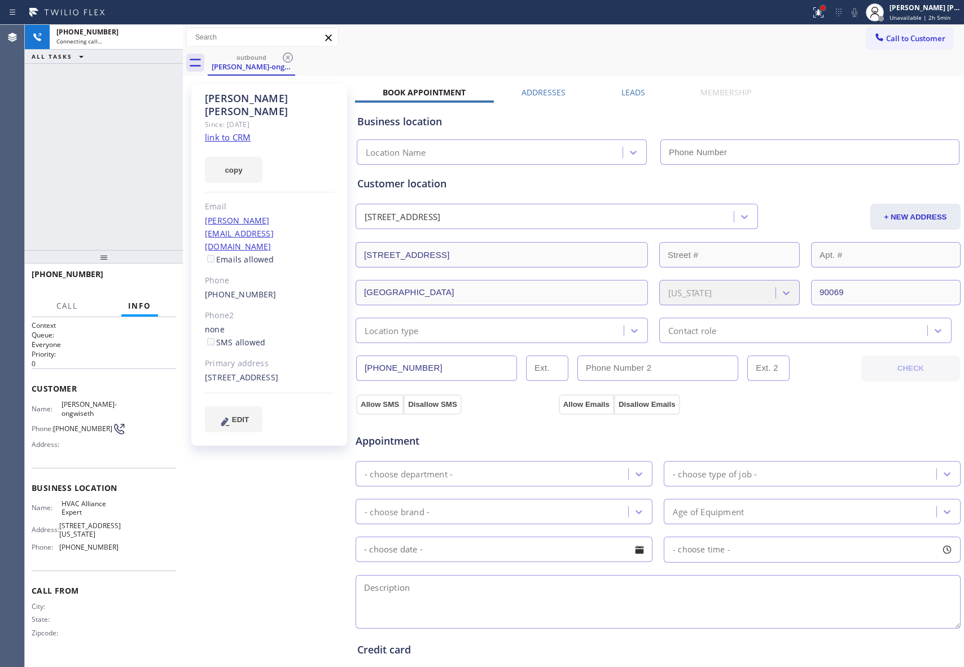
click at [821, 7] on div at bounding box center [823, 8] width 5 height 5
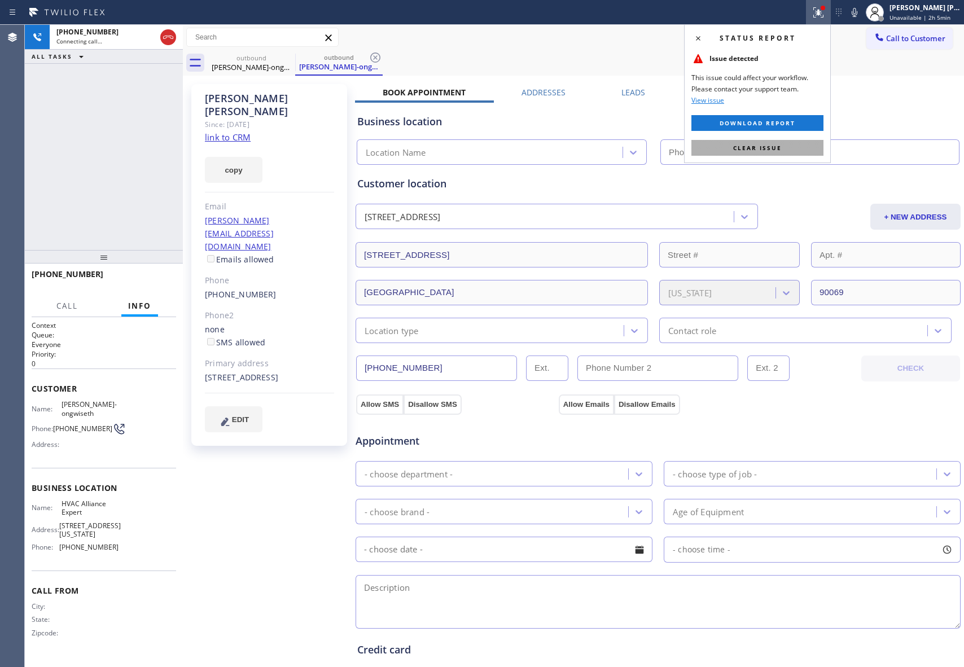
click at [757, 148] on span "Clear issue" at bounding box center [757, 148] width 49 height 8
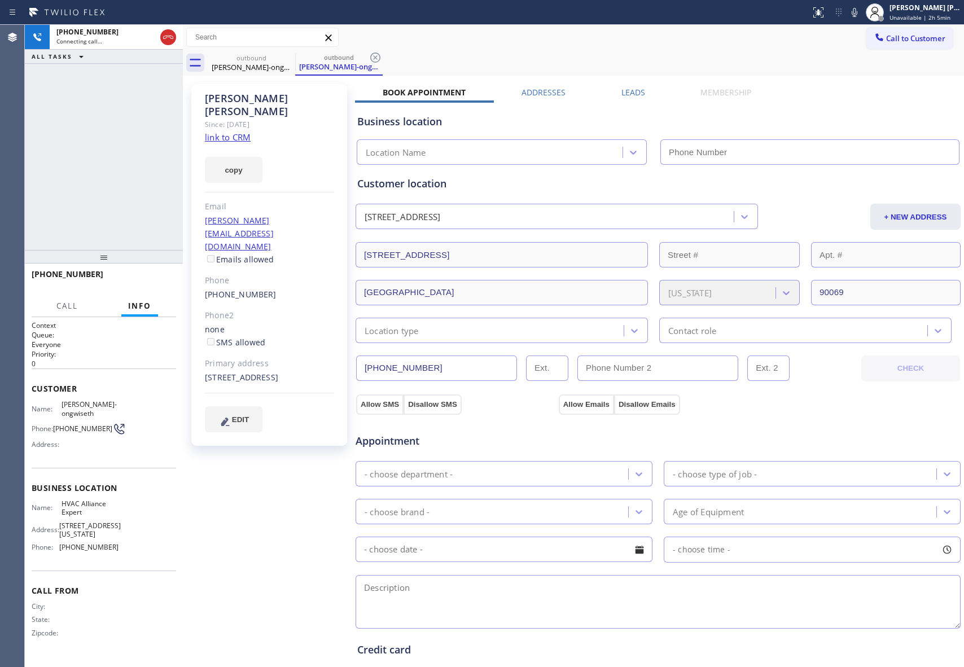
type input "[PHONE_NUMBER]"
click at [301, 56] on div "outbound" at bounding box center [338, 57] width 85 height 8
click at [276, 56] on div "outbound" at bounding box center [251, 58] width 85 height 8
click at [288, 55] on icon at bounding box center [288, 58] width 14 height 14
click at [0, 0] on icon at bounding box center [0, 0] width 0 height 0
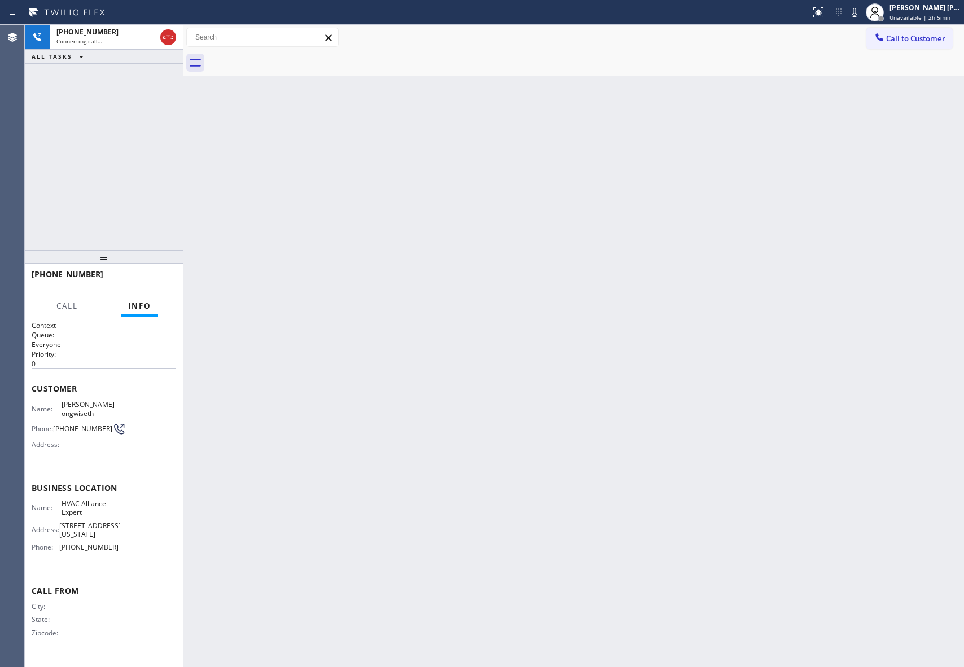
click at [288, 55] on div at bounding box center [586, 62] width 756 height 25
click at [166, 37] on icon at bounding box center [168, 37] width 10 height 3
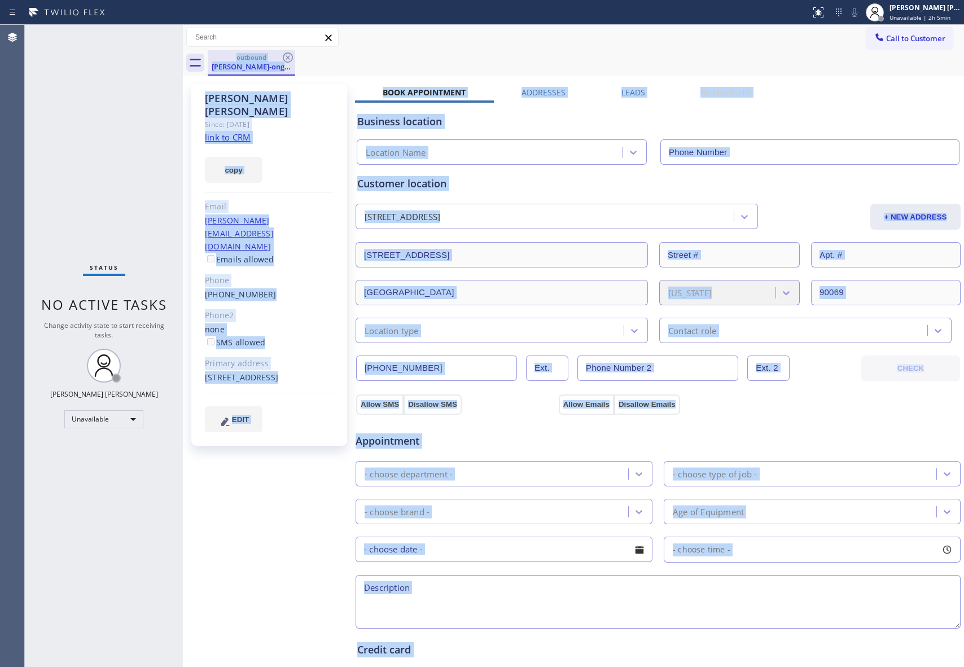
type input "[PHONE_NUMBER]"
click at [287, 56] on icon at bounding box center [288, 57] width 10 height 10
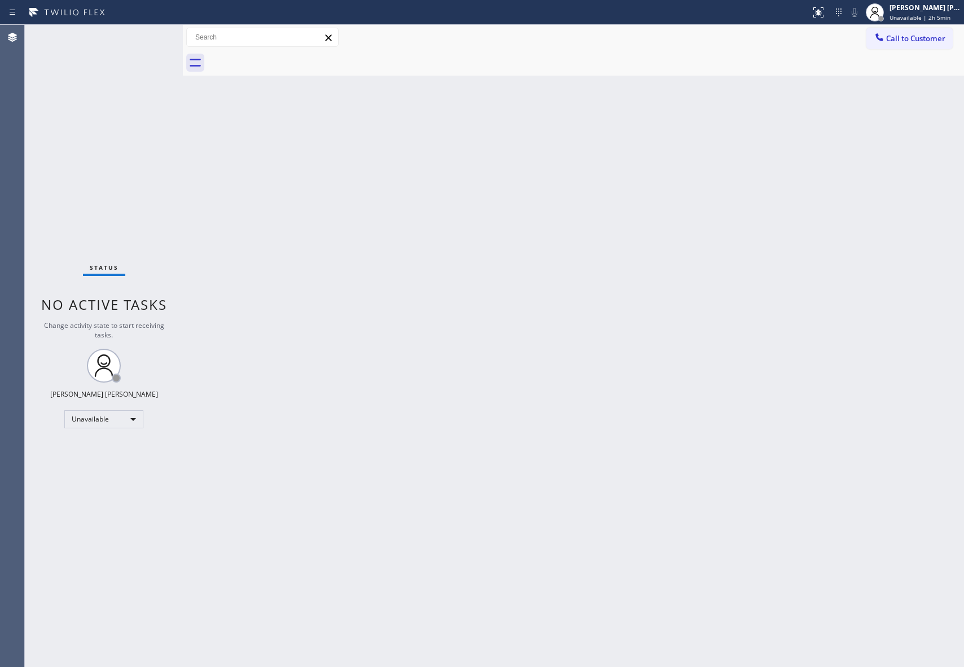
click at [287, 56] on div at bounding box center [586, 62] width 756 height 25
drag, startPoint x: 287, startPoint y: 56, endPoint x: 837, endPoint y: 51, distance: 549.9
click at [287, 55] on div at bounding box center [586, 62] width 756 height 25
drag, startPoint x: 908, startPoint y: 42, endPoint x: 515, endPoint y: 143, distance: 405.7
click at [907, 43] on span "Call to Customer" at bounding box center [915, 38] width 59 height 10
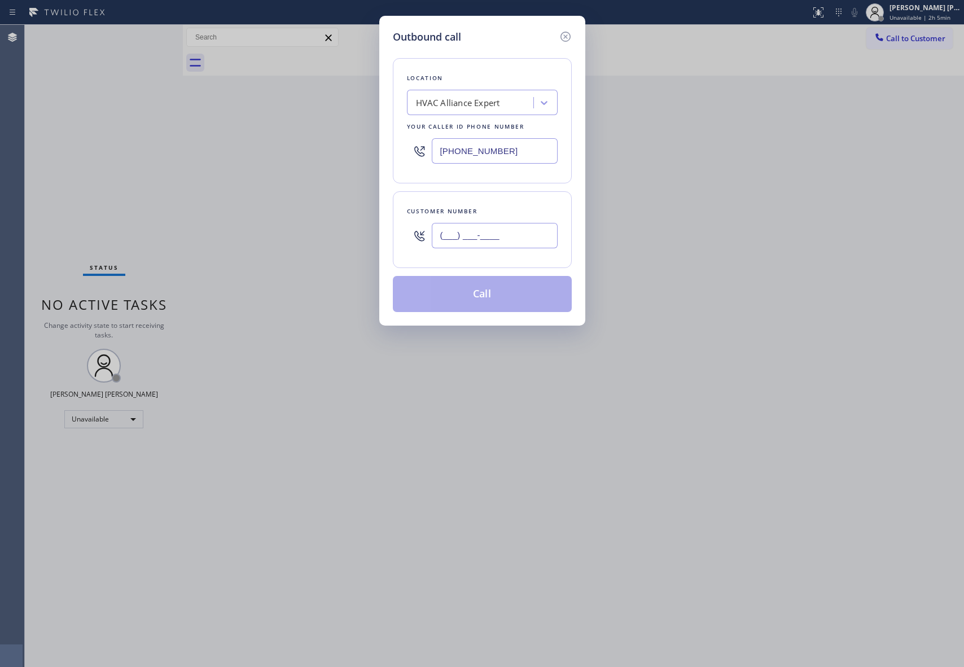
click at [491, 234] on input "(___) ___-____" at bounding box center [495, 235] width 126 height 25
paste input "323) 627-0153"
type input "[PHONE_NUMBER]"
drag, startPoint x: 492, startPoint y: 295, endPoint x: 5, endPoint y: 154, distance: 507.2
click at [489, 295] on button "Call" at bounding box center [482, 294] width 179 height 36
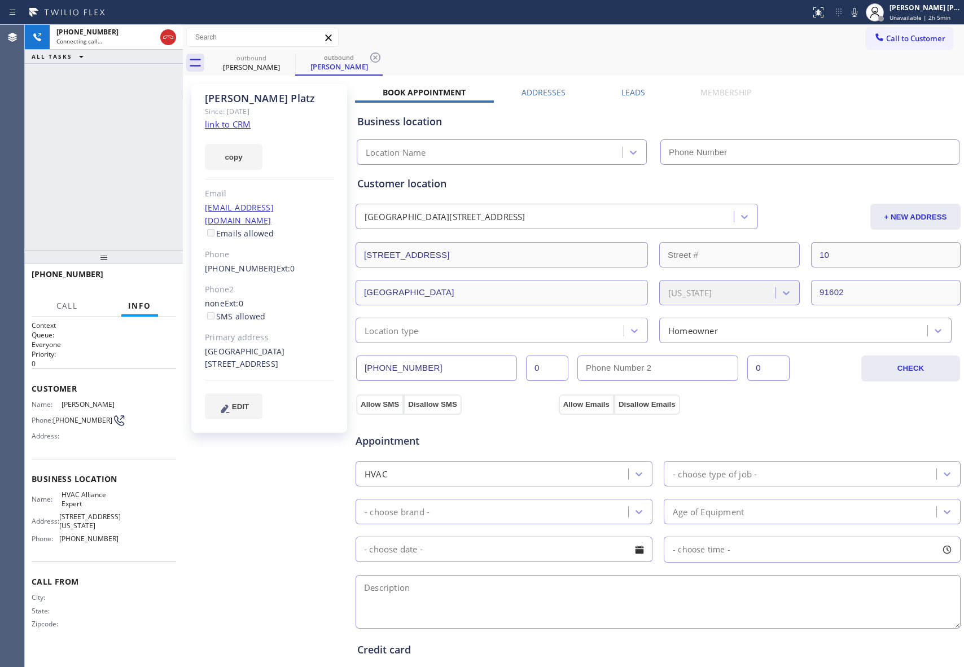
type input "[PHONE_NUMBER]"
click at [174, 37] on icon at bounding box center [168, 37] width 14 height 14
click at [0, 0] on icon at bounding box center [0, 0] width 0 height 0
click at [369, 61] on icon at bounding box center [376, 58] width 14 height 14
click at [290, 61] on div "outbound [PERSON_NAME] outbound [PERSON_NAME]" at bounding box center [586, 62] width 756 height 25
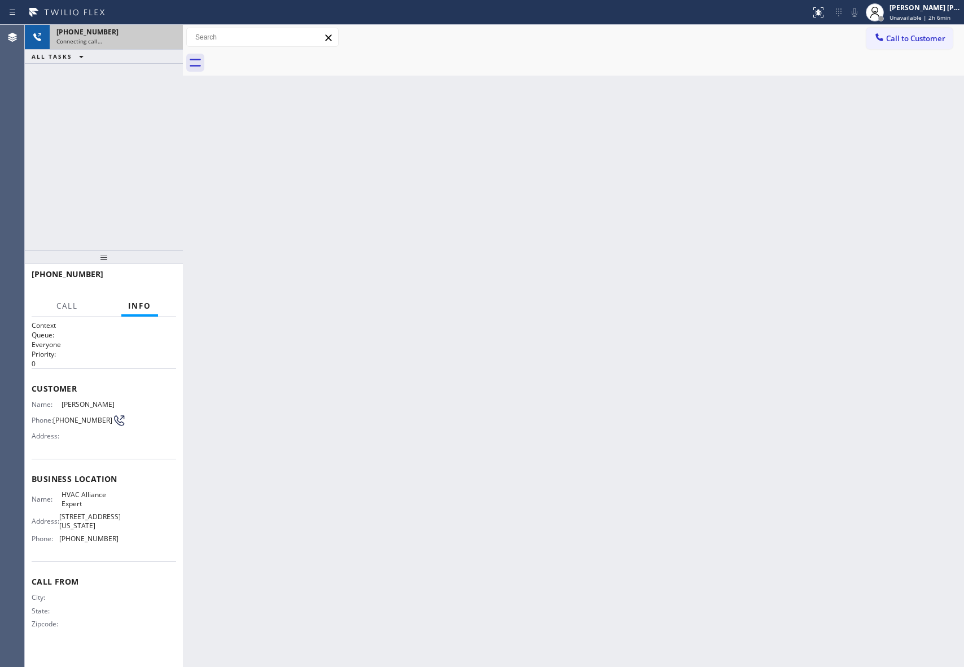
click at [290, 61] on div at bounding box center [586, 62] width 756 height 25
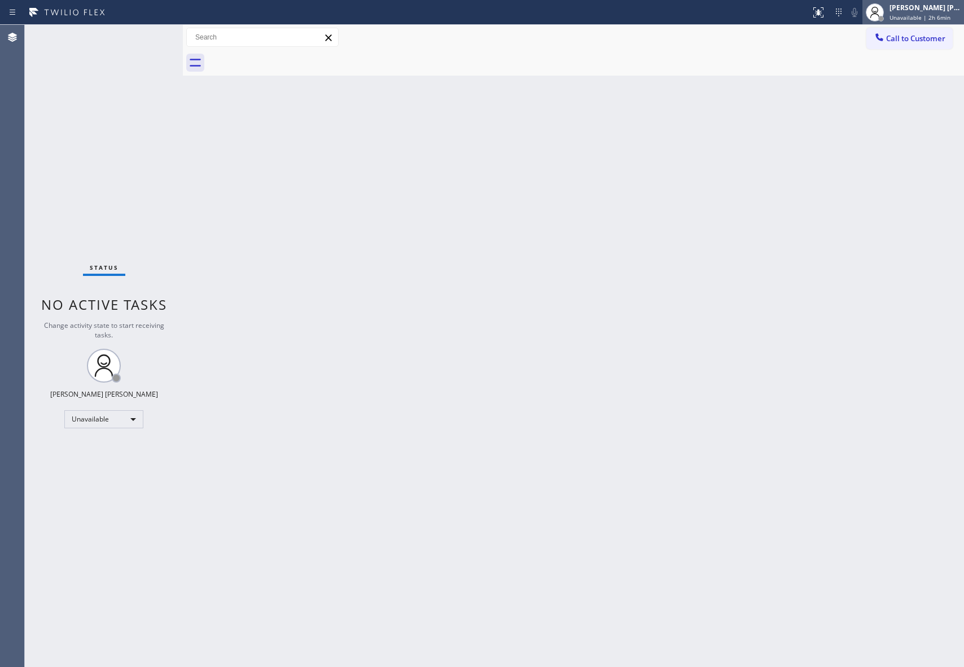
click at [920, 8] on div "[PERSON_NAME] [PERSON_NAME]" at bounding box center [925, 8] width 71 height 10
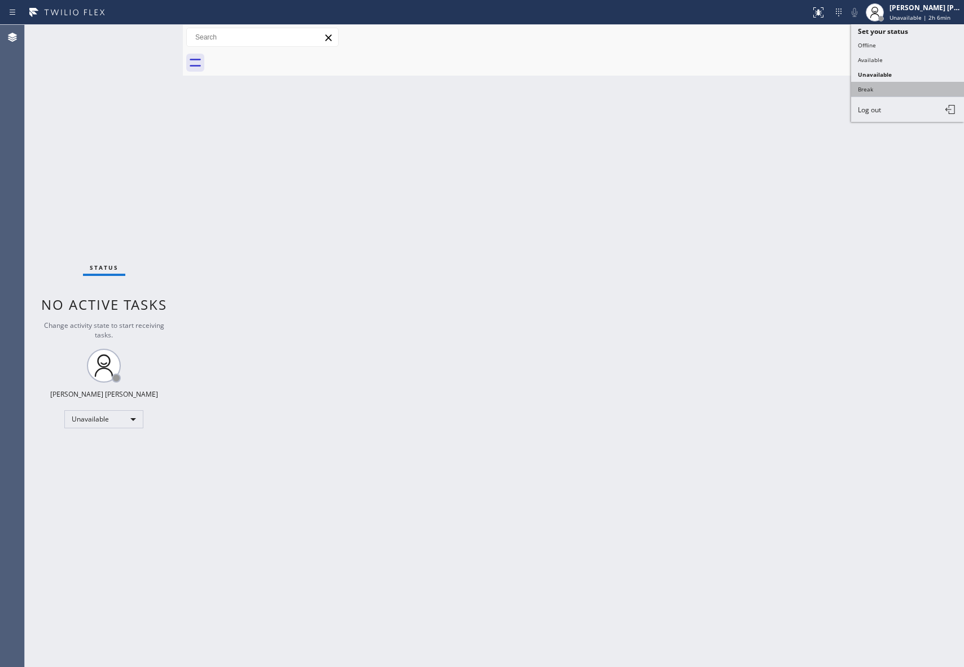
click at [889, 91] on button "Break" at bounding box center [907, 89] width 113 height 15
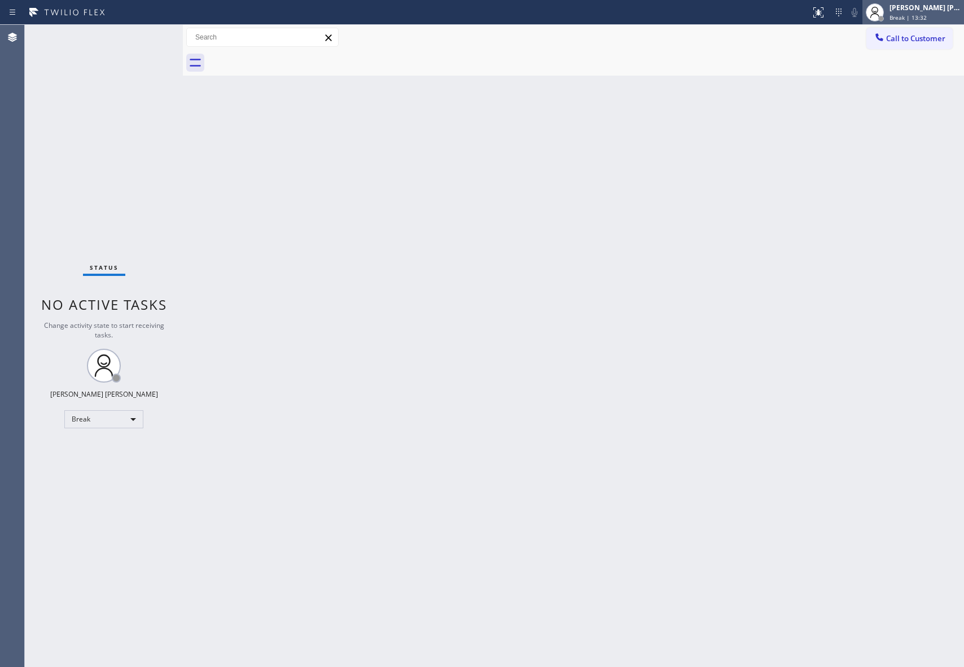
click at [911, 10] on div "[PERSON_NAME] [PERSON_NAME]" at bounding box center [925, 8] width 71 height 10
drag, startPoint x: 896, startPoint y: 76, endPoint x: 841, endPoint y: 88, distance: 56.7
click at [895, 75] on button "Unavailable" at bounding box center [907, 74] width 113 height 15
click at [924, 43] on button "Call to Customer" at bounding box center [910, 38] width 86 height 21
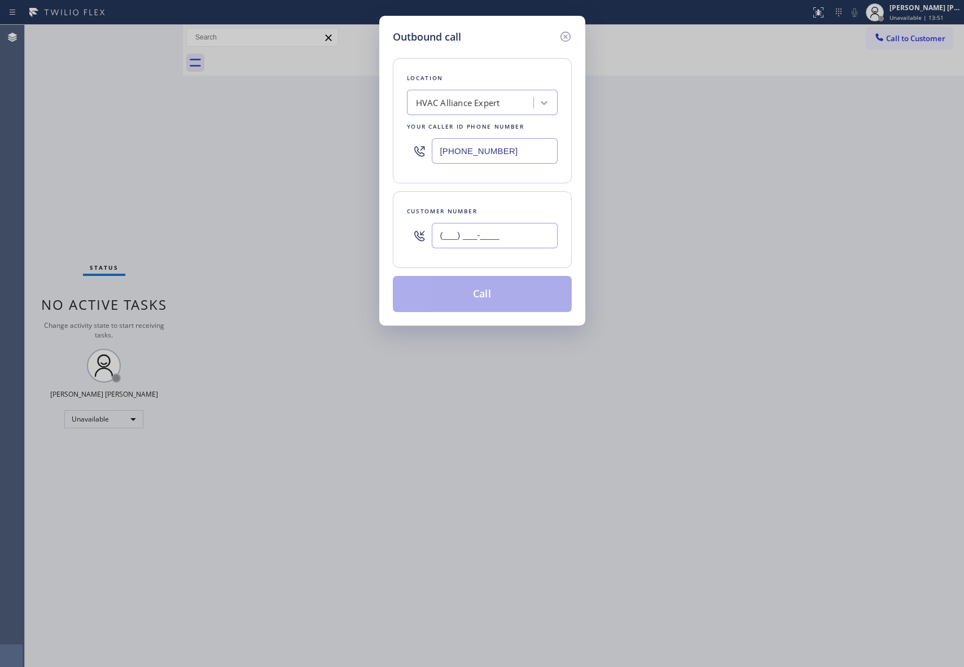
click at [492, 228] on input "(___) ___-____" at bounding box center [495, 235] width 126 height 25
paste input "626) 712-9808"
type input "[PHONE_NUMBER]"
click at [507, 295] on button "Call" at bounding box center [482, 294] width 179 height 36
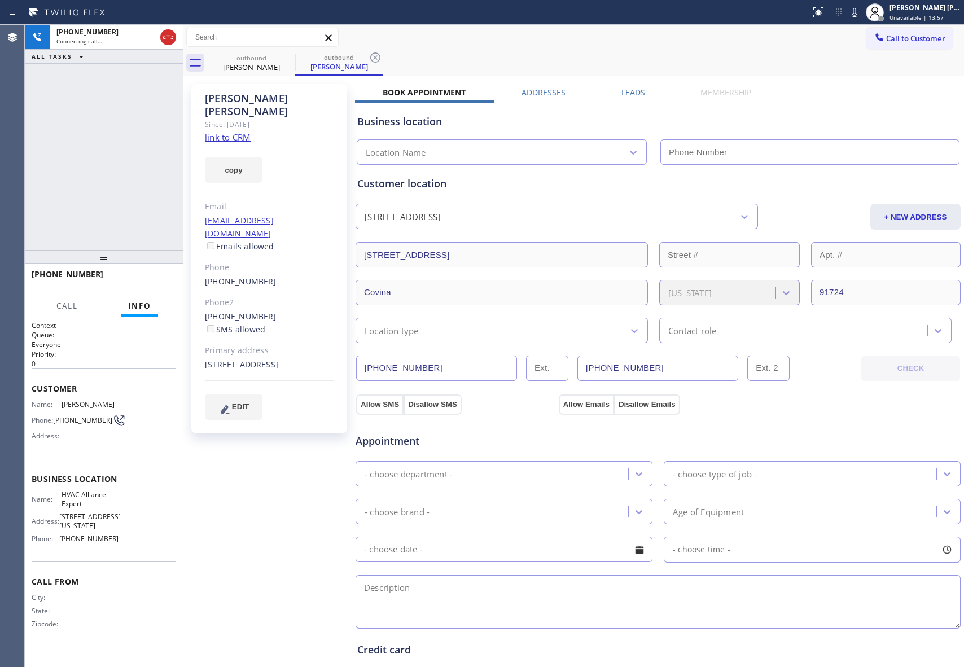
type input "[PHONE_NUMBER]"
click at [505, 30] on div "Call to Customer Outbound call Location HVAC Alliance Expert Your caller id pho…" at bounding box center [573, 38] width 781 height 20
click at [166, 37] on icon at bounding box center [168, 37] width 10 height 3
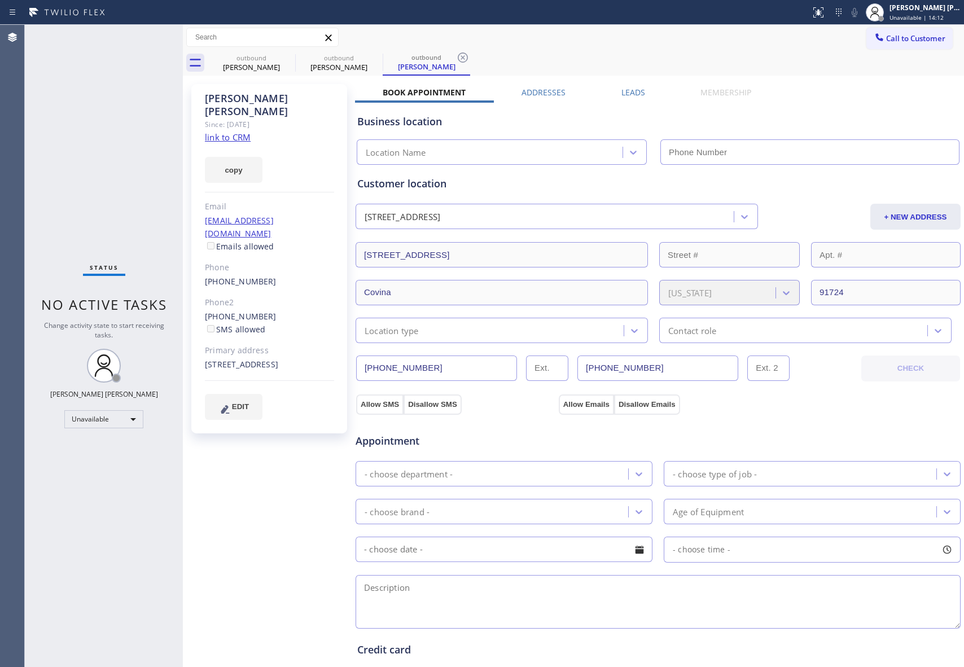
type input "[PHONE_NUMBER]"
click at [279, 55] on div "outbound" at bounding box center [251, 58] width 85 height 8
click at [287, 55] on icon at bounding box center [288, 58] width 14 height 14
click at [0, 0] on icon at bounding box center [0, 0] width 0 height 0
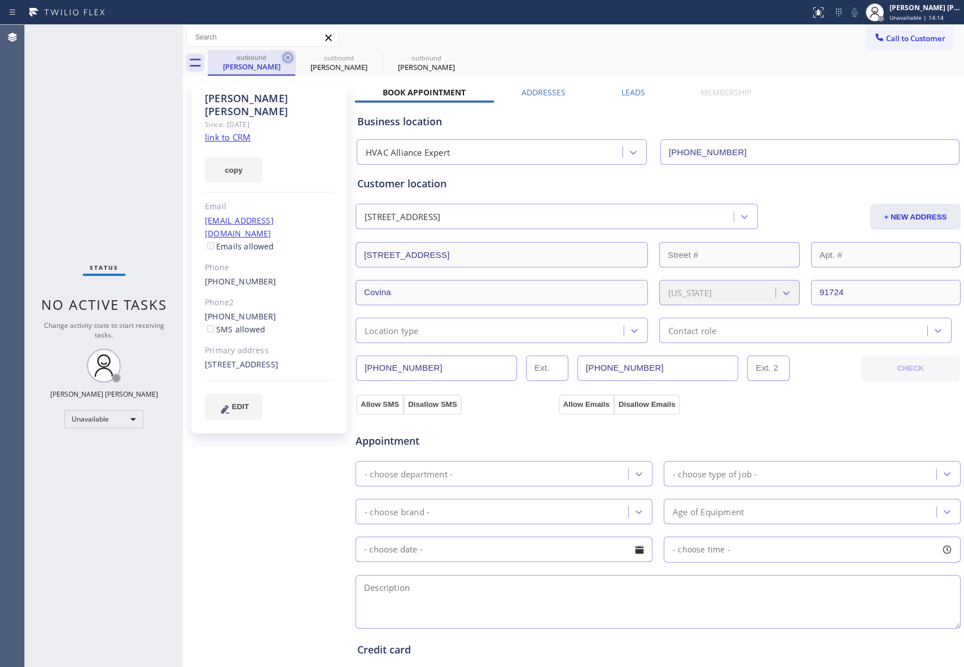
click at [287, 55] on div "outbound [PERSON_NAME] outbound [PERSON_NAME] outbound [PERSON_NAME]" at bounding box center [586, 62] width 756 height 25
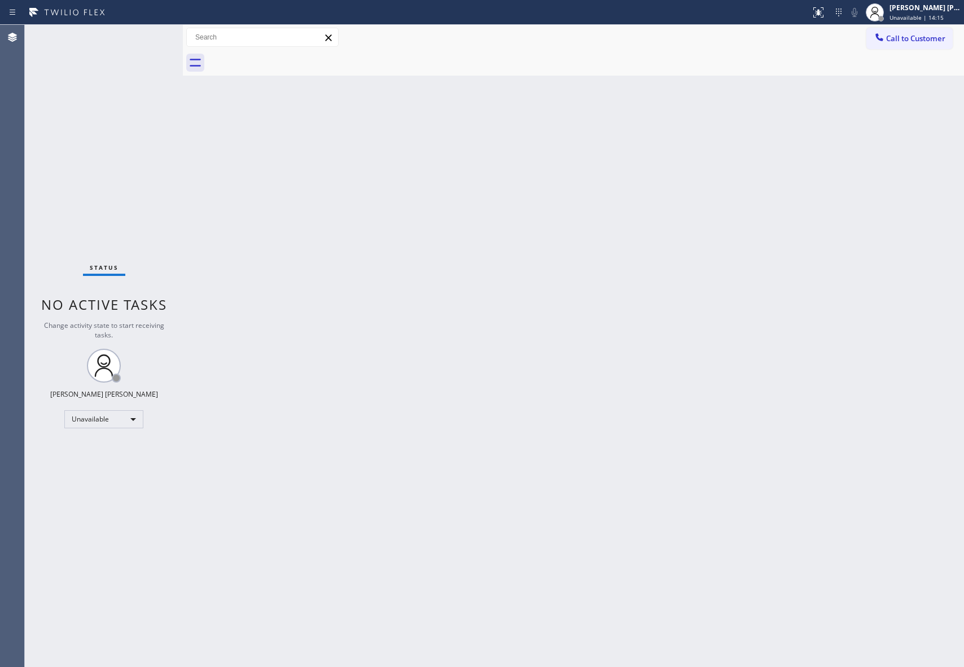
click at [287, 55] on div at bounding box center [586, 62] width 756 height 25
click at [924, 37] on span "Call to Customer" at bounding box center [915, 38] width 59 height 10
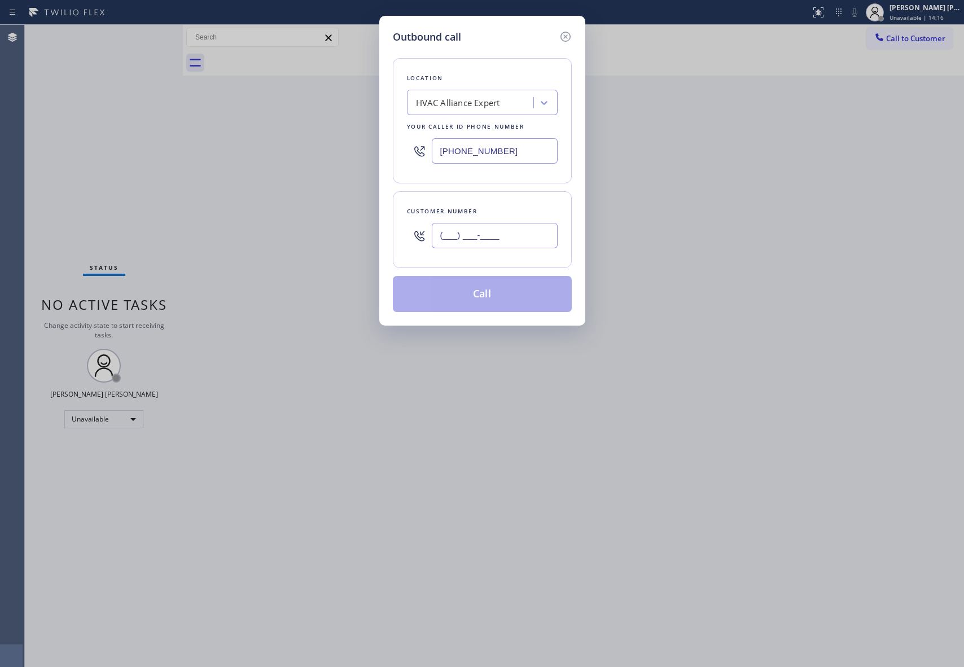
click at [498, 248] on input "(___) ___-____" at bounding box center [495, 235] width 126 height 25
paste input "818) 298-5075"
type input "[PHONE_NUMBER]"
click at [501, 287] on button "Call" at bounding box center [482, 294] width 179 height 36
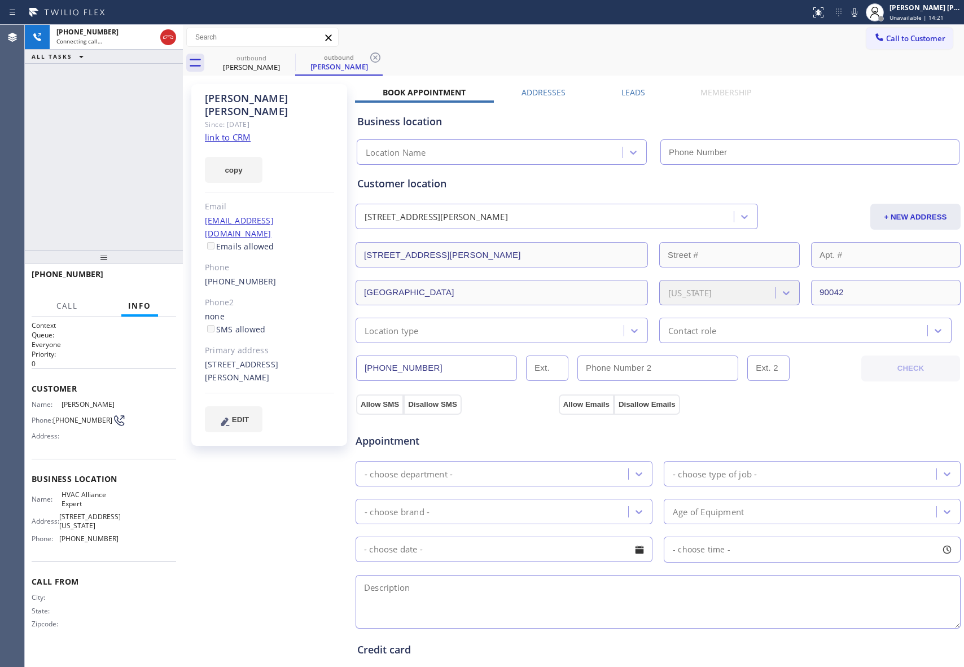
type input "[PHONE_NUMBER]"
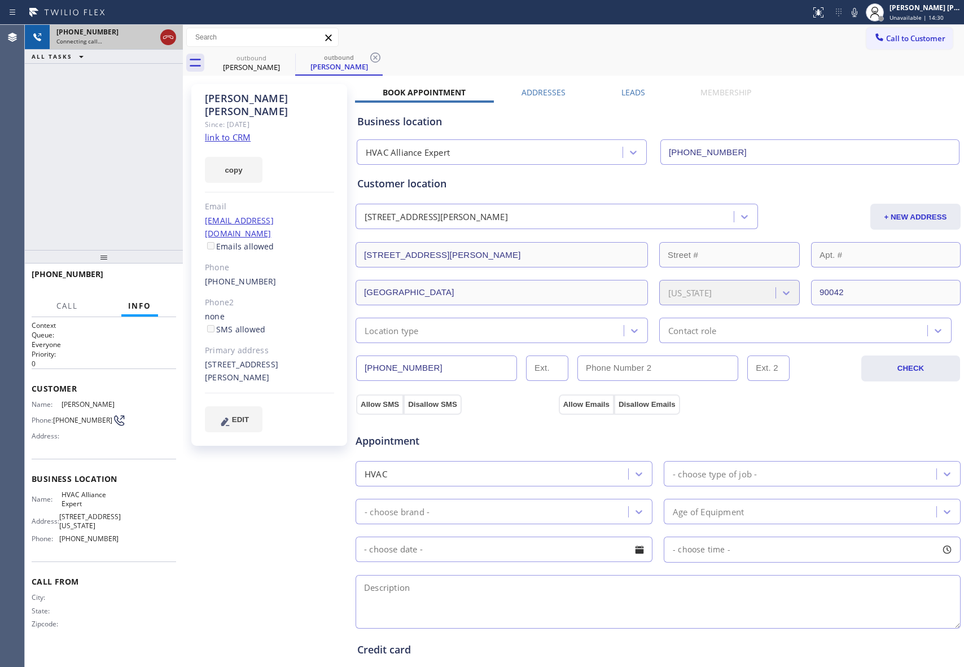
drag, startPoint x: 167, startPoint y: 34, endPoint x: 251, endPoint y: 59, distance: 87.3
click at [167, 34] on icon at bounding box center [168, 37] width 14 height 14
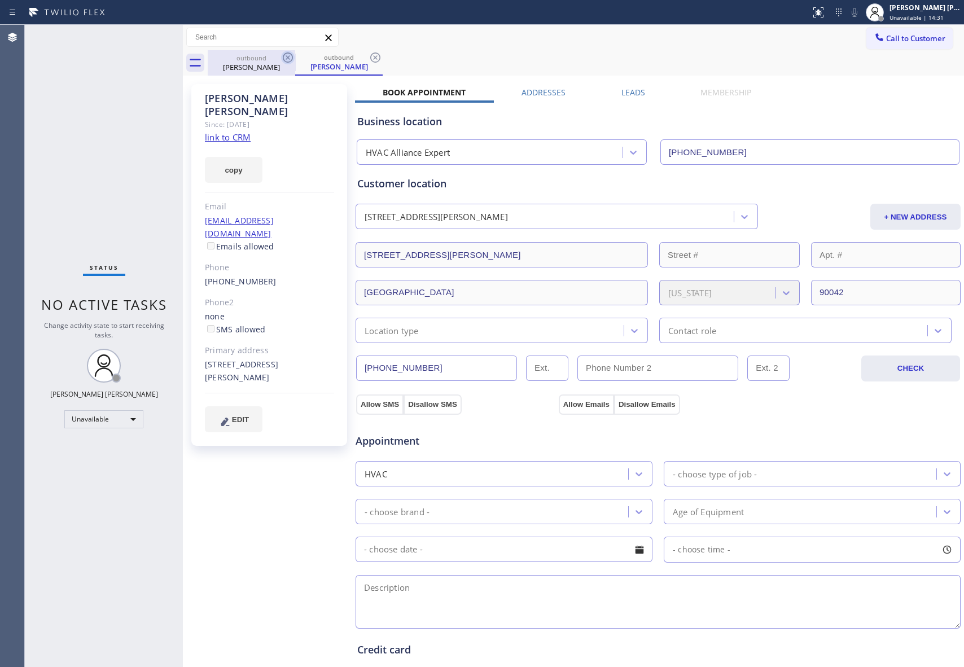
click at [286, 56] on icon at bounding box center [288, 58] width 14 height 14
click at [0, 0] on icon at bounding box center [0, 0] width 0 height 0
click at [286, 56] on icon at bounding box center [288, 58] width 14 height 14
click at [295, 56] on div "outbound [PERSON_NAME]" at bounding box center [338, 62] width 87 height 25
type input "[PHONE_NUMBER]"
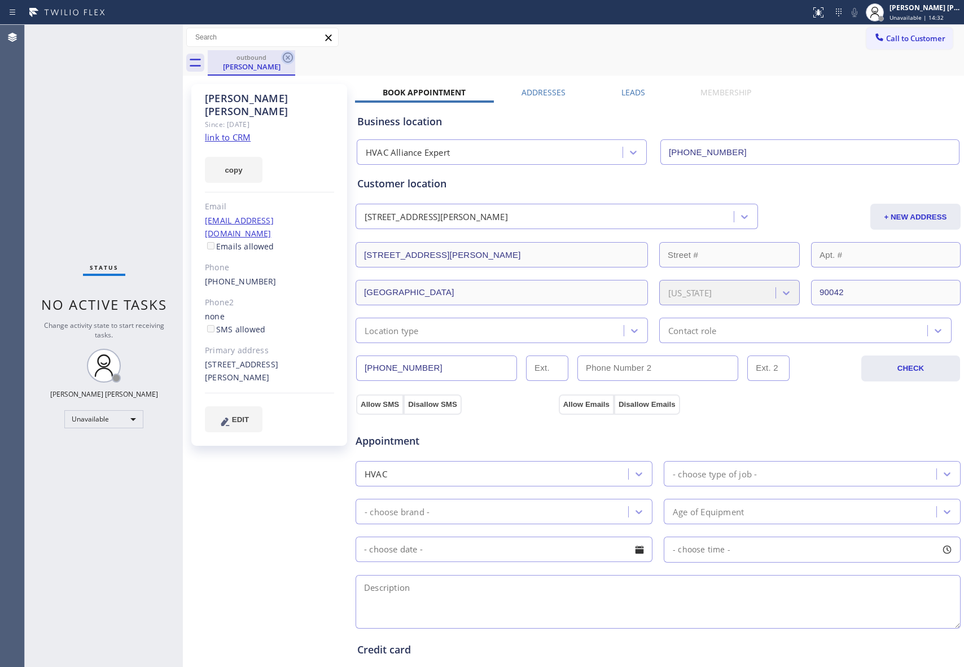
click at [287, 56] on icon at bounding box center [288, 58] width 14 height 14
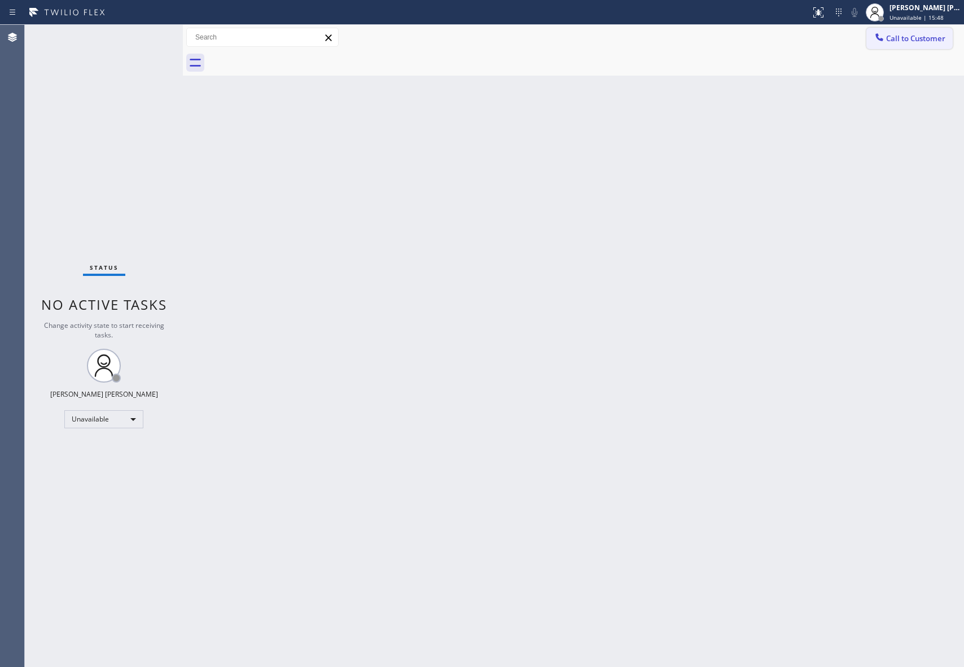
click at [933, 45] on button "Call to Customer" at bounding box center [910, 38] width 86 height 21
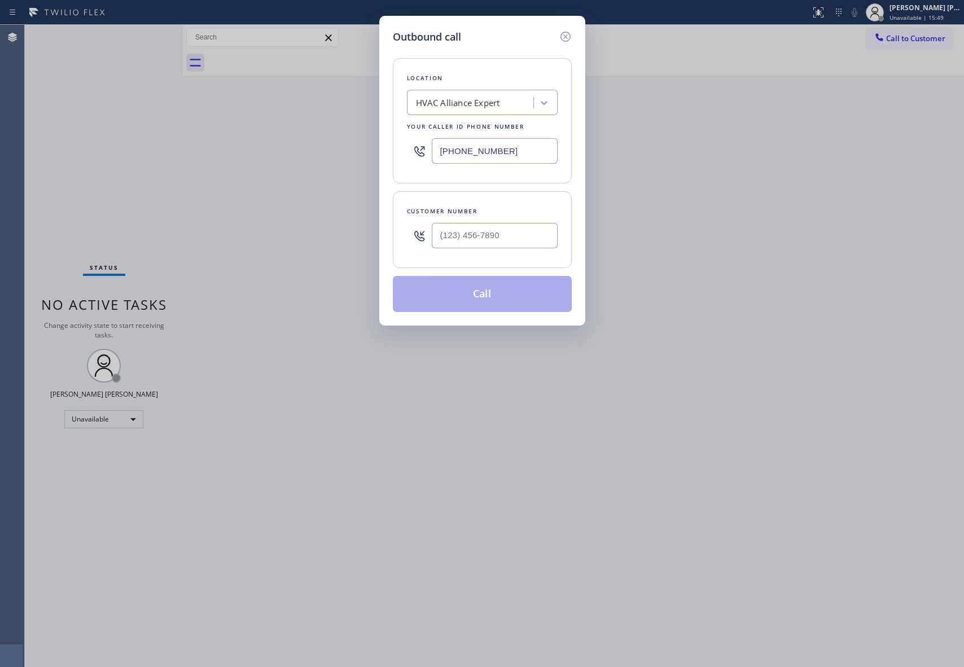
click at [603, 225] on div "Outbound call Location HVAC Alliance Expert Your caller id phone number [PHONE_…" at bounding box center [482, 333] width 964 height 667
click at [516, 227] on input "(___) ___-____" at bounding box center [495, 235] width 126 height 25
paste input "480) 335-4121"
type input "[PHONE_NUMBER]"
click at [499, 295] on button "Call" at bounding box center [482, 294] width 179 height 36
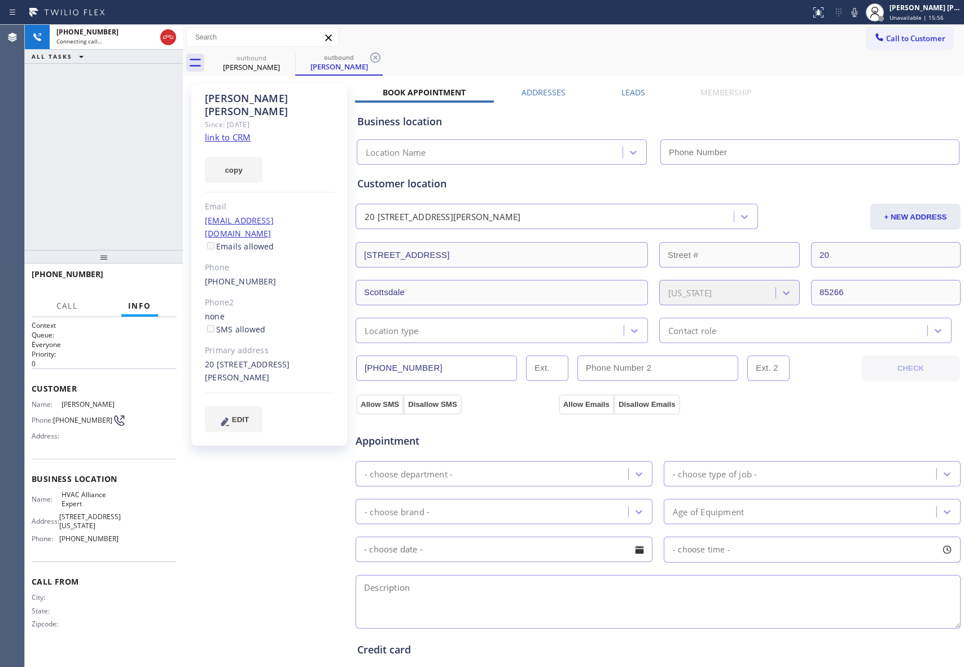
type input "[PHONE_NUMBER]"
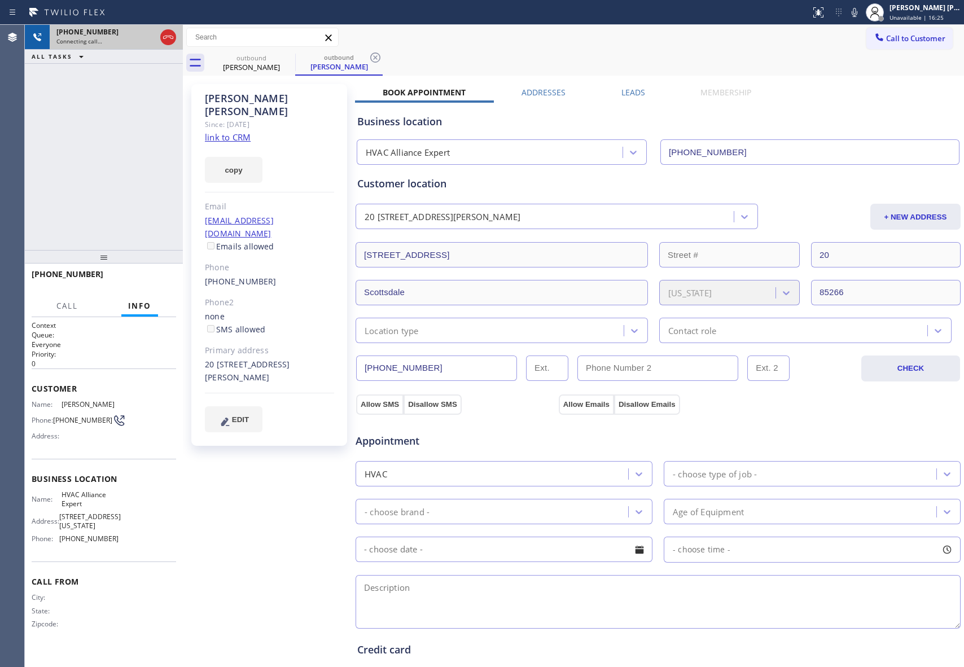
click at [175, 35] on div at bounding box center [168, 37] width 16 height 14
click at [165, 37] on icon at bounding box center [168, 37] width 14 height 14
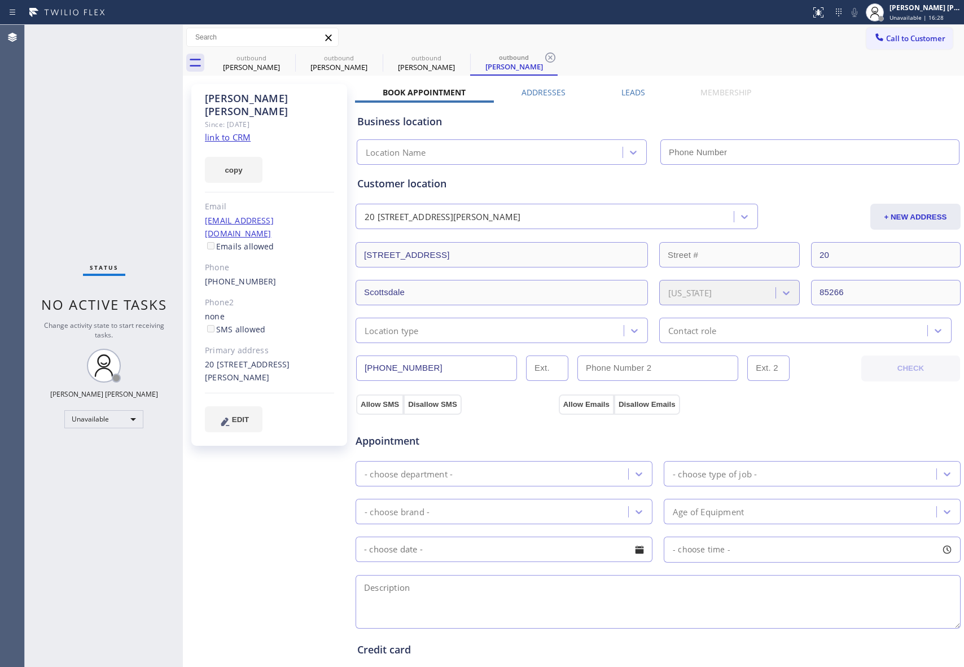
drag, startPoint x: 287, startPoint y: 69, endPoint x: 255, endPoint y: 62, distance: 32.9
click at [288, 65] on div "[PERSON_NAME]" at bounding box center [251, 67] width 85 height 10
click at [0, 0] on icon at bounding box center [0, 0] width 0 height 0
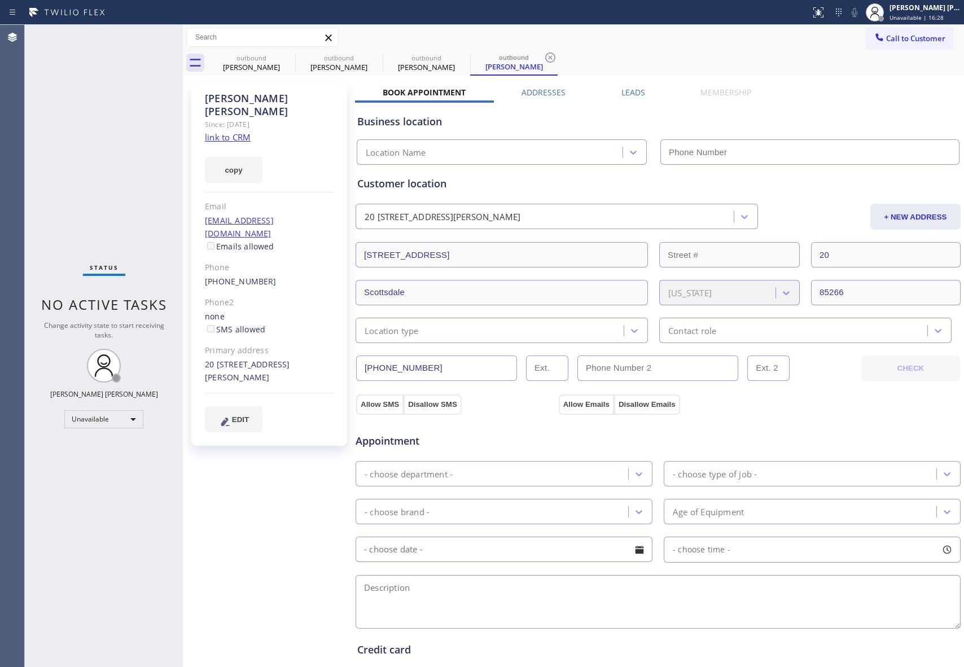
click at [544, 59] on icon at bounding box center [551, 58] width 14 height 14
click at [278, 59] on div "outbound [PERSON_NAME] outbound [PERSON_NAME] outbound [PERSON_NAME] outbound […" at bounding box center [586, 62] width 756 height 25
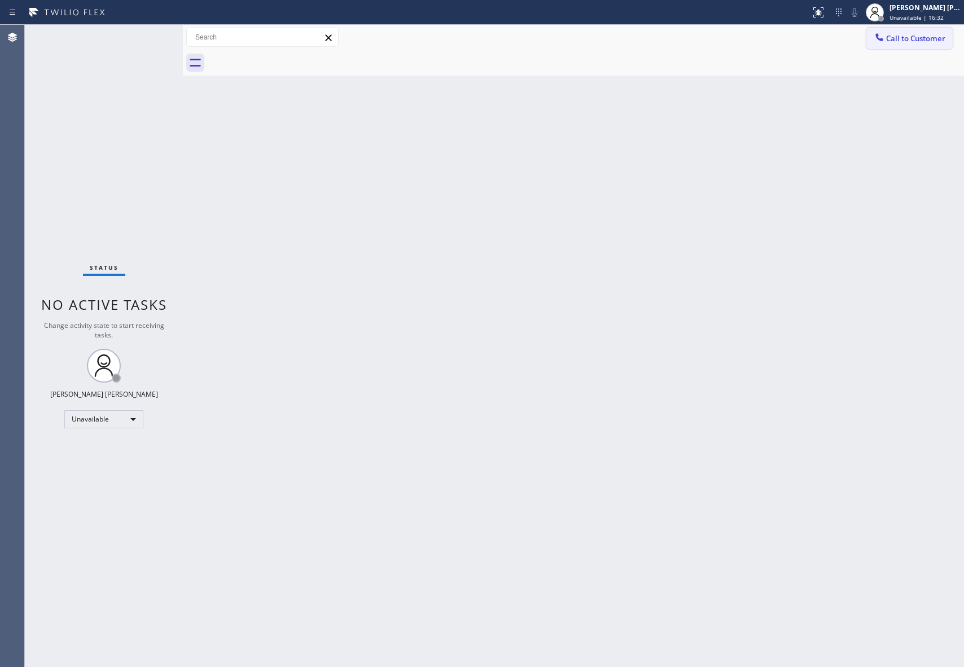
click at [927, 39] on span "Call to Customer" at bounding box center [915, 38] width 59 height 10
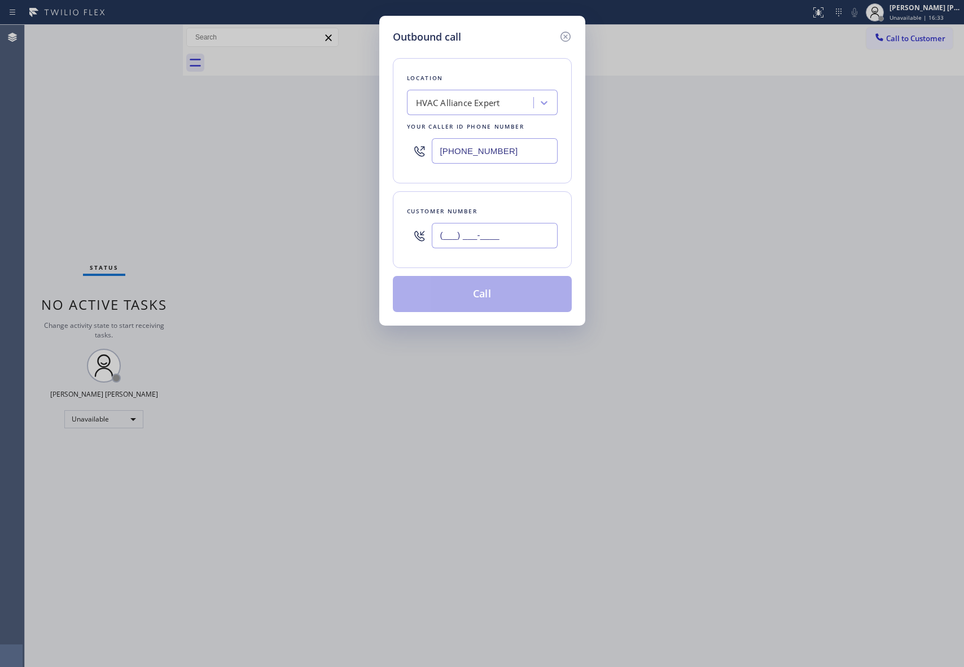
click at [501, 230] on input "(___) ___-____" at bounding box center [495, 235] width 126 height 25
paste input "424) 283-0619"
type input "[PHONE_NUMBER]"
click at [483, 292] on button "Call" at bounding box center [482, 294] width 179 height 36
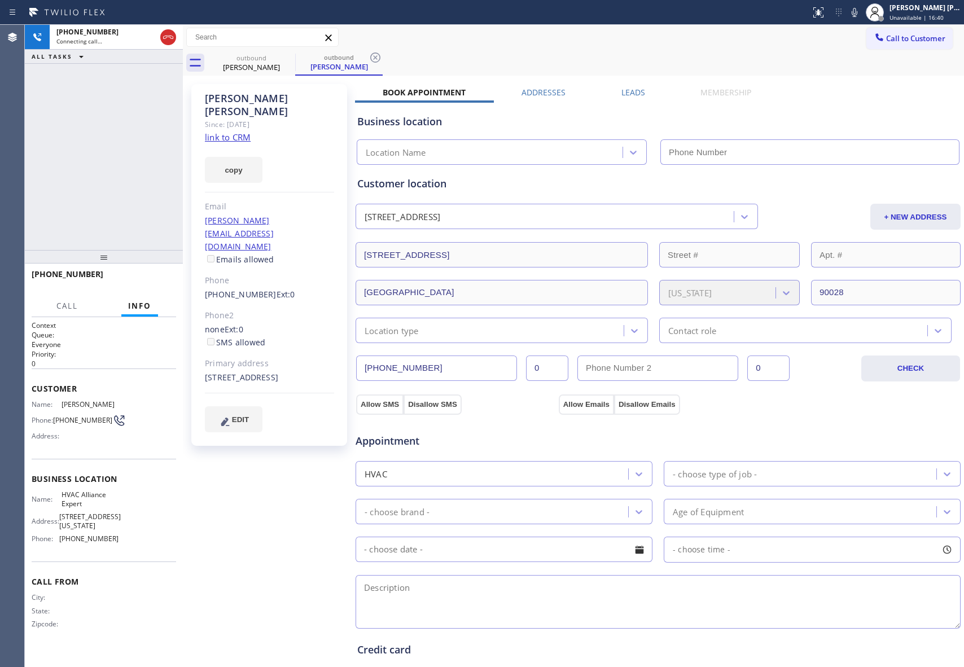
type input "[PHONE_NUMBER]"
click at [287, 62] on icon at bounding box center [288, 57] width 10 height 10
click at [295, 62] on div "outbound [PERSON_NAME]" at bounding box center [338, 62] width 87 height 25
click at [287, 62] on icon at bounding box center [288, 57] width 10 height 10
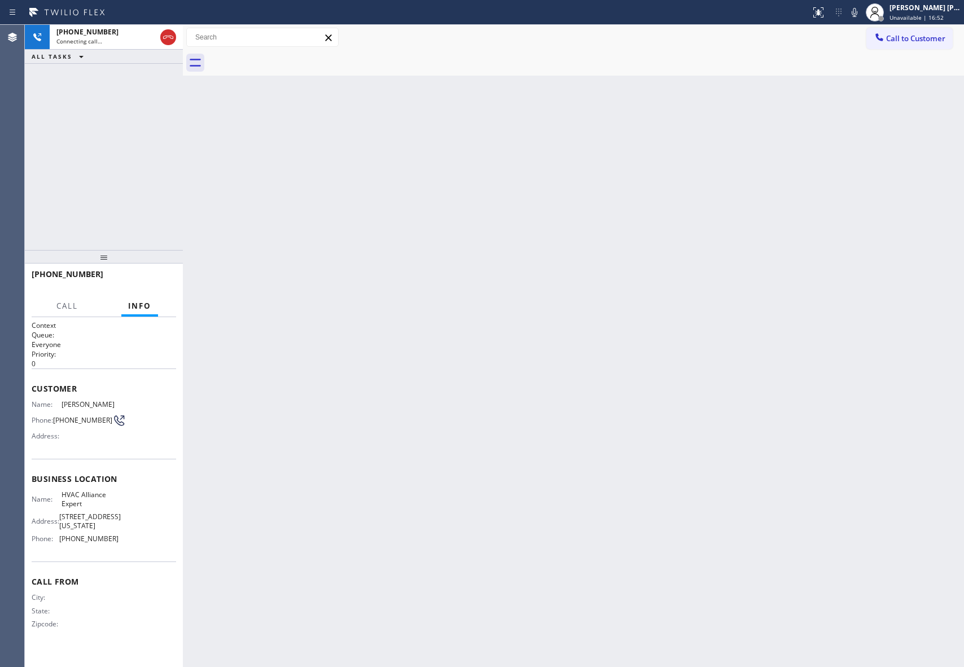
click at [287, 62] on div at bounding box center [586, 62] width 756 height 25
click at [169, 41] on icon at bounding box center [168, 37] width 14 height 14
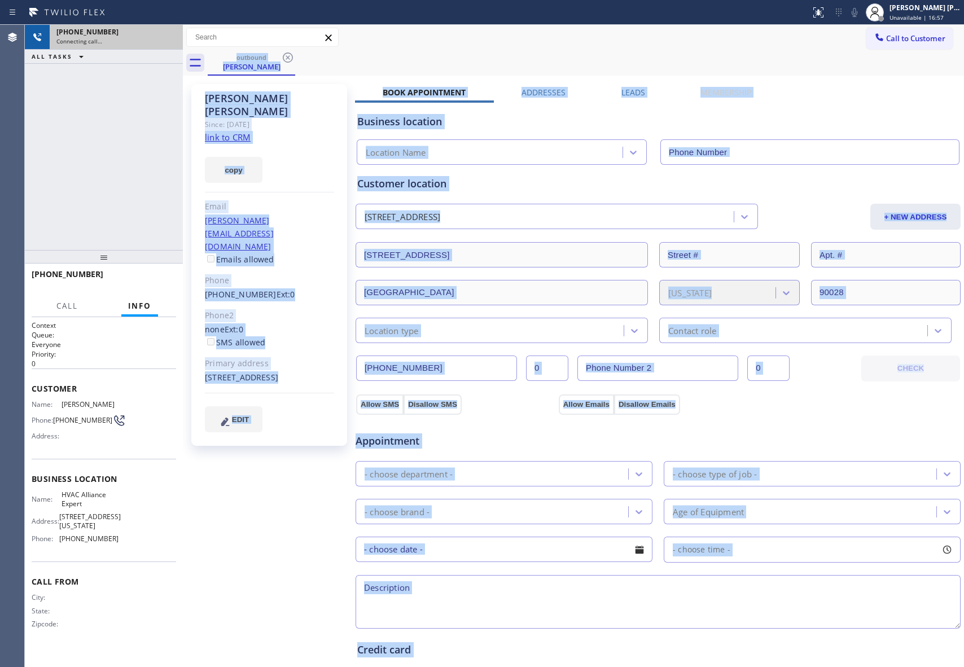
type input "[PHONE_NUMBER]"
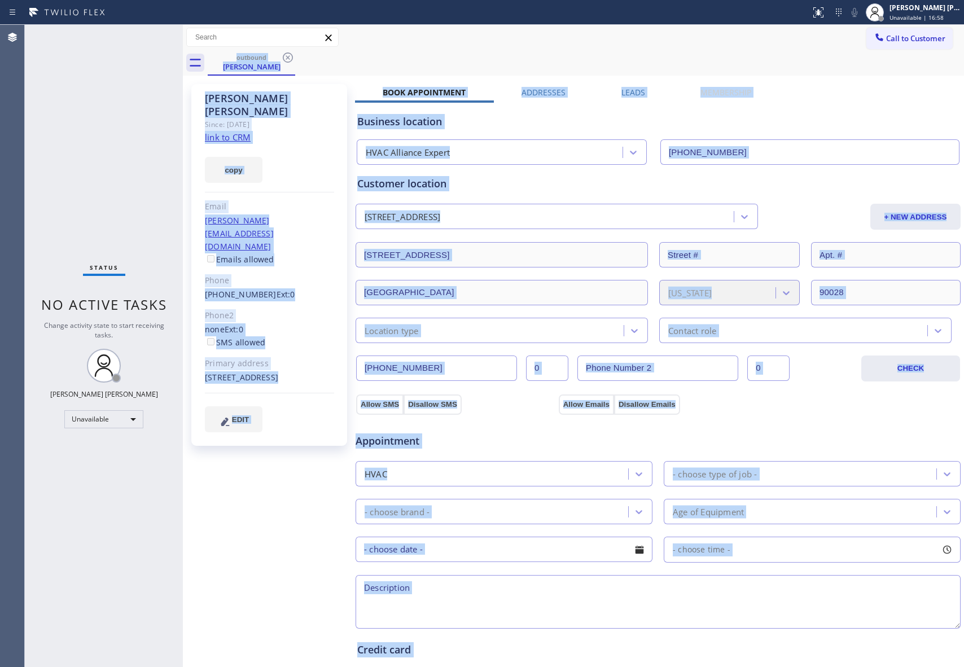
drag, startPoint x: 285, startPoint y: 64, endPoint x: 291, endPoint y: 55, distance: 11.0
click at [285, 63] on icon at bounding box center [288, 58] width 14 height 14
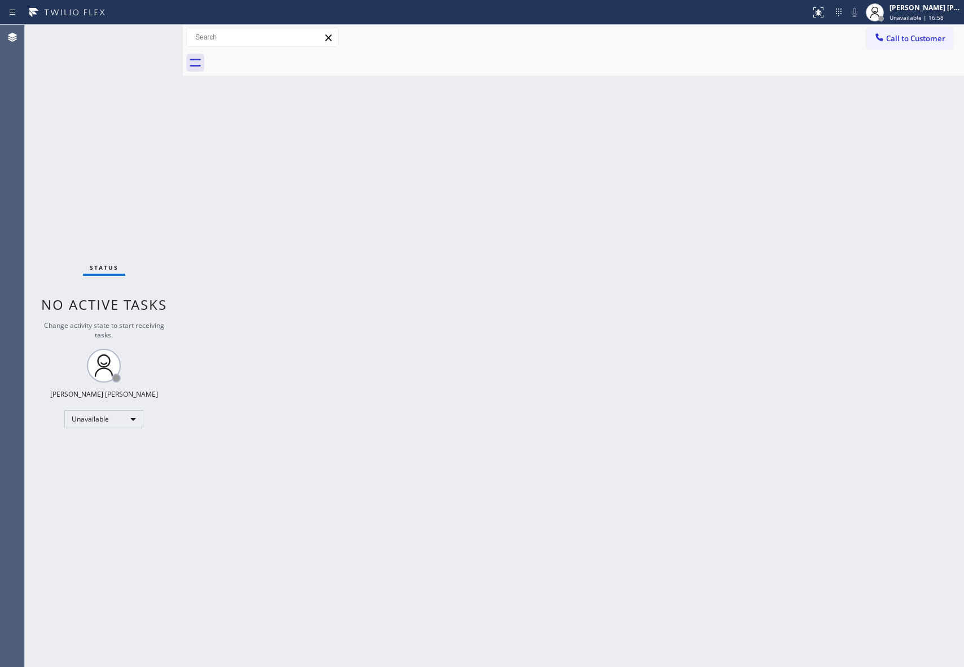
click at [291, 55] on div at bounding box center [586, 62] width 756 height 25
drag, startPoint x: 291, startPoint y: 55, endPoint x: 962, endPoint y: 28, distance: 671.7
click at [294, 55] on div at bounding box center [586, 62] width 756 height 25
click at [933, 39] on span "Call to Customer" at bounding box center [915, 38] width 59 height 10
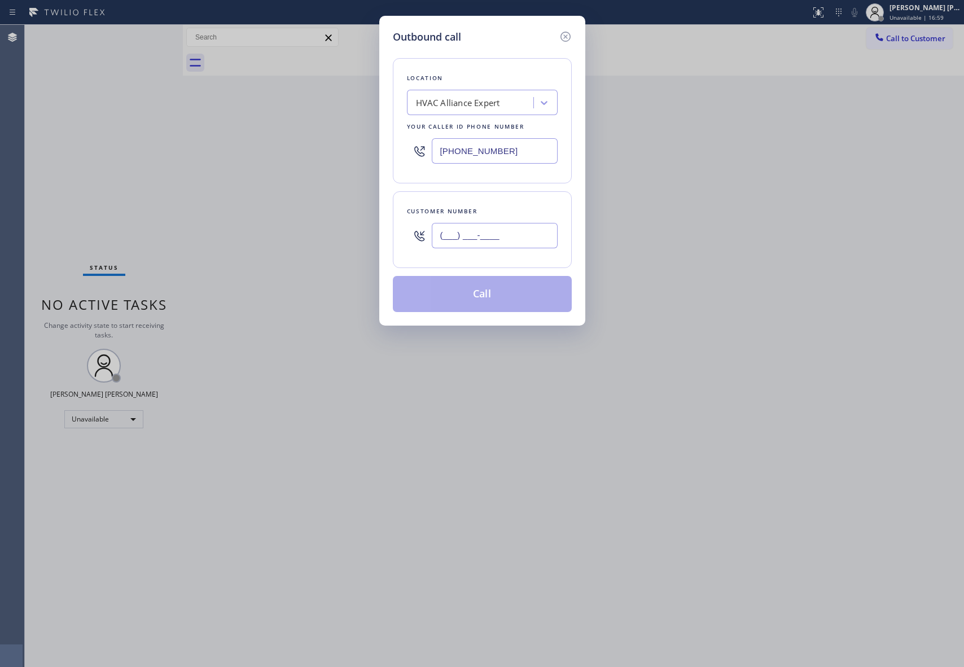
click at [488, 228] on input "(___) ___-____" at bounding box center [495, 235] width 126 height 25
paste input "661) 645-5717"
type input "[PHONE_NUMBER]"
click at [473, 299] on button "Call" at bounding box center [482, 294] width 179 height 36
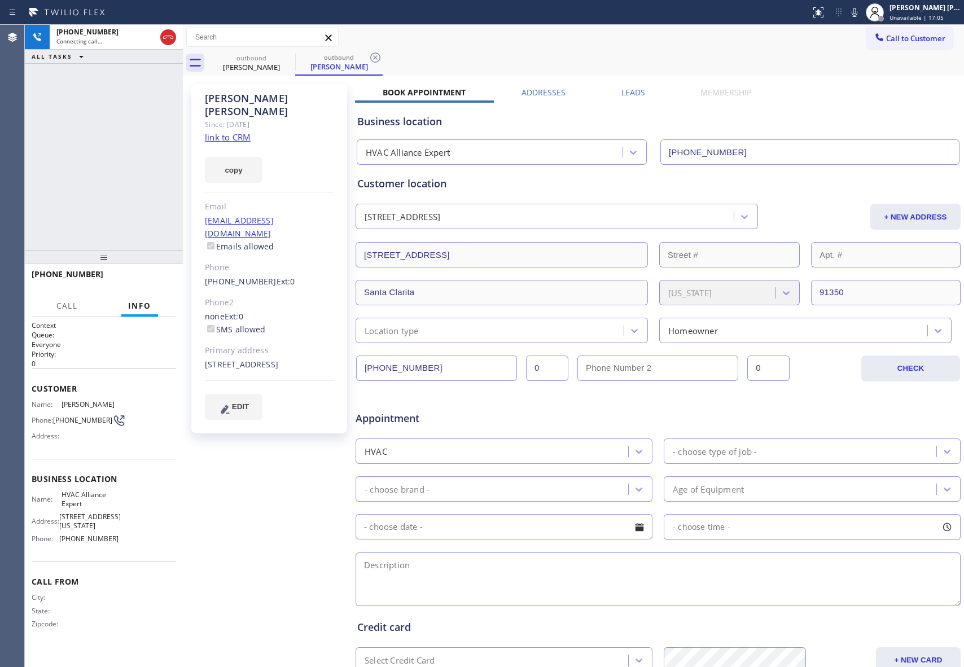
type input "[PHONE_NUMBER]"
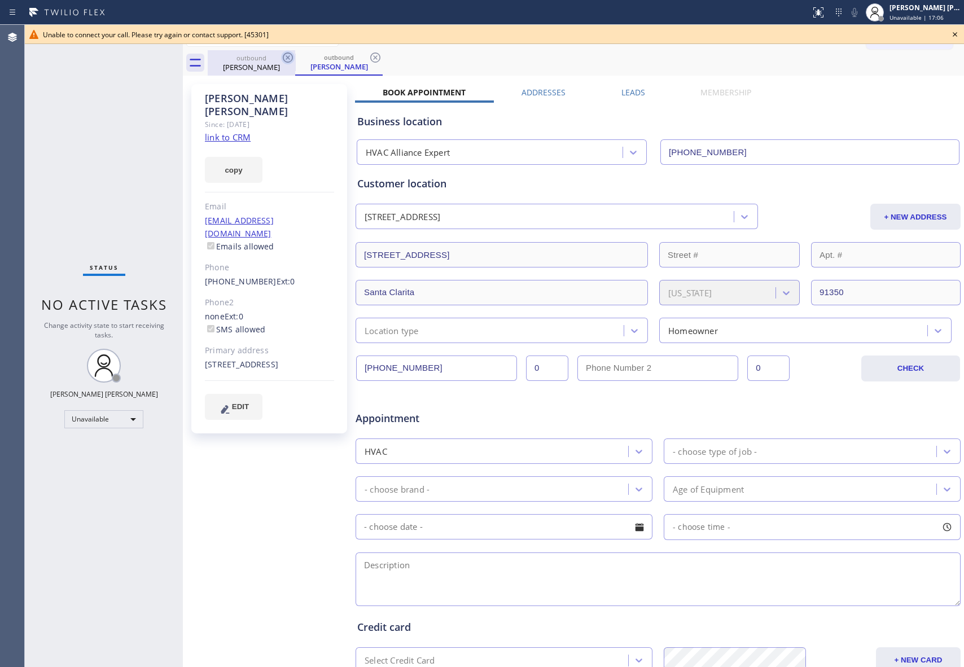
drag, startPoint x: 281, startPoint y: 60, endPoint x: 290, endPoint y: 52, distance: 11.6
click at [281, 58] on icon at bounding box center [288, 58] width 14 height 14
click at [290, 52] on icon at bounding box center [288, 58] width 14 height 14
click at [295, 52] on div "outbound [PERSON_NAME]" at bounding box center [338, 62] width 87 height 25
click at [289, 52] on icon at bounding box center [288, 58] width 14 height 14
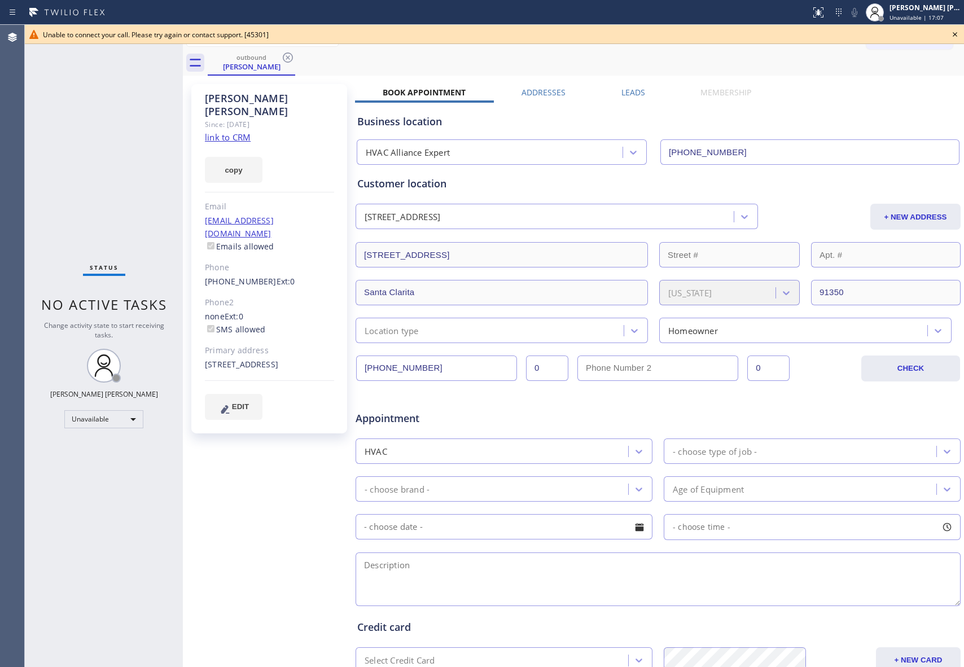
click at [288, 53] on div "outbound [PERSON_NAME]" at bounding box center [586, 62] width 756 height 25
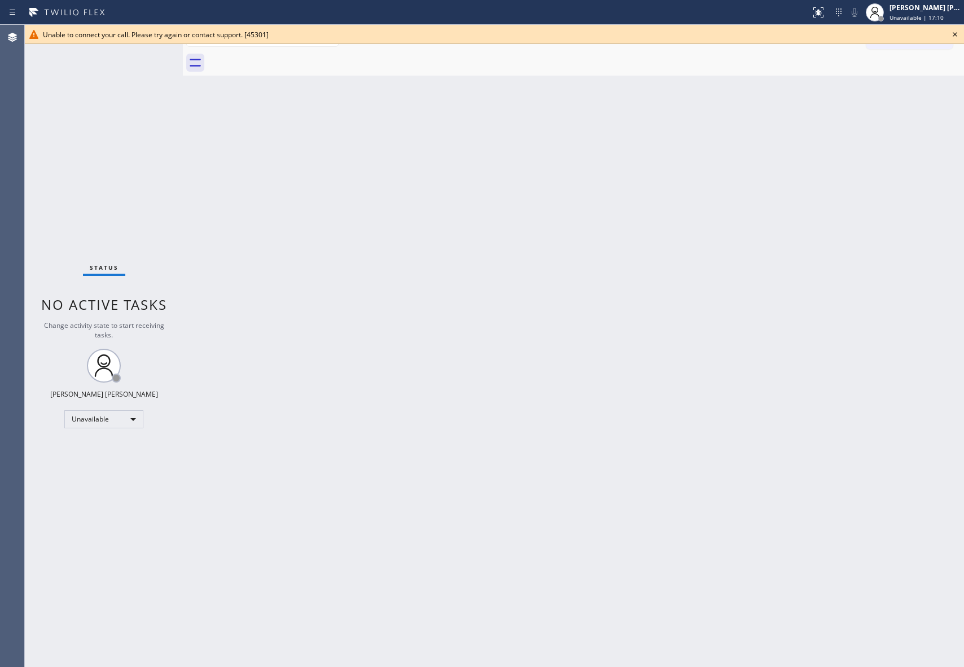
click at [953, 32] on icon at bounding box center [955, 35] width 14 height 14
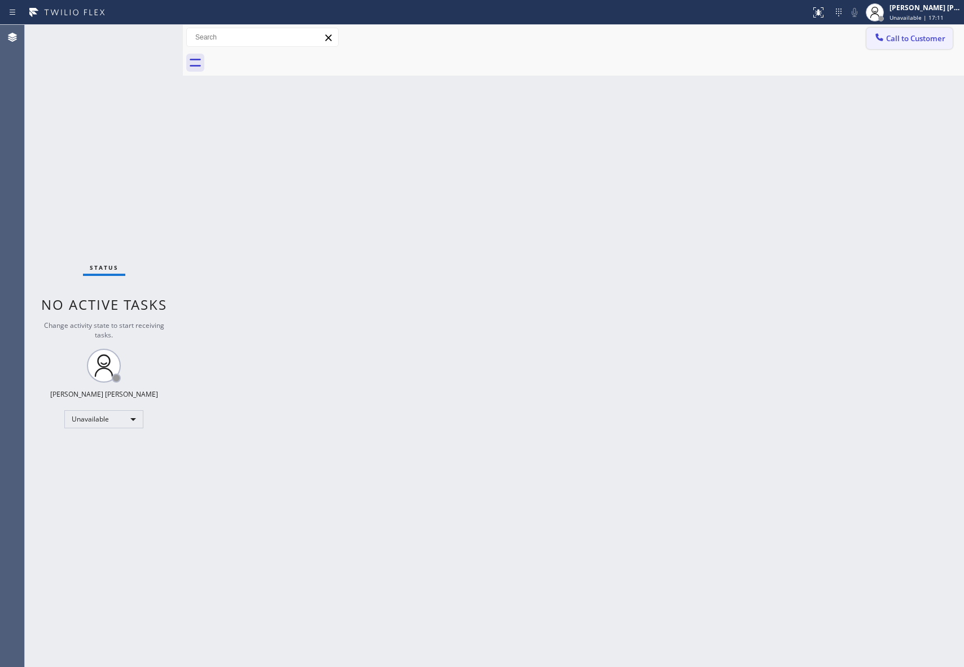
click at [929, 38] on span "Call to Customer" at bounding box center [915, 38] width 59 height 10
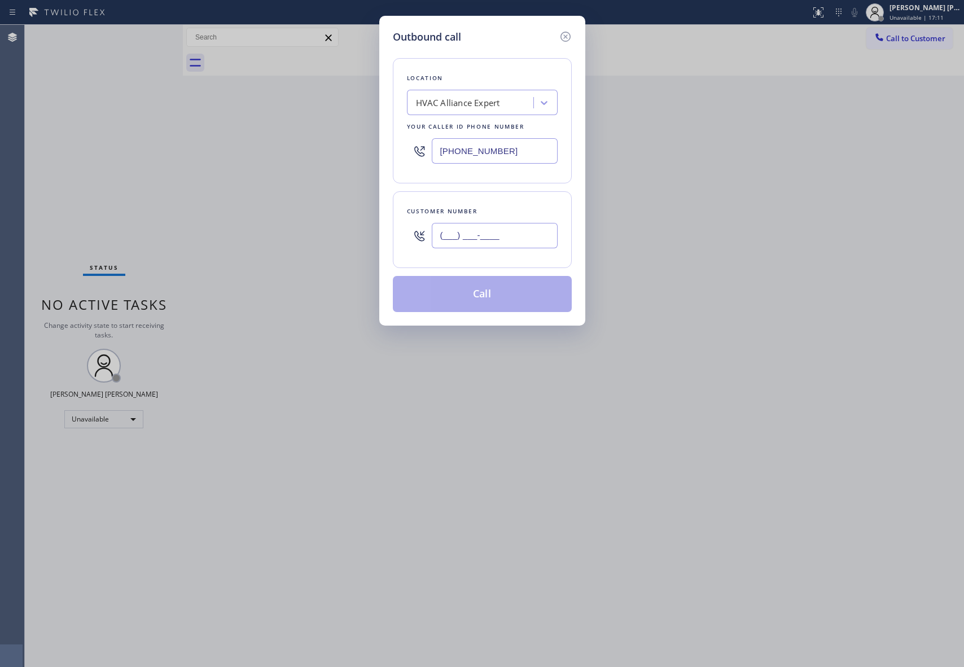
click at [495, 244] on input "(___) ___-____" at bounding box center [495, 235] width 126 height 25
paste input "858) 231-8343"
type input "[PHONE_NUMBER]"
click at [479, 301] on button "Call" at bounding box center [482, 294] width 179 height 36
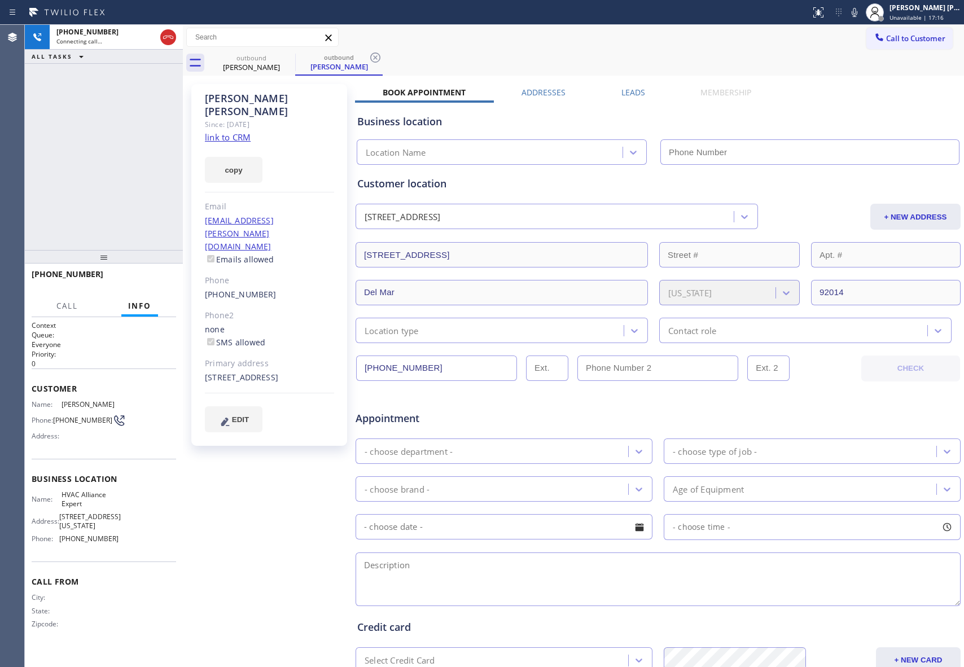
type input "[PHONE_NUMBER]"
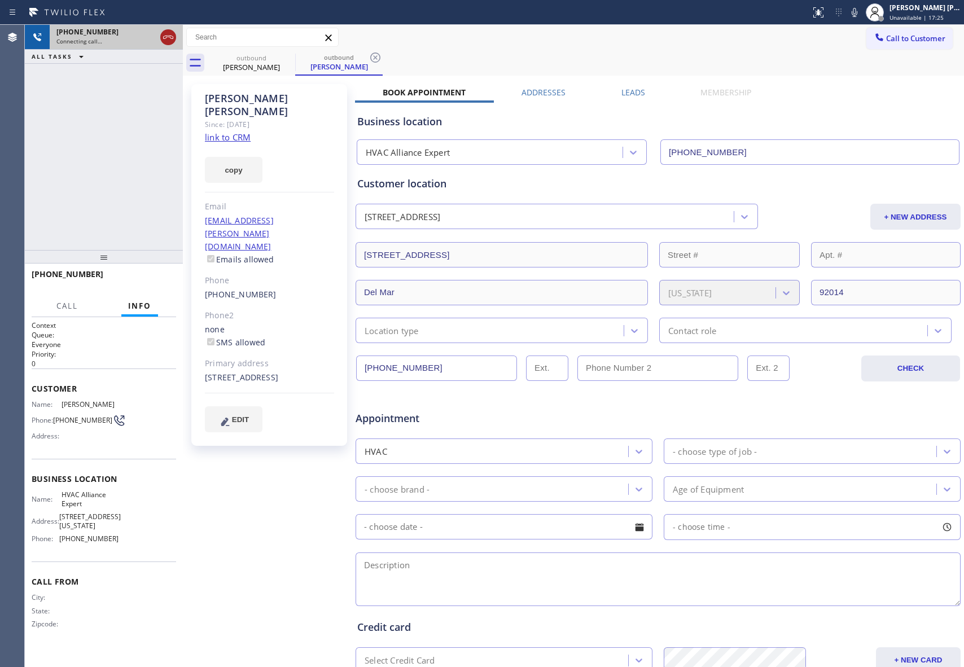
click at [168, 34] on icon at bounding box center [168, 37] width 14 height 14
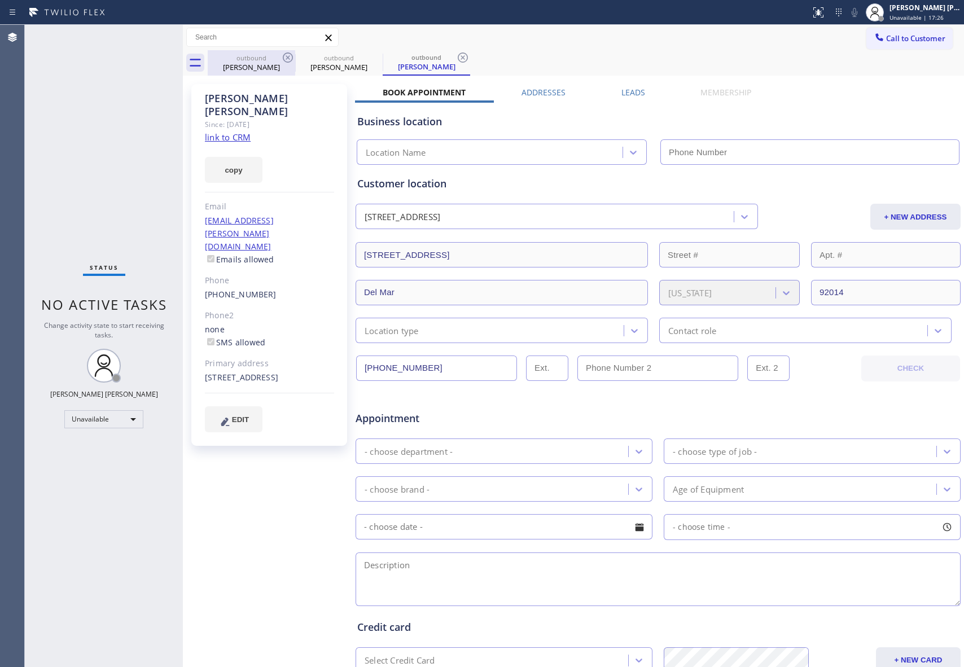
click at [272, 59] on div "outbound" at bounding box center [251, 58] width 85 height 8
click at [272, 59] on div "outbound" at bounding box center [251, 57] width 85 height 8
click at [290, 56] on icon at bounding box center [288, 58] width 14 height 14
click at [0, 0] on icon at bounding box center [0, 0] width 0 height 0
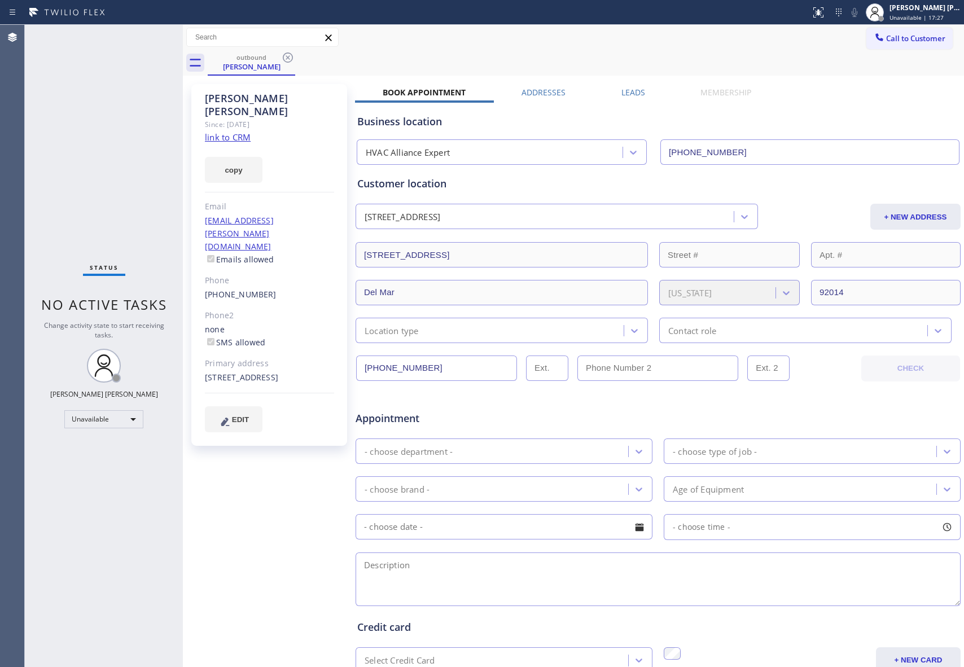
click at [290, 56] on icon at bounding box center [288, 58] width 14 height 14
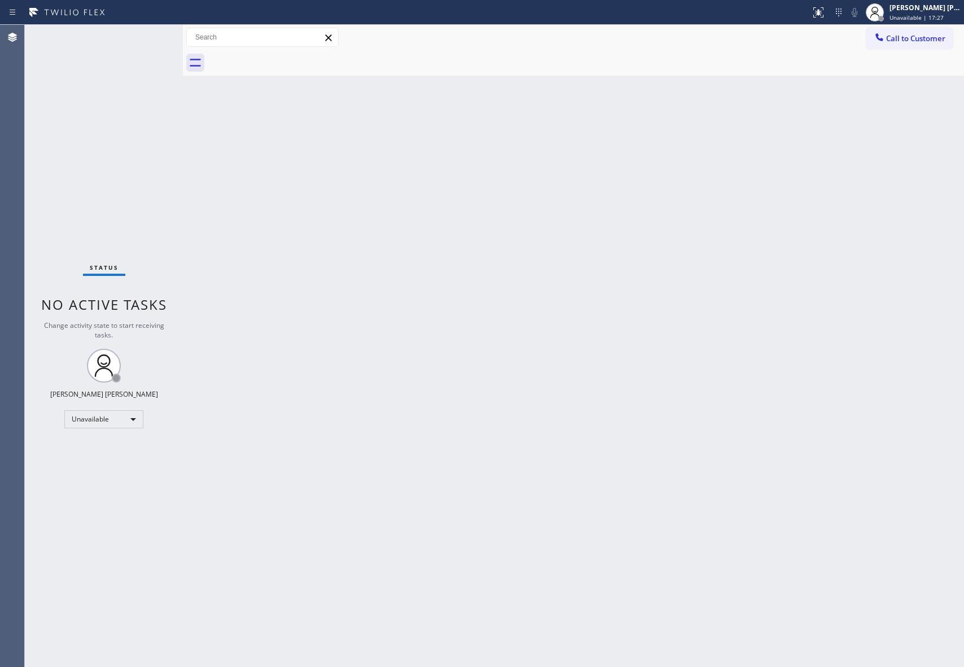
click at [290, 56] on div at bounding box center [586, 62] width 756 height 25
click at [915, 33] on span "Call to Customer" at bounding box center [915, 38] width 59 height 10
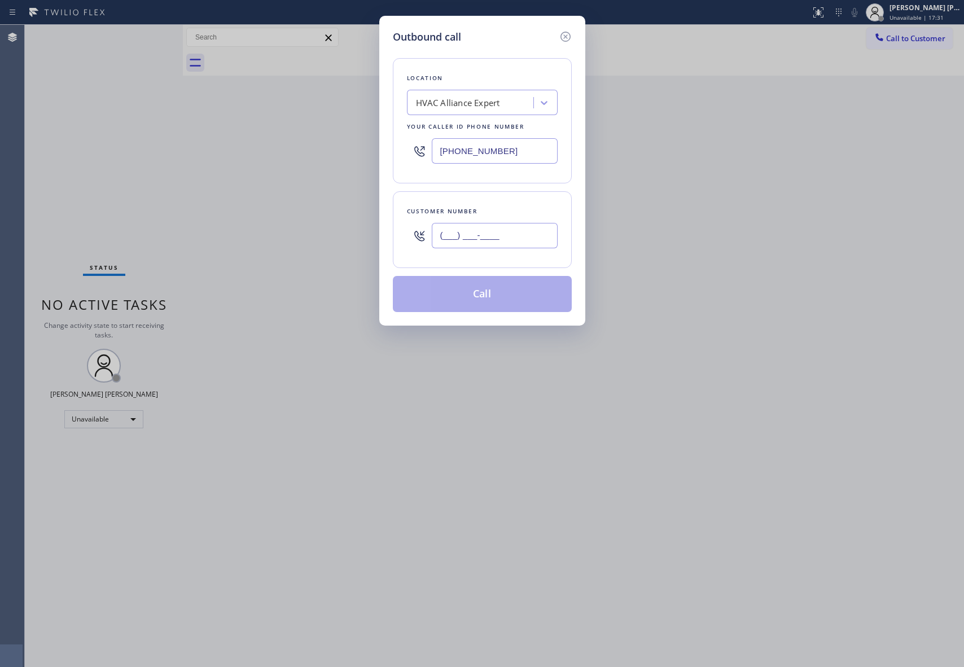
click at [492, 240] on input "(___) ___-____" at bounding box center [495, 235] width 126 height 25
paste input "774) 242-8686"
type input "[PHONE_NUMBER]"
click at [490, 294] on button "Call" at bounding box center [482, 294] width 179 height 36
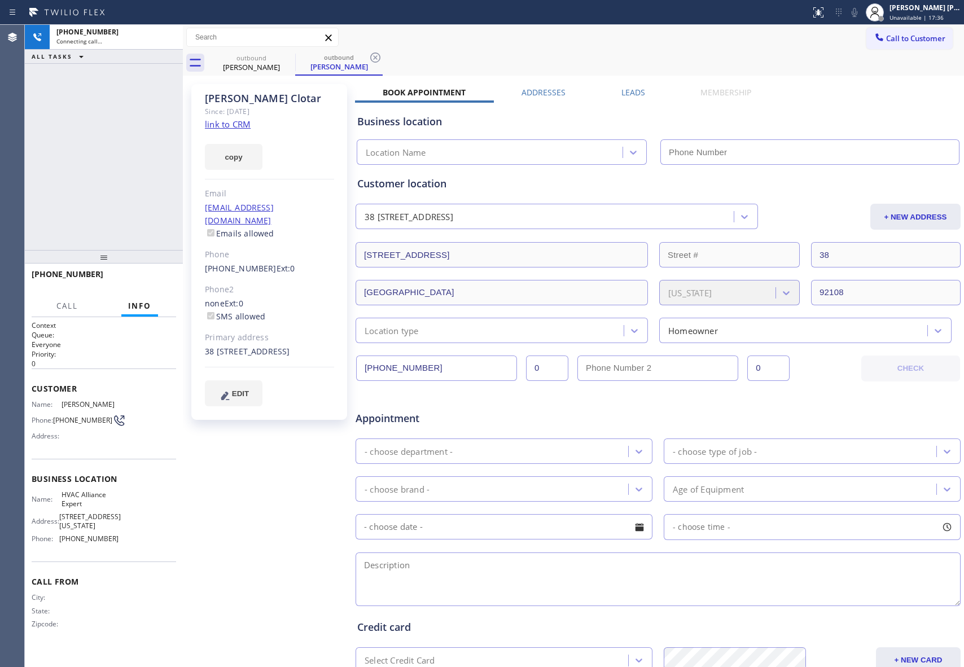
type input "[PHONE_NUMBER]"
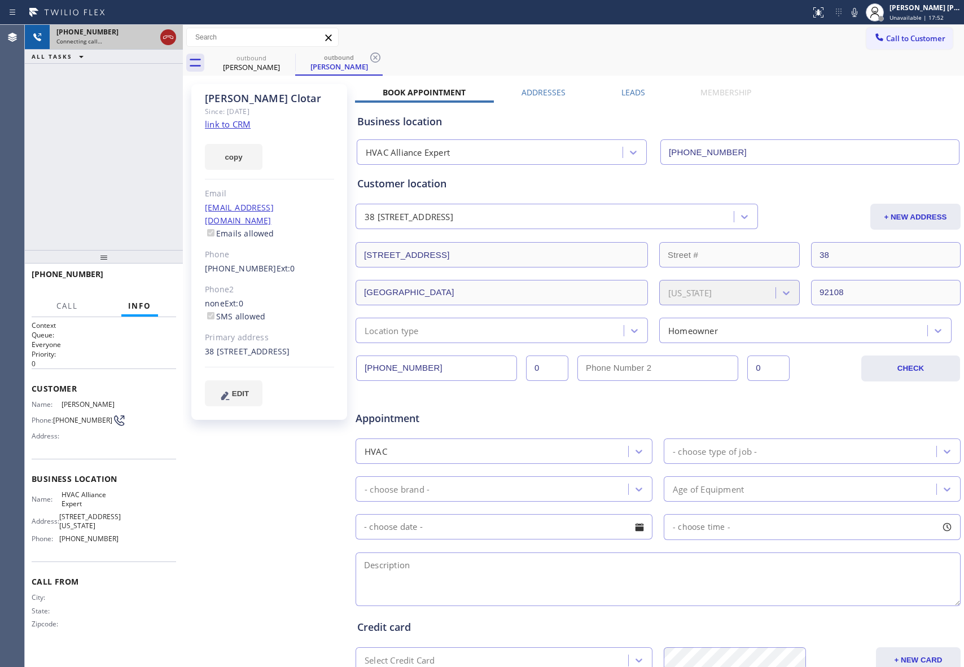
click at [172, 41] on icon at bounding box center [168, 37] width 14 height 14
click at [283, 56] on icon at bounding box center [288, 57] width 10 height 10
click at [370, 56] on icon at bounding box center [375, 57] width 10 height 10
click at [283, 56] on div "outbound [PERSON_NAME] outbound [PERSON_NAME]" at bounding box center [586, 62] width 756 height 25
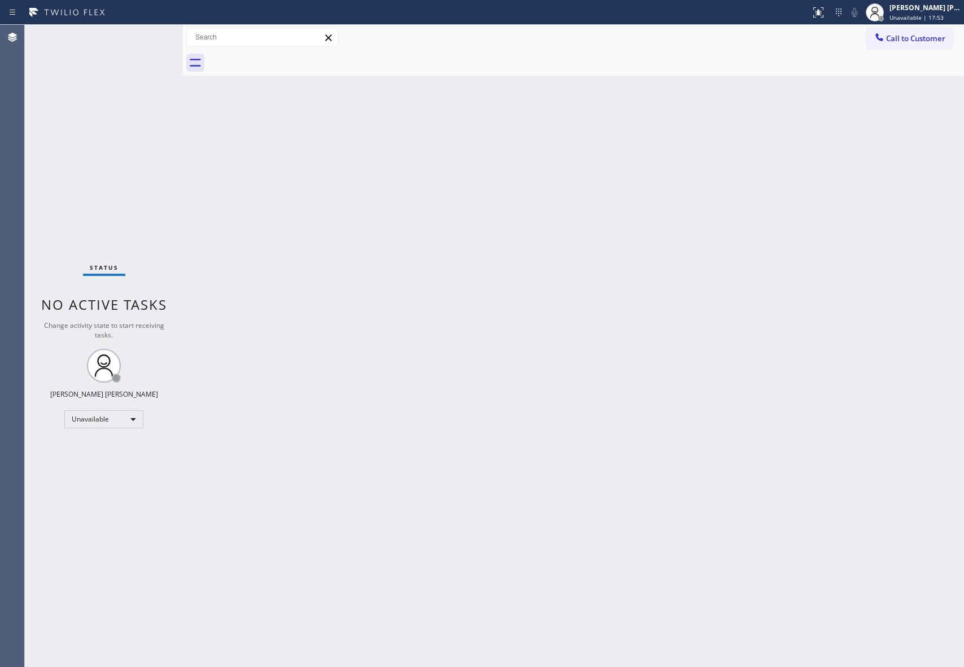
click at [283, 56] on div at bounding box center [586, 62] width 756 height 25
click at [928, 26] on div "Call to Customer Outbound call Location HVAC Alliance Expert Your caller id pho…" at bounding box center [573, 37] width 781 height 25
click at [926, 35] on span "Call to Customer" at bounding box center [915, 38] width 59 height 10
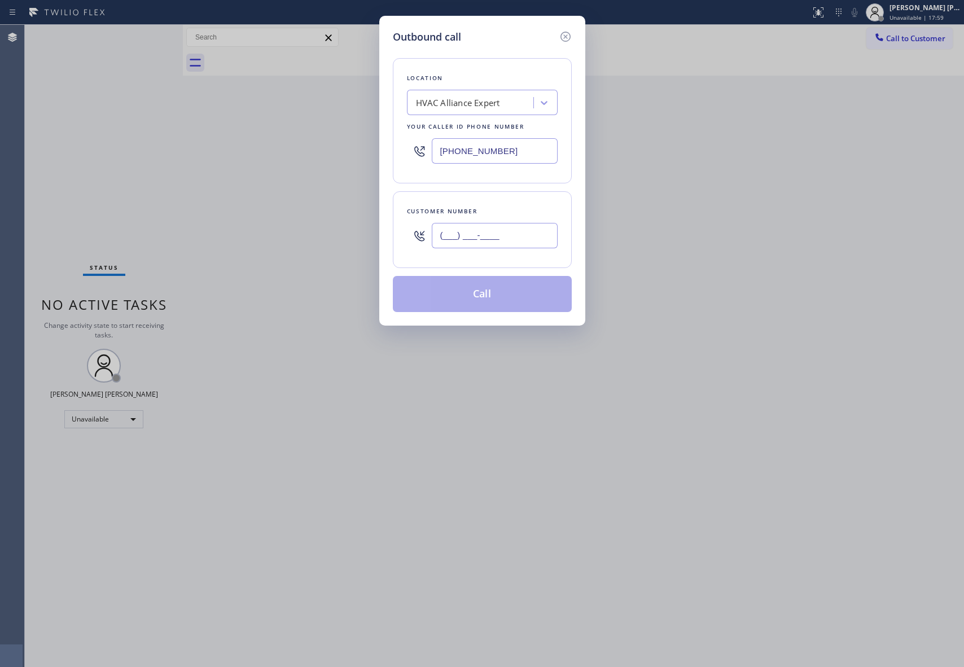
click at [496, 230] on input "(___) ___-____" at bounding box center [495, 235] width 126 height 25
paste input "805) 261-7248"
type input "[PHONE_NUMBER]"
click at [495, 290] on button "Call" at bounding box center [482, 294] width 179 height 36
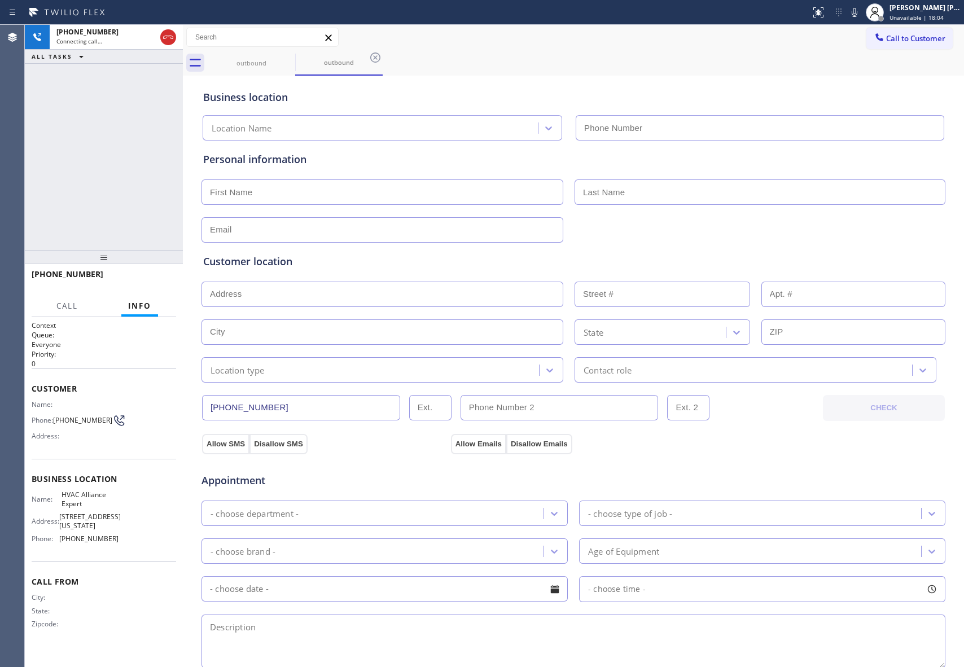
type input "[PHONE_NUMBER]"
click at [287, 55] on icon at bounding box center [288, 58] width 14 height 14
click at [295, 55] on div "outbound" at bounding box center [338, 62] width 87 height 25
click at [287, 55] on icon at bounding box center [288, 58] width 14 height 14
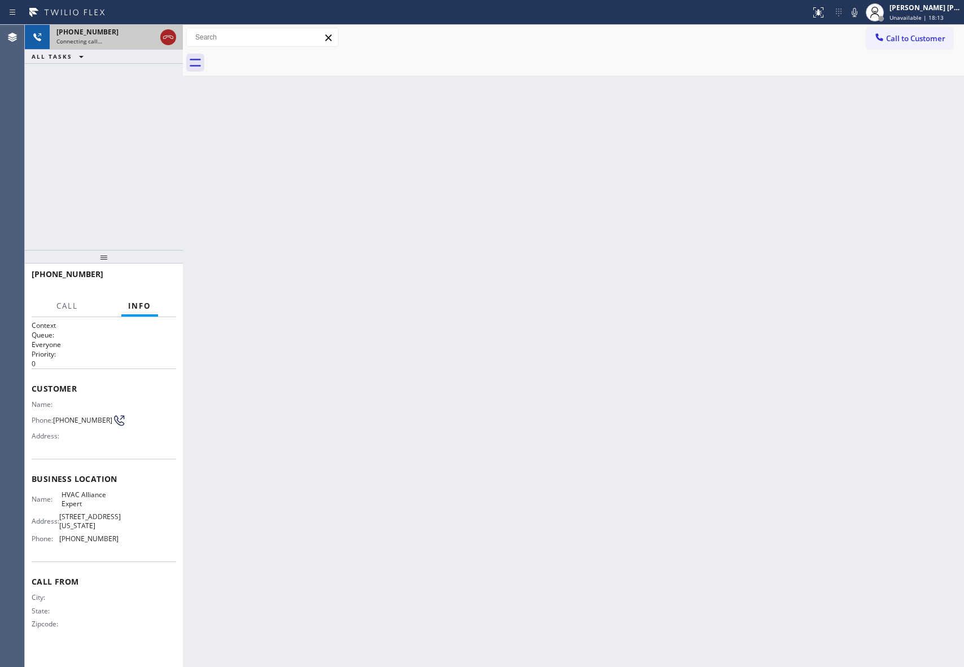
click at [165, 36] on icon at bounding box center [168, 37] width 14 height 14
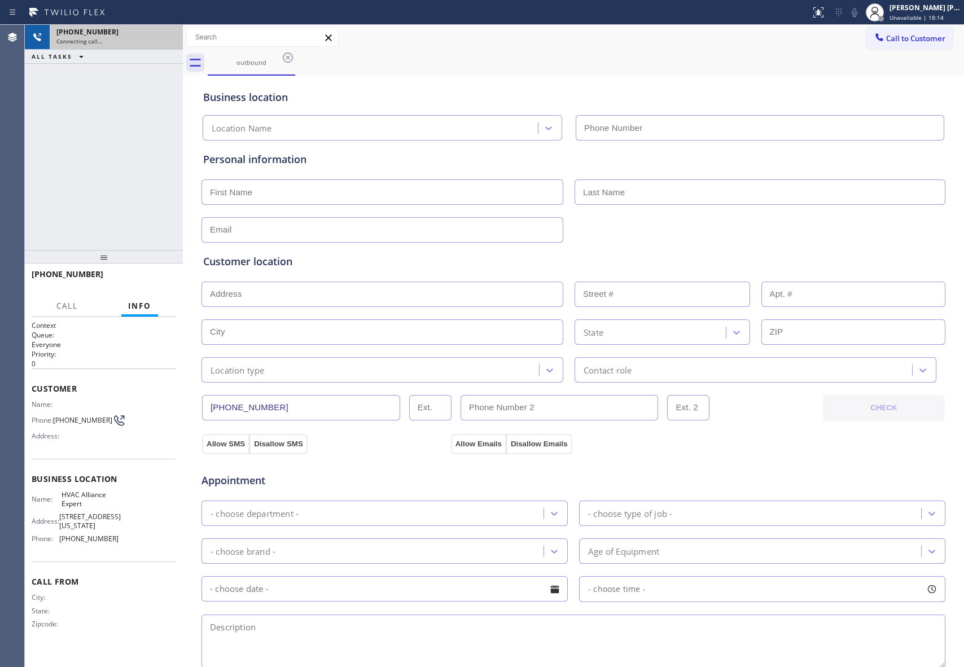
type input "[PHONE_NUMBER]"
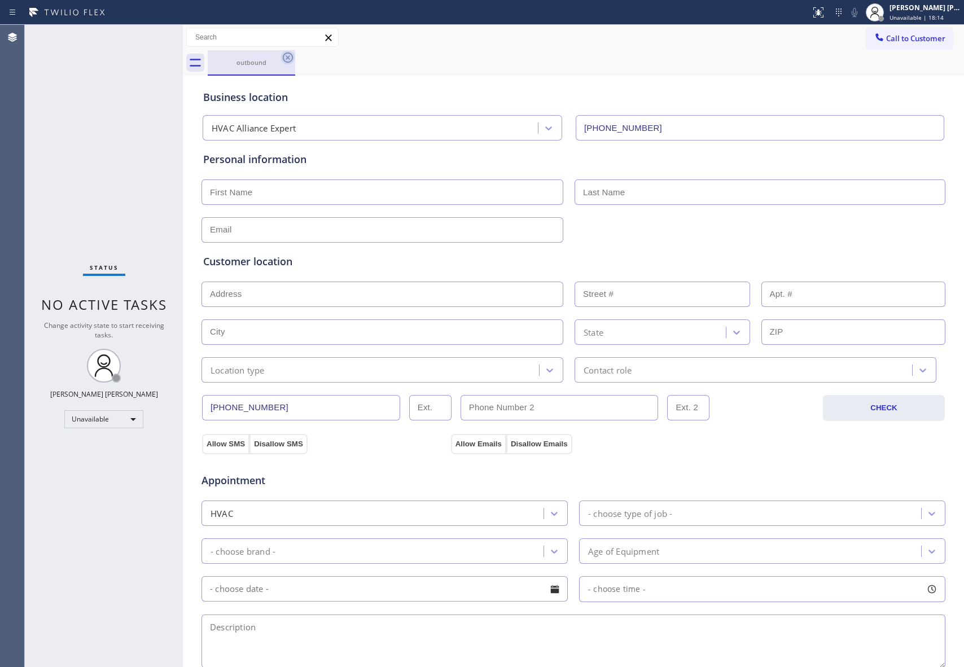
drag, startPoint x: 296, startPoint y: 54, endPoint x: 288, endPoint y: 57, distance: 8.4
click at [294, 55] on div "outbound" at bounding box center [586, 62] width 756 height 25
click at [288, 57] on icon at bounding box center [288, 57] width 10 height 10
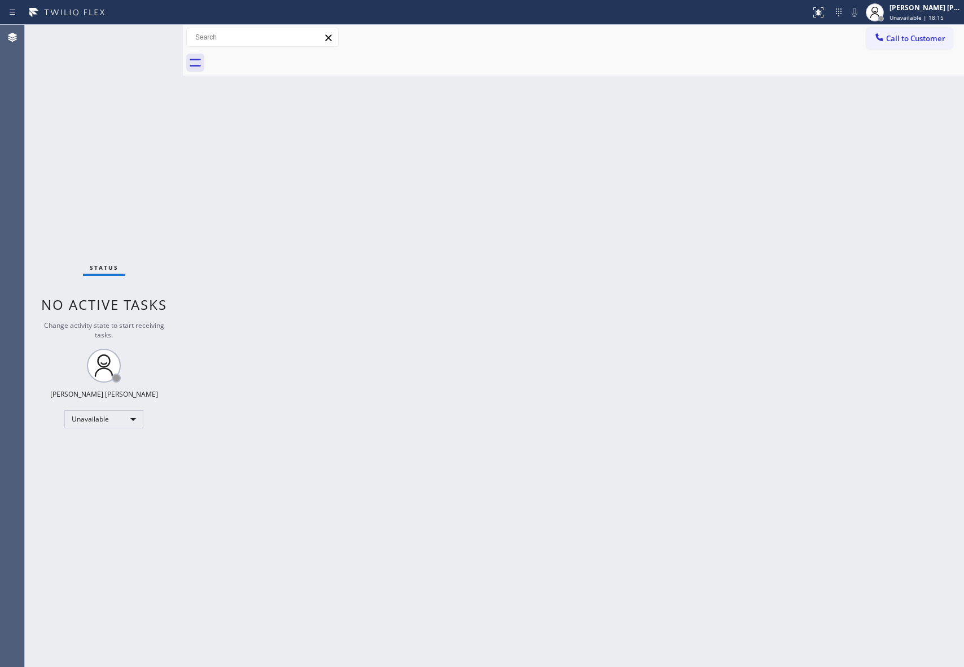
click at [288, 57] on div at bounding box center [586, 62] width 756 height 25
click at [930, 40] on span "Call to Customer" at bounding box center [915, 38] width 59 height 10
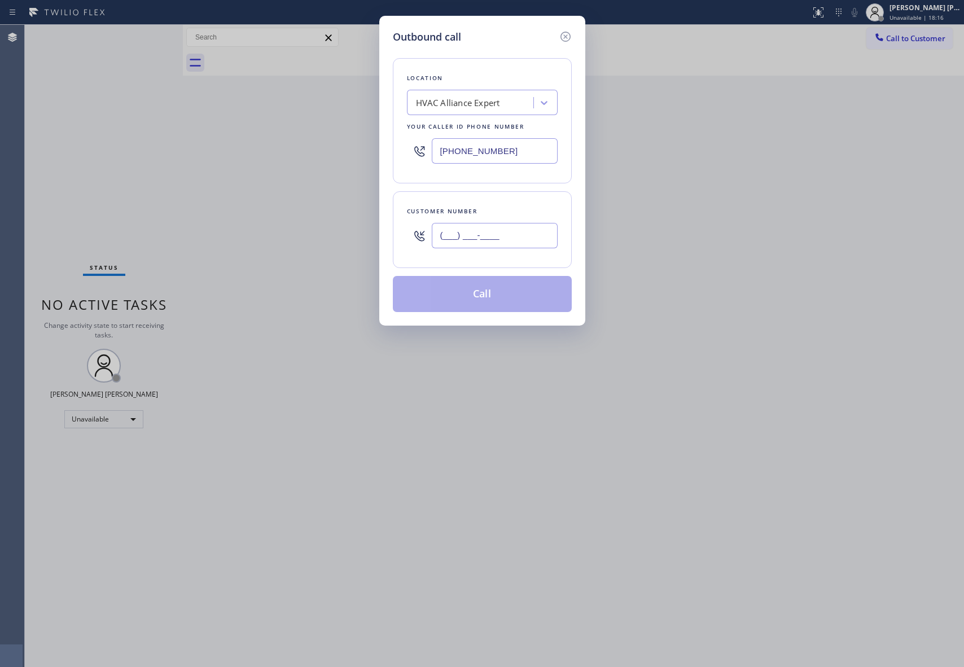
click at [520, 235] on input "(___) ___-____" at bounding box center [495, 235] width 126 height 25
paste input "213) 453-0929"
type input "[PHONE_NUMBER]"
click at [493, 299] on button "Call" at bounding box center [482, 294] width 179 height 36
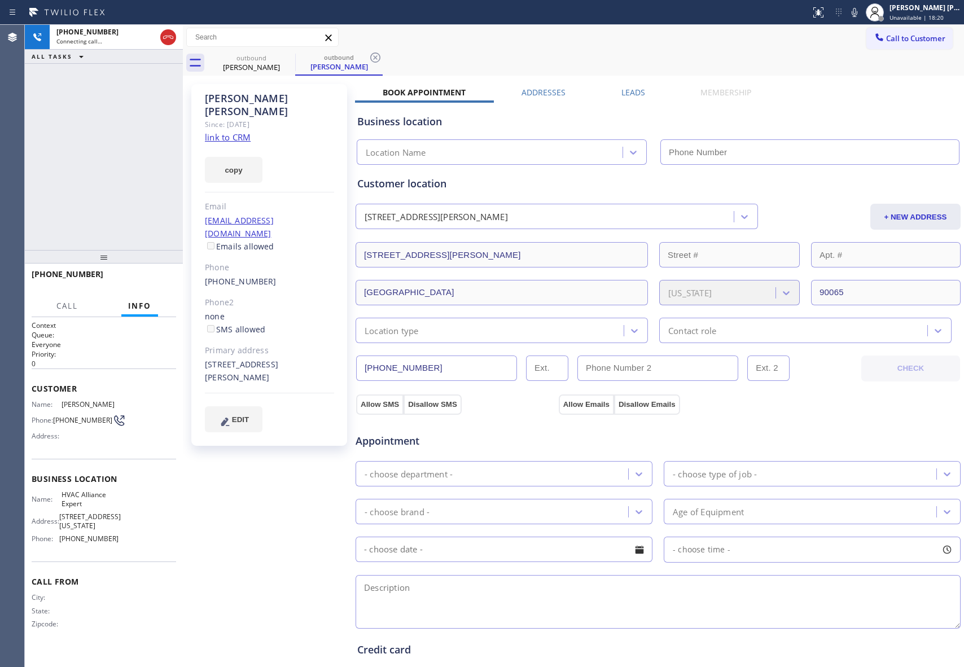
type input "[PHONE_NUMBER]"
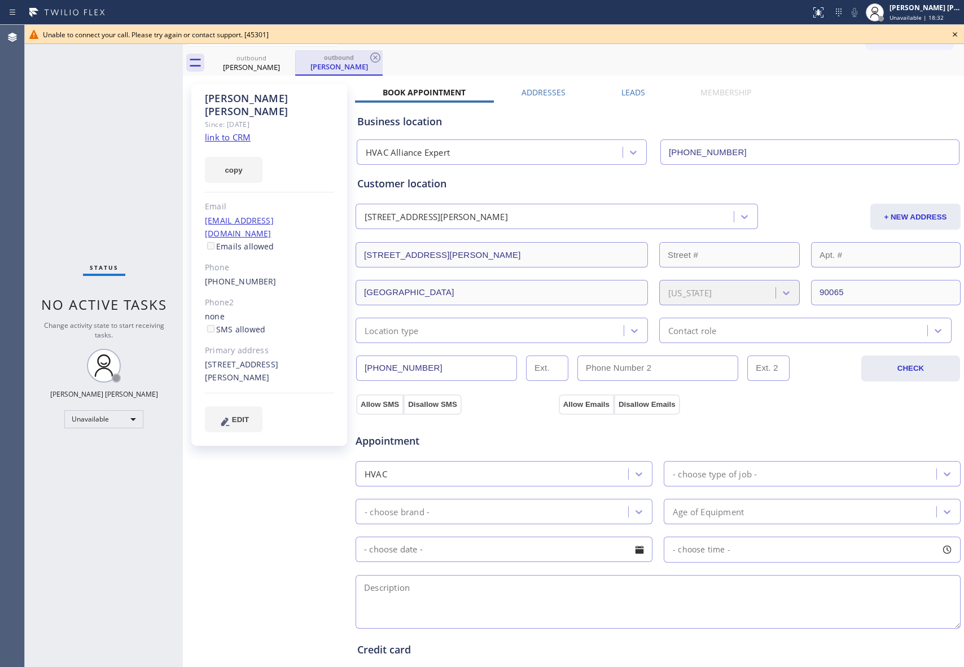
click at [296, 56] on div "outbound" at bounding box center [338, 57] width 85 height 8
click at [291, 55] on icon at bounding box center [288, 58] width 14 height 14
click at [290, 55] on icon at bounding box center [288, 58] width 14 height 14
click at [295, 55] on div "outbound [PERSON_NAME]" at bounding box center [338, 62] width 87 height 25
click at [290, 56] on icon at bounding box center [288, 58] width 14 height 14
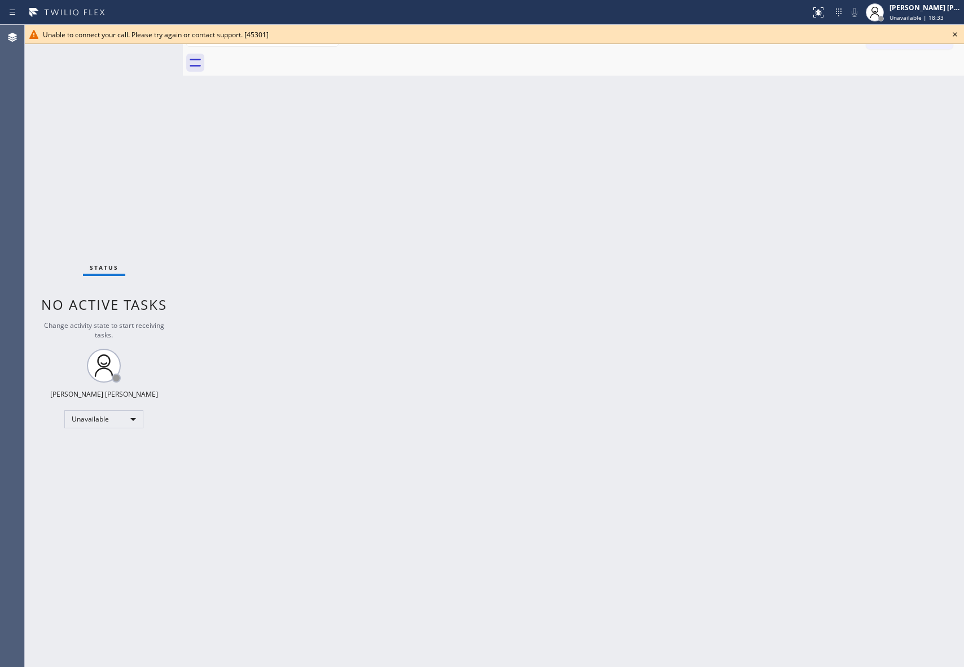
click at [290, 56] on div at bounding box center [586, 62] width 756 height 25
click at [954, 35] on icon at bounding box center [955, 34] width 5 height 5
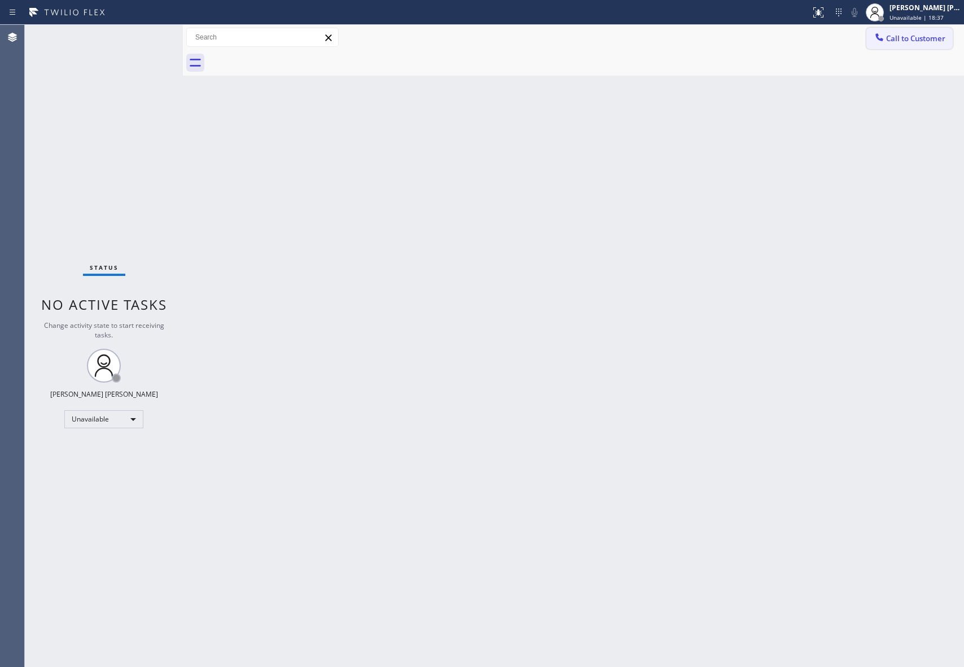
click at [928, 32] on button "Call to Customer" at bounding box center [910, 38] width 86 height 21
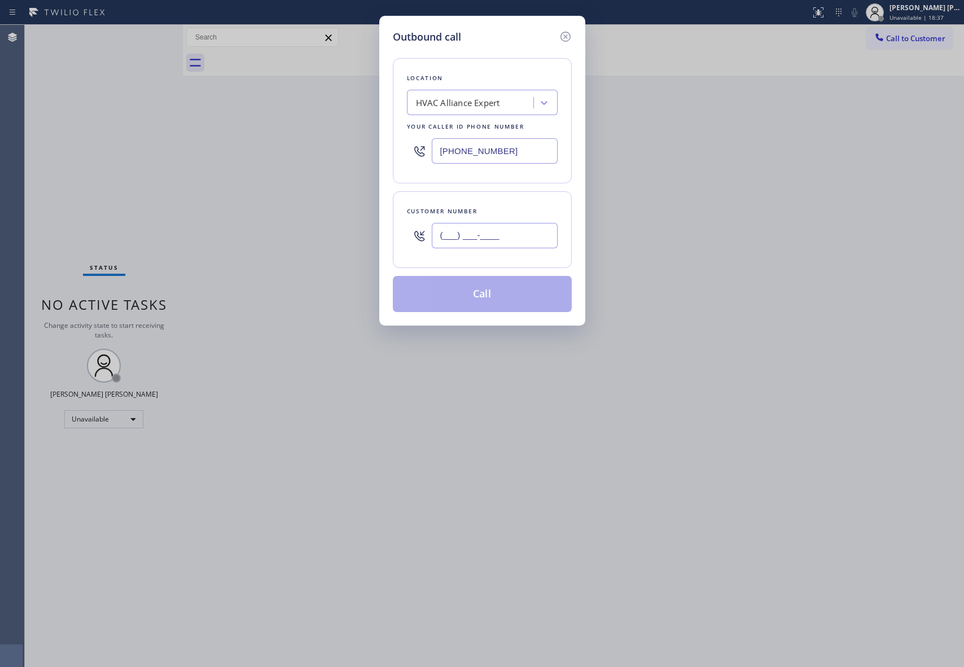
click at [501, 233] on input "(___) ___-____" at bounding box center [495, 235] width 126 height 25
paste input "323) 445-1550"
type input "[PHONE_NUMBER]"
click at [495, 294] on button "Call" at bounding box center [482, 294] width 179 height 36
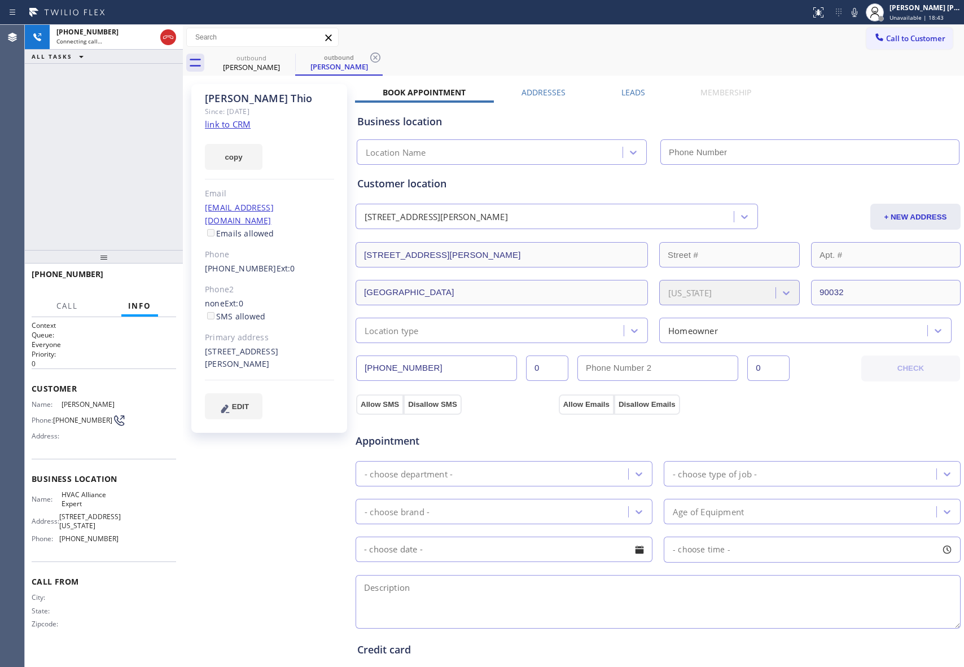
type input "[PHONE_NUMBER]"
click at [287, 58] on icon at bounding box center [288, 58] width 14 height 14
click at [295, 58] on div "outbound [PERSON_NAME]" at bounding box center [338, 62] width 87 height 25
click at [287, 58] on icon at bounding box center [288, 58] width 14 height 14
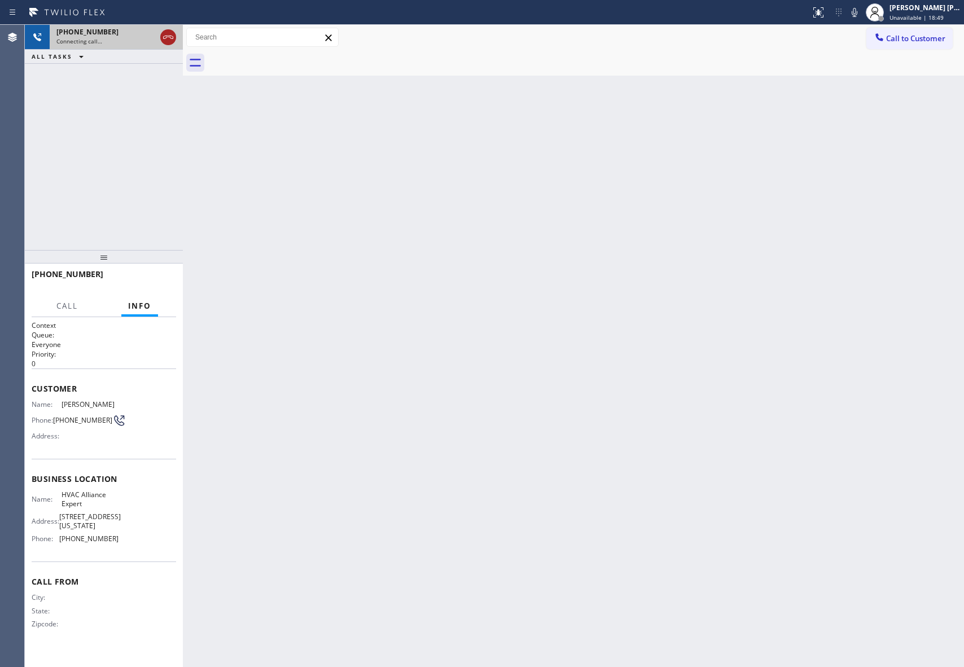
click at [172, 35] on icon at bounding box center [168, 37] width 14 height 14
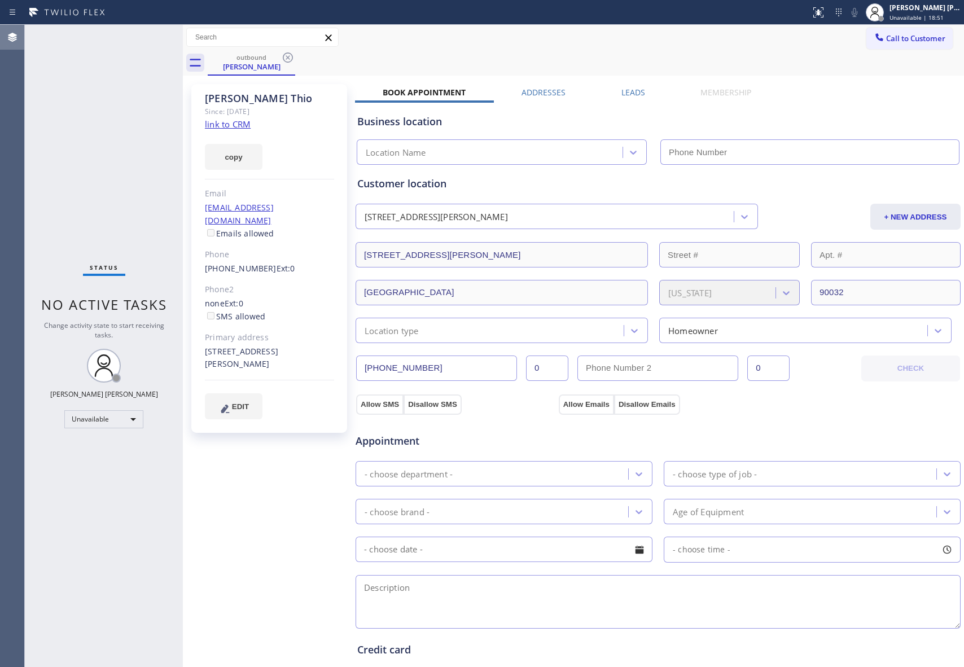
type input "[PHONE_NUMBER]"
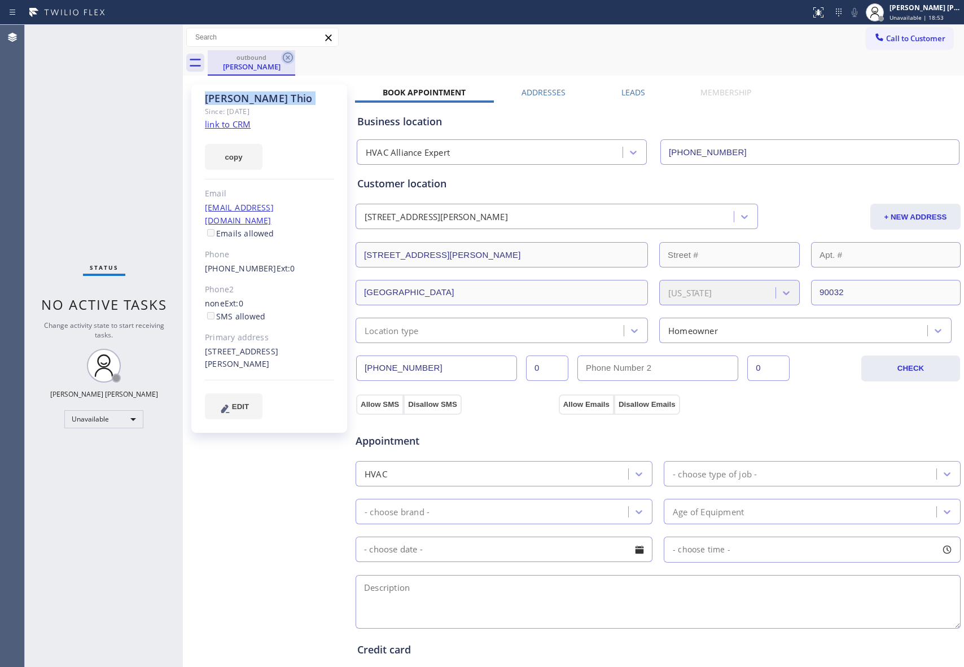
click at [287, 55] on icon at bounding box center [288, 58] width 14 height 14
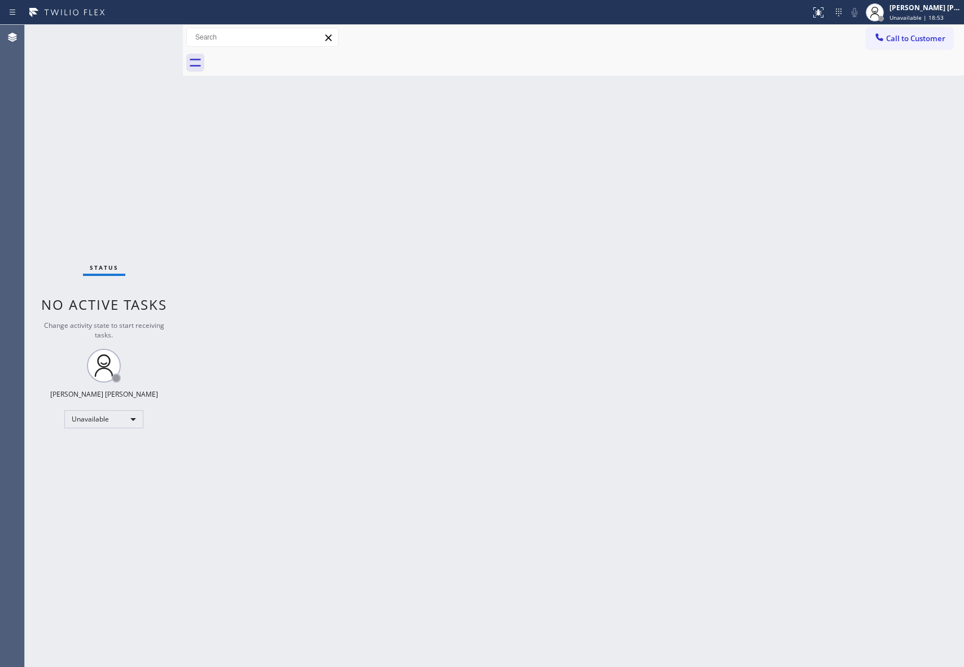
click at [287, 55] on div at bounding box center [586, 62] width 756 height 25
click at [944, 34] on span "Call to Customer" at bounding box center [915, 38] width 59 height 10
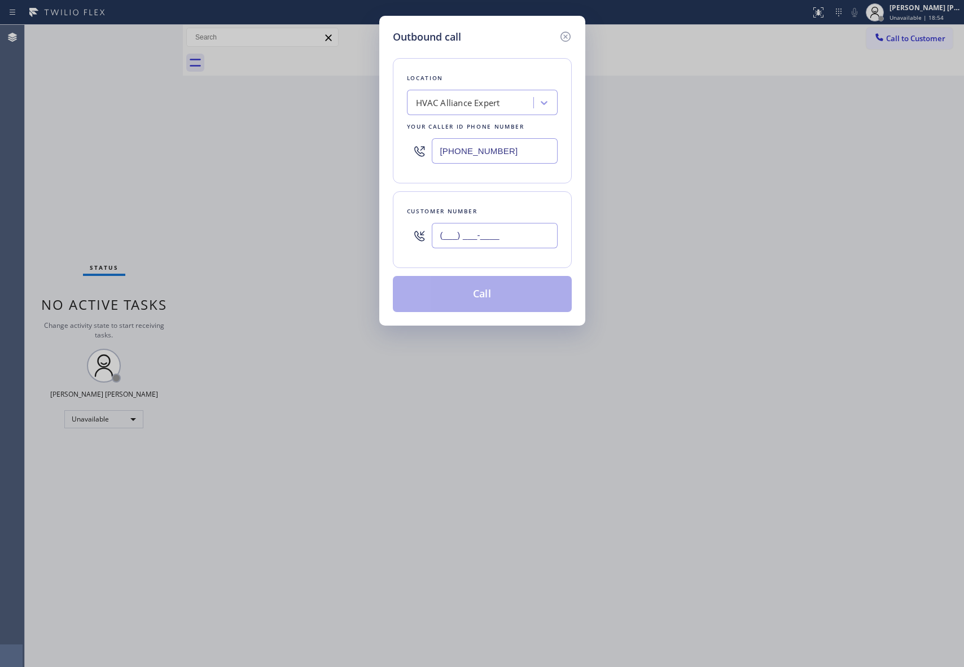
click at [531, 239] on input "(___) ___-____" at bounding box center [495, 235] width 126 height 25
paste input "626) 716-4406"
type input "[PHONE_NUMBER]"
click at [505, 299] on button "Call" at bounding box center [482, 294] width 179 height 36
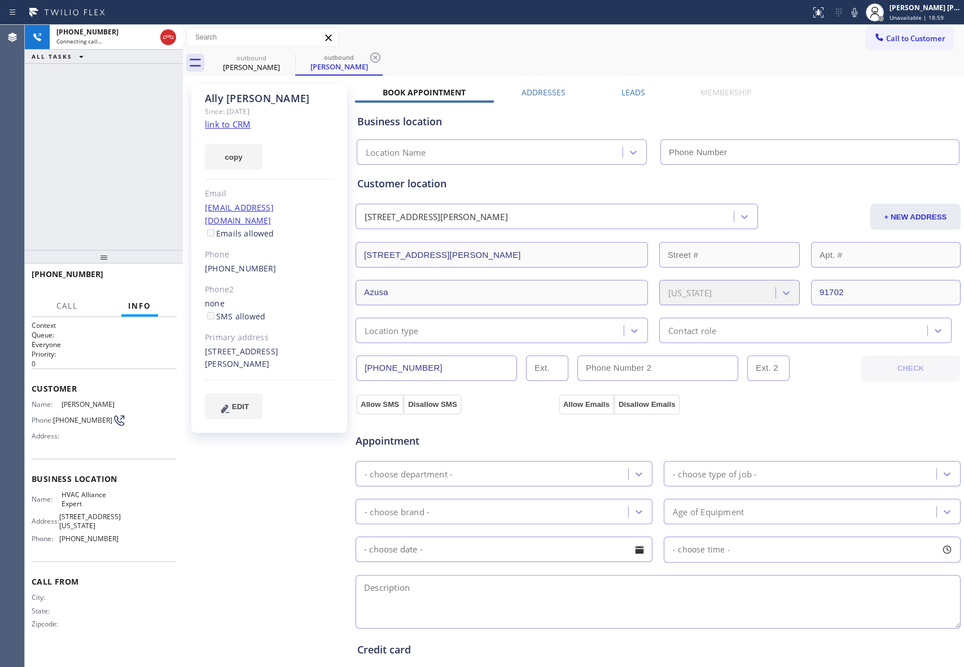
type input "[PHONE_NUMBER]"
click at [291, 54] on icon at bounding box center [288, 57] width 10 height 10
click at [292, 54] on icon at bounding box center [288, 58] width 14 height 14
click at [295, 54] on div "outbound [PERSON_NAME]" at bounding box center [338, 62] width 87 height 25
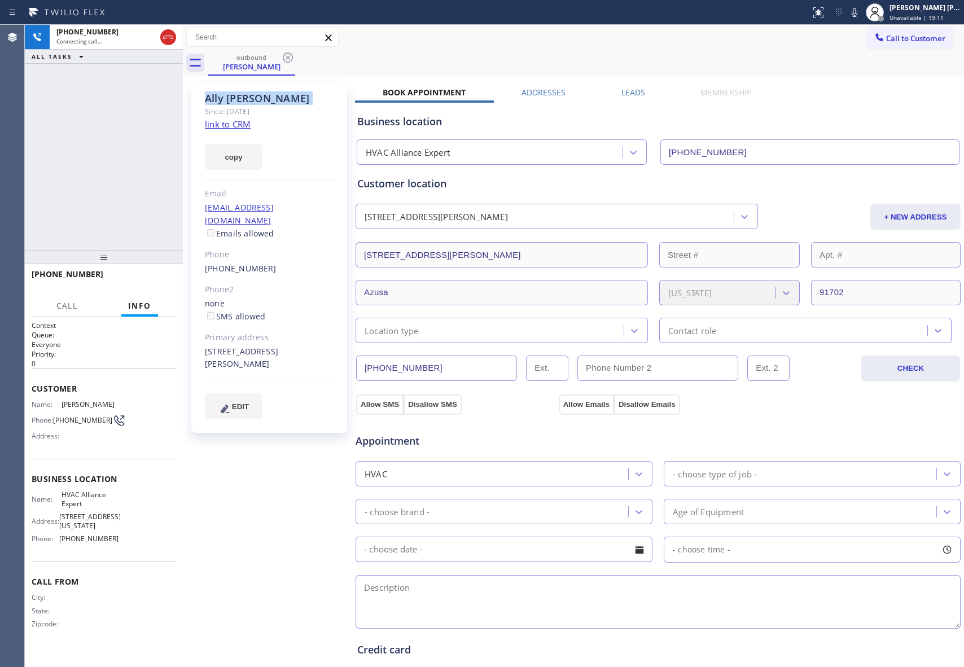
click at [292, 54] on icon at bounding box center [288, 58] width 14 height 14
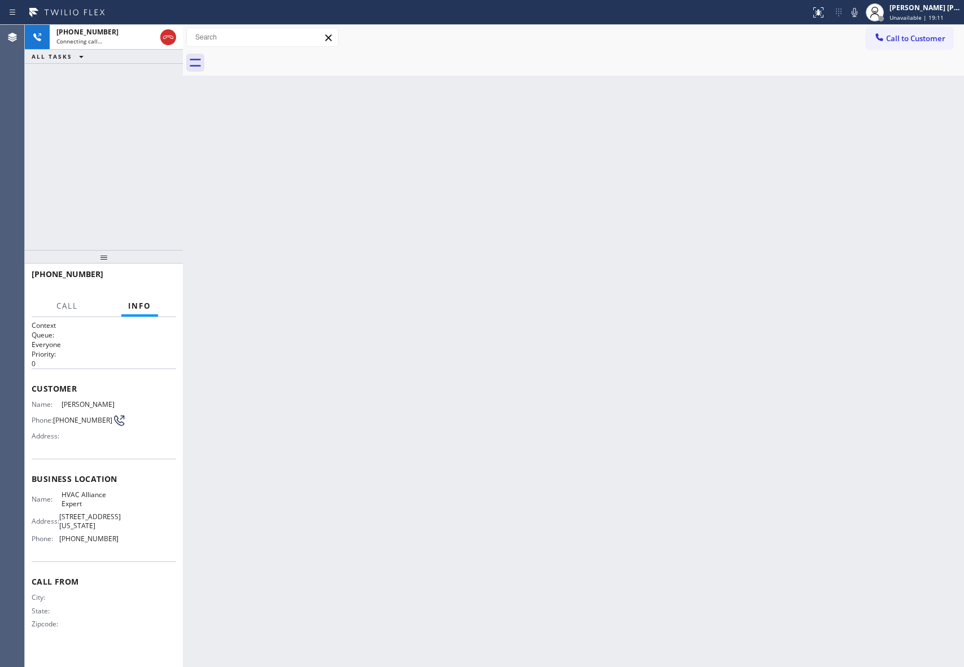
click at [292, 54] on div at bounding box center [586, 62] width 756 height 25
click at [169, 34] on icon at bounding box center [168, 37] width 14 height 14
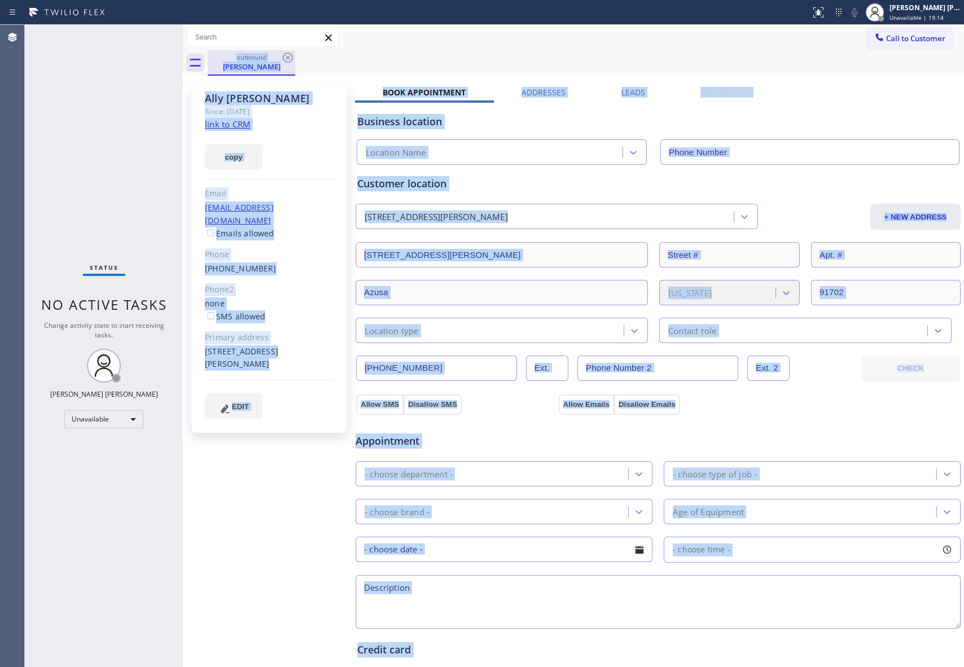
drag, startPoint x: 265, startPoint y: 63, endPoint x: 295, endPoint y: 57, distance: 30.6
click at [267, 63] on div "[PERSON_NAME]" at bounding box center [251, 67] width 85 height 10
type input "[PHONE_NUMBER]"
click at [295, 57] on div "outbound [PERSON_NAME]" at bounding box center [251, 62] width 87 height 25
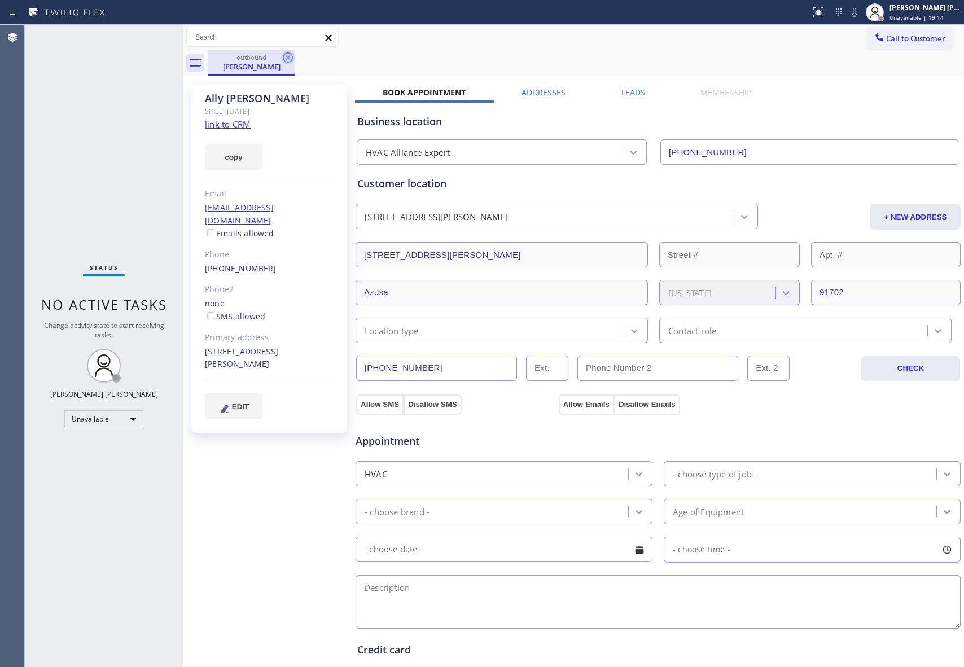
click at [292, 57] on icon at bounding box center [288, 57] width 10 height 10
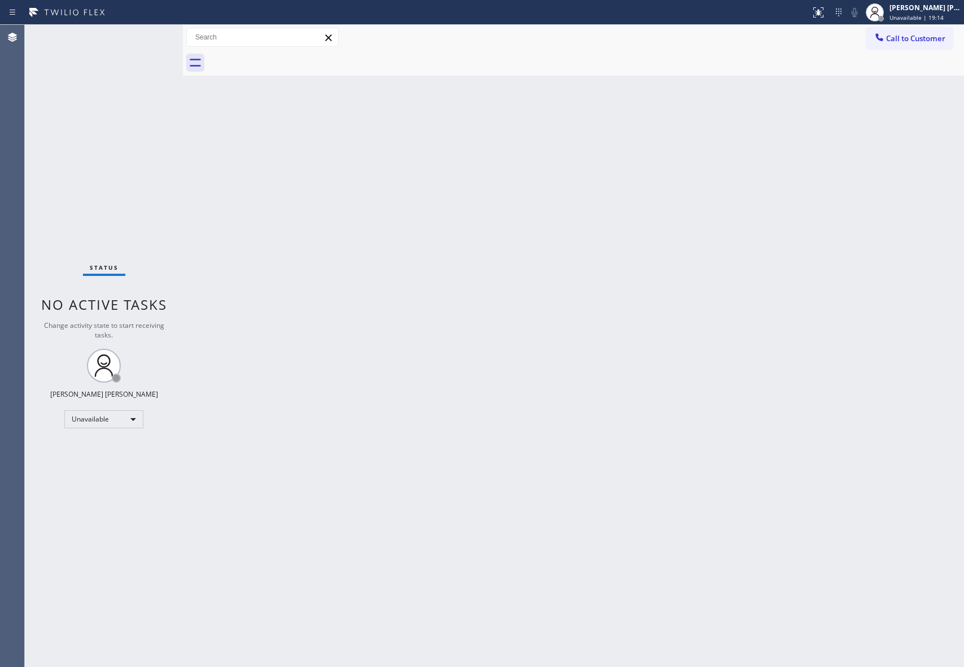
click at [292, 57] on div at bounding box center [586, 62] width 756 height 25
click at [912, 33] on span "Call to Customer" at bounding box center [915, 38] width 59 height 10
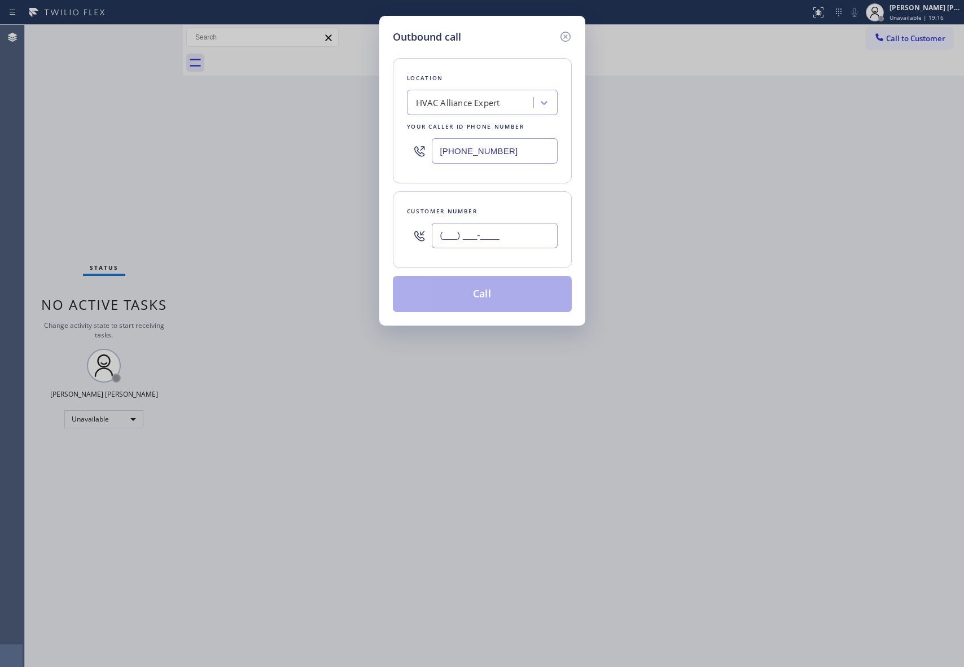
click at [515, 230] on input "(___) ___-____" at bounding box center [495, 235] width 126 height 25
paste input "text"
drag, startPoint x: 520, startPoint y: 236, endPoint x: 371, endPoint y: 235, distance: 149.6
click at [371, 235] on div "Outbound call Location HVAC Alliance Expert Your caller id phone number [PHONE_…" at bounding box center [482, 333] width 964 height 667
paste input "818) 281-3570"
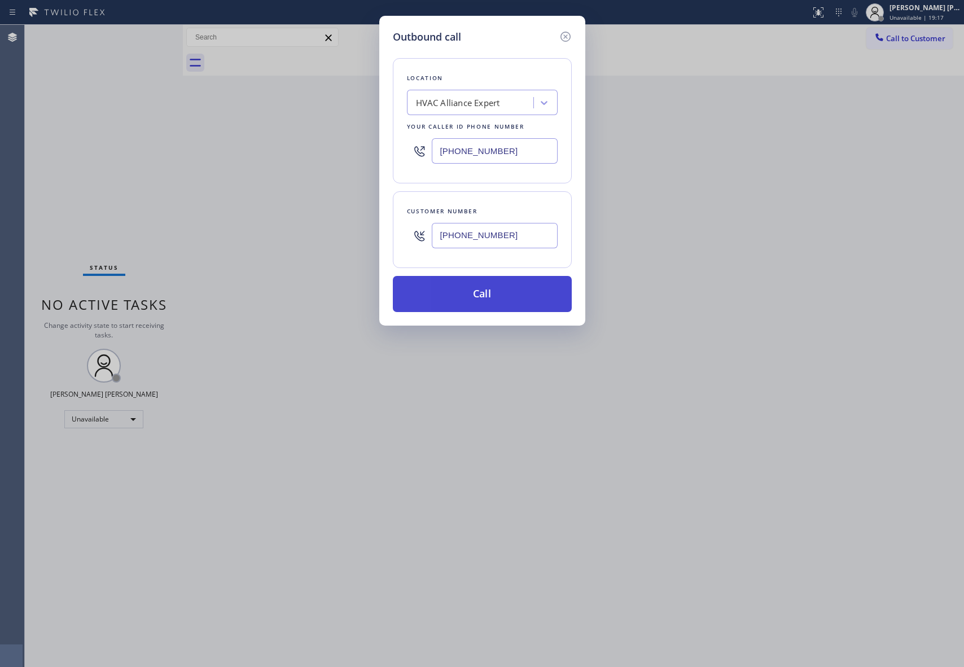
type input "[PHONE_NUMBER]"
click at [484, 303] on button "Call" at bounding box center [482, 294] width 179 height 36
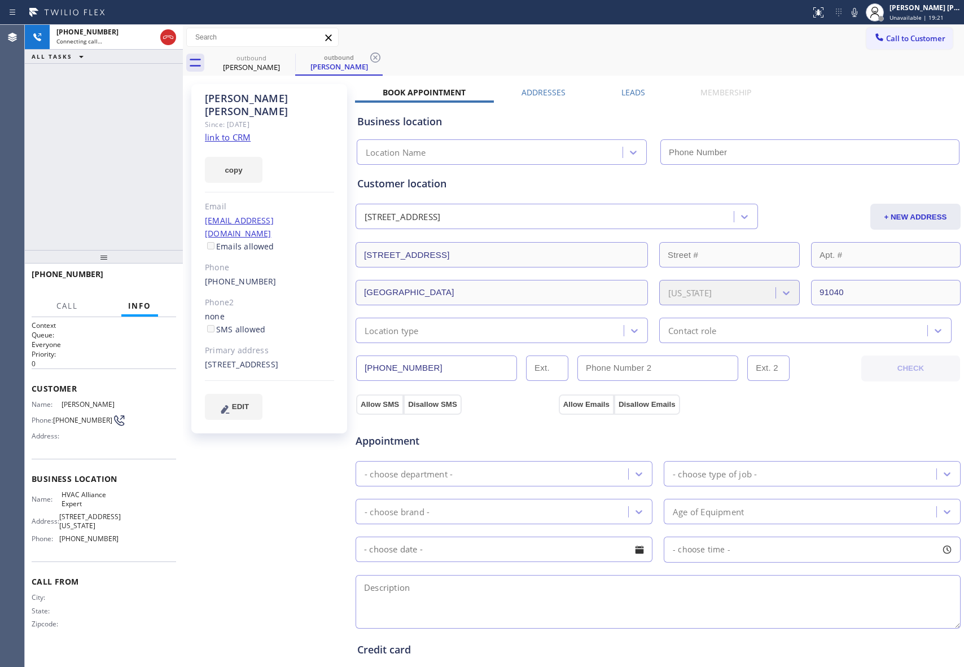
type input "[PHONE_NUMBER]"
click at [615, 93] on div "Leads" at bounding box center [633, 95] width 80 height 16
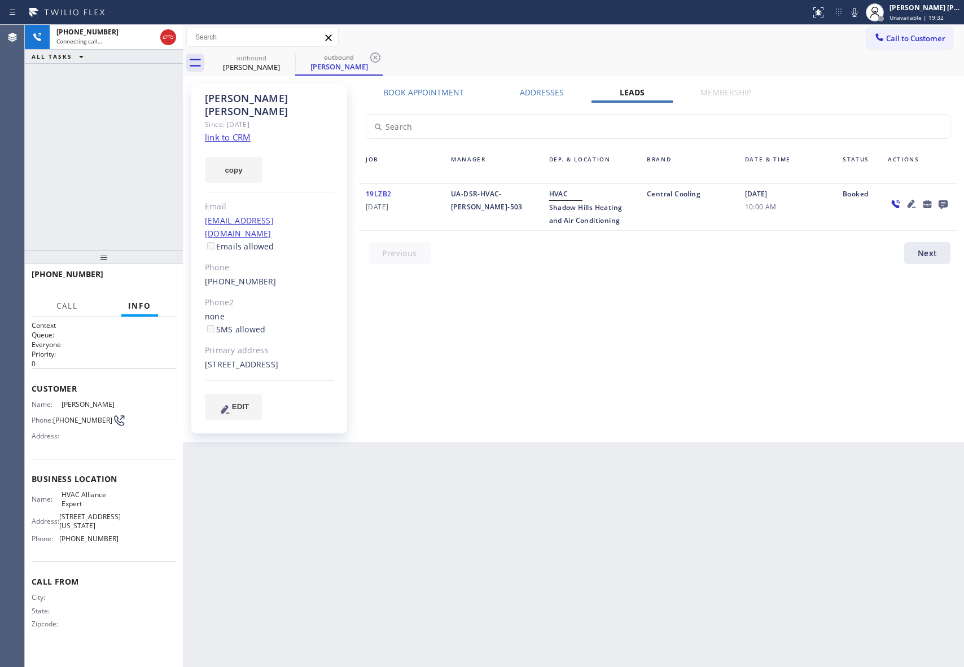
click at [943, 203] on icon at bounding box center [943, 204] width 9 height 9
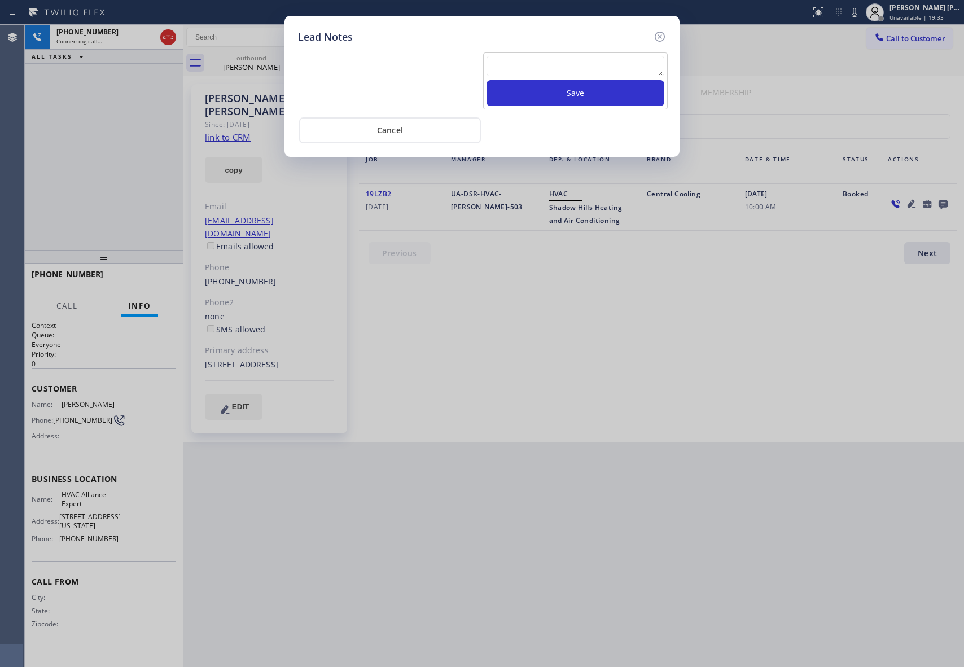
click at [585, 68] on textarea at bounding box center [576, 66] width 178 height 20
paste textarea "[PHONE_NUMBER]"
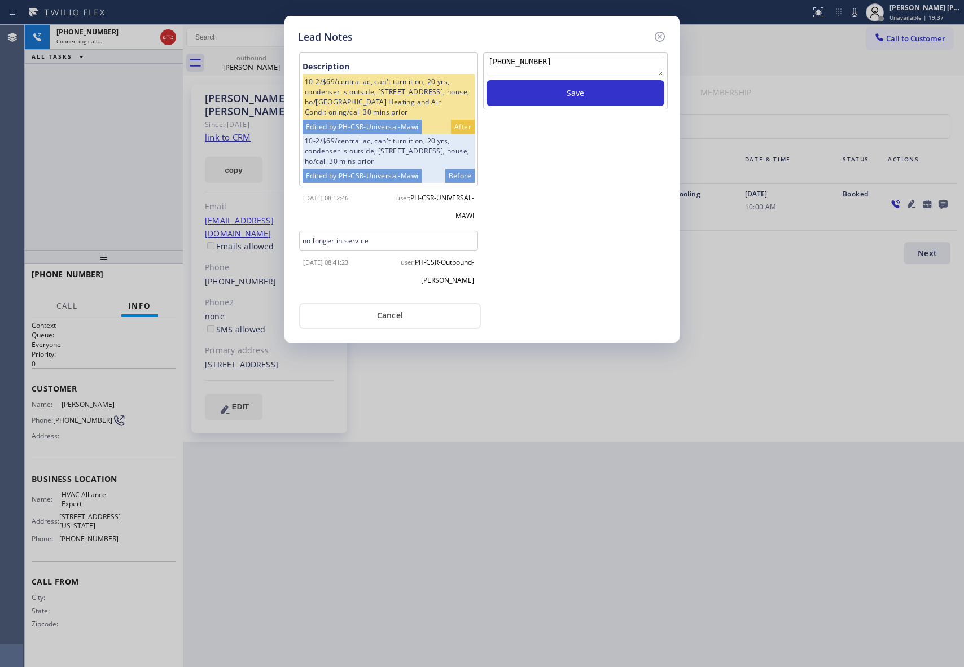
drag, startPoint x: 528, startPoint y: 60, endPoint x: 422, endPoint y: 60, distance: 106.1
click at [422, 60] on div "Description 10-2/$69/central ac, can't turn it on, 20 yrs, condenser is outside…" at bounding box center [482, 172] width 374 height 245
paste textarea "please transfer if cx calls back"
type textarea "please transfer if cx calls back"
click at [558, 95] on button "Save" at bounding box center [576, 93] width 178 height 26
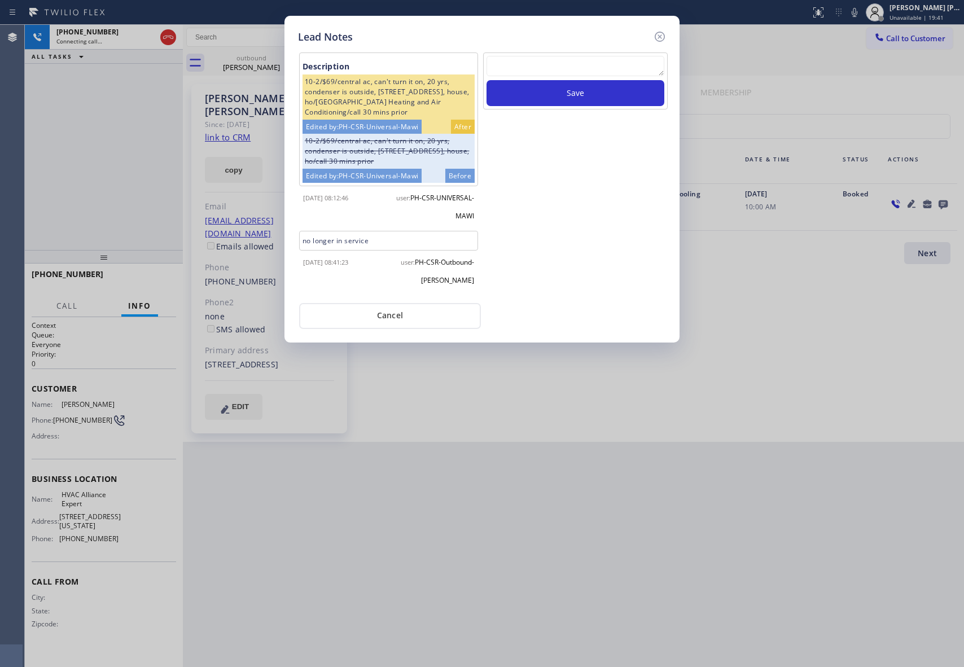
drag, startPoint x: 662, startPoint y: 35, endPoint x: 642, endPoint y: 36, distance: 19.2
click at [660, 35] on icon at bounding box center [660, 37] width 14 height 14
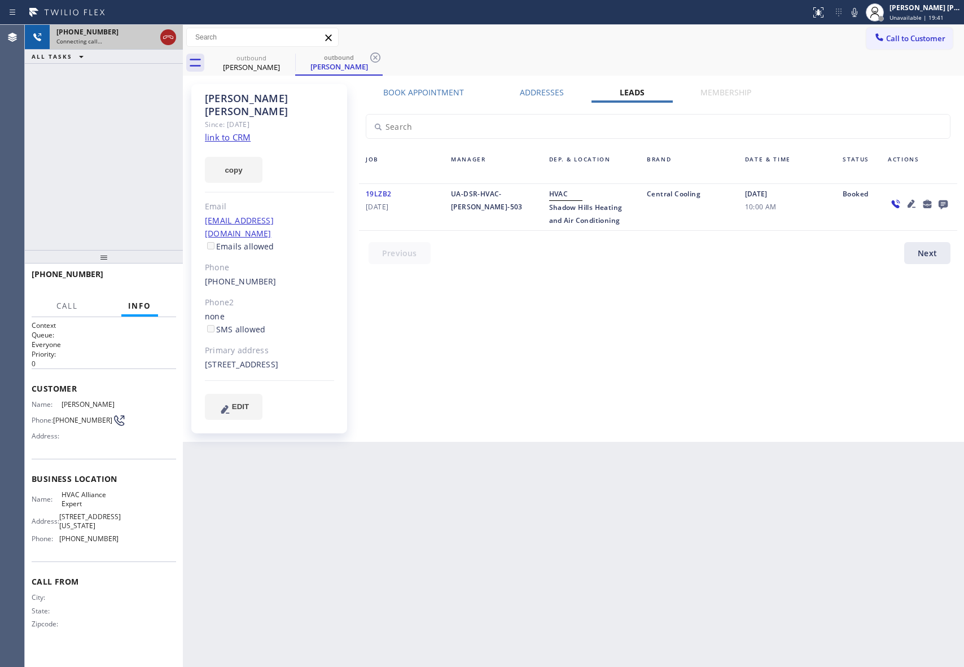
click at [165, 36] on icon at bounding box center [168, 37] width 14 height 14
click at [282, 59] on icon at bounding box center [288, 58] width 14 height 14
click at [369, 59] on icon at bounding box center [376, 58] width 14 height 14
click at [282, 59] on div "outbound [PERSON_NAME] outbound [PERSON_NAME]" at bounding box center [586, 62] width 756 height 25
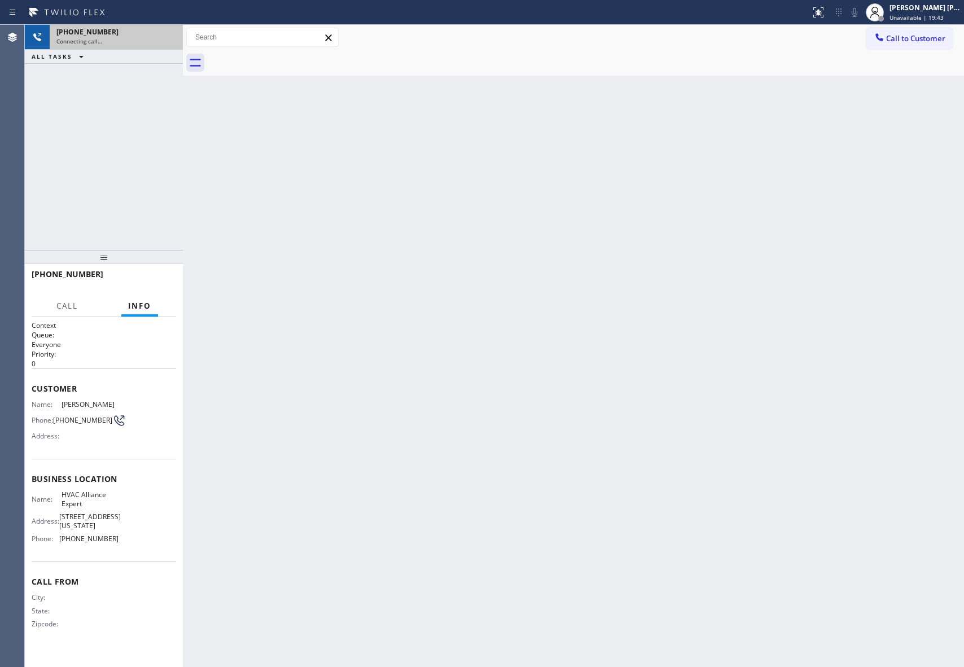
click at [282, 59] on div at bounding box center [586, 62] width 756 height 25
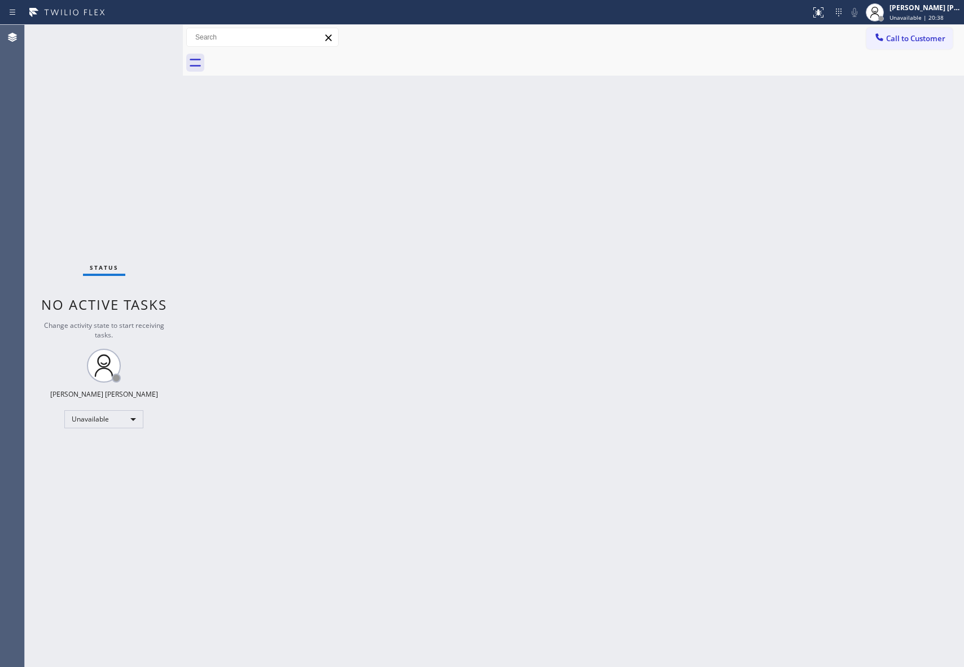
click at [935, 43] on button "Call to Customer" at bounding box center [910, 38] width 86 height 21
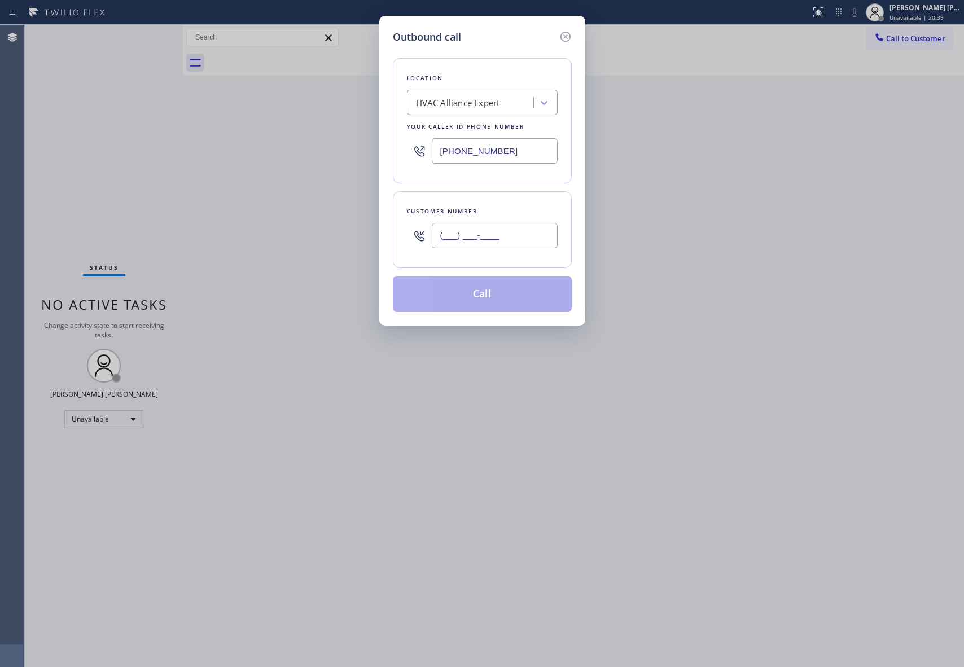
click at [496, 248] on input "(___) ___-____" at bounding box center [495, 235] width 126 height 25
paste input "810) 571-9672"
type input "[PHONE_NUMBER]"
click at [514, 296] on button "Call" at bounding box center [482, 294] width 179 height 36
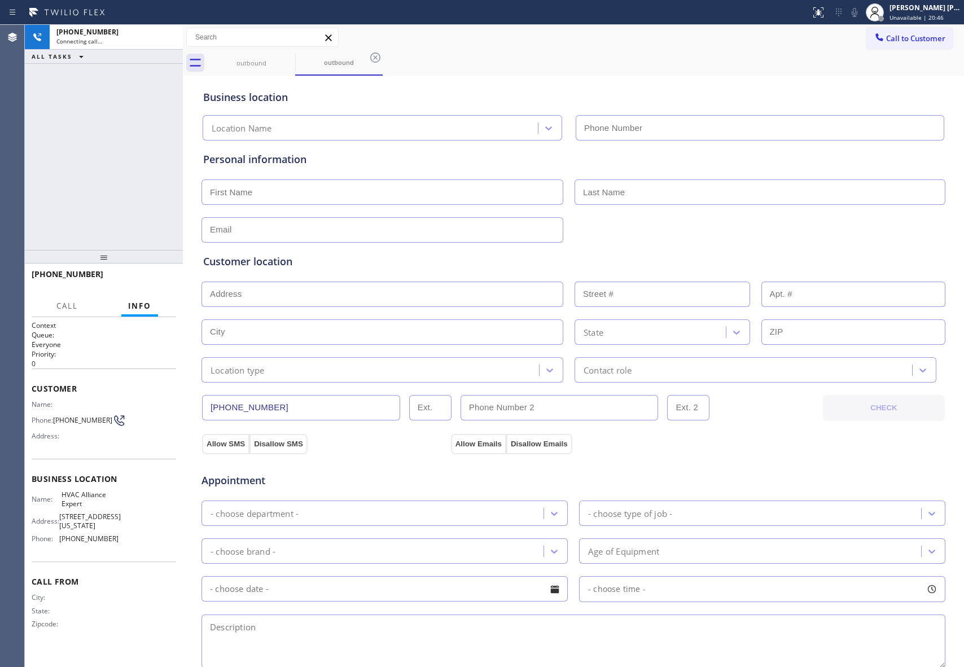
type input "[PHONE_NUMBER]"
click at [168, 34] on icon at bounding box center [168, 37] width 14 height 14
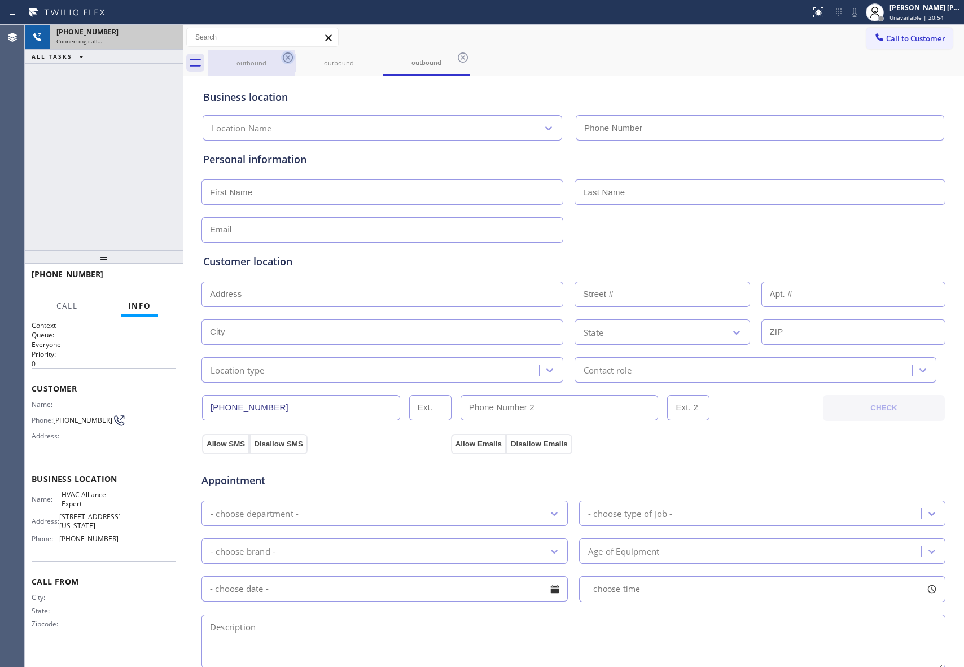
drag, startPoint x: 296, startPoint y: 59, endPoint x: 285, endPoint y: 59, distance: 10.7
click at [295, 59] on div "outbound" at bounding box center [338, 62] width 87 height 25
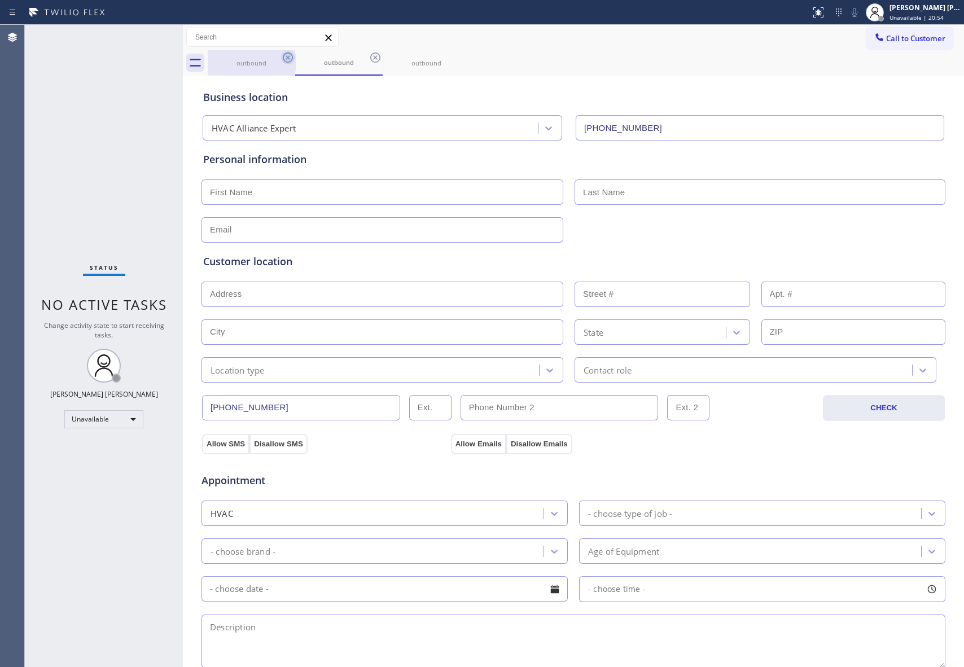
click at [285, 59] on icon at bounding box center [288, 58] width 14 height 14
click at [295, 59] on div "outbound" at bounding box center [338, 62] width 87 height 25
click at [369, 59] on icon at bounding box center [376, 58] width 14 height 14
click at [285, 59] on icon at bounding box center [288, 58] width 14 height 14
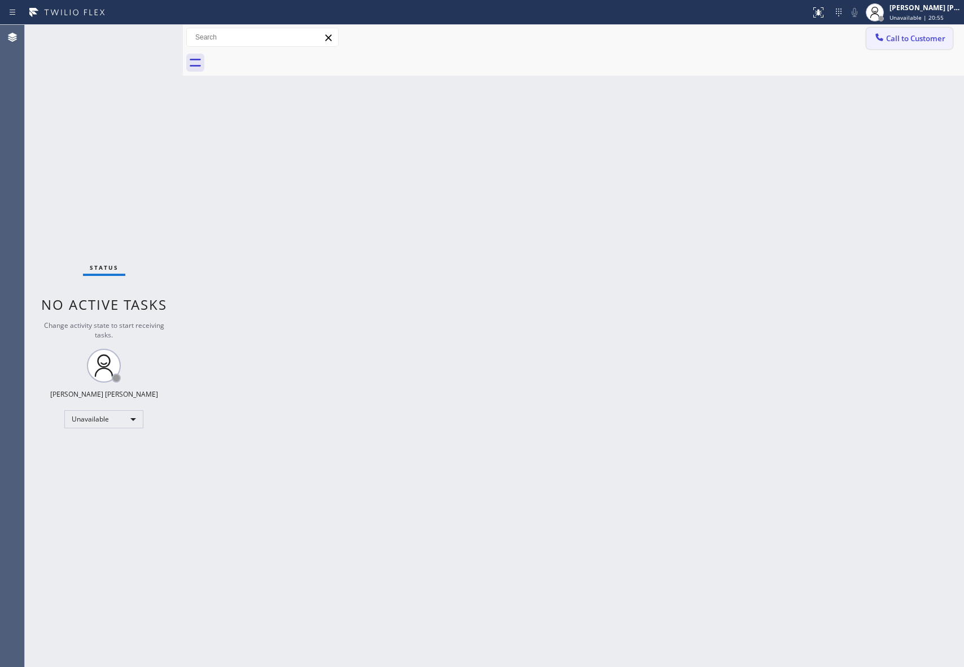
click at [945, 39] on span "Call to Customer" at bounding box center [915, 38] width 59 height 10
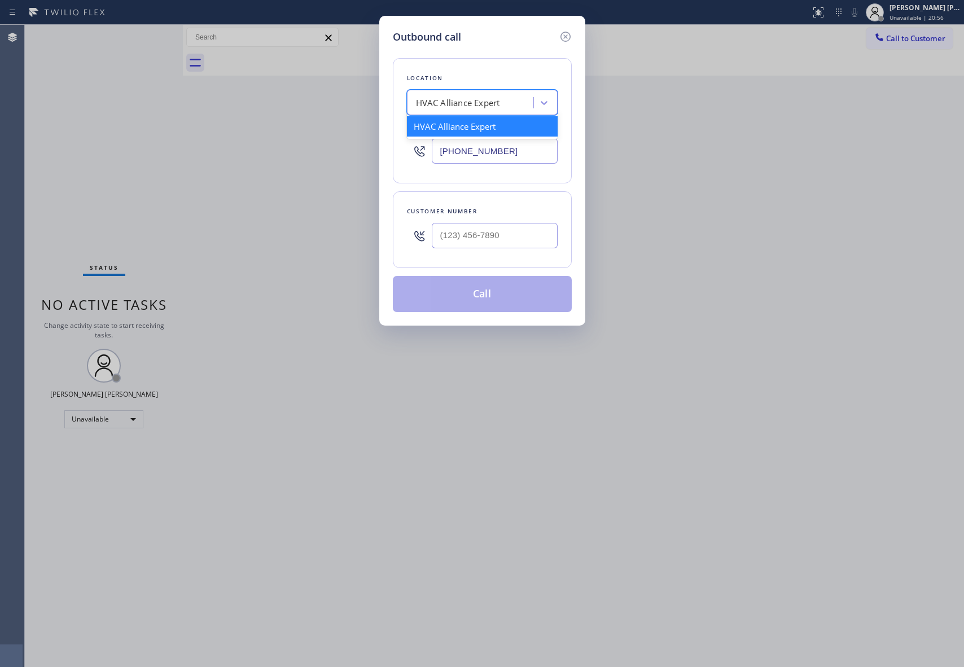
click at [461, 103] on div "HVAC Alliance Expert" at bounding box center [458, 103] width 84 height 13
type input "5 star appliance repair"
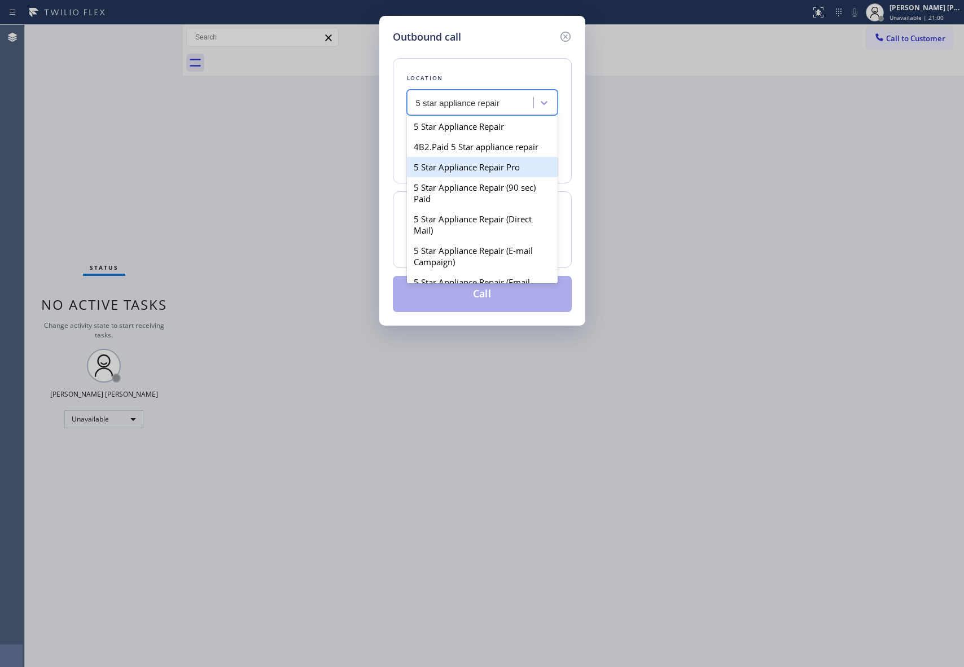
click at [479, 177] on div "5 Star Appliance Repair Pro" at bounding box center [482, 167] width 151 height 20
type input "[PHONE_NUMBER]"
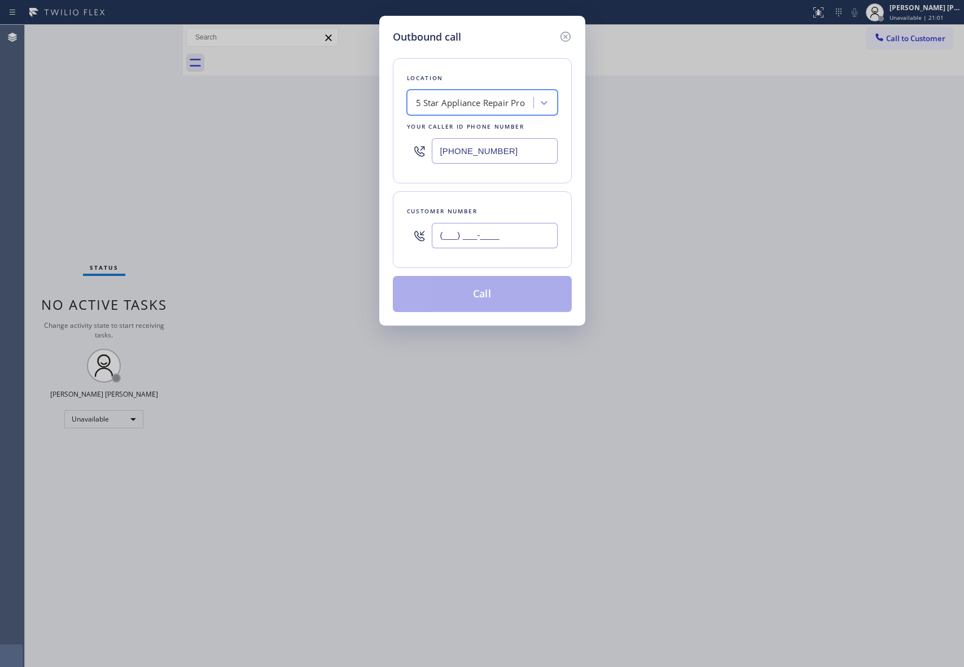
click at [509, 233] on input "(___) ___-____" at bounding box center [495, 235] width 126 height 25
paste input "818) 781-0562"
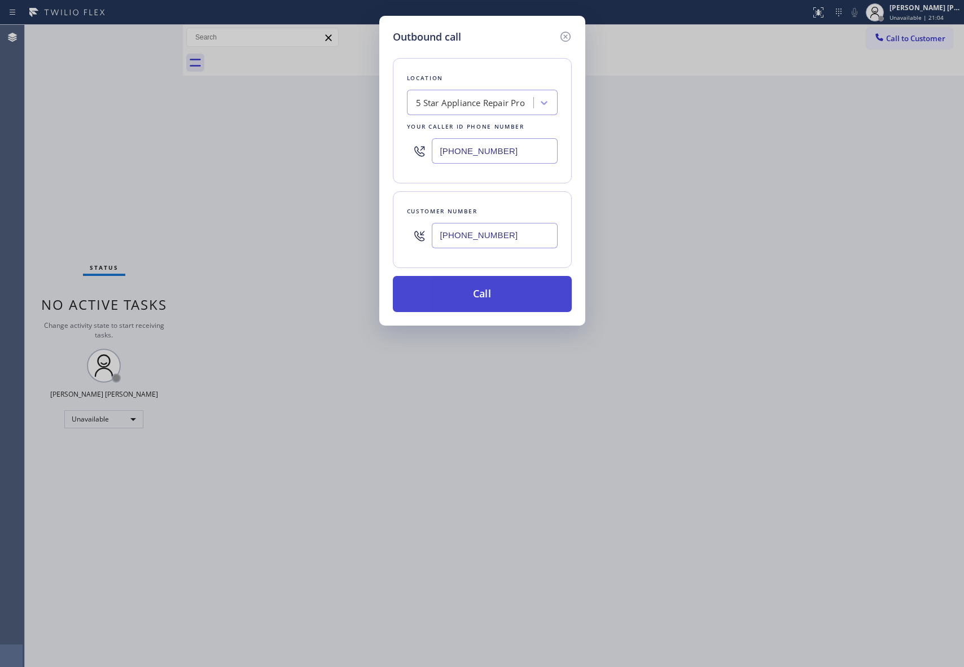
type input "[PHONE_NUMBER]"
click at [455, 296] on button "Call" at bounding box center [482, 294] width 179 height 36
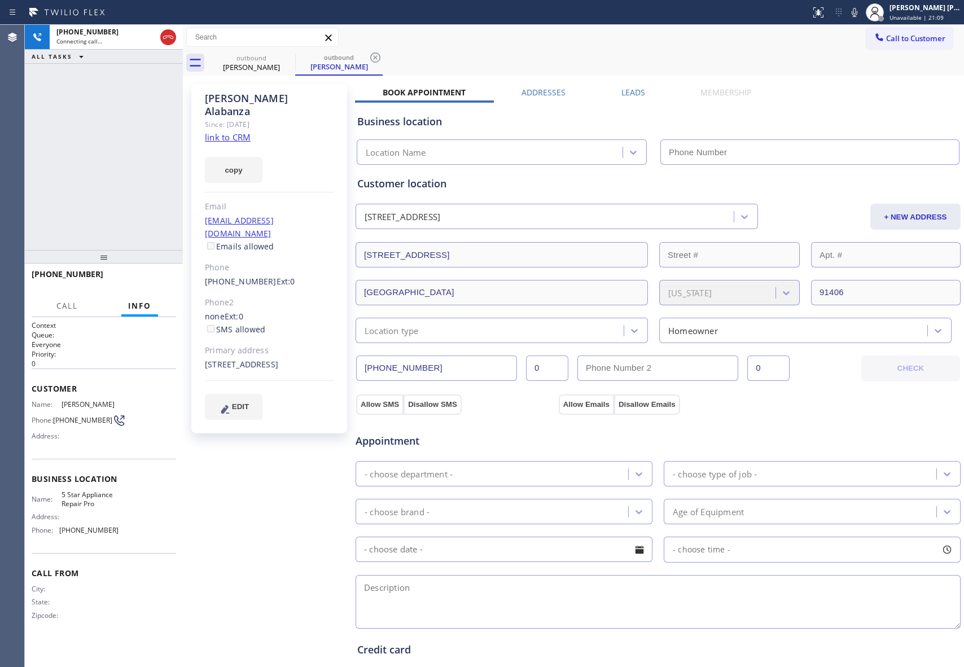
type input "[PHONE_NUMBER]"
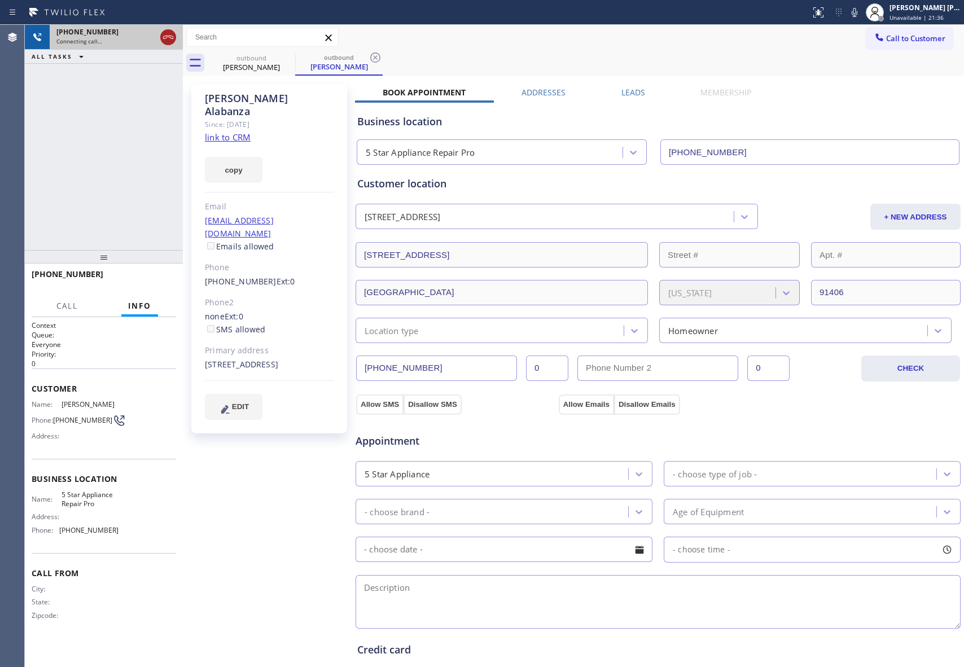
click at [165, 32] on icon at bounding box center [168, 37] width 14 height 14
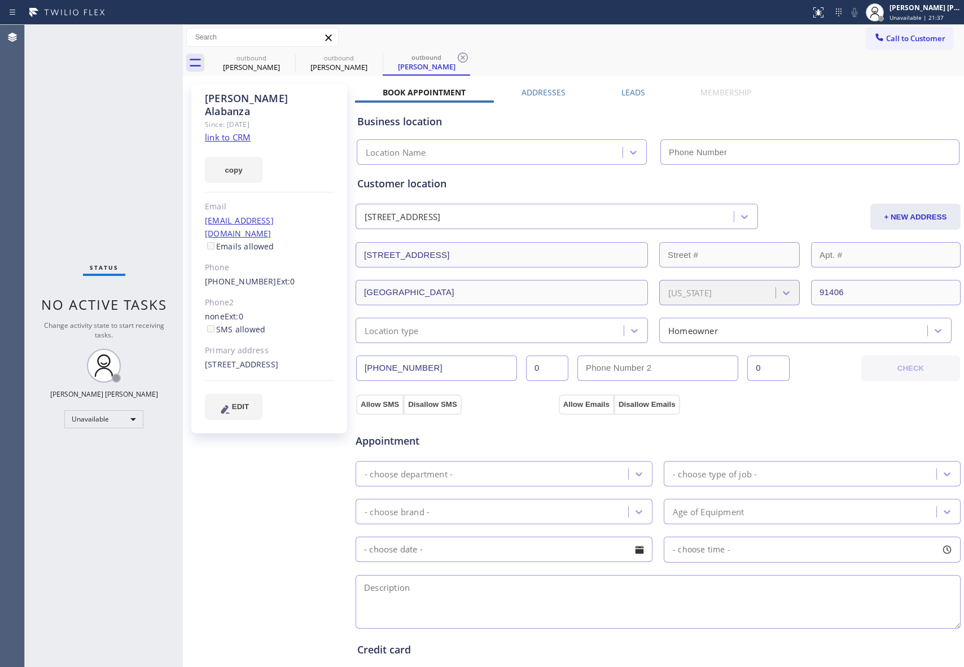
type input "[PHONE_NUMBER]"
click at [278, 57] on div "outbound" at bounding box center [251, 58] width 85 height 8
click at [283, 57] on icon at bounding box center [288, 57] width 10 height 10
click at [0, 0] on icon at bounding box center [0, 0] width 0 height 0
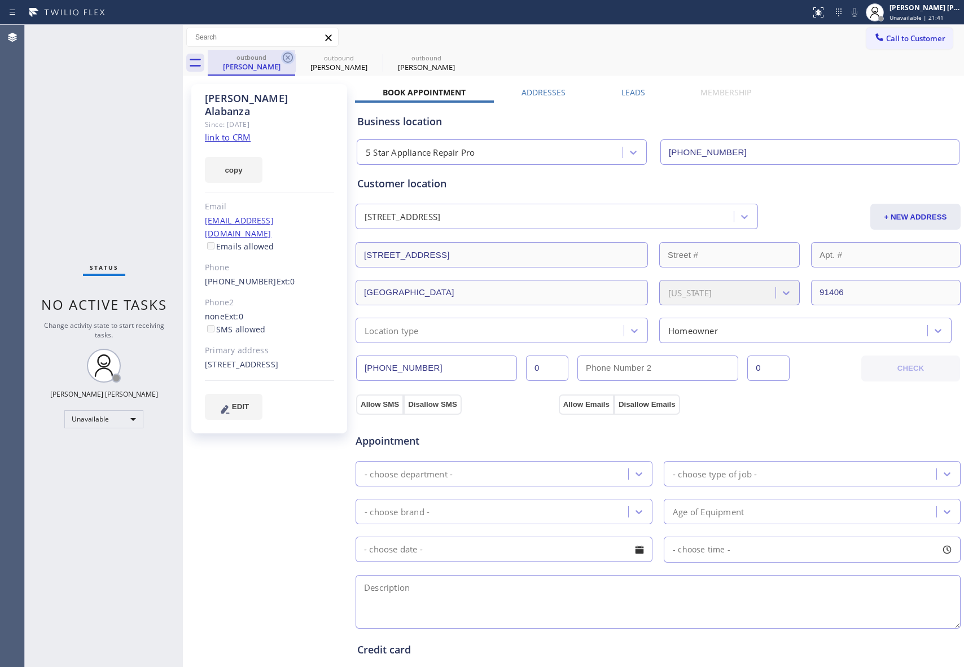
click at [283, 57] on div "outbound [PERSON_NAME] outbound [PERSON_NAME] outbound [PERSON_NAME]" at bounding box center [586, 62] width 756 height 25
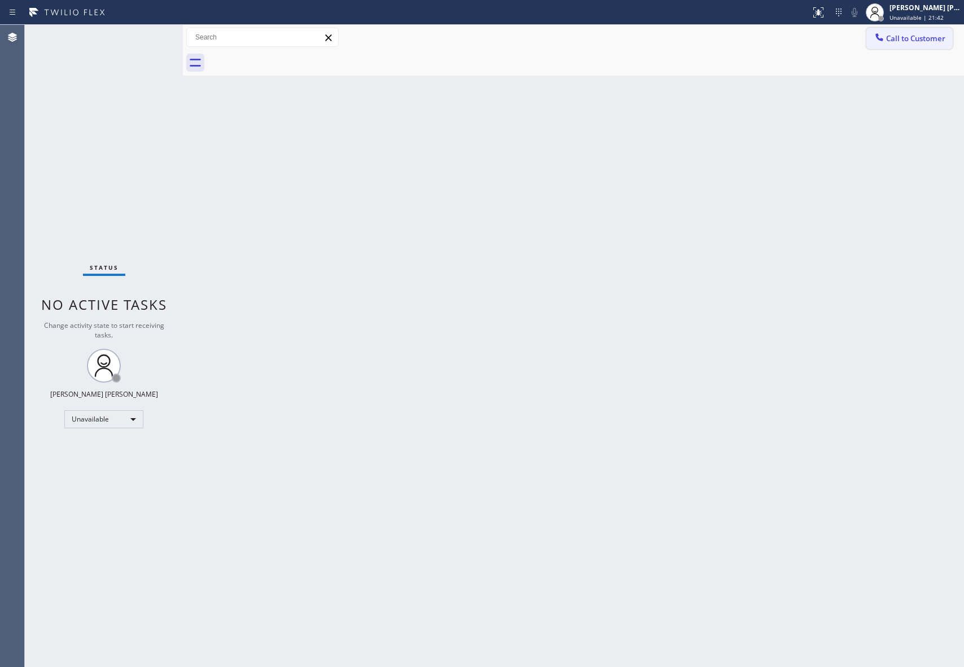
click at [930, 40] on span "Call to Customer" at bounding box center [915, 38] width 59 height 10
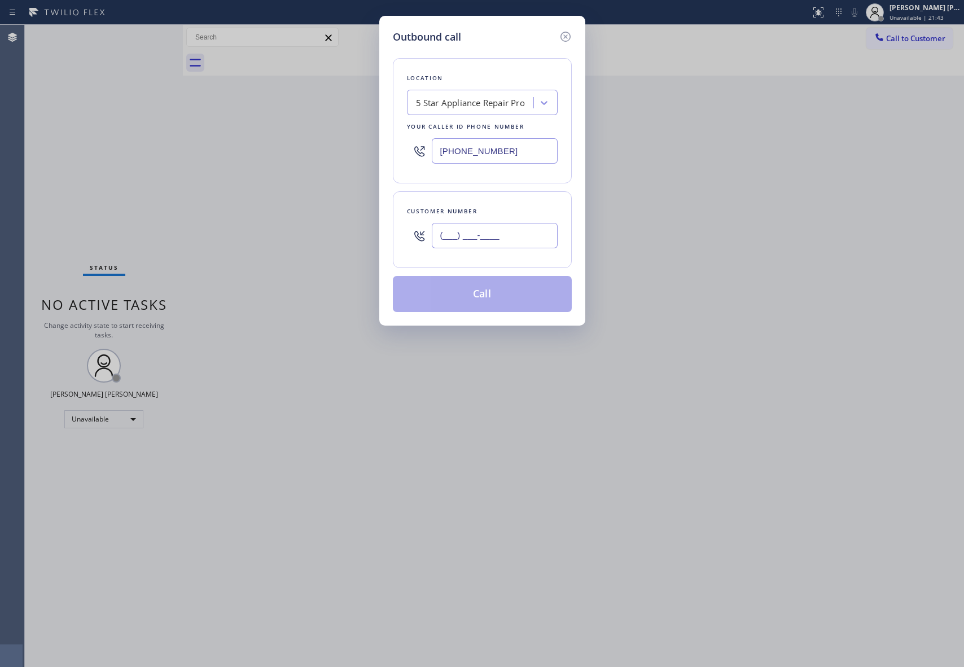
click at [509, 242] on input "(___) ___-____" at bounding box center [495, 235] width 126 height 25
paste input "815) 572-1573"
type input "[PHONE_NUMBER]"
click at [501, 292] on button "Call" at bounding box center [482, 294] width 179 height 36
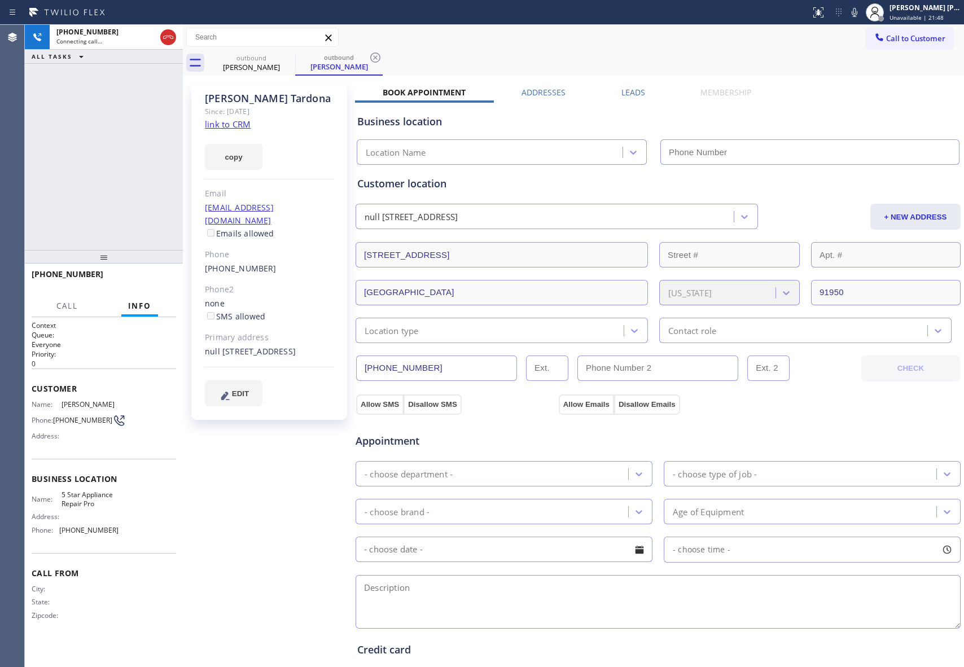
type input "[PHONE_NUMBER]"
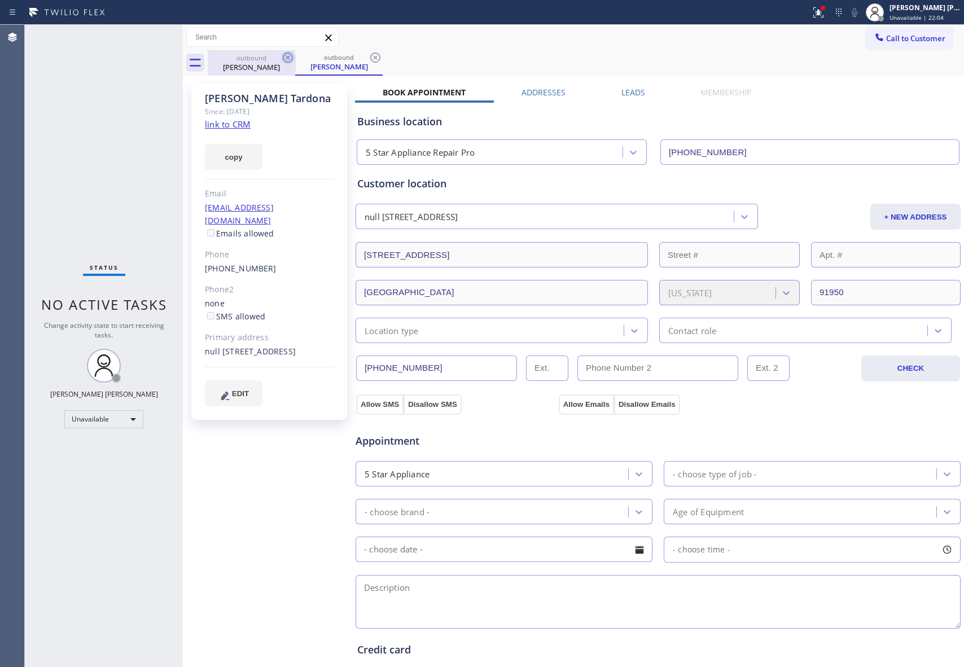
click at [283, 58] on icon at bounding box center [288, 58] width 14 height 14
click at [285, 58] on icon at bounding box center [288, 58] width 14 height 14
click at [295, 58] on div "outbound [PERSON_NAME]" at bounding box center [338, 62] width 87 height 25
click at [285, 57] on icon at bounding box center [288, 58] width 14 height 14
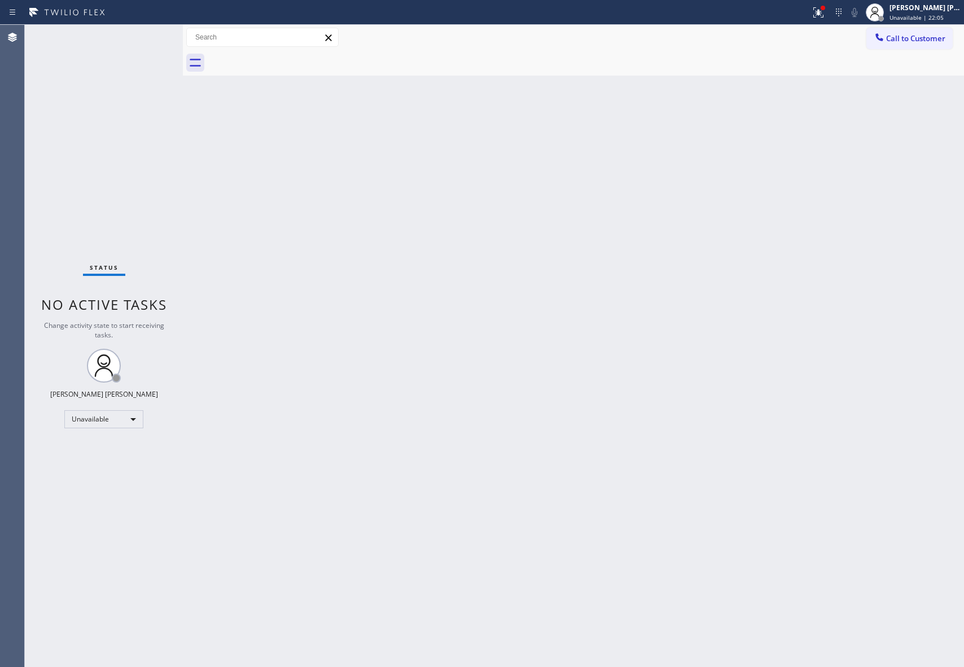
click at [285, 57] on div at bounding box center [586, 62] width 756 height 25
click at [930, 30] on button "Call to Customer" at bounding box center [910, 38] width 86 height 21
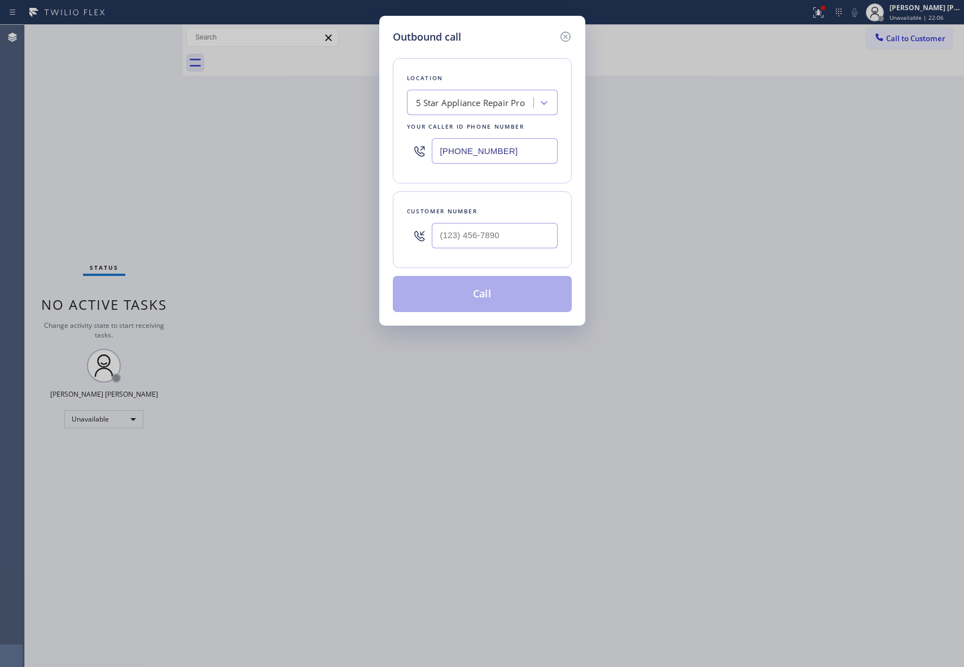
drag, startPoint x: 565, startPoint y: 38, endPoint x: 588, endPoint y: 33, distance: 23.8
click at [565, 37] on icon at bounding box center [566, 37] width 14 height 14
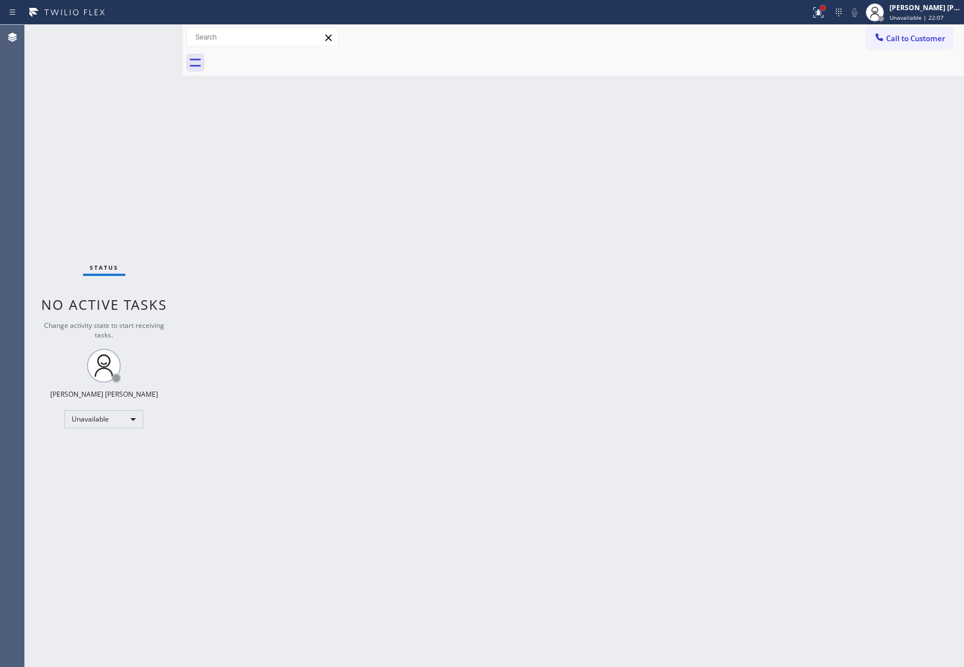
click at [824, 8] on div at bounding box center [823, 8] width 5 height 5
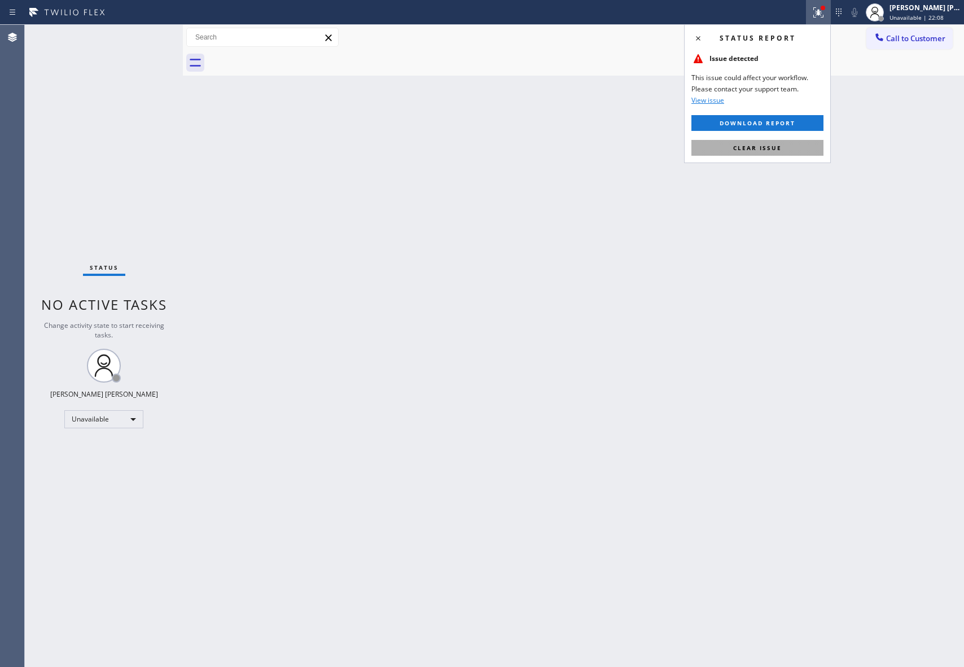
click at [766, 148] on span "Clear issue" at bounding box center [757, 148] width 49 height 8
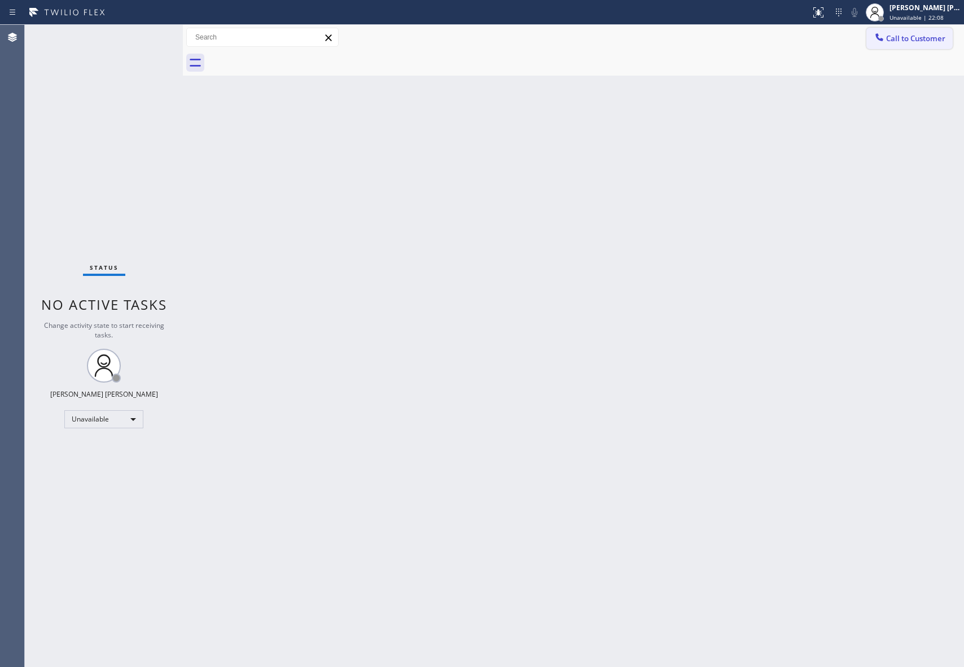
click at [905, 35] on span "Call to Customer" at bounding box center [915, 38] width 59 height 10
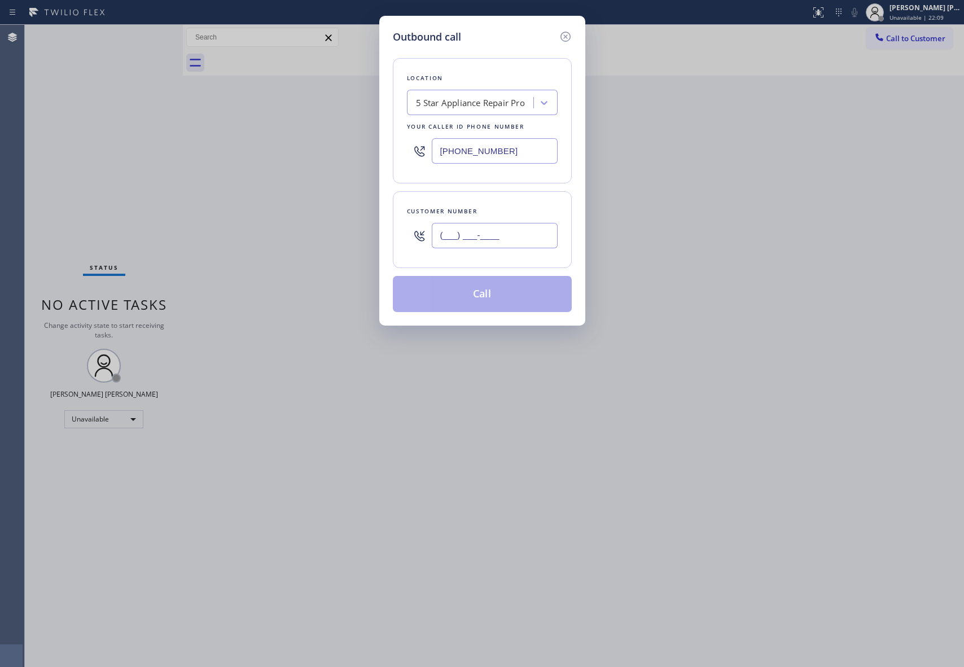
click at [518, 238] on input "(___) ___-____" at bounding box center [495, 235] width 126 height 25
paste input "917) 453-3475"
type input "[PHONE_NUMBER]"
click at [511, 297] on button "Call" at bounding box center [482, 294] width 179 height 36
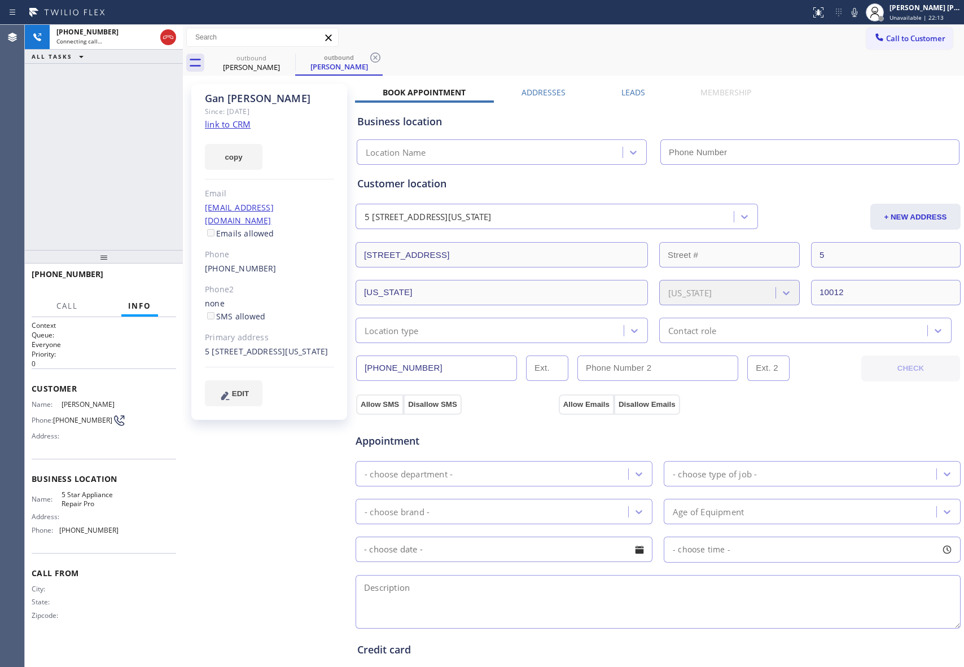
type input "[PHONE_NUMBER]"
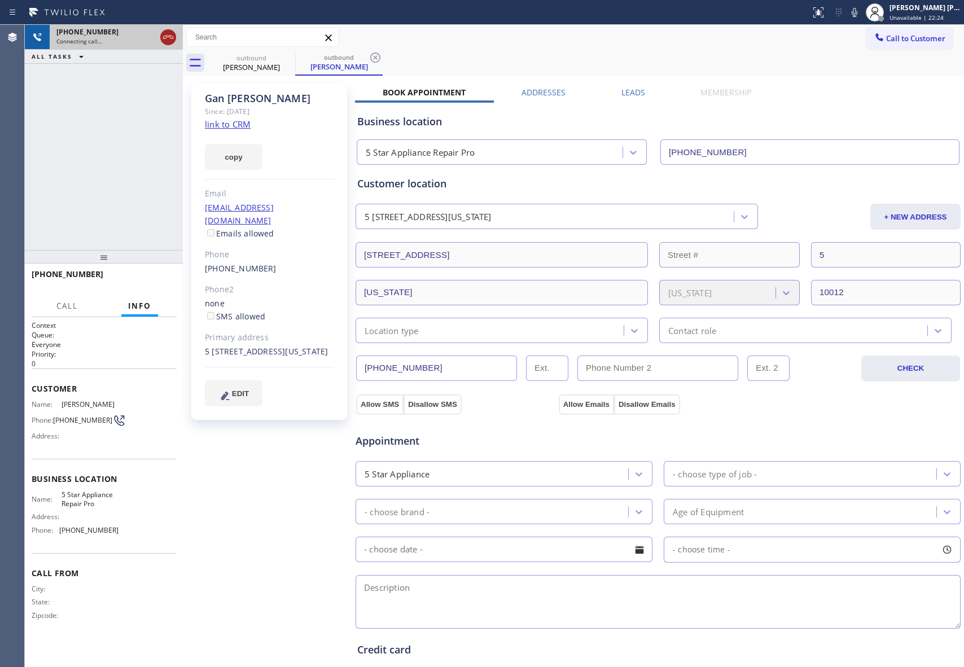
drag, startPoint x: 165, startPoint y: 35, endPoint x: 173, endPoint y: 35, distance: 7.3
click at [165, 35] on icon at bounding box center [168, 37] width 14 height 14
click at [295, 58] on div at bounding box center [295, 62] width 1 height 17
click at [281, 58] on icon at bounding box center [288, 58] width 14 height 14
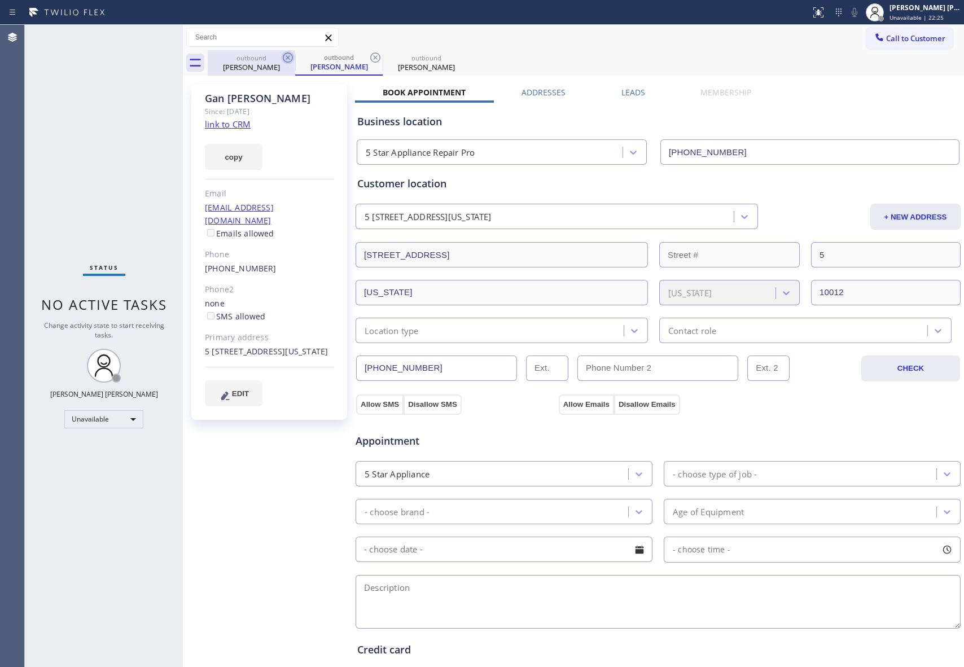
click at [286, 57] on icon at bounding box center [288, 58] width 14 height 14
click at [295, 57] on div "outbound [PERSON_NAME]" at bounding box center [338, 62] width 87 height 25
click at [286, 57] on icon at bounding box center [288, 58] width 14 height 14
click at [0, 0] on icon at bounding box center [0, 0] width 0 height 0
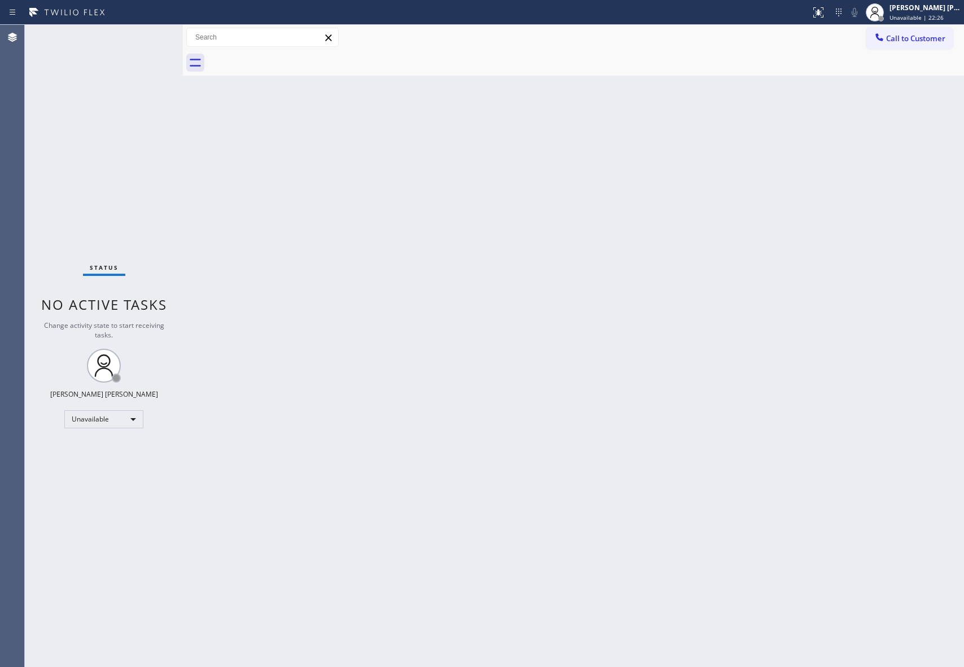
click at [286, 57] on div at bounding box center [586, 62] width 756 height 25
click at [935, 40] on span "Call to Customer" at bounding box center [915, 38] width 59 height 10
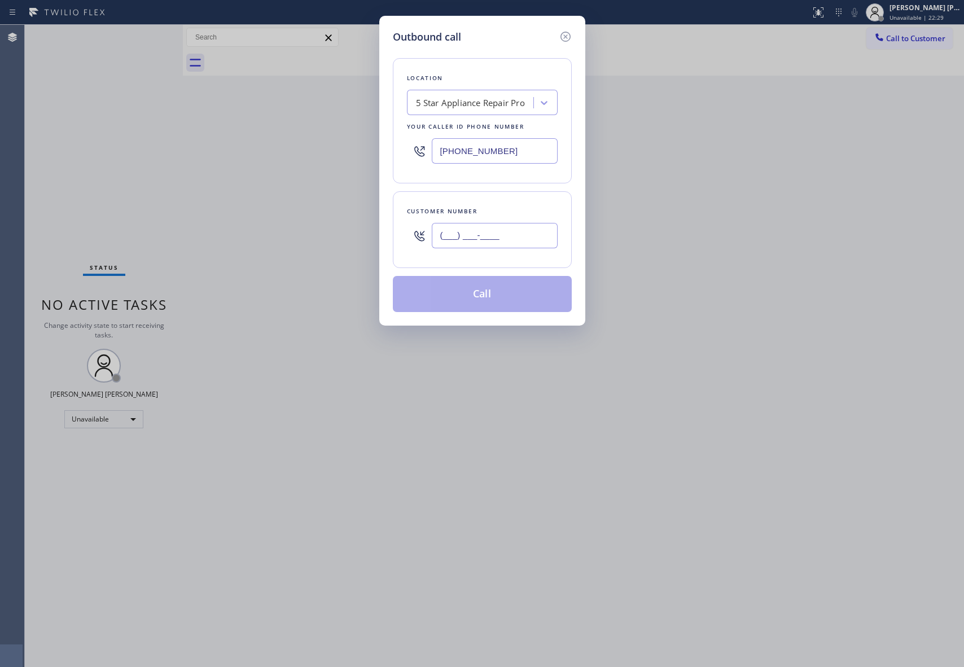
click at [509, 237] on input "(___) ___-____" at bounding box center [495, 235] width 126 height 25
paste input "206) 679-9704"
type input "[PHONE_NUMBER]"
click at [496, 292] on button "Call" at bounding box center [482, 294] width 179 height 36
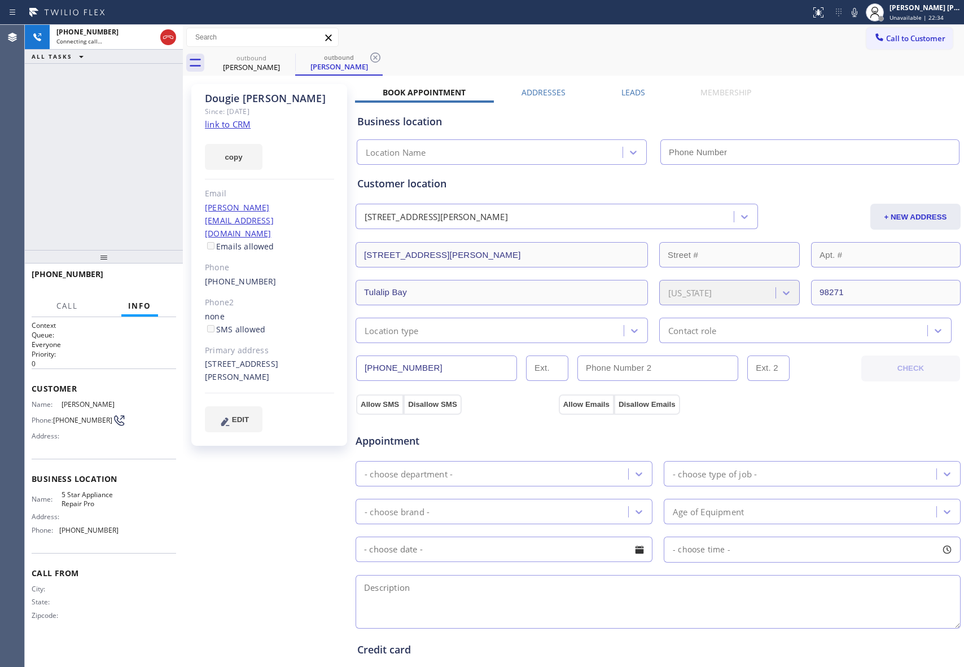
type input "[PHONE_NUMBER]"
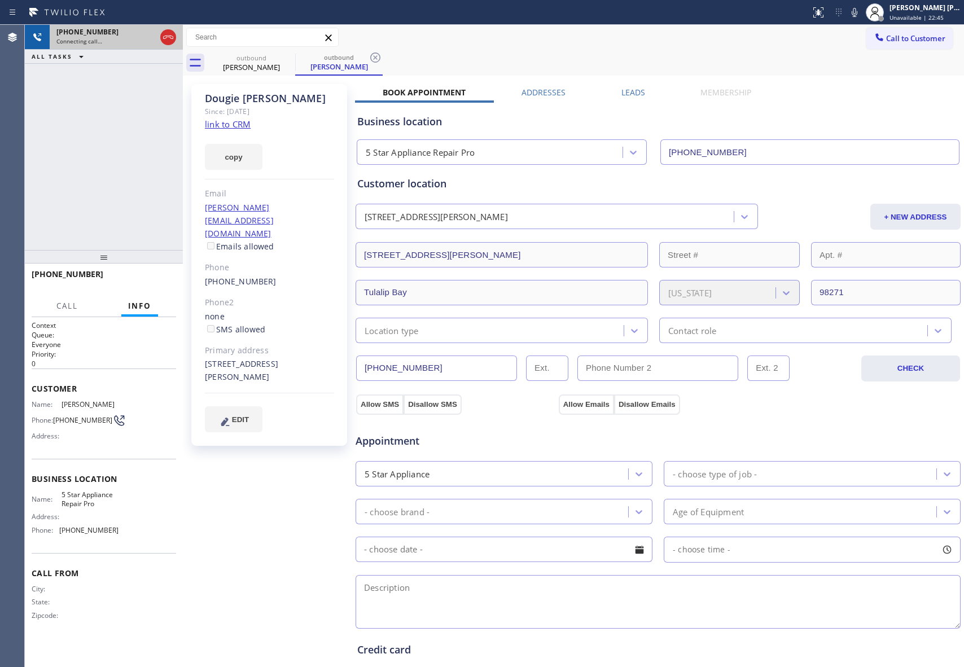
click at [159, 37] on div at bounding box center [168, 37] width 20 height 25
click at [169, 38] on icon at bounding box center [168, 37] width 14 height 14
type input "[PHONE_NUMBER]"
click at [156, 37] on div "Connecting call…" at bounding box center [105, 41] width 99 height 8
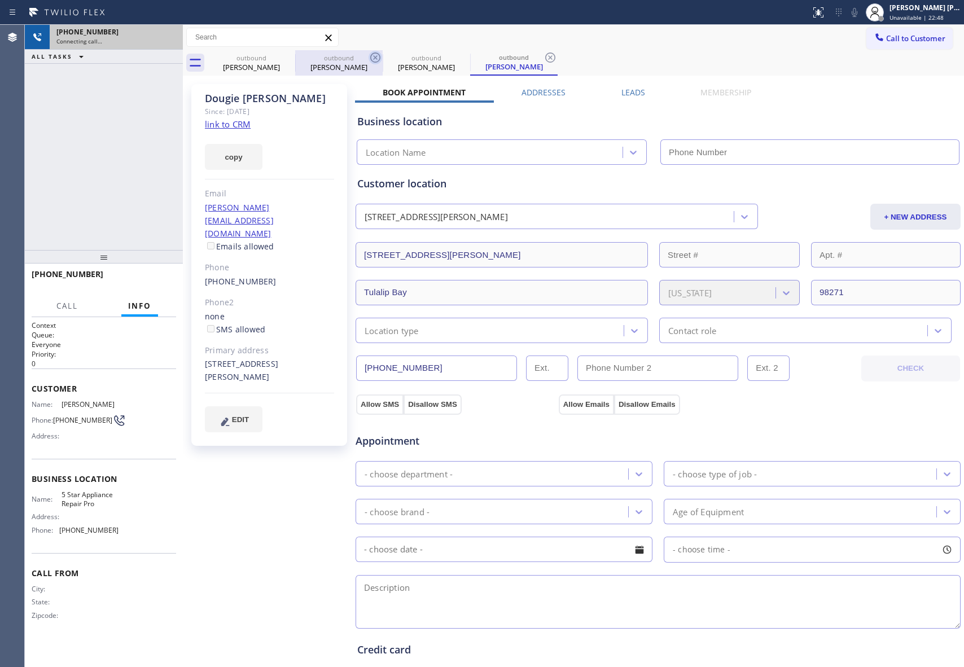
click at [282, 56] on div "outbound [PERSON_NAME]" at bounding box center [251, 62] width 87 height 25
click at [0, 0] on icon at bounding box center [0, 0] width 0 height 0
click at [369, 57] on icon at bounding box center [376, 58] width 14 height 14
click at [0, 0] on icon at bounding box center [0, 0] width 0 height 0
click at [544, 57] on icon at bounding box center [551, 58] width 14 height 14
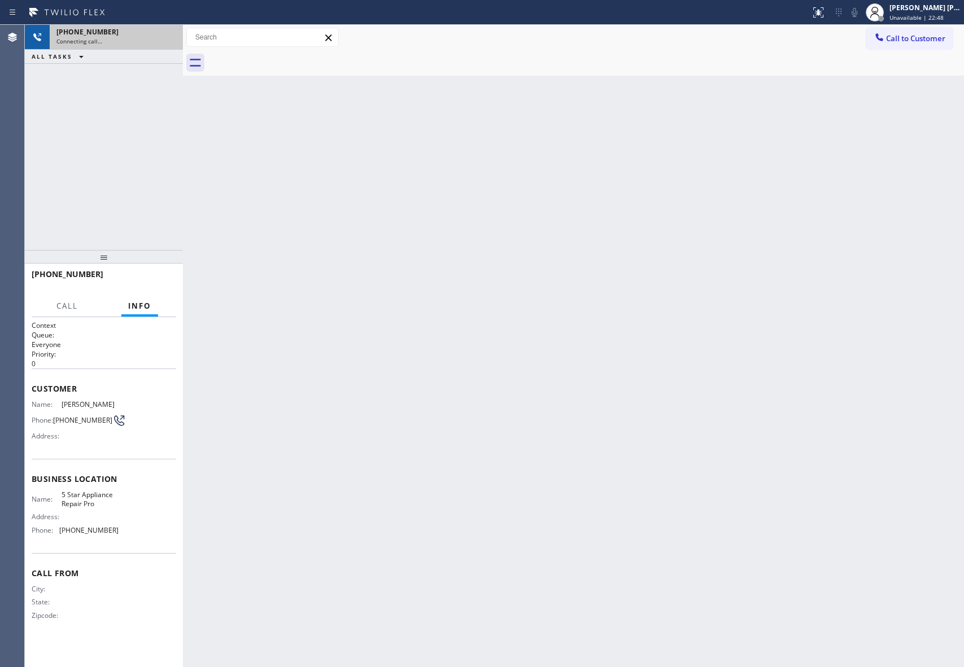
click at [291, 57] on div at bounding box center [586, 62] width 756 height 25
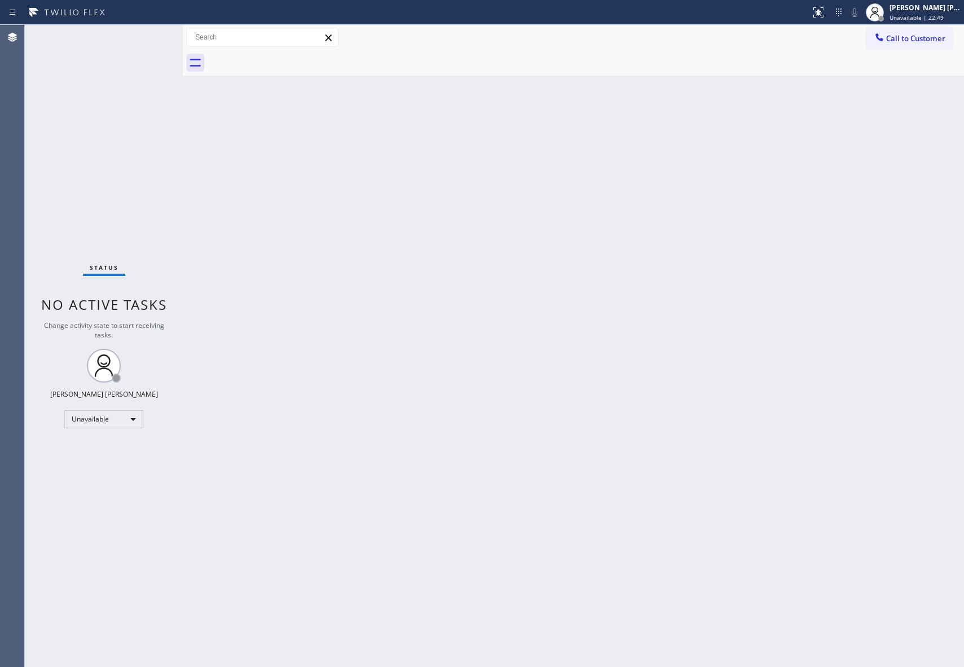
click at [291, 57] on div at bounding box center [586, 62] width 756 height 25
click at [925, 29] on button "Call to Customer" at bounding box center [910, 38] width 86 height 21
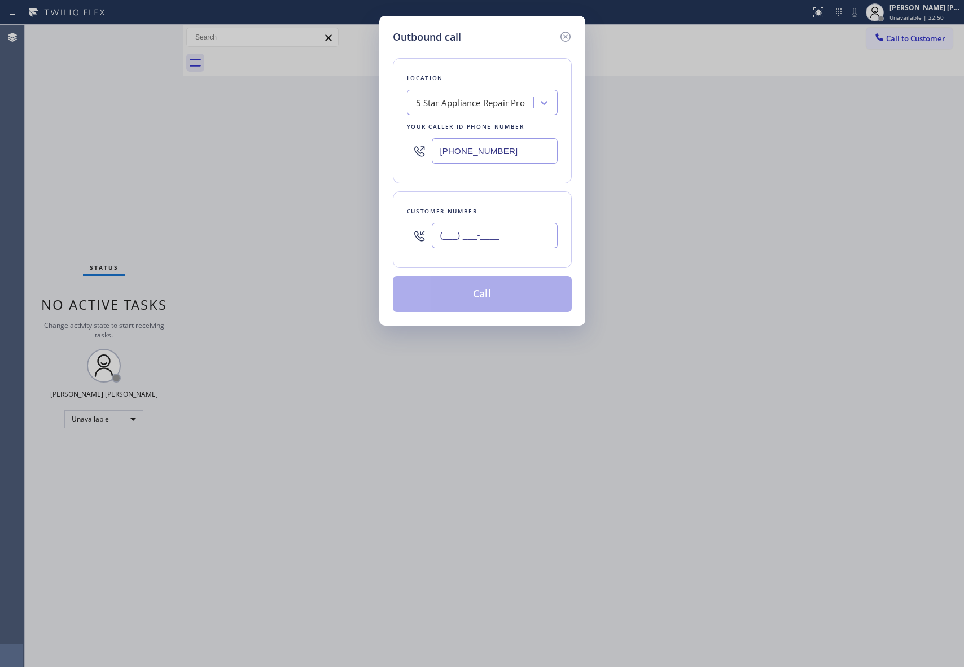
click at [506, 247] on input "(___) ___-____" at bounding box center [495, 235] width 126 height 25
paste input "714) 639-4186"
type input "[PHONE_NUMBER]"
drag, startPoint x: 493, startPoint y: 295, endPoint x: 301, endPoint y: 258, distance: 196.0
click at [493, 294] on button "Call" at bounding box center [482, 294] width 179 height 36
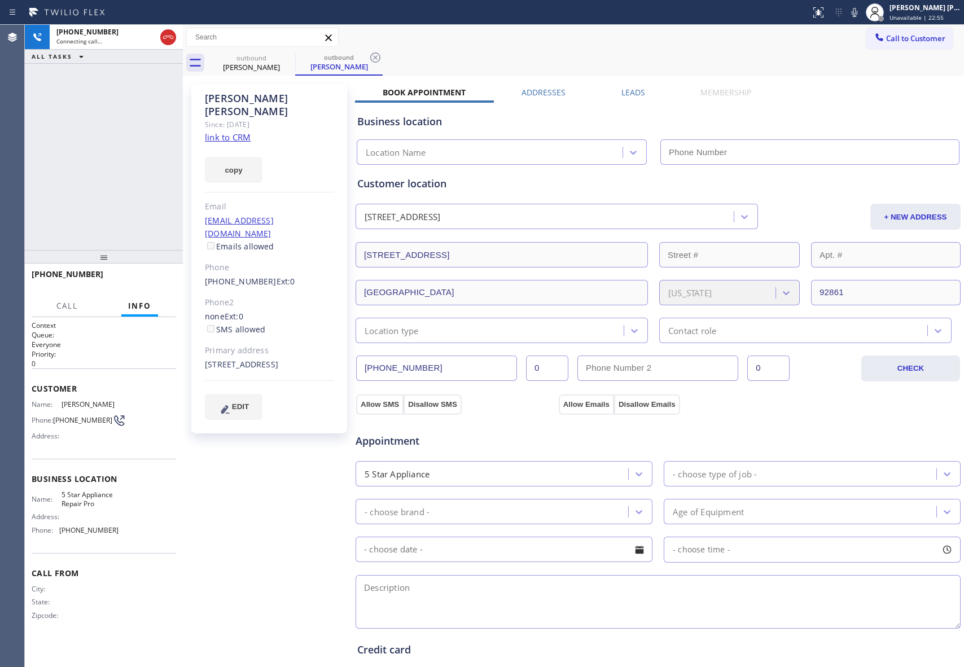
type input "[PHONE_NUMBER]"
drag, startPoint x: 169, startPoint y: 36, endPoint x: 195, endPoint y: 43, distance: 26.3
click at [169, 36] on icon at bounding box center [168, 37] width 14 height 14
click at [0, 0] on icon at bounding box center [0, 0] width 0 height 0
click at [369, 57] on icon at bounding box center [376, 58] width 14 height 14
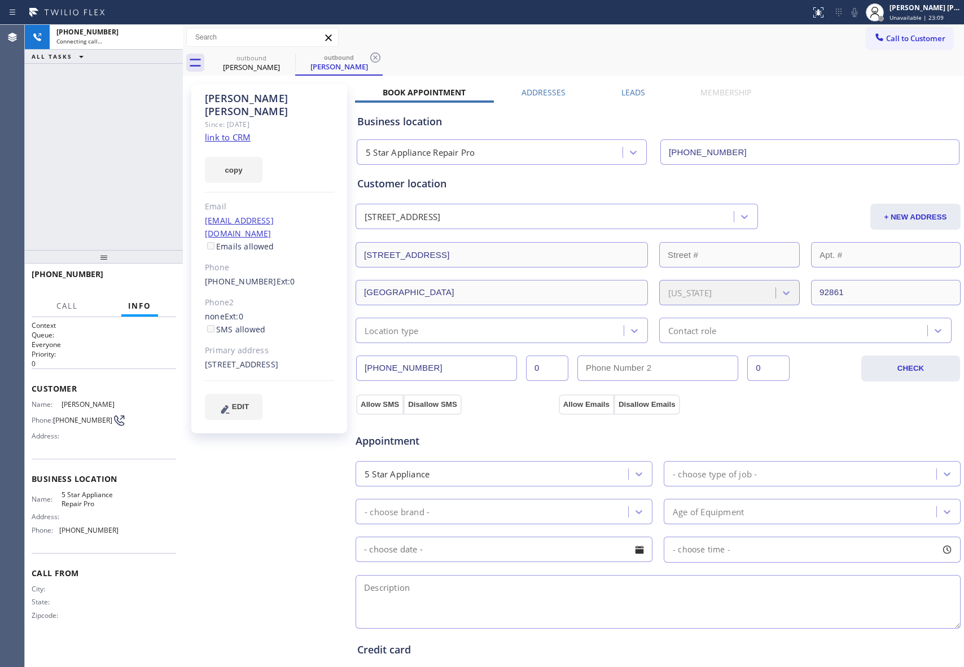
click at [285, 57] on div "outbound [PERSON_NAME] outbound [PERSON_NAME]" at bounding box center [586, 62] width 756 height 25
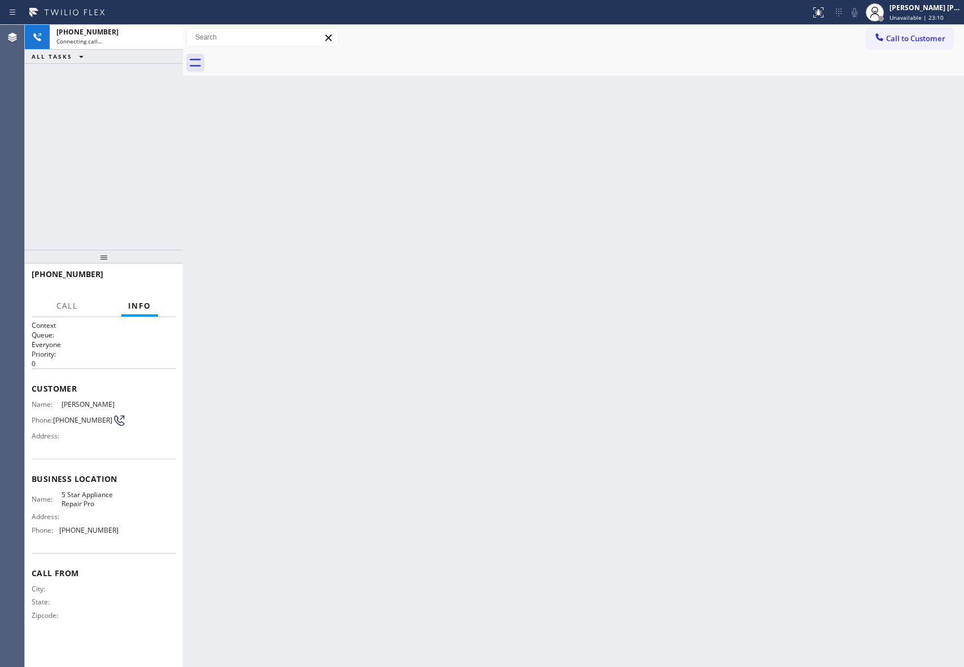
click at [283, 57] on div at bounding box center [586, 62] width 756 height 25
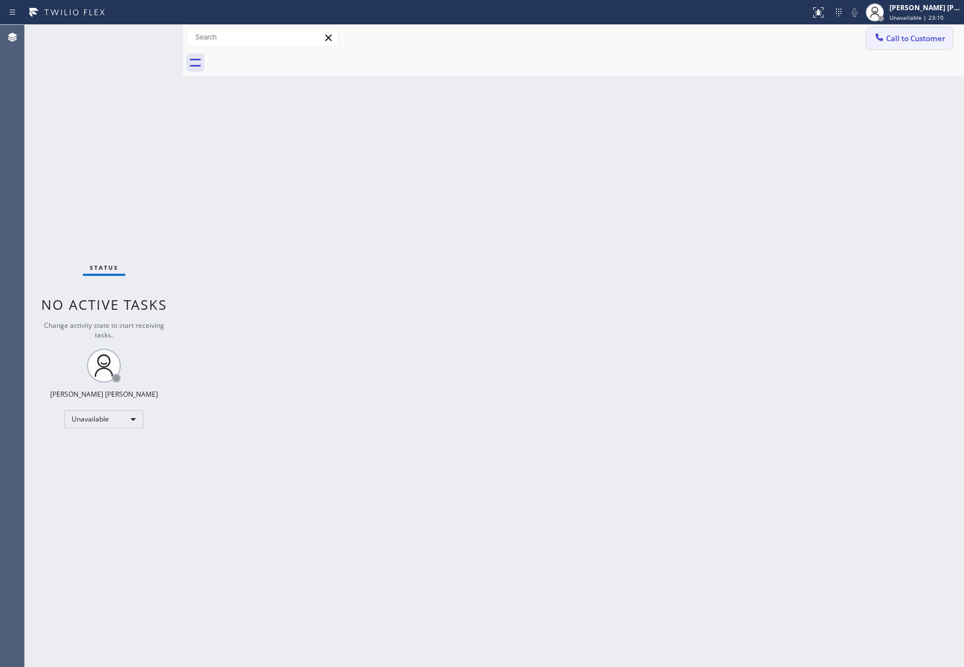
click at [944, 41] on span "Call to Customer" at bounding box center [915, 38] width 59 height 10
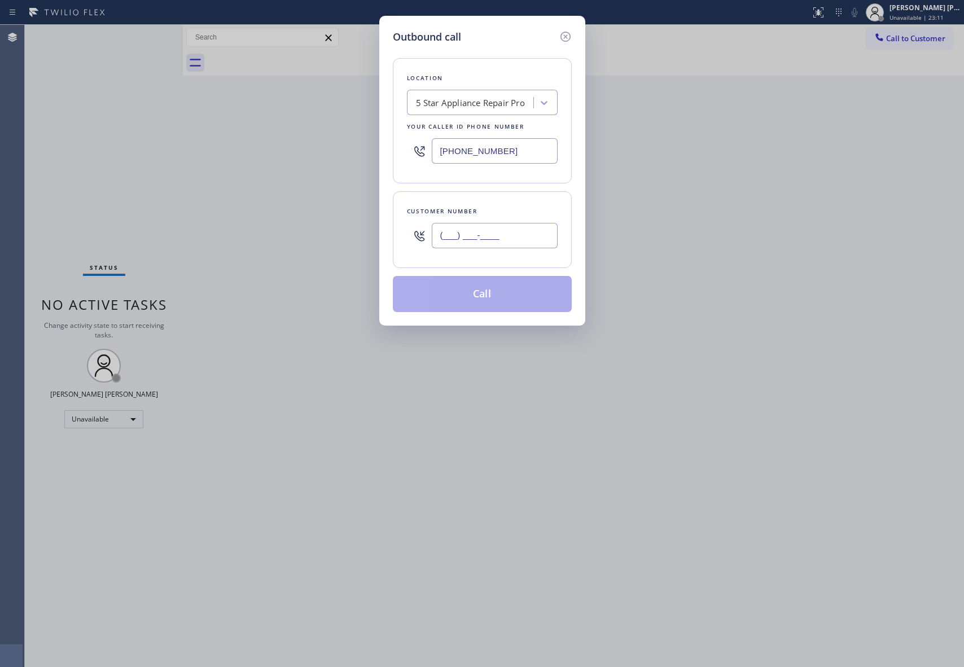
click at [533, 240] on input "(___) ___-____" at bounding box center [495, 235] width 126 height 25
paste input "805) 647-2337"
type input "[PHONE_NUMBER]"
click at [482, 294] on button "Call" at bounding box center [482, 294] width 179 height 36
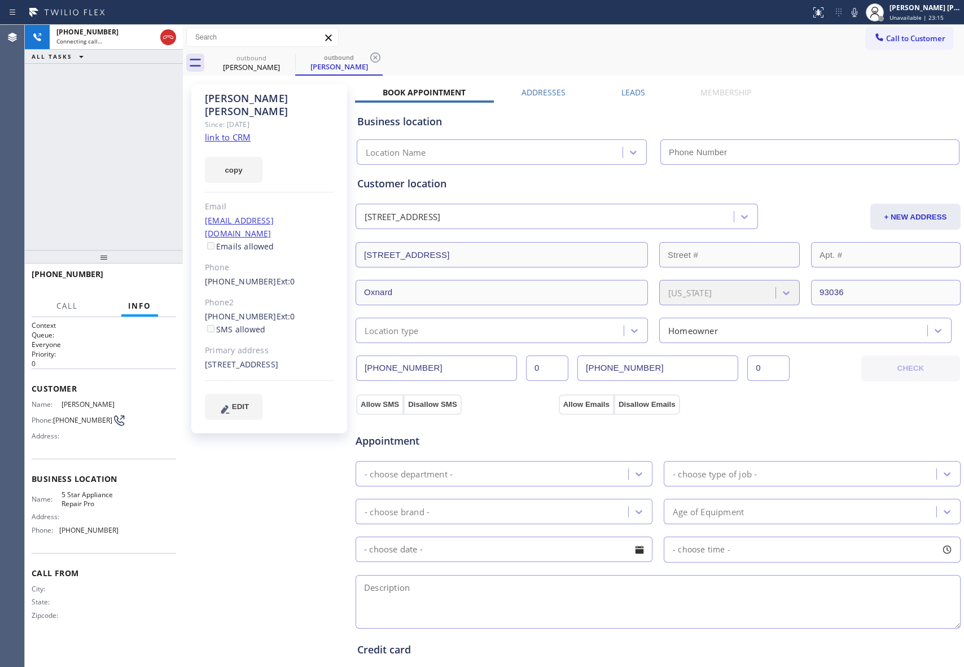
type input "[PHONE_NUMBER]"
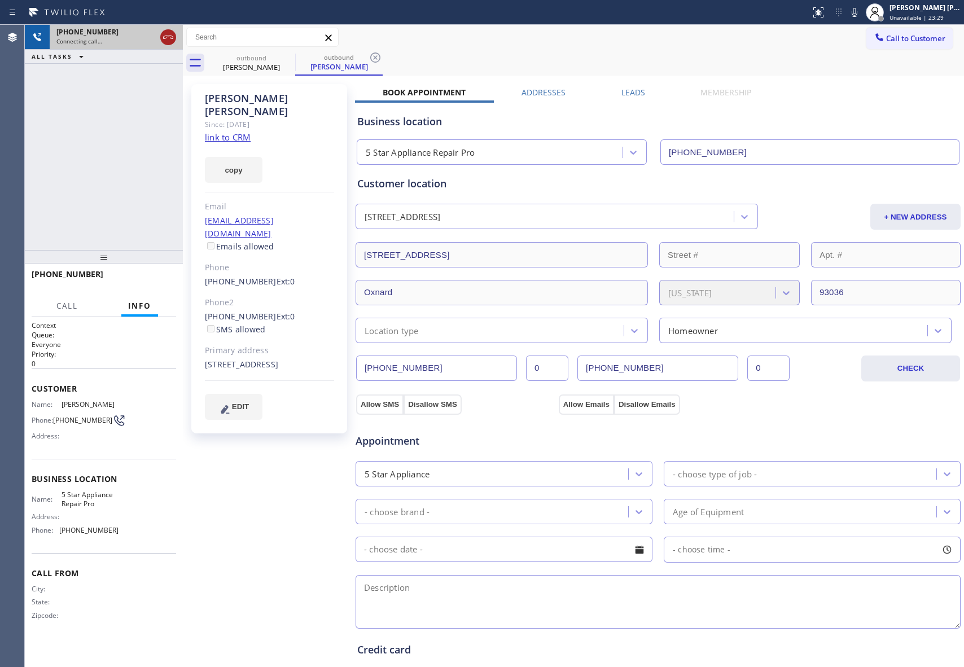
click at [168, 34] on icon at bounding box center [168, 37] width 14 height 14
click at [285, 56] on icon at bounding box center [288, 58] width 14 height 14
click at [369, 56] on icon at bounding box center [376, 58] width 14 height 14
click at [285, 56] on div "outbound [PERSON_NAME] outbound [PERSON_NAME]" at bounding box center [586, 62] width 756 height 25
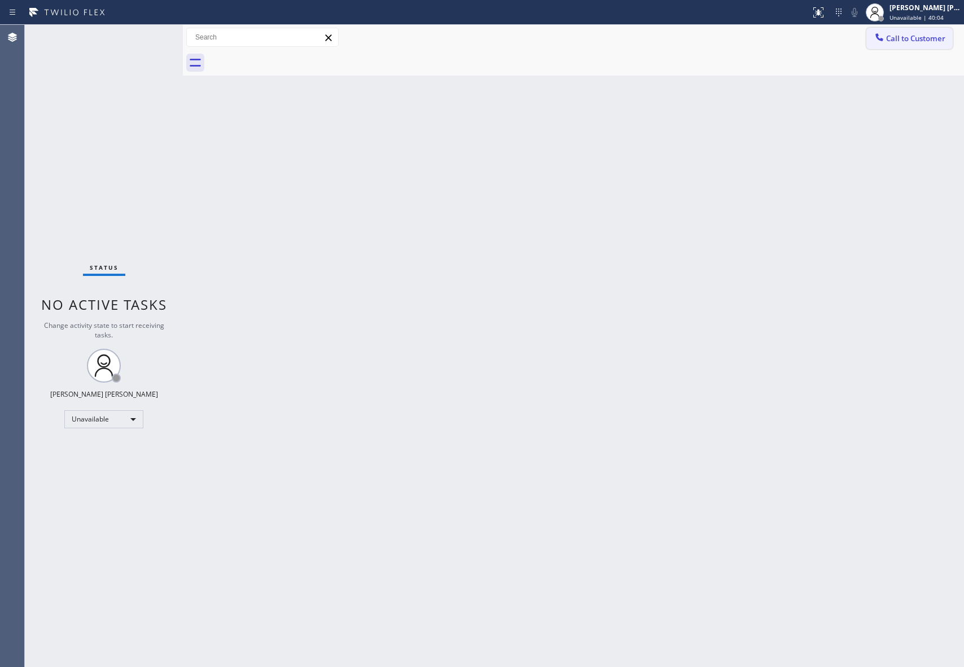
click at [940, 34] on span "Call to Customer" at bounding box center [915, 38] width 59 height 10
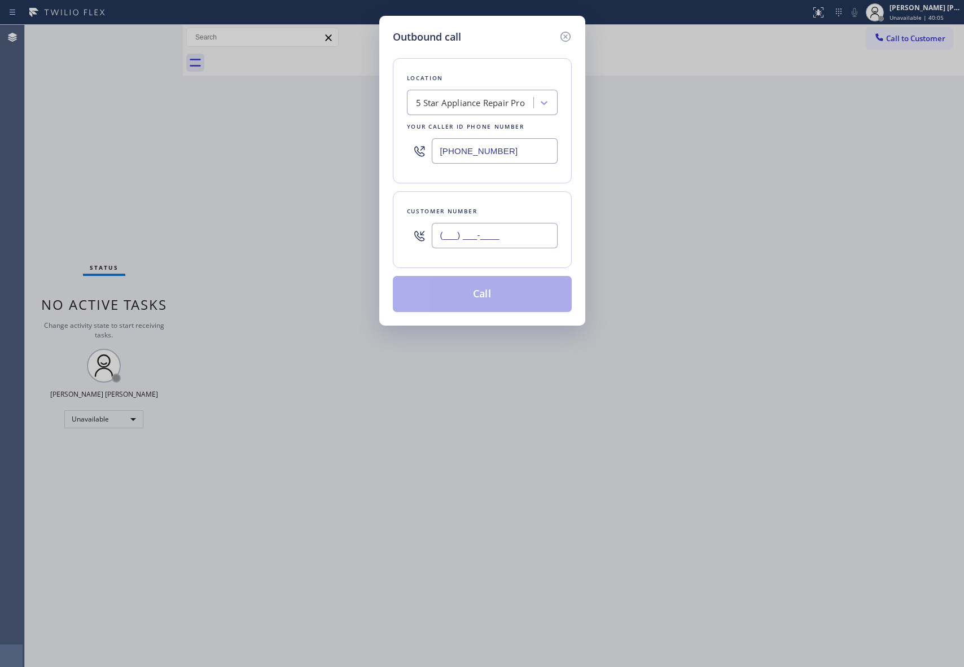
click at [517, 234] on input "(___) ___-____" at bounding box center [495, 235] width 126 height 25
paste input "949) 386-4292"
type input "[PHONE_NUMBER]"
click at [491, 292] on button "Call" at bounding box center [482, 294] width 179 height 36
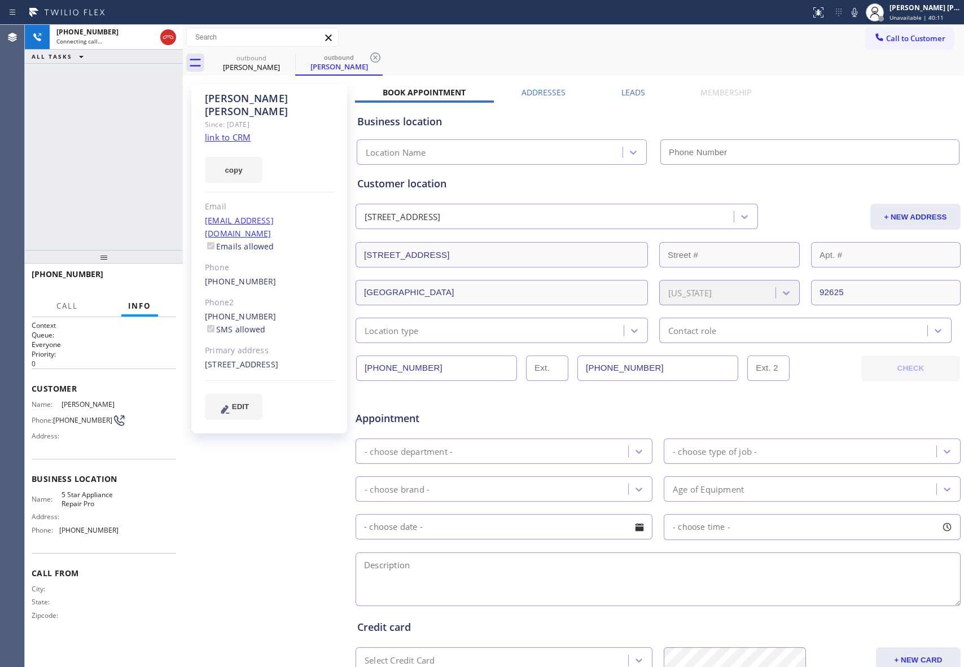
type input "[PHONE_NUMBER]"
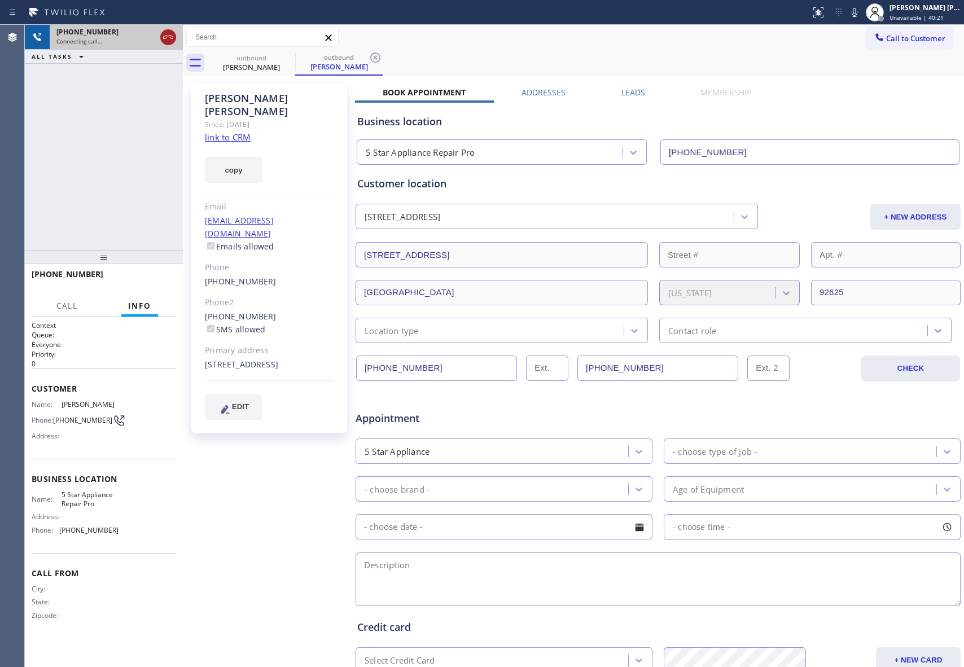
click at [172, 36] on icon at bounding box center [168, 37] width 10 height 3
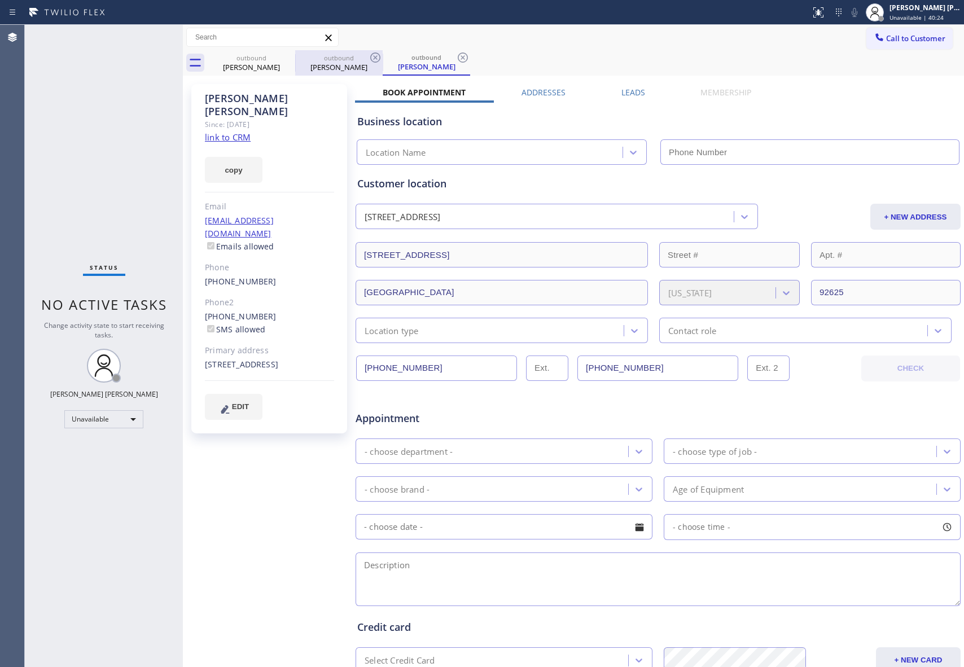
type input "[PHONE_NUMBER]"
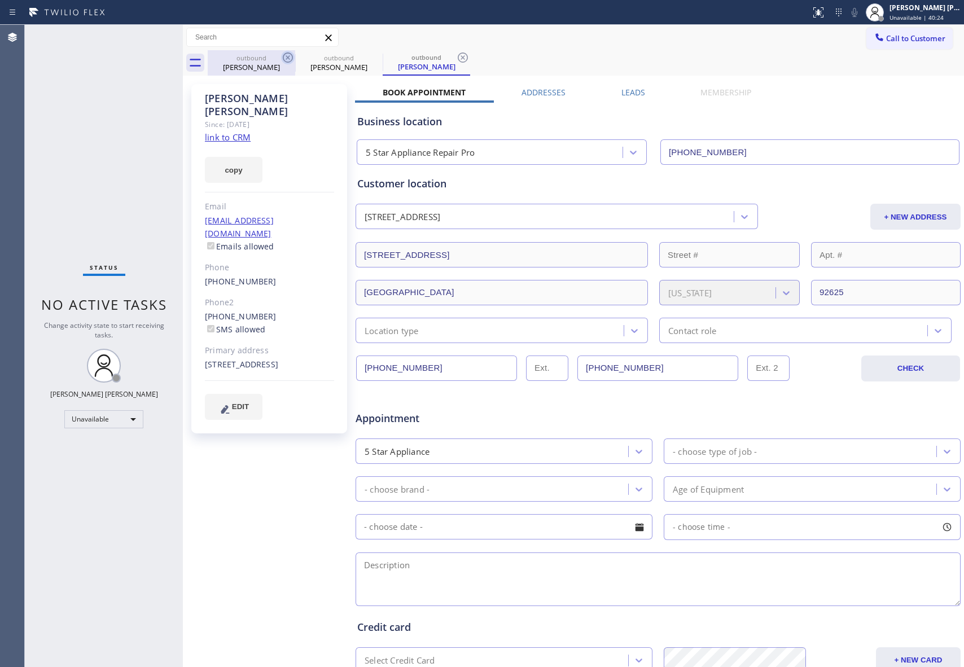
click at [289, 59] on icon at bounding box center [288, 58] width 14 height 14
click at [369, 59] on icon at bounding box center [376, 58] width 14 height 14
click at [456, 59] on icon at bounding box center [463, 58] width 14 height 14
click at [289, 59] on div "outbound [PERSON_NAME] outbound [PERSON_NAME] outbound [PERSON_NAME]" at bounding box center [586, 62] width 756 height 25
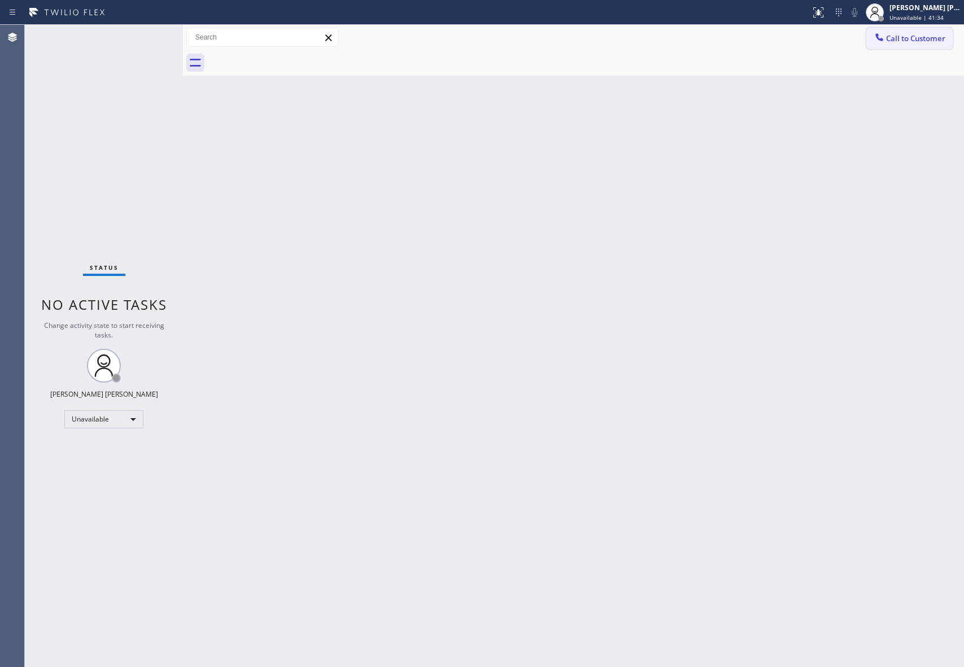
click at [931, 47] on button "Call to Customer" at bounding box center [910, 38] width 86 height 21
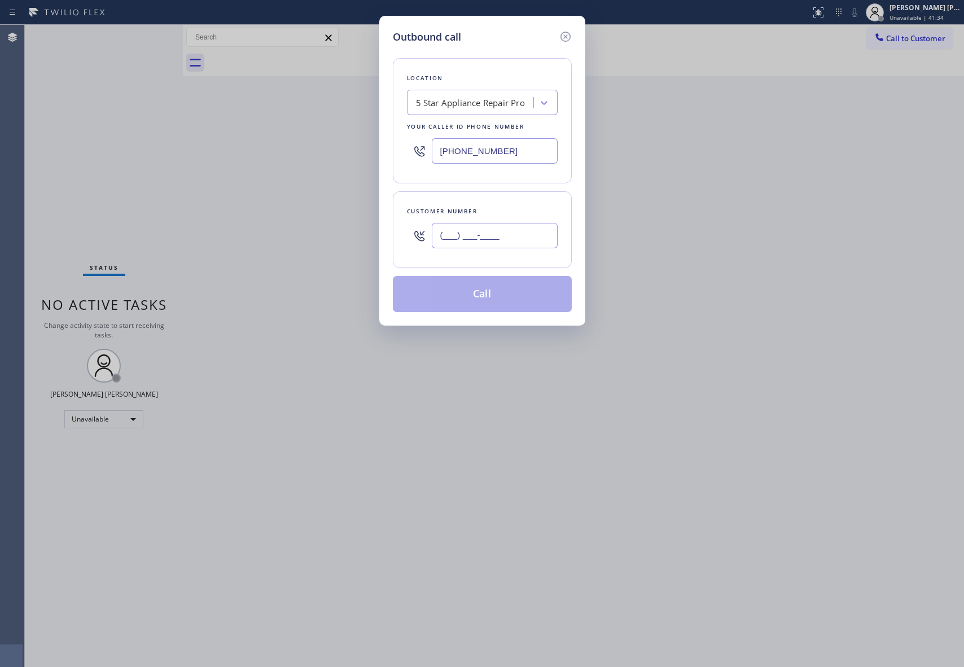
click at [492, 231] on input "(___) ___-____" at bounding box center [495, 235] width 126 height 25
paste input "510) 418-6105"
type input "[PHONE_NUMBER]"
click at [477, 286] on button "Call" at bounding box center [482, 294] width 179 height 36
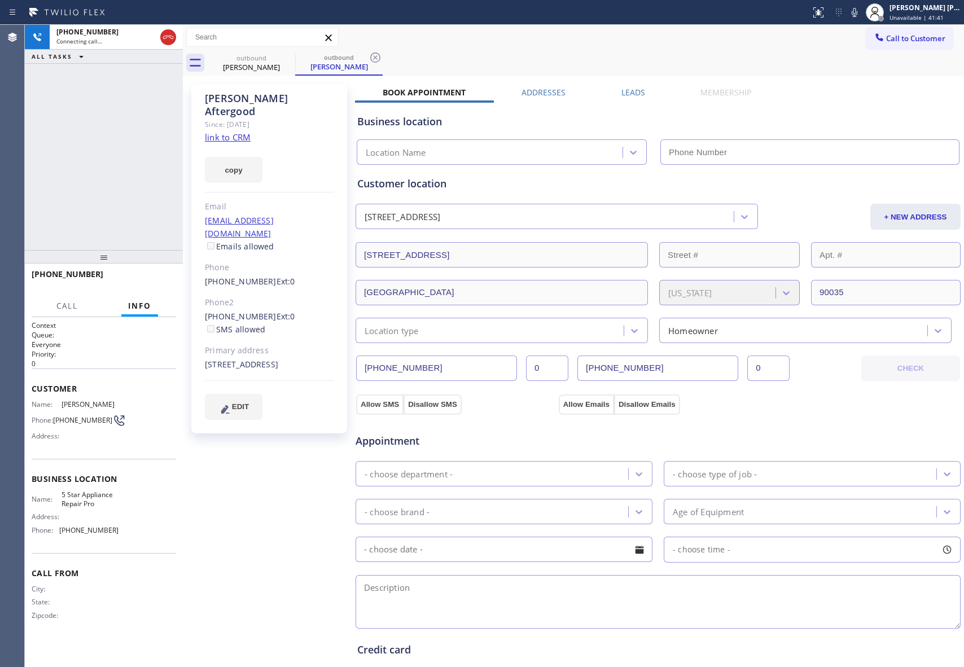
type input "[PHONE_NUMBER]"
click at [170, 277] on button "HANG UP" at bounding box center [150, 280] width 52 height 16
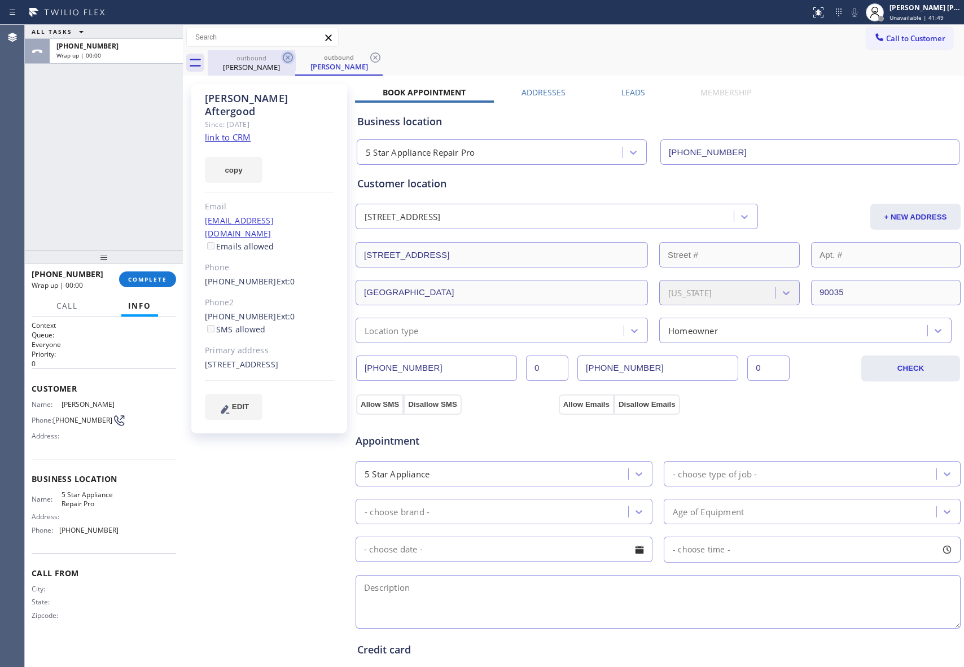
click at [283, 56] on icon at bounding box center [288, 57] width 10 height 10
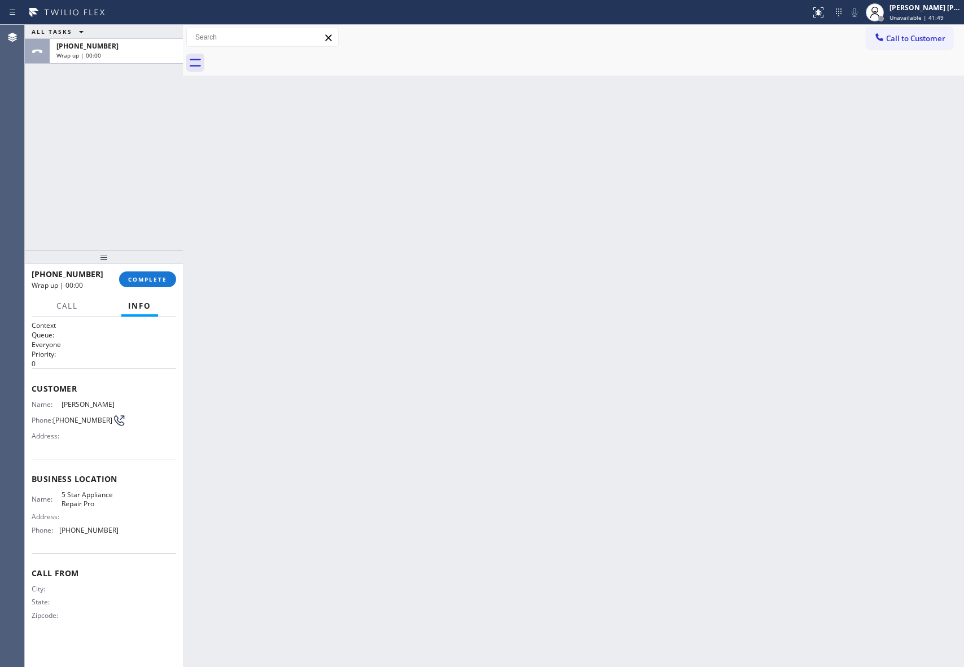
click at [283, 56] on div at bounding box center [586, 62] width 756 height 25
click at [157, 279] on span "COMPLETE" at bounding box center [147, 279] width 39 height 8
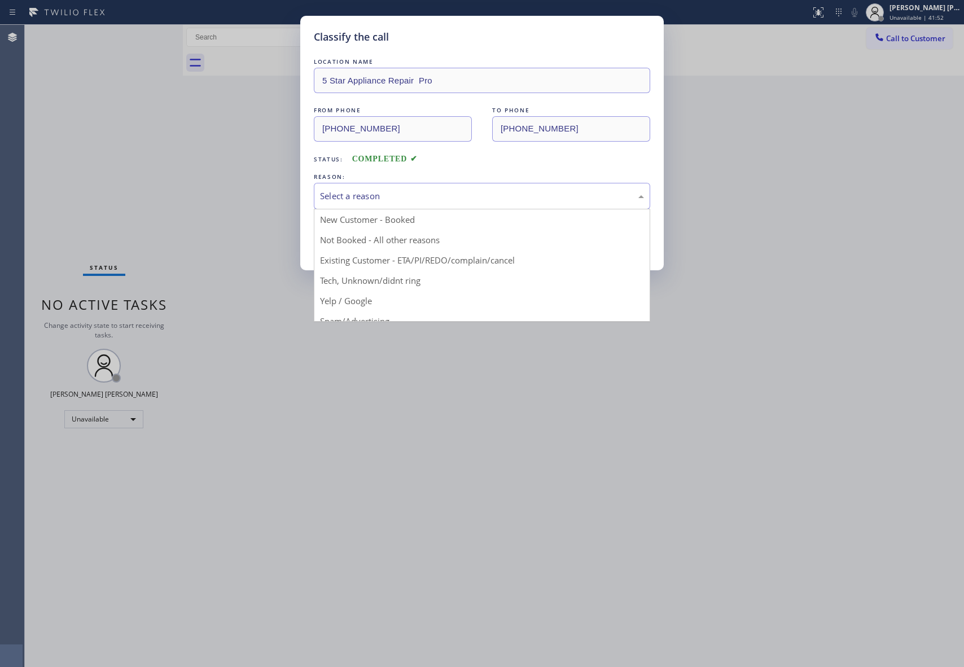
click at [502, 187] on div "Select a reason" at bounding box center [482, 196] width 336 height 27
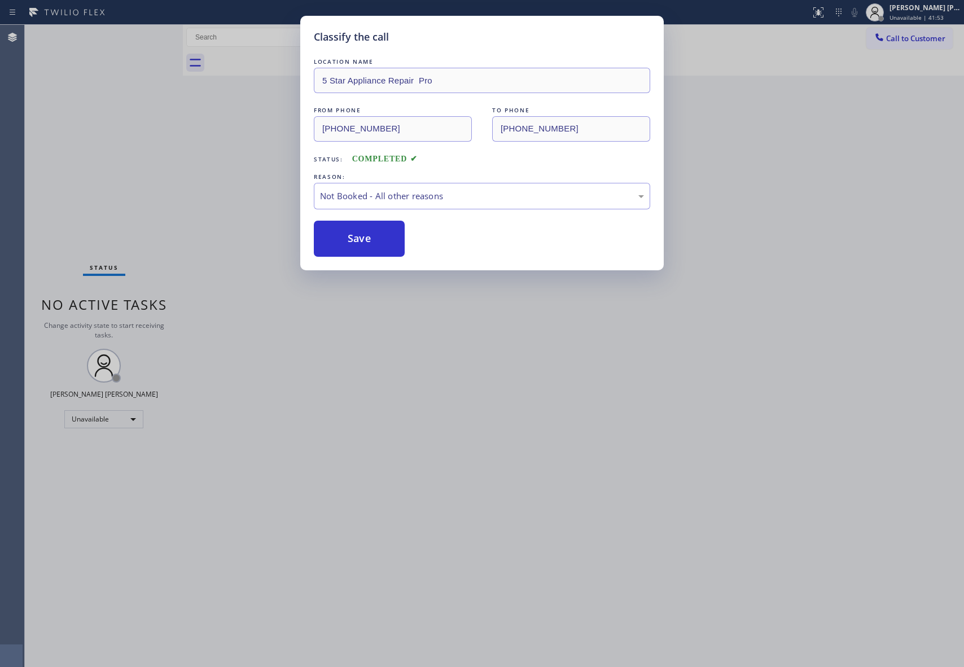
click at [340, 240] on button "Save" at bounding box center [359, 239] width 91 height 36
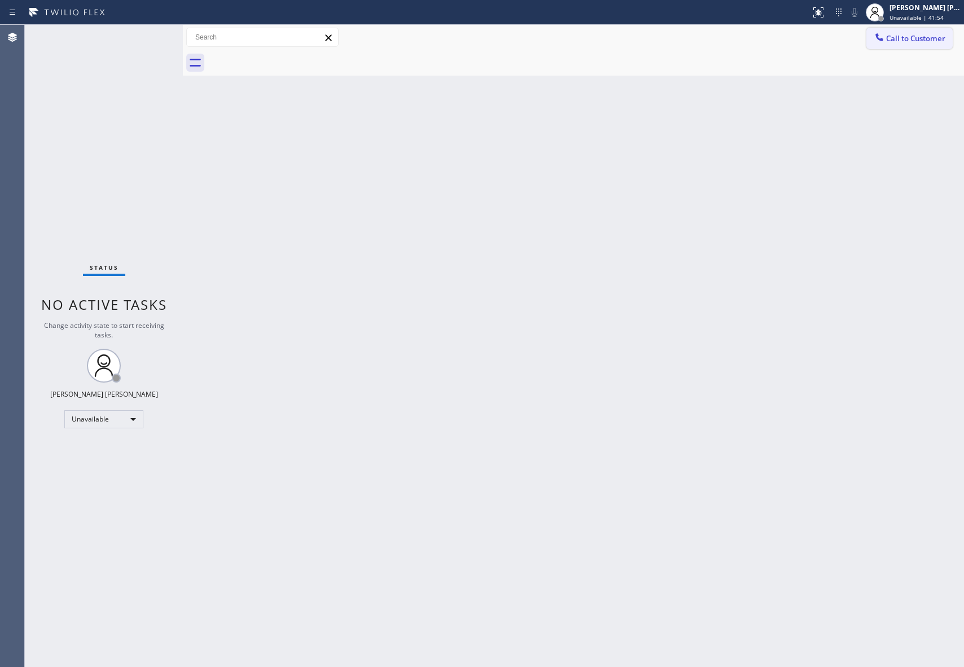
click at [904, 41] on span "Call to Customer" at bounding box center [915, 38] width 59 height 10
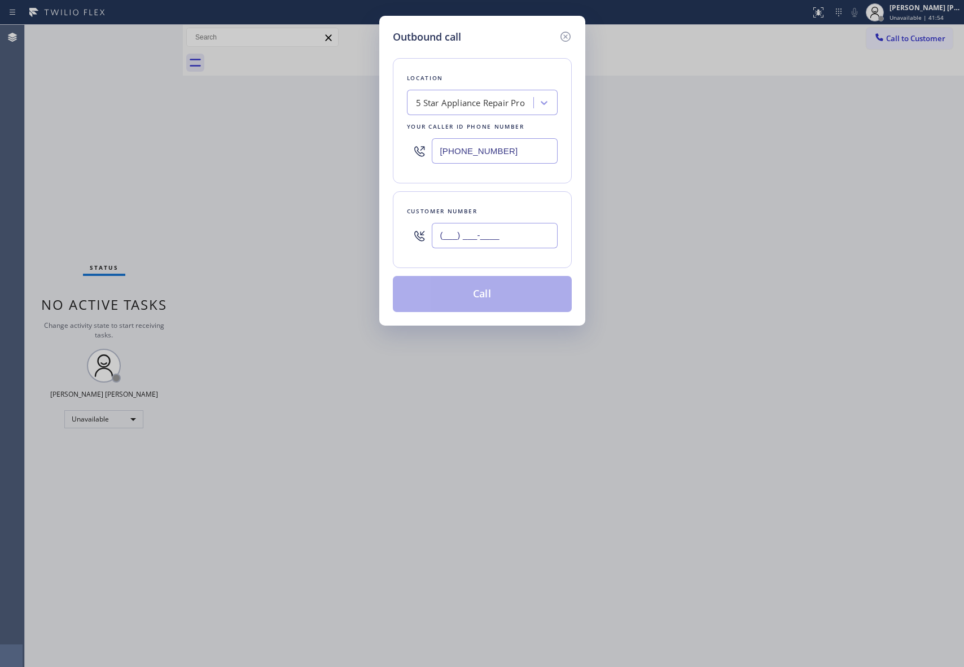
click at [532, 234] on input "(___) ___-____" at bounding box center [495, 235] width 126 height 25
paste input "810) 571-9672"
type input "[PHONE_NUMBER]"
click at [478, 298] on button "Call" at bounding box center [482, 294] width 179 height 36
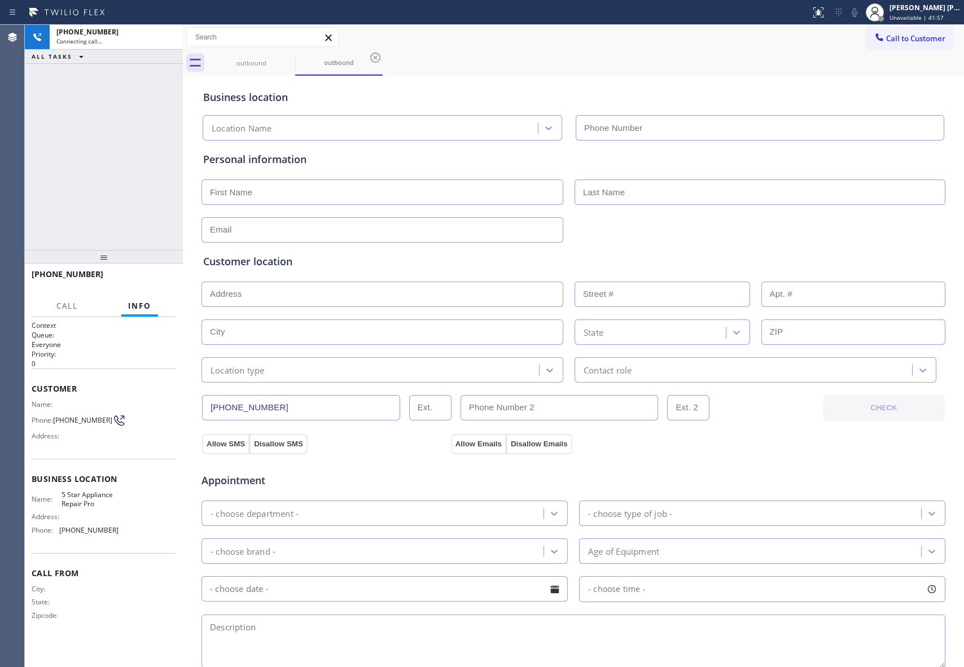
type input "[PHONE_NUMBER]"
drag, startPoint x: 172, startPoint y: 35, endPoint x: 274, endPoint y: 68, distance: 107.5
click at [172, 35] on icon at bounding box center [168, 37] width 14 height 14
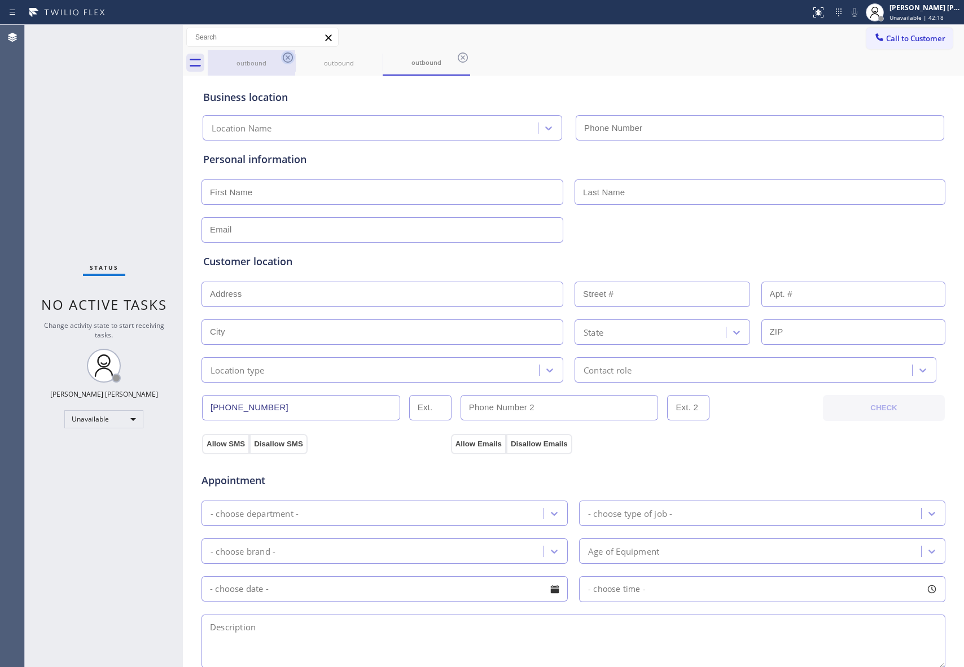
click at [287, 61] on icon at bounding box center [288, 58] width 14 height 14
click at [0, 0] on icon at bounding box center [0, 0] width 0 height 0
click at [456, 61] on icon at bounding box center [463, 58] width 14 height 14
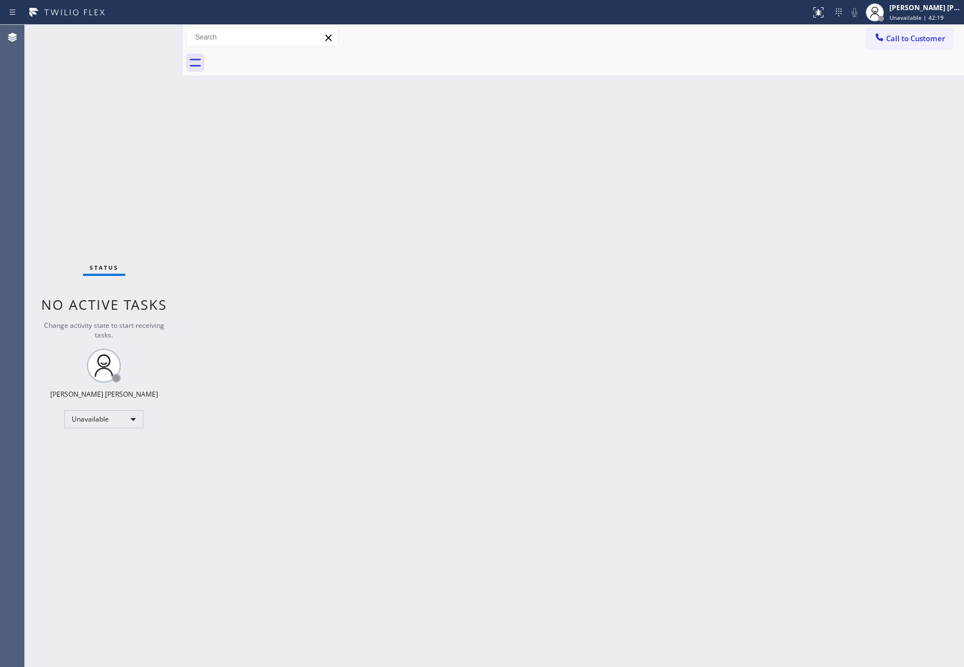
click at [287, 61] on div at bounding box center [586, 62] width 756 height 25
click at [929, 34] on span "Call to Customer" at bounding box center [915, 38] width 59 height 10
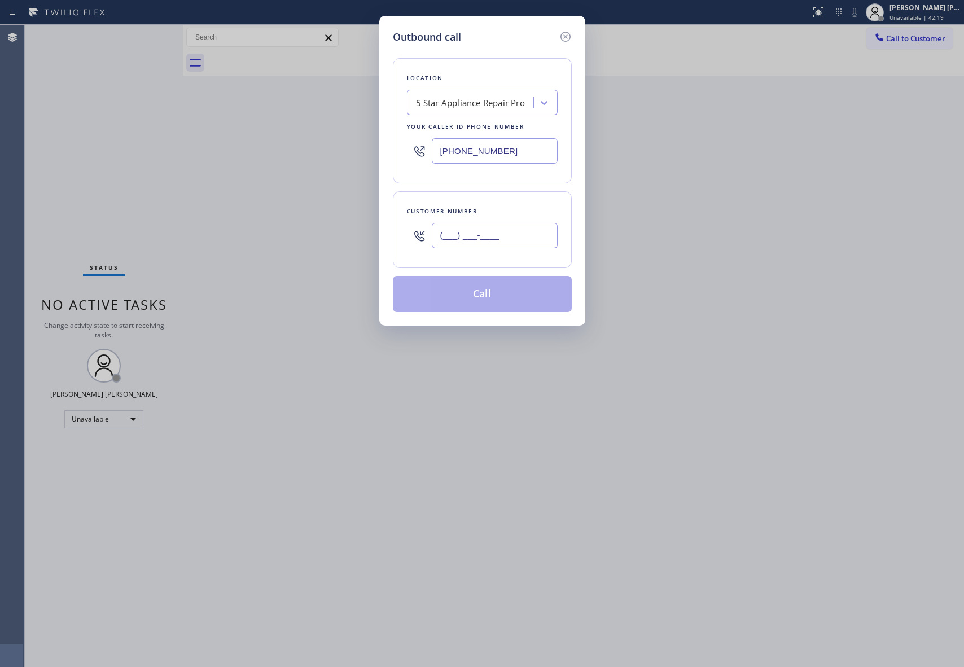
click at [511, 227] on input "(___) ___-____" at bounding box center [495, 235] width 126 height 25
paste input "650) 866-0264"
type input "[PHONE_NUMBER]"
click at [509, 289] on button "Call" at bounding box center [482, 294] width 179 height 36
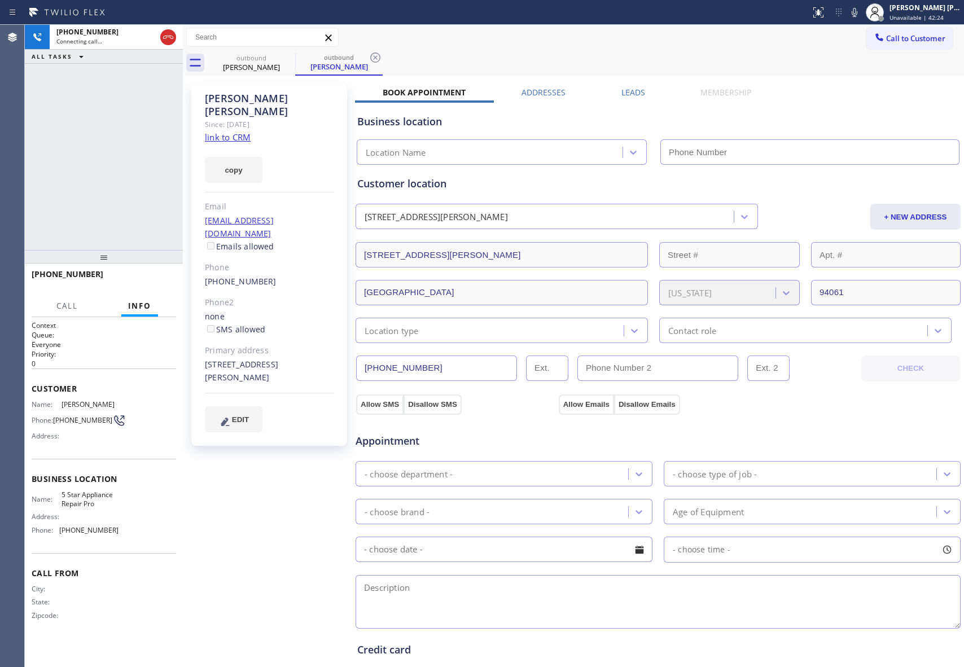
type input "[PHONE_NUMBER]"
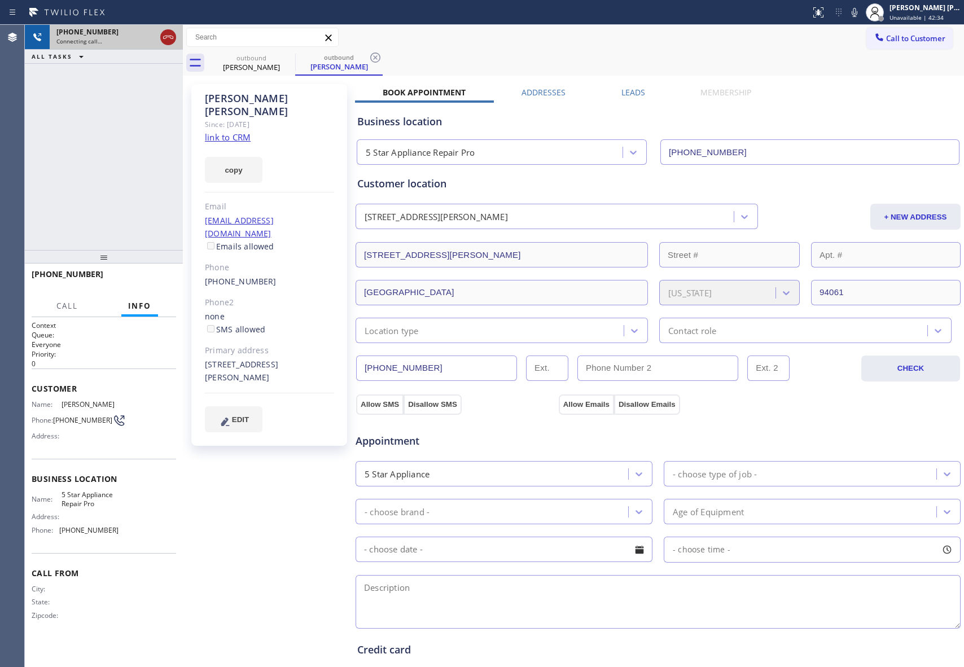
click at [166, 35] on icon at bounding box center [168, 37] width 14 height 14
click at [277, 60] on div "outbound" at bounding box center [251, 58] width 85 height 8
click at [287, 57] on icon at bounding box center [288, 57] width 10 height 10
click at [369, 57] on icon at bounding box center [376, 58] width 14 height 14
click at [0, 0] on icon at bounding box center [0, 0] width 0 height 0
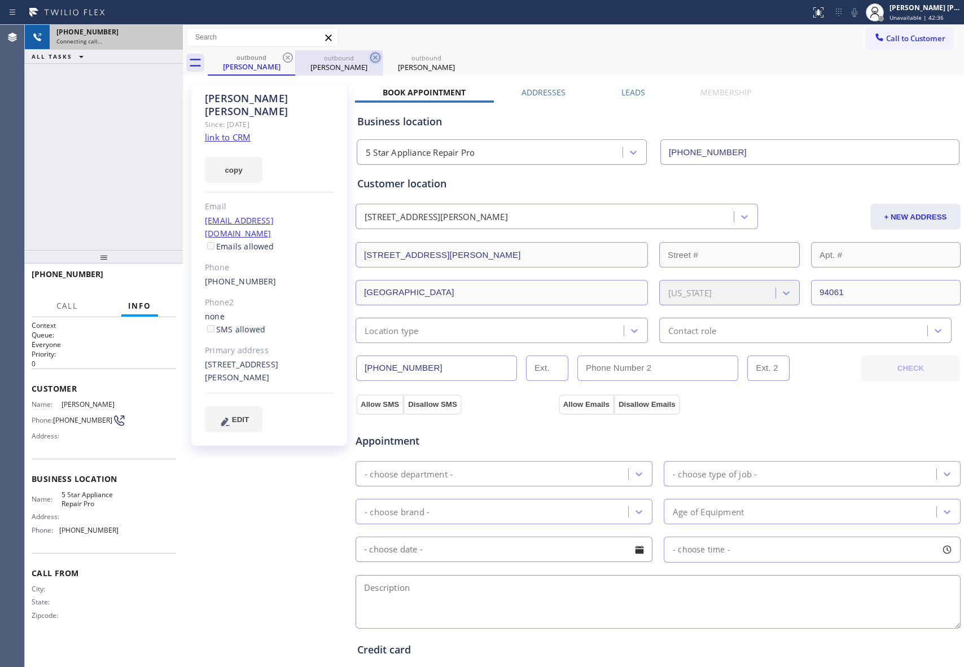
click at [289, 57] on div "outbound [PERSON_NAME] outbound [PERSON_NAME] outbound [PERSON_NAME]" at bounding box center [586, 62] width 756 height 25
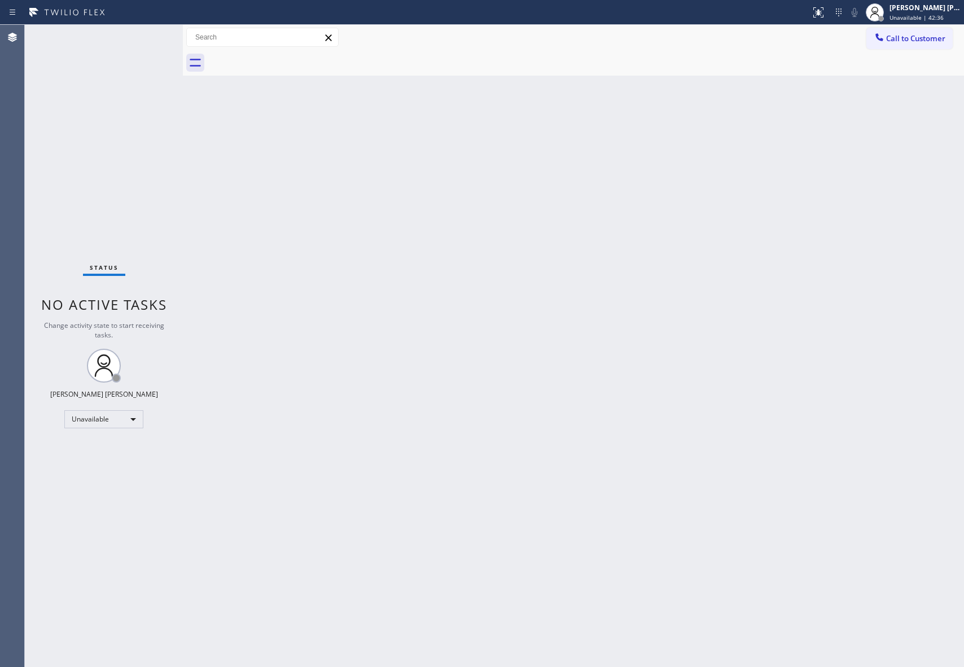
click at [289, 57] on div at bounding box center [586, 62] width 756 height 25
click at [939, 43] on span "Call to Customer" at bounding box center [915, 38] width 59 height 10
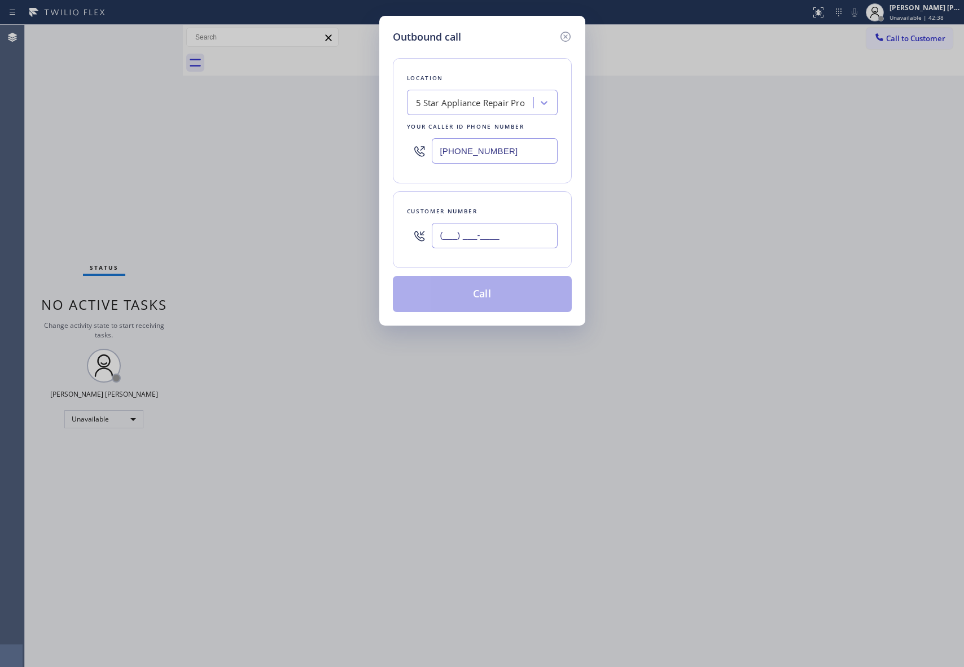
click at [482, 245] on input "(___) ___-____" at bounding box center [495, 235] width 126 height 25
paste input "815) 572-1573"
type input "[PHONE_NUMBER]"
click at [484, 305] on button "Call" at bounding box center [482, 294] width 179 height 36
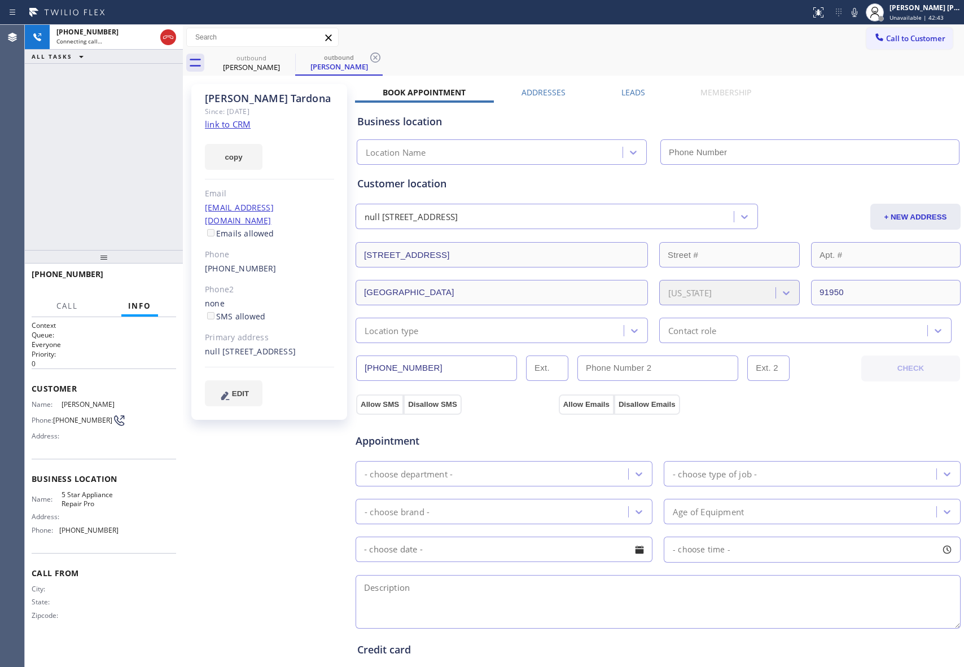
type input "[PHONE_NUMBER]"
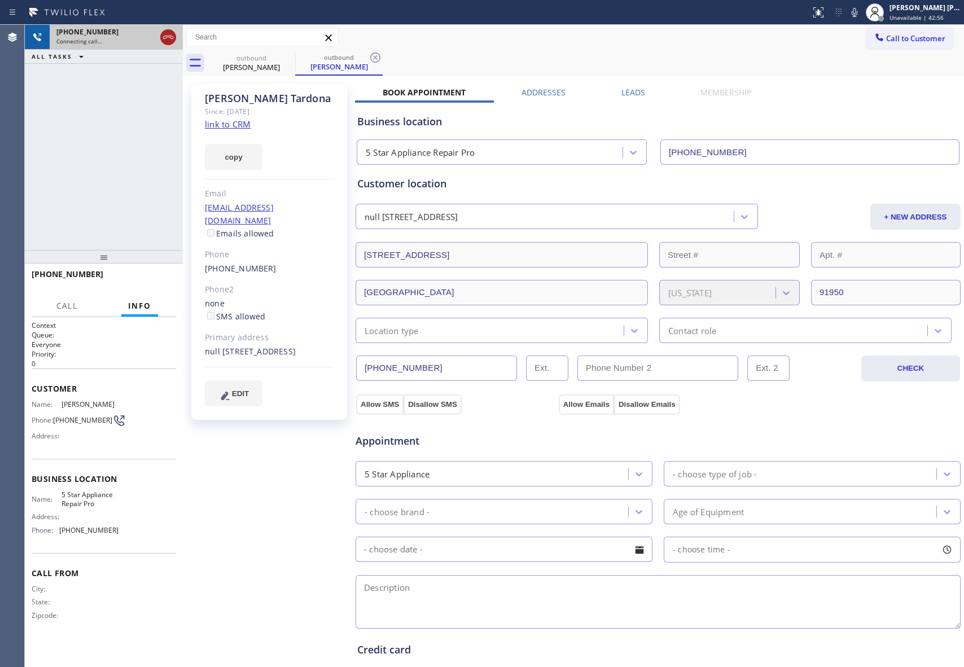
click at [169, 35] on icon at bounding box center [168, 37] width 14 height 14
click at [278, 59] on div "outbound" at bounding box center [251, 58] width 85 height 8
click at [0, 0] on icon at bounding box center [0, 0] width 0 height 0
click at [369, 58] on icon at bounding box center [376, 58] width 14 height 14
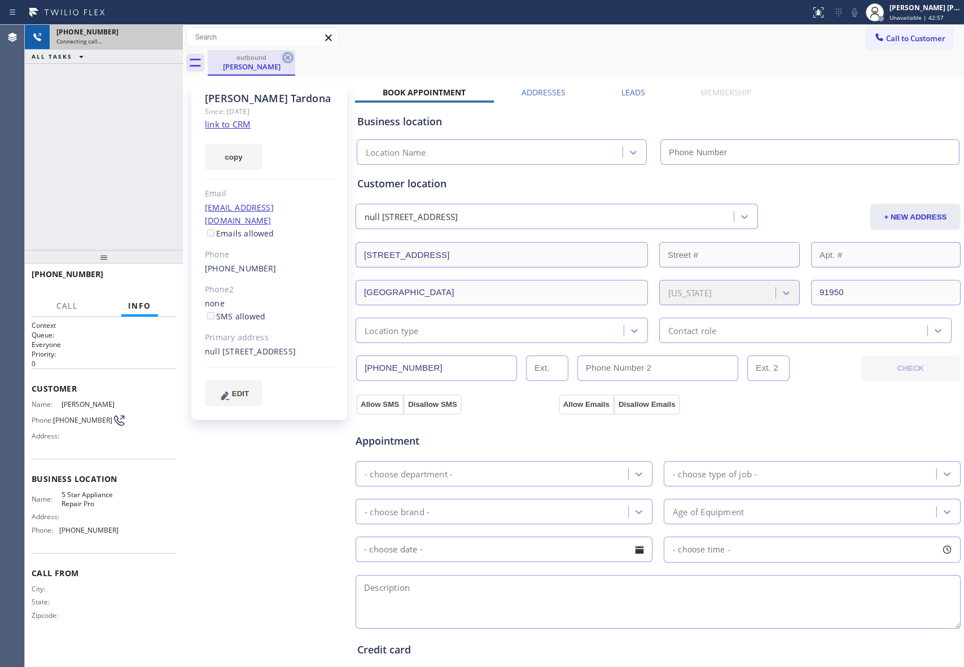
click at [287, 58] on icon at bounding box center [288, 58] width 14 height 14
click at [287, 58] on div "outbound [PERSON_NAME]" at bounding box center [586, 62] width 756 height 25
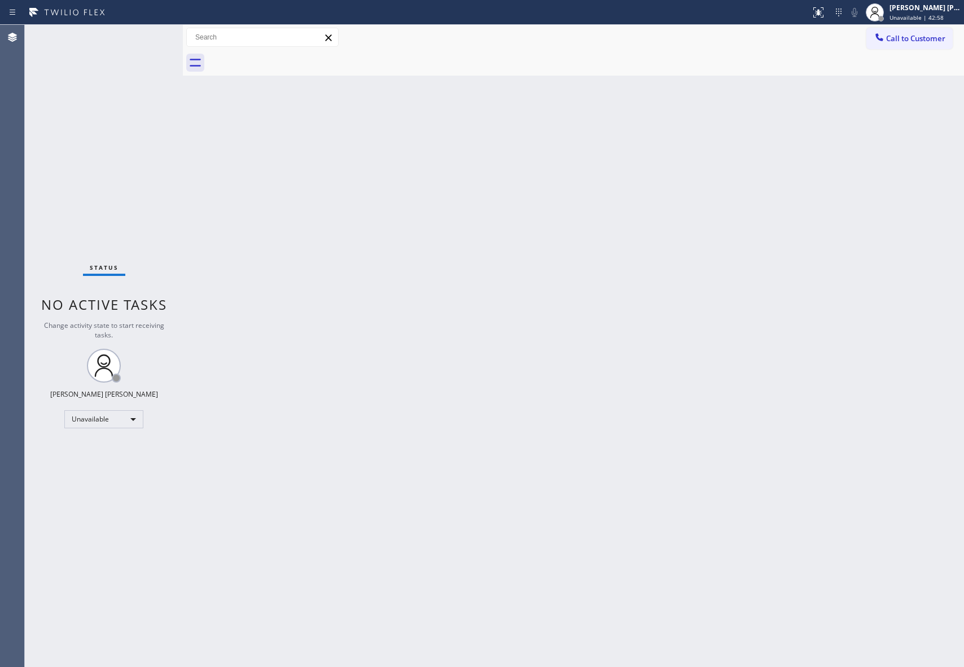
click at [287, 58] on div at bounding box center [586, 62] width 756 height 25
click at [938, 43] on span "Call to Customer" at bounding box center [915, 38] width 59 height 10
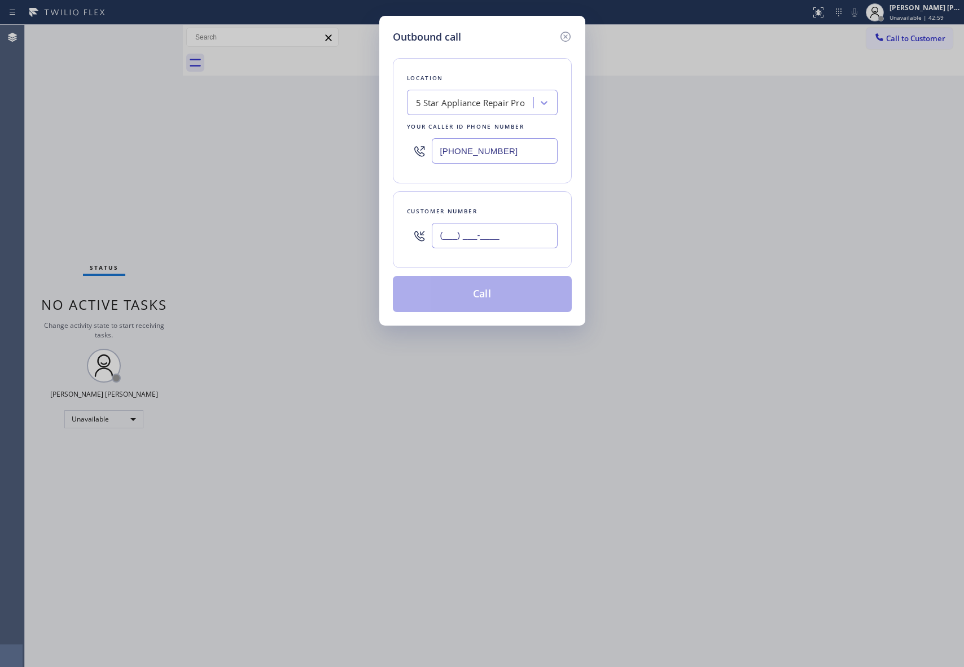
click at [515, 245] on input "(___) ___-____" at bounding box center [495, 235] width 126 height 25
paste input "917) 453-3475"
type input "[PHONE_NUMBER]"
click at [499, 290] on button "Call" at bounding box center [482, 294] width 179 height 36
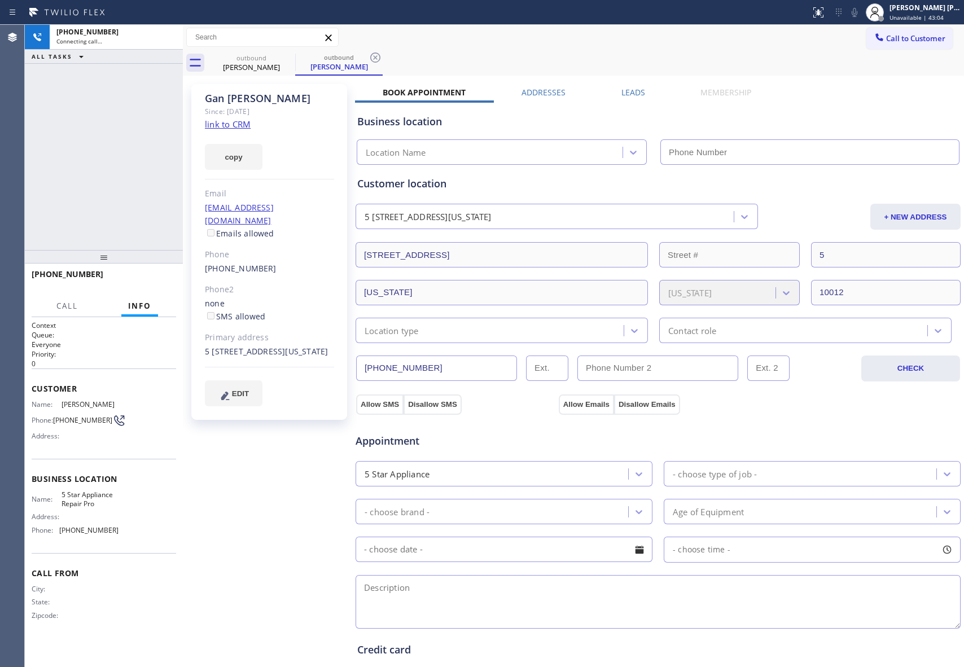
type input "[PHONE_NUMBER]"
click at [170, 38] on icon at bounding box center [168, 37] width 14 height 14
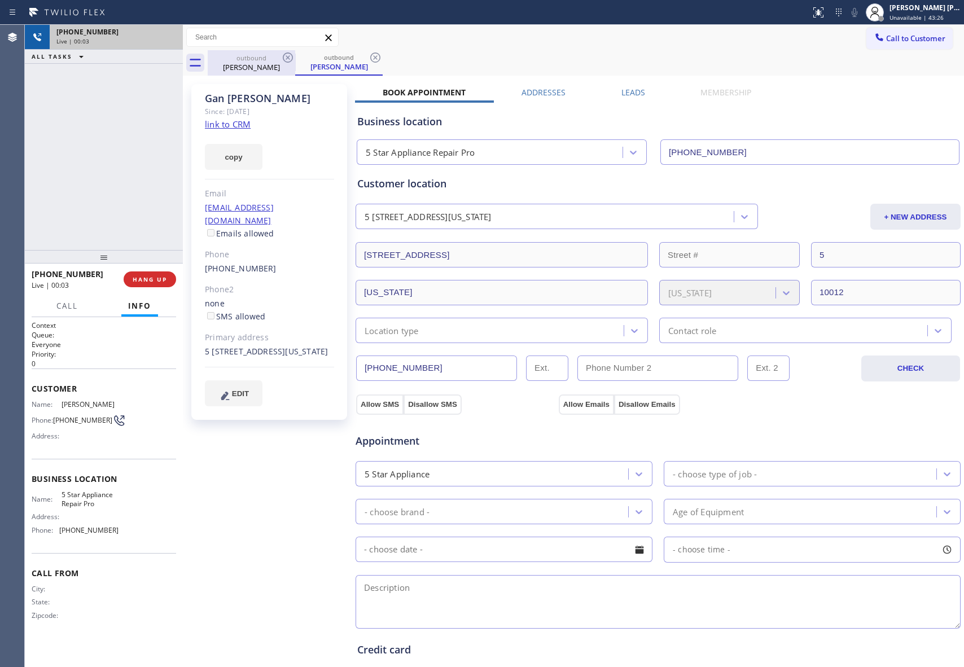
click at [279, 58] on div "outbound" at bounding box center [251, 58] width 85 height 8
click at [292, 59] on icon at bounding box center [288, 57] width 10 height 10
click at [370, 59] on icon at bounding box center [375, 57] width 10 height 10
click at [292, 59] on div "outbound [PERSON_NAME] outbound [PERSON_NAME]" at bounding box center [586, 62] width 756 height 25
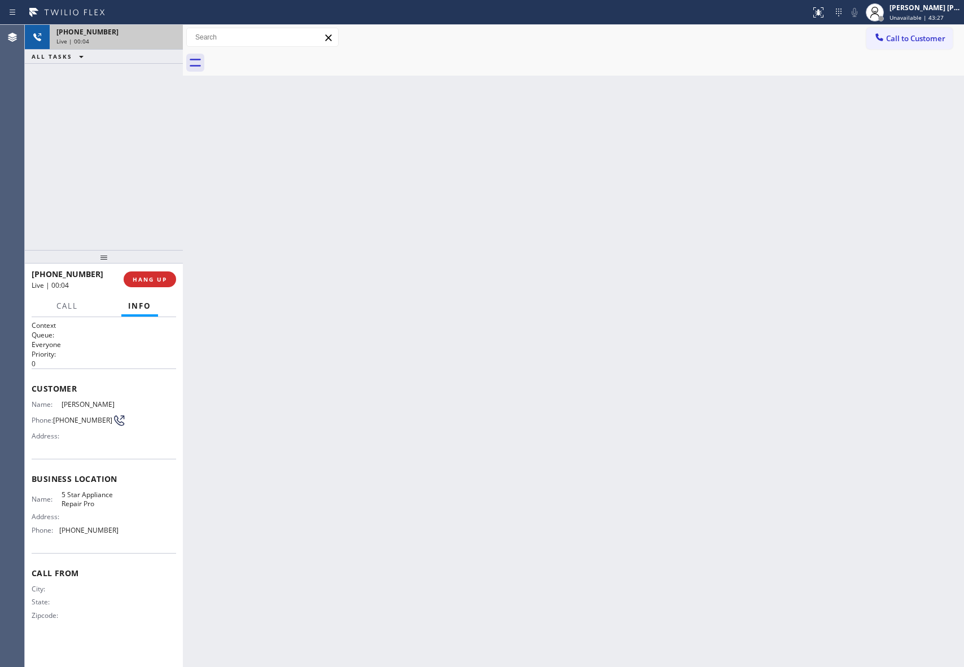
click at [292, 59] on div at bounding box center [586, 62] width 756 height 25
click at [159, 280] on span "COMPLETE" at bounding box center [147, 279] width 39 height 8
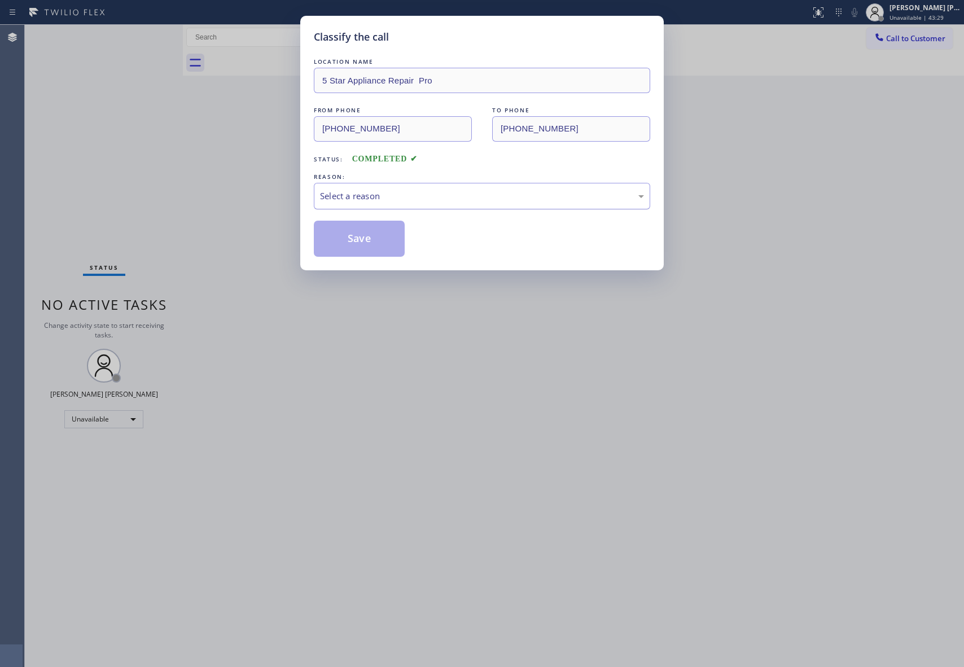
click at [409, 192] on div "Select a reason" at bounding box center [482, 196] width 324 height 13
click at [355, 242] on button "Save" at bounding box center [359, 239] width 91 height 36
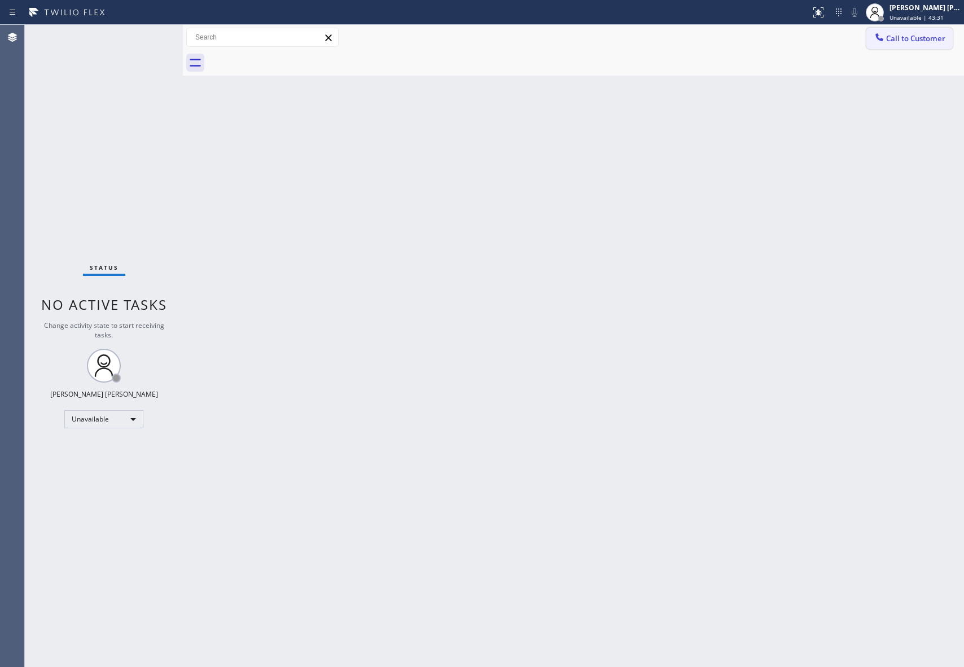
click at [931, 36] on span "Call to Customer" at bounding box center [915, 38] width 59 height 10
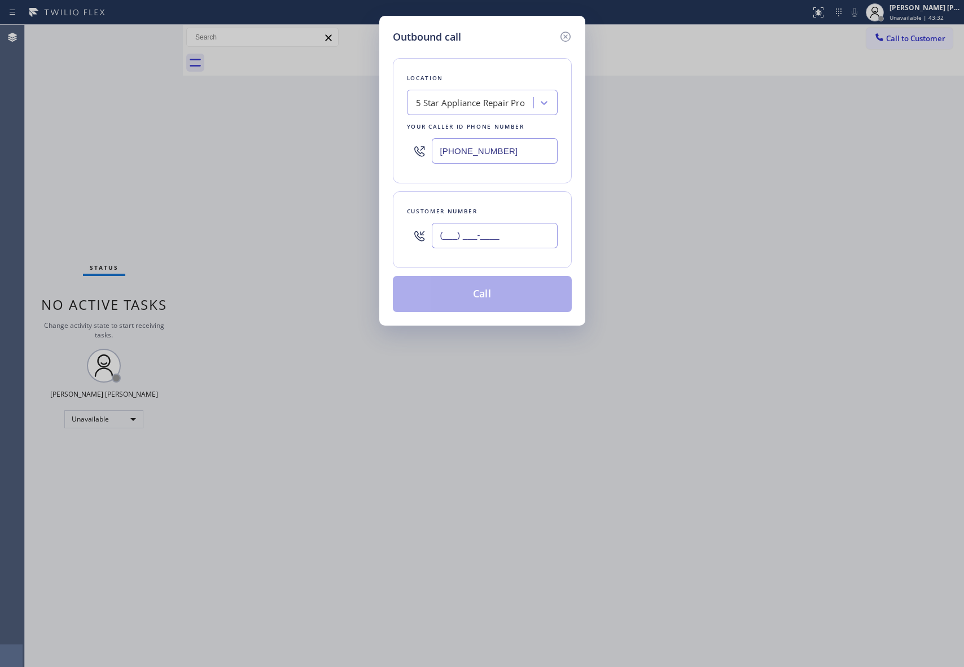
click at [514, 231] on input "(___) ___-____" at bounding box center [495, 235] width 126 height 25
paste input "206) 679-9704"
type input "[PHONE_NUMBER]"
click at [493, 299] on button "Call" at bounding box center [482, 294] width 179 height 36
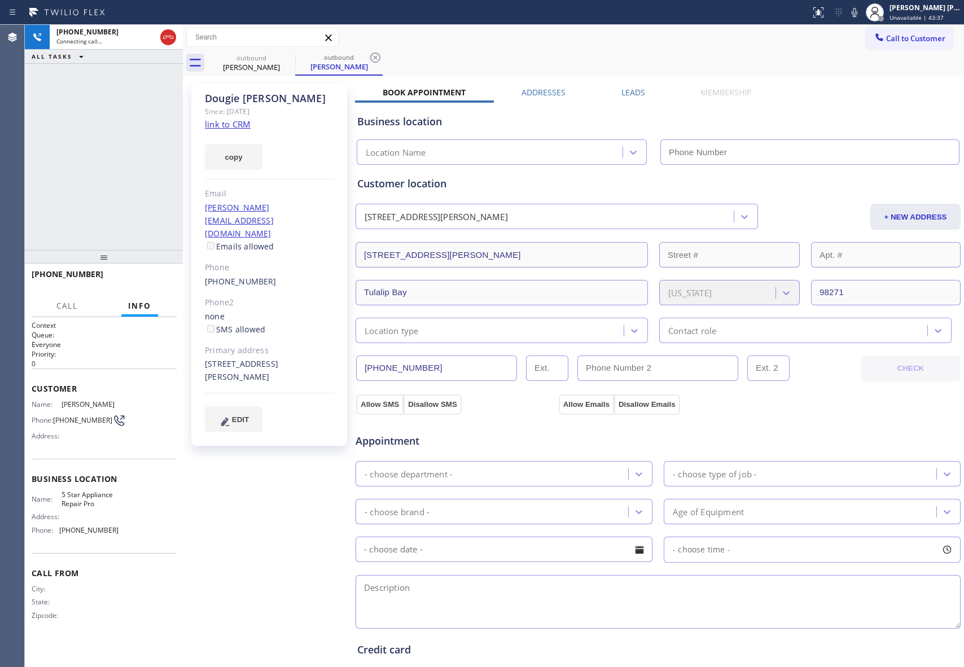
type input "[PHONE_NUMBER]"
drag, startPoint x: 168, startPoint y: 37, endPoint x: 185, endPoint y: 37, distance: 16.9
click at [168, 37] on icon at bounding box center [168, 37] width 10 height 3
click at [0, 0] on icon at bounding box center [0, 0] width 0 height 0
click at [369, 59] on icon at bounding box center [376, 58] width 14 height 14
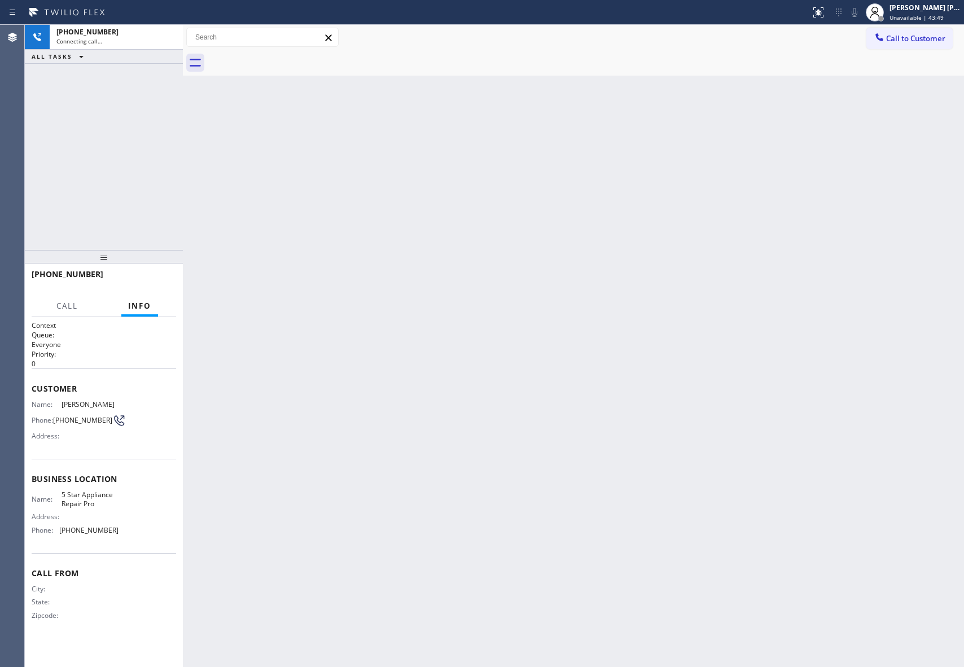
click at [289, 59] on div at bounding box center [586, 62] width 756 height 25
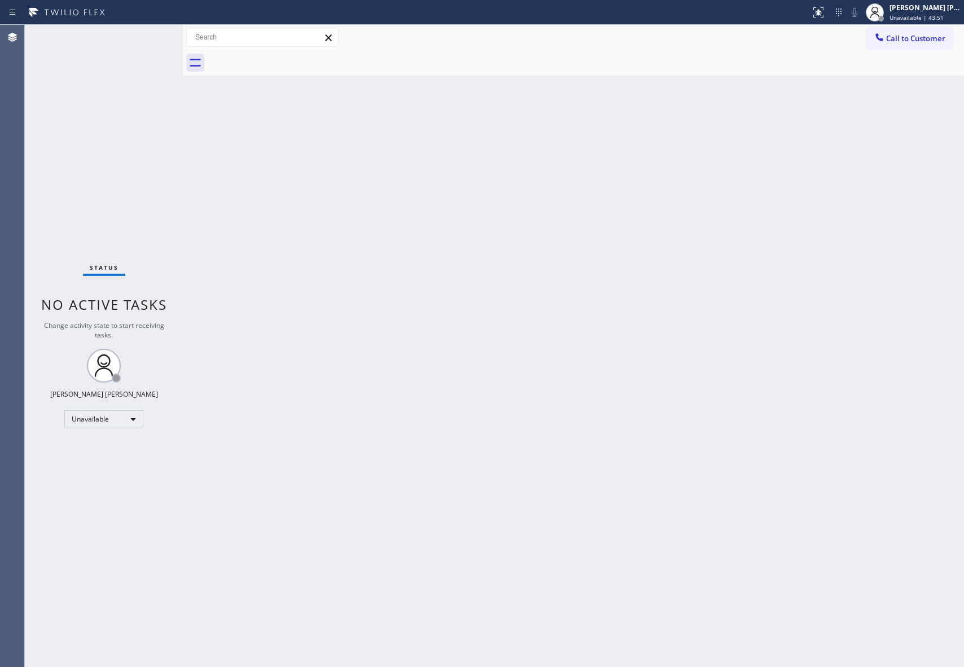
click at [289, 59] on div at bounding box center [586, 62] width 756 height 25
drag, startPoint x: 922, startPoint y: 38, endPoint x: 859, endPoint y: 47, distance: 63.9
click at [921, 38] on span "Call to Customer" at bounding box center [915, 38] width 59 height 10
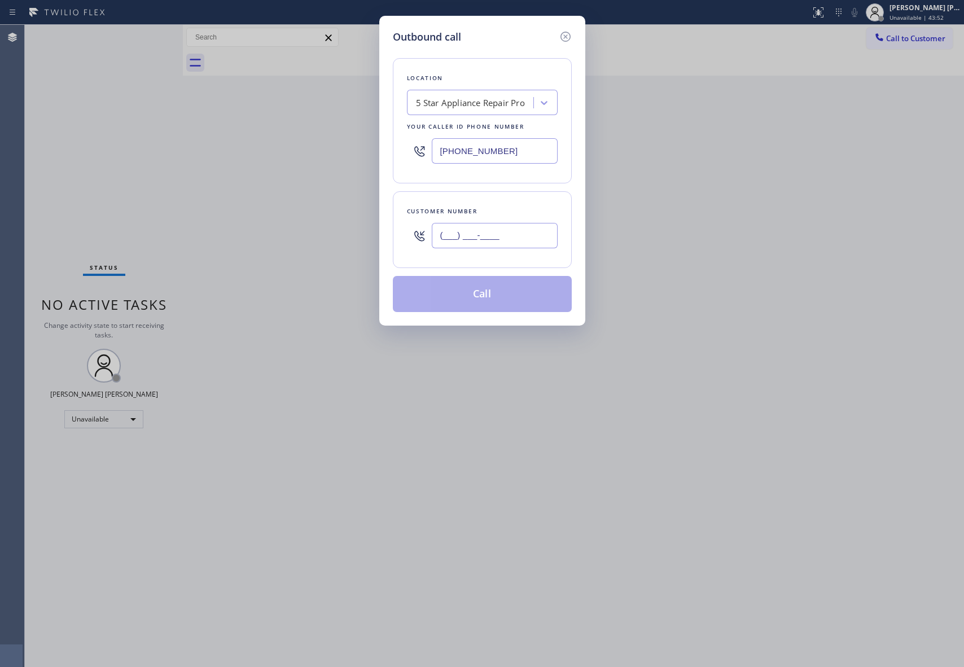
click at [522, 226] on input "(___) ___-____" at bounding box center [495, 235] width 126 height 25
paste input "925) 283-2734"
type input "[PHONE_NUMBER]"
click at [508, 294] on button "Call" at bounding box center [482, 294] width 179 height 36
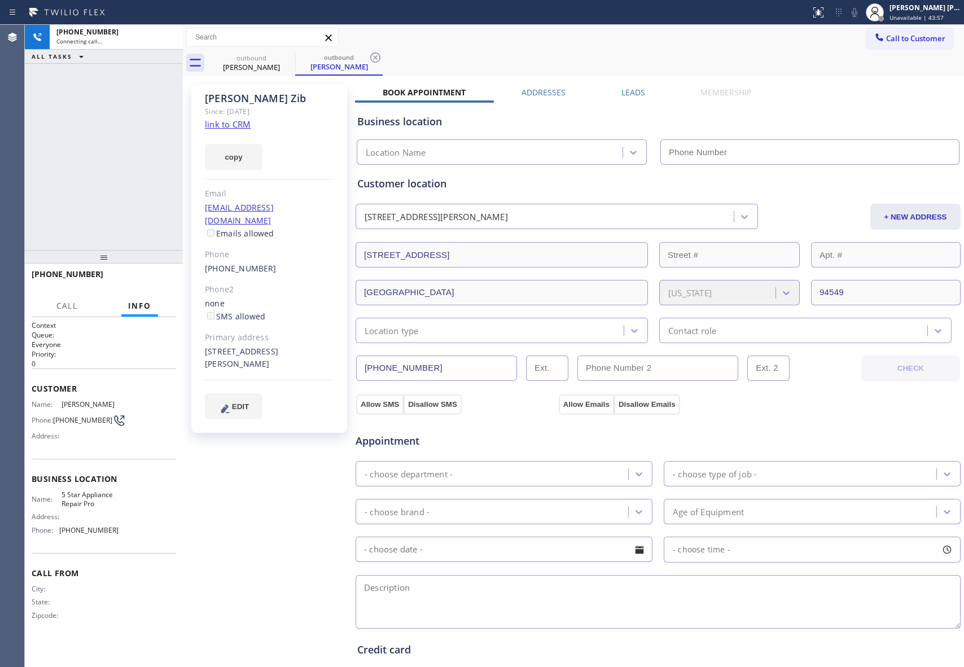
type input "[PHONE_NUMBER]"
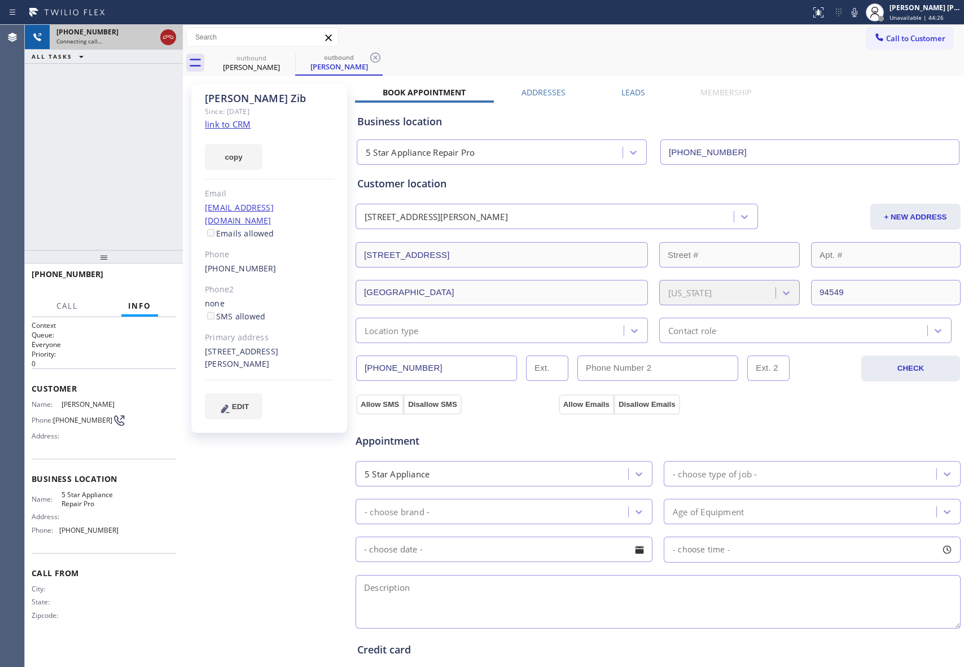
click at [172, 34] on icon at bounding box center [168, 37] width 14 height 14
click at [275, 56] on div "outbound" at bounding box center [251, 58] width 85 height 8
click at [287, 56] on icon at bounding box center [288, 58] width 14 height 14
click at [369, 56] on icon at bounding box center [376, 58] width 14 height 14
click at [0, 0] on icon at bounding box center [0, 0] width 0 height 0
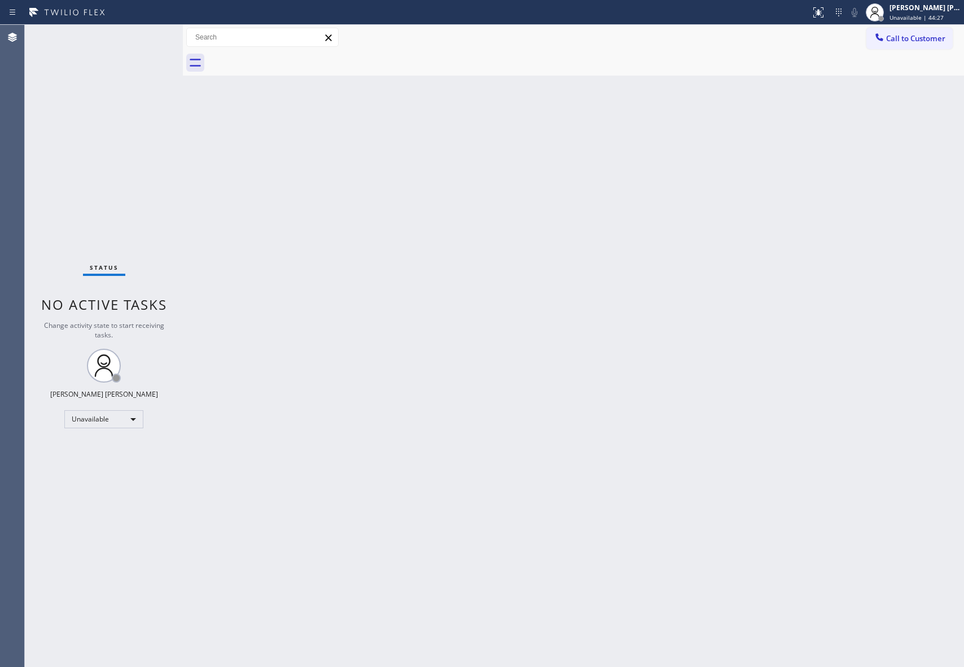
click at [287, 56] on div at bounding box center [586, 62] width 756 height 25
click at [909, 34] on span "Call to Customer" at bounding box center [915, 38] width 59 height 10
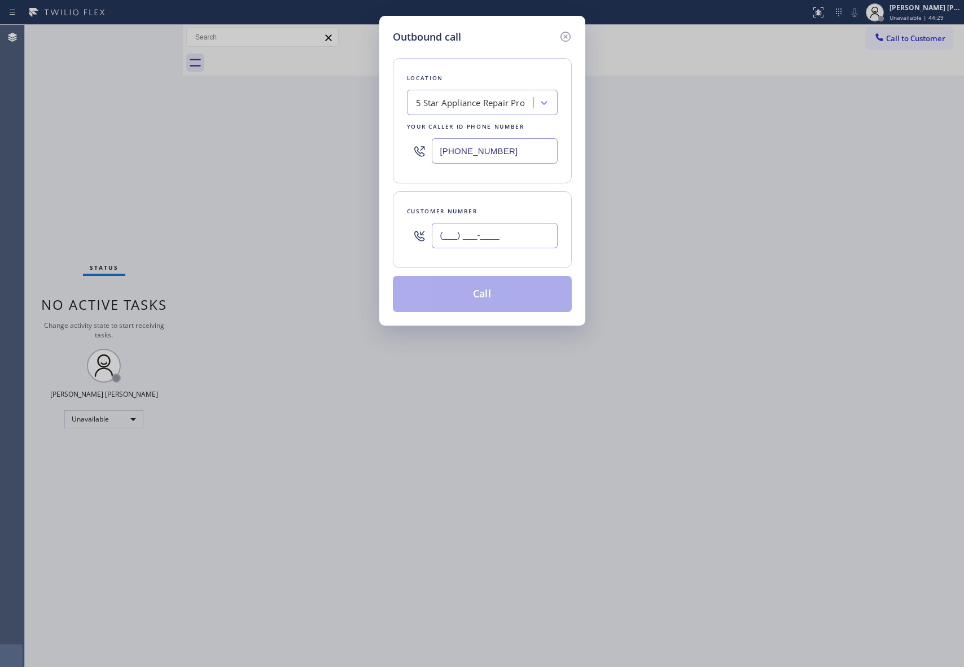
click at [538, 238] on input "(___) ___-____" at bounding box center [495, 235] width 126 height 25
paste input "805) 647-2337"
type input "[PHONE_NUMBER]"
click at [513, 299] on button "Call" at bounding box center [482, 294] width 179 height 36
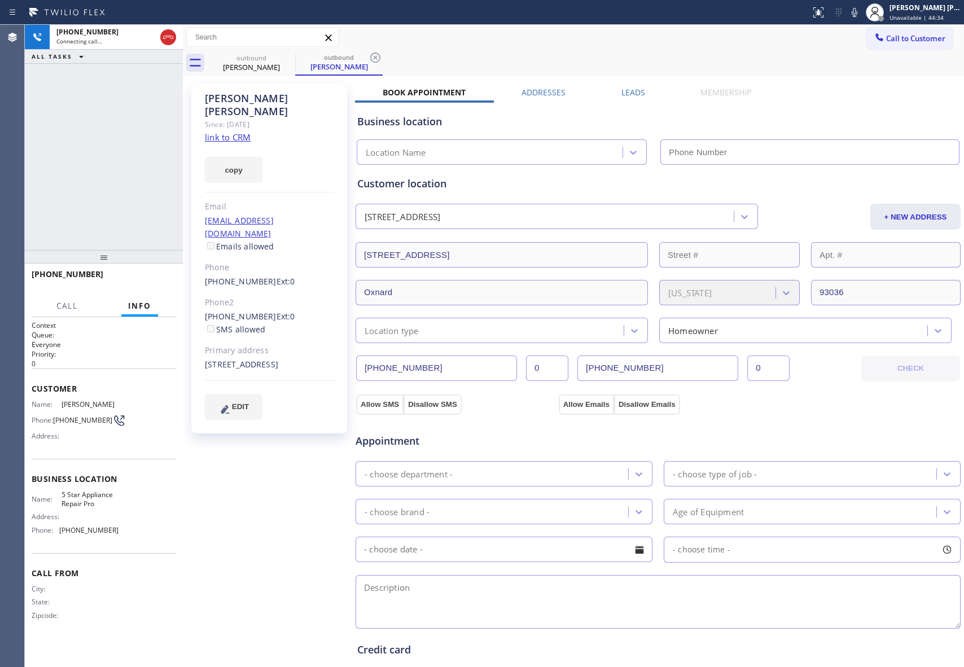
type input "[PHONE_NUMBER]"
click at [168, 39] on icon at bounding box center [168, 37] width 14 height 14
click at [290, 59] on icon at bounding box center [288, 58] width 14 height 14
click at [295, 59] on div "outbound [PERSON_NAME]" at bounding box center [338, 62] width 87 height 25
click at [369, 59] on icon at bounding box center [376, 58] width 14 height 14
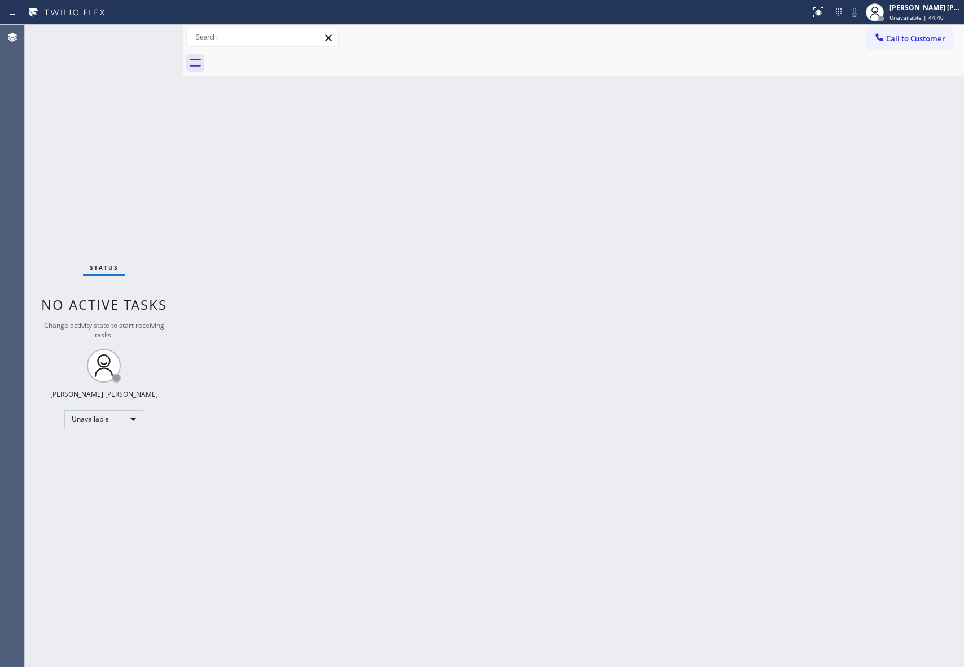
click at [290, 59] on div at bounding box center [586, 62] width 756 height 25
click at [916, 39] on span "Call to Customer" at bounding box center [915, 38] width 59 height 10
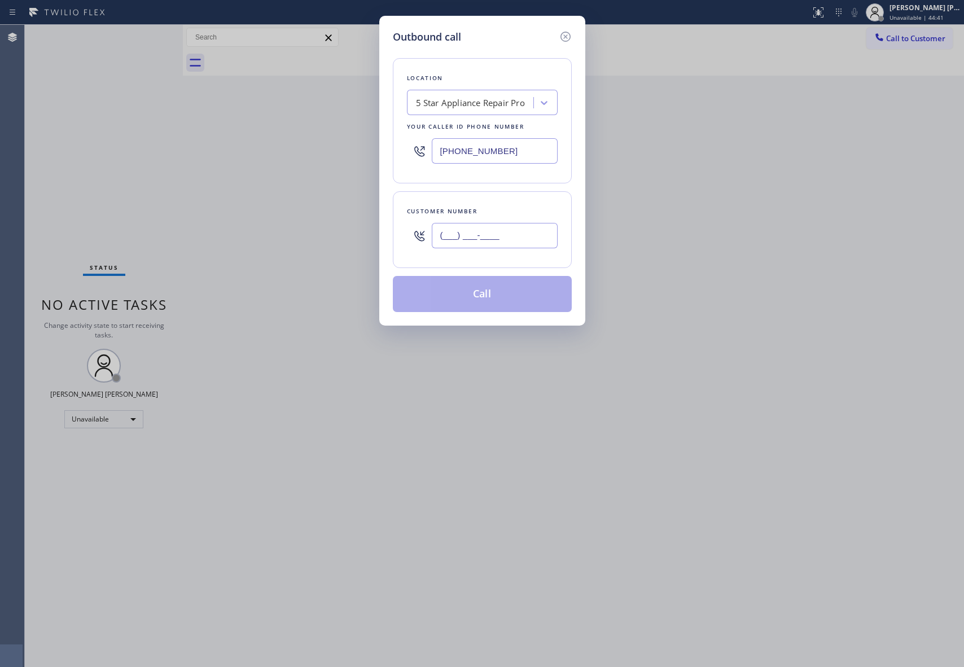
click at [510, 238] on input "(___) ___-____" at bounding box center [495, 235] width 126 height 25
paste input "949) 386-4292"
type input "[PHONE_NUMBER]"
click at [499, 299] on button "Call" at bounding box center [482, 294] width 179 height 36
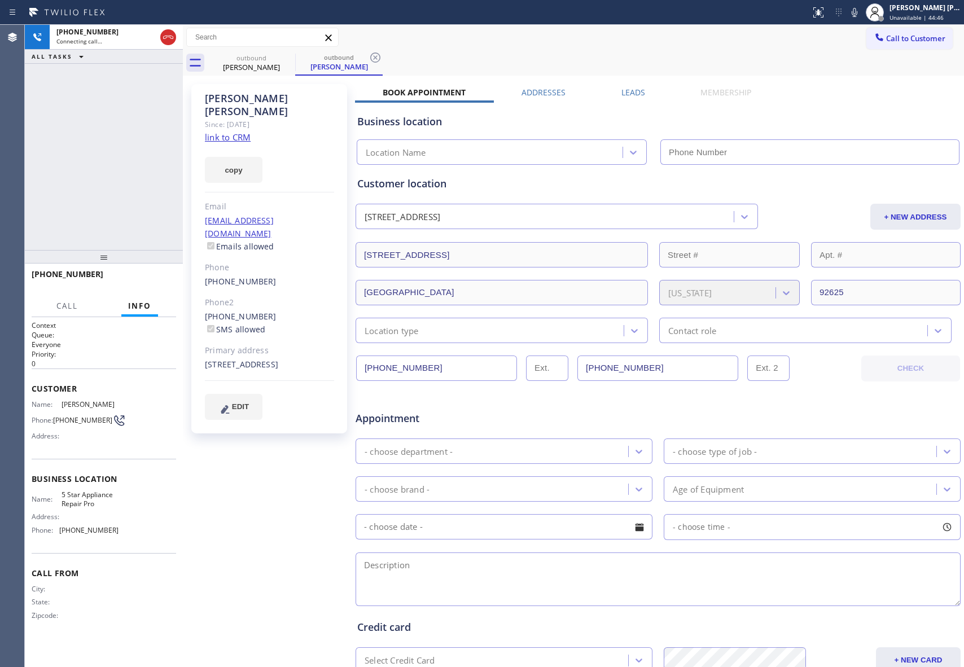
type input "[PHONE_NUMBER]"
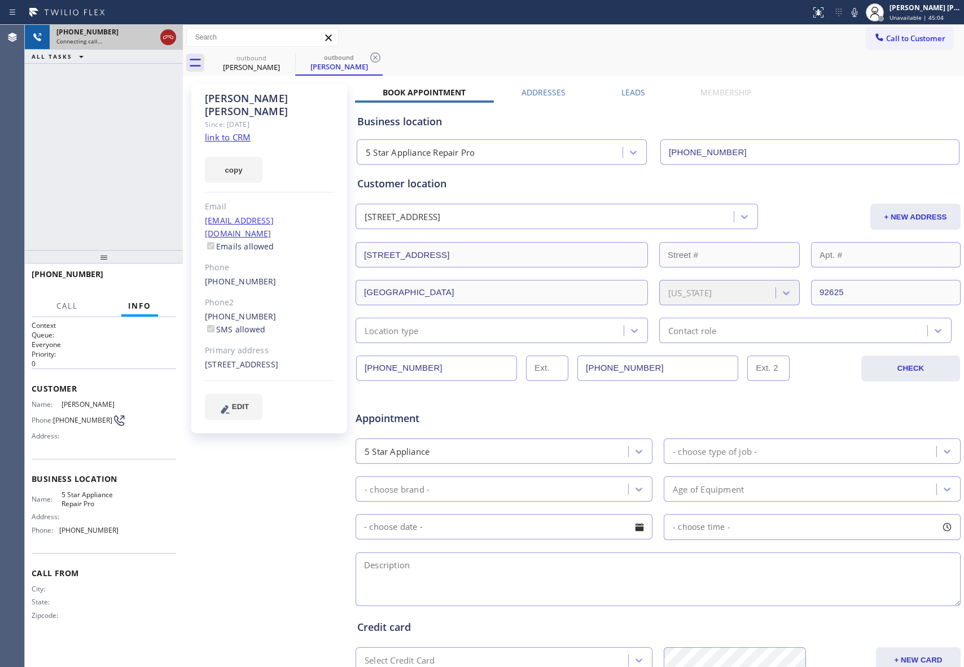
click at [170, 37] on icon at bounding box center [168, 37] width 10 height 3
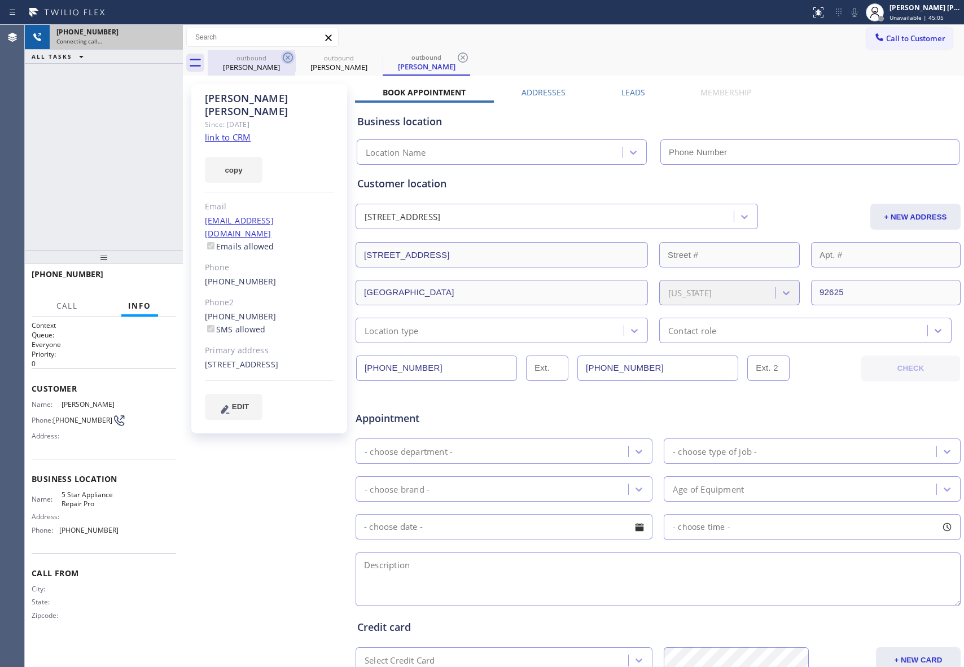
click at [287, 58] on icon at bounding box center [288, 57] width 10 height 10
click at [0, 0] on icon at bounding box center [0, 0] width 0 height 0
click at [458, 58] on icon at bounding box center [463, 57] width 10 height 10
click at [287, 58] on div "outbound [PERSON_NAME] outbound [PERSON_NAME] outbound [PERSON_NAME]" at bounding box center [586, 62] width 756 height 25
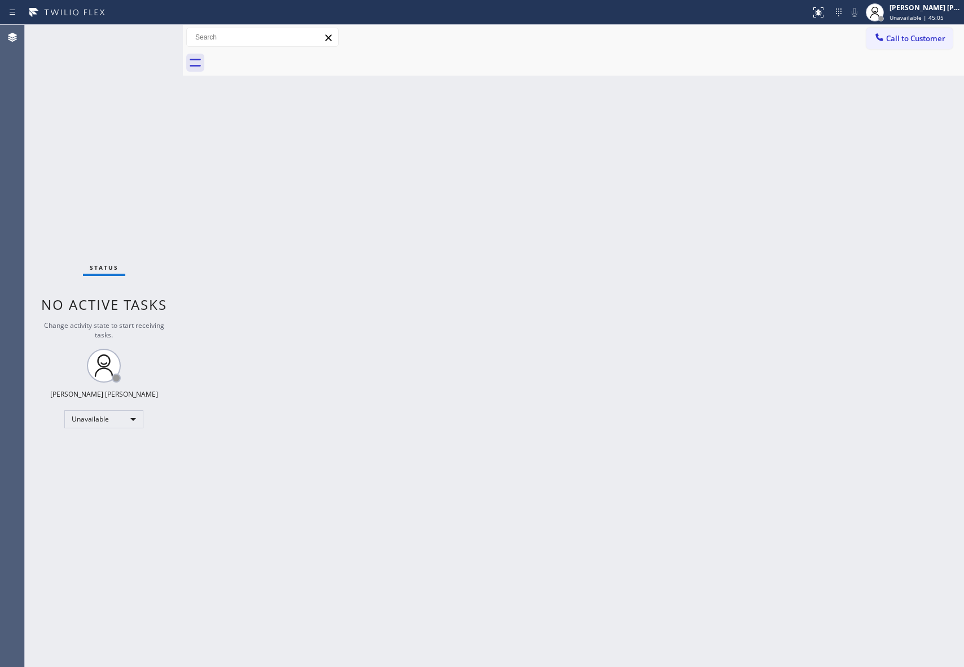
click at [287, 58] on div at bounding box center [586, 62] width 756 height 25
click at [917, 39] on span "Call to Customer" at bounding box center [915, 38] width 59 height 10
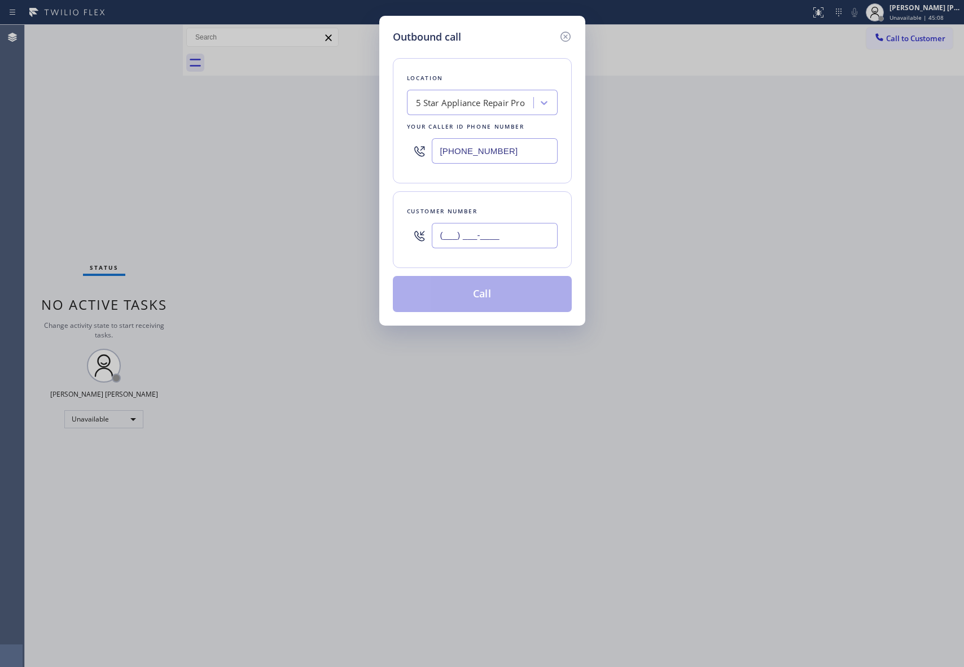
click at [490, 233] on input "(___) ___-____" at bounding box center [495, 235] width 126 height 25
paste input "805) 630-8689"
type input "[PHONE_NUMBER]"
click at [500, 296] on button "Call" at bounding box center [482, 294] width 179 height 36
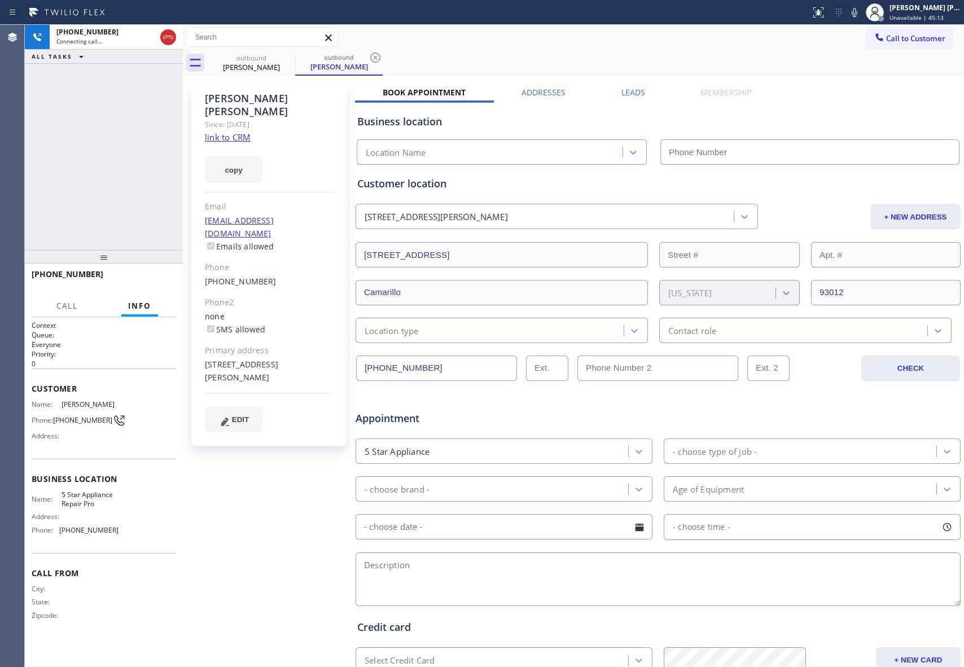
type input "[PHONE_NUMBER]"
click at [168, 36] on icon at bounding box center [168, 37] width 14 height 14
click at [281, 56] on icon at bounding box center [288, 58] width 14 height 14
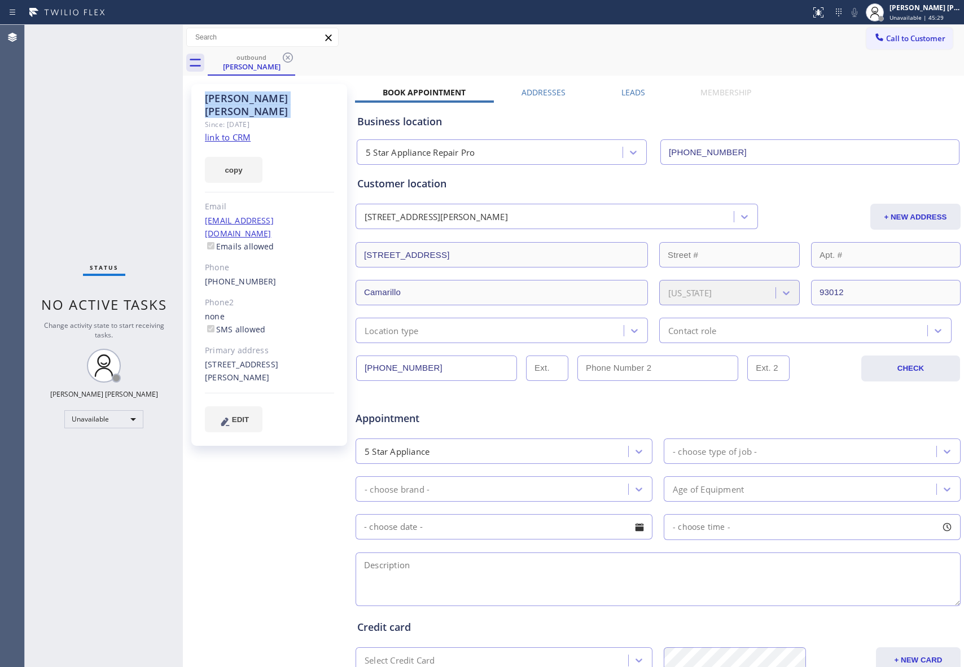
click at [281, 56] on icon at bounding box center [288, 58] width 14 height 14
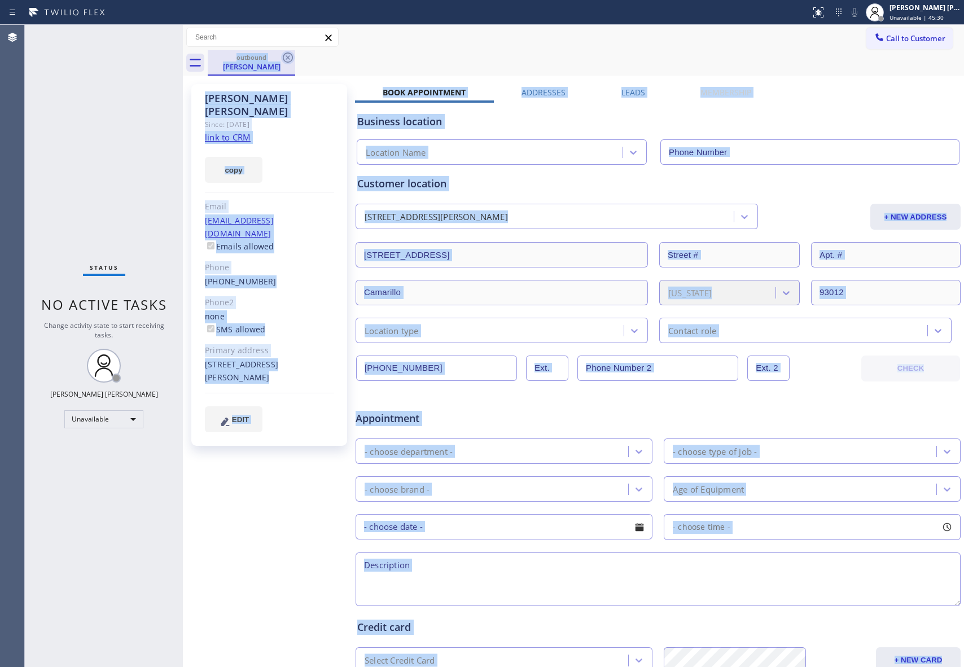
type input "[PHONE_NUMBER]"
click at [289, 58] on icon at bounding box center [288, 58] width 14 height 14
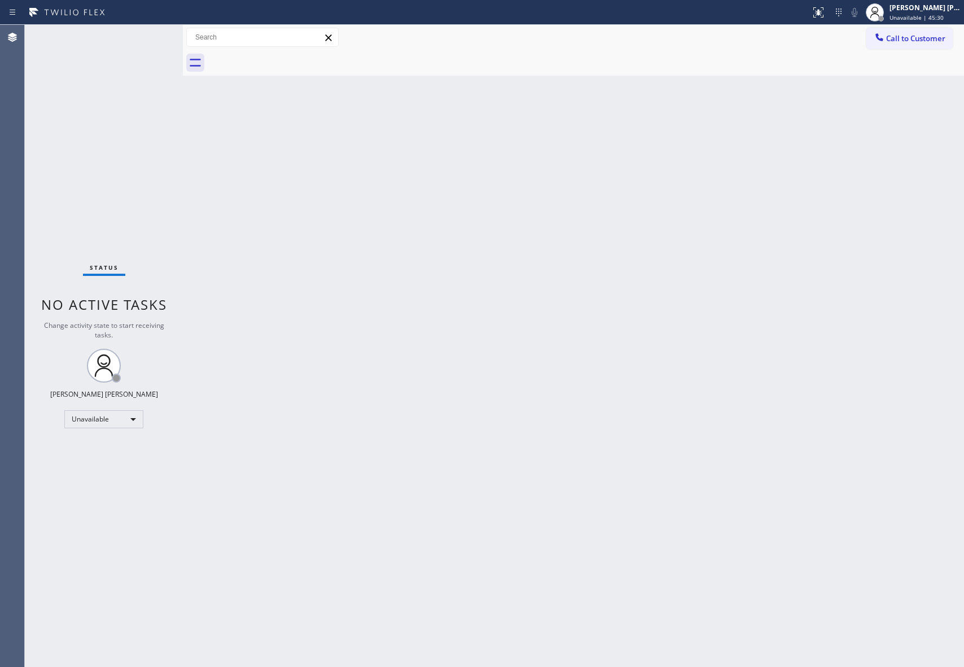
click at [289, 58] on div at bounding box center [586, 62] width 756 height 25
drag, startPoint x: 113, startPoint y: 646, endPoint x: 586, endPoint y: 11, distance: 791.9
drag, startPoint x: 586, startPoint y: 11, endPoint x: 455, endPoint y: 220, distance: 246.1
click at [455, 220] on div "Back to Dashboard Change Sender ID Customers Technicians Select a contact Outbo…" at bounding box center [573, 346] width 781 height 642
